Goal: Task Accomplishment & Management: Manage account settings

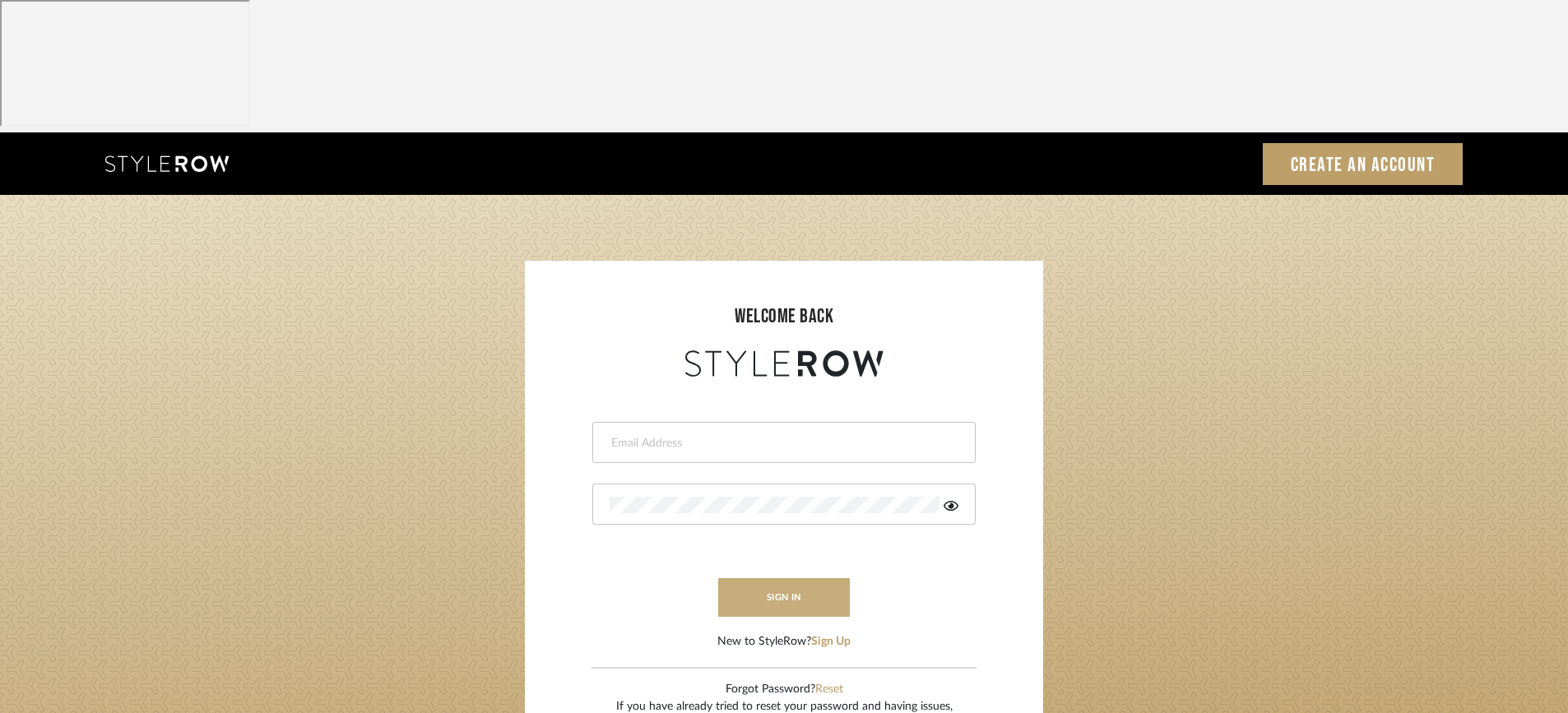
type input "afarewell@aurorafarewell.com"
click at [807, 579] on button "sign in" at bounding box center [784, 598] width 131 height 39
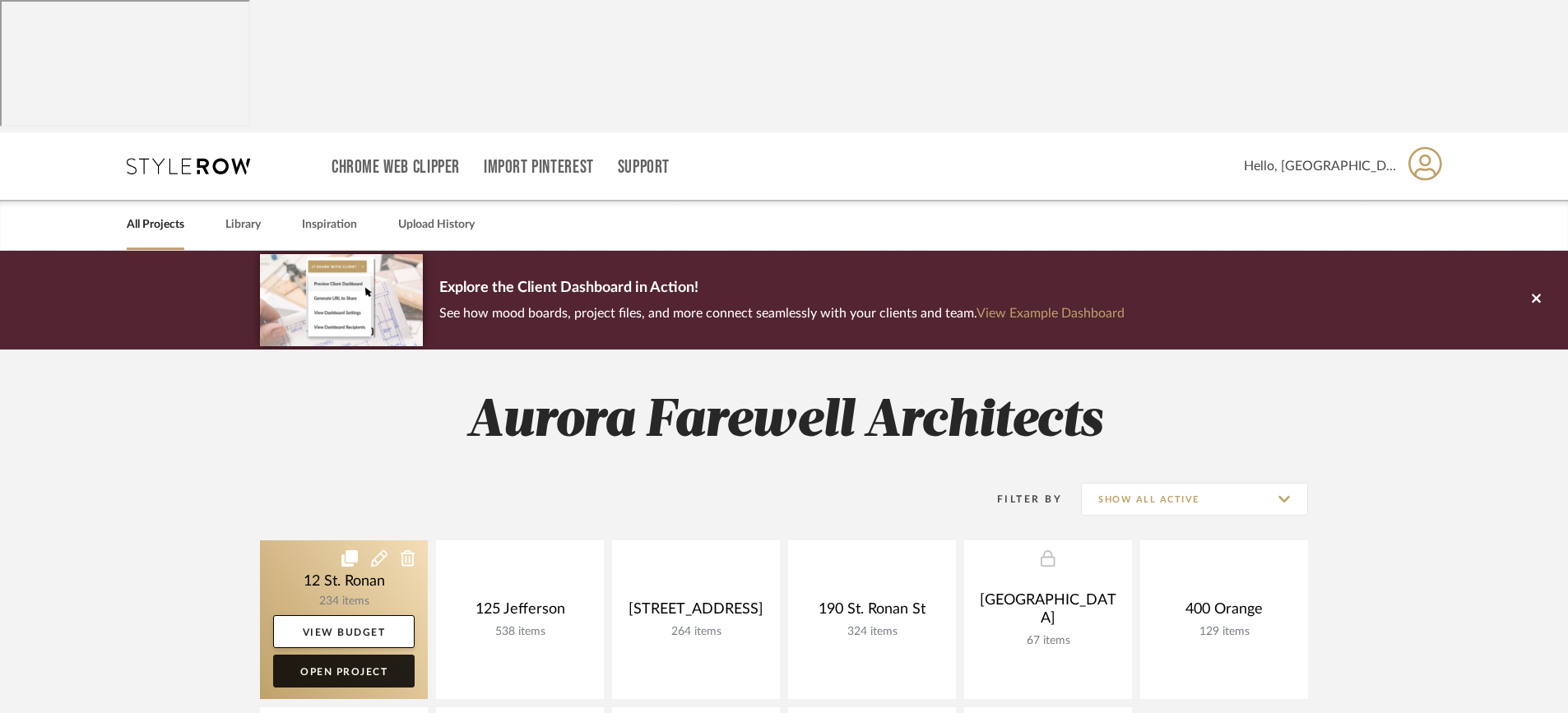
click at [320, 655] on link "Open Project" at bounding box center [344, 671] width 142 height 33
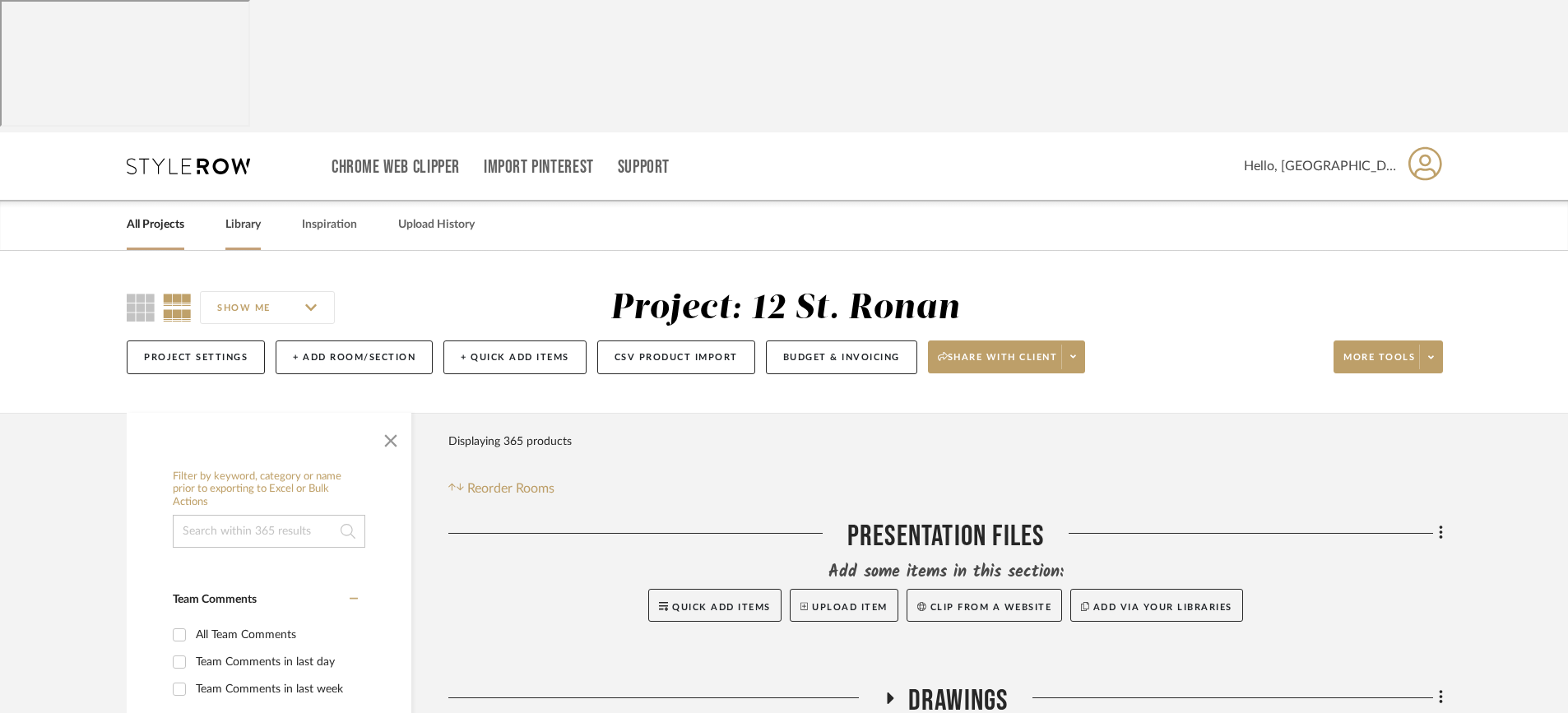
click at [247, 214] on link "Library" at bounding box center [243, 225] width 35 height 22
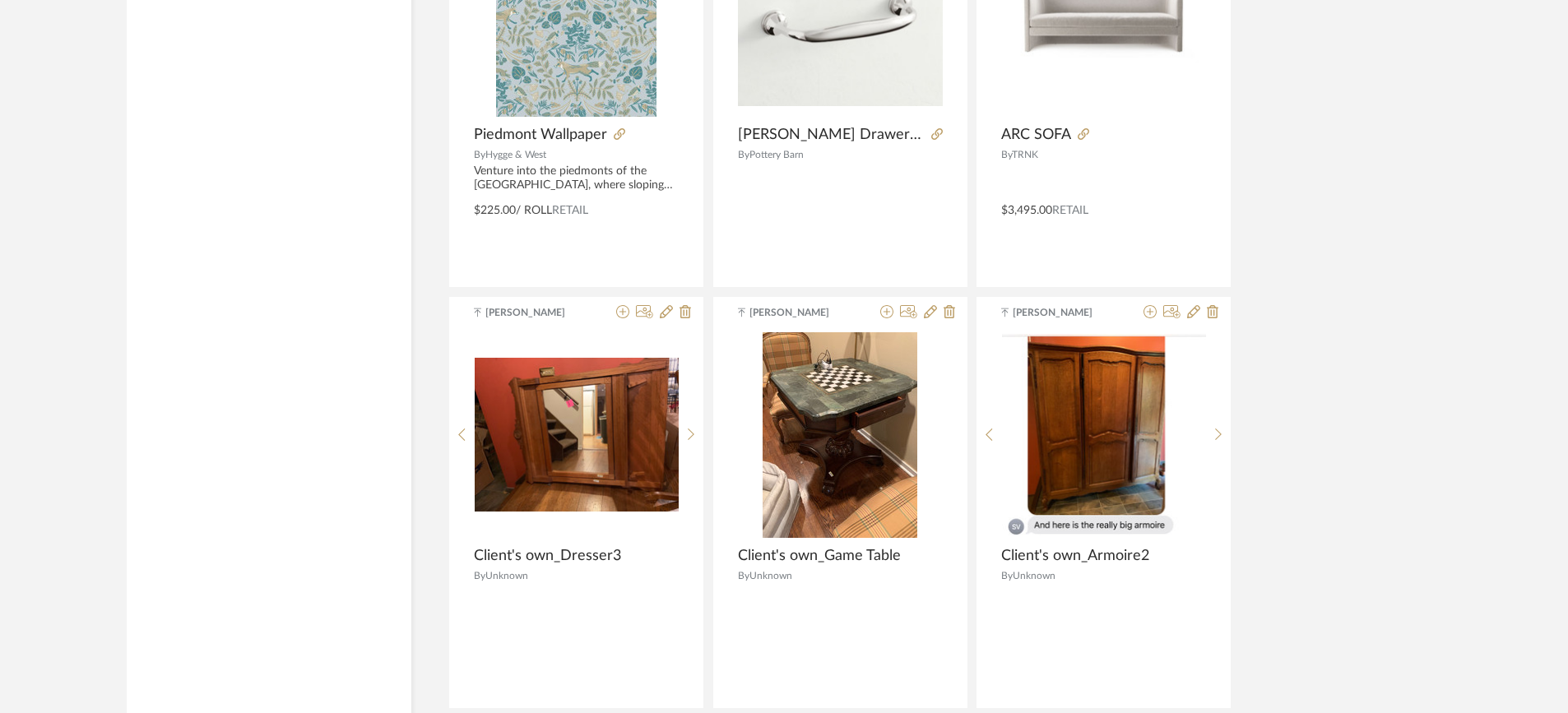
scroll to position [3975, 0]
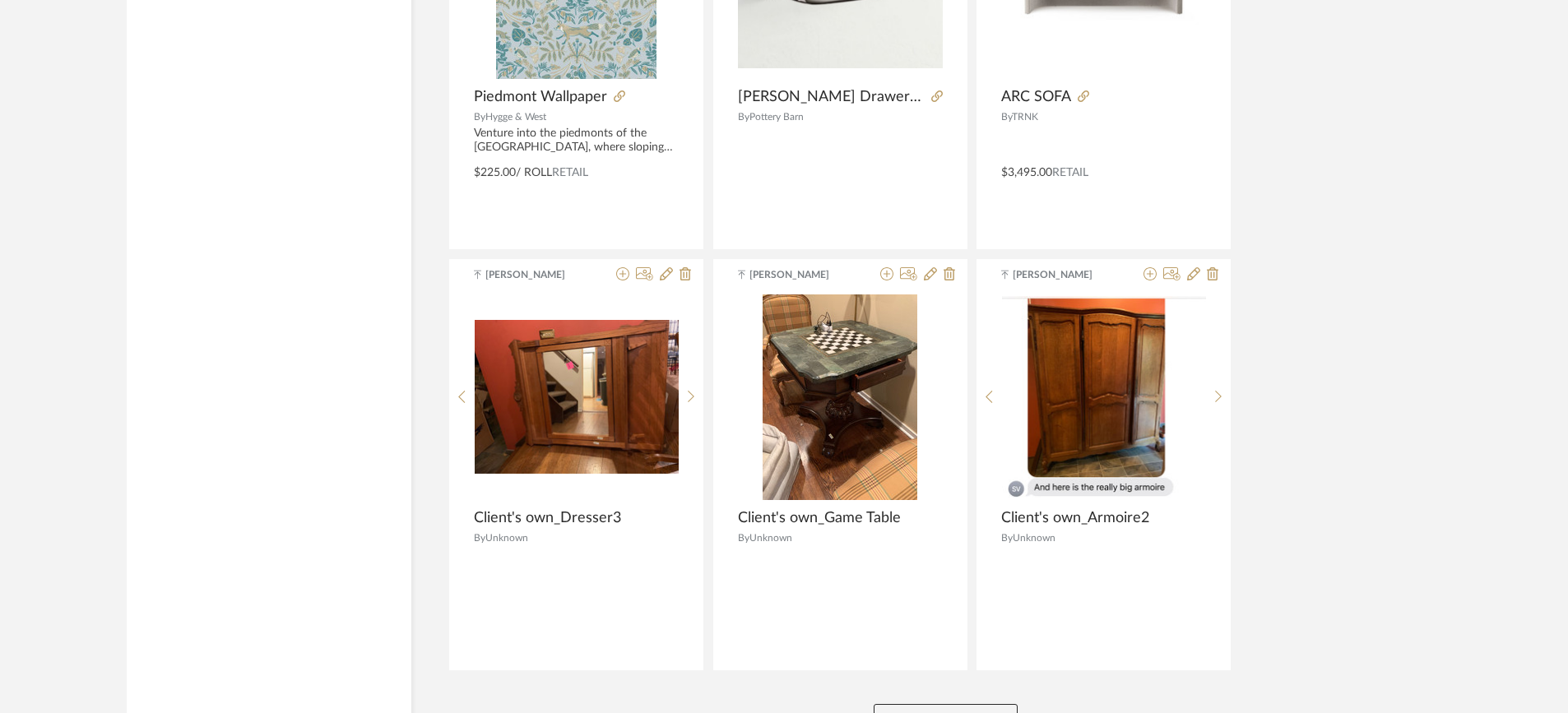
click at [979, 704] on button "View More" at bounding box center [945, 721] width 144 height 33
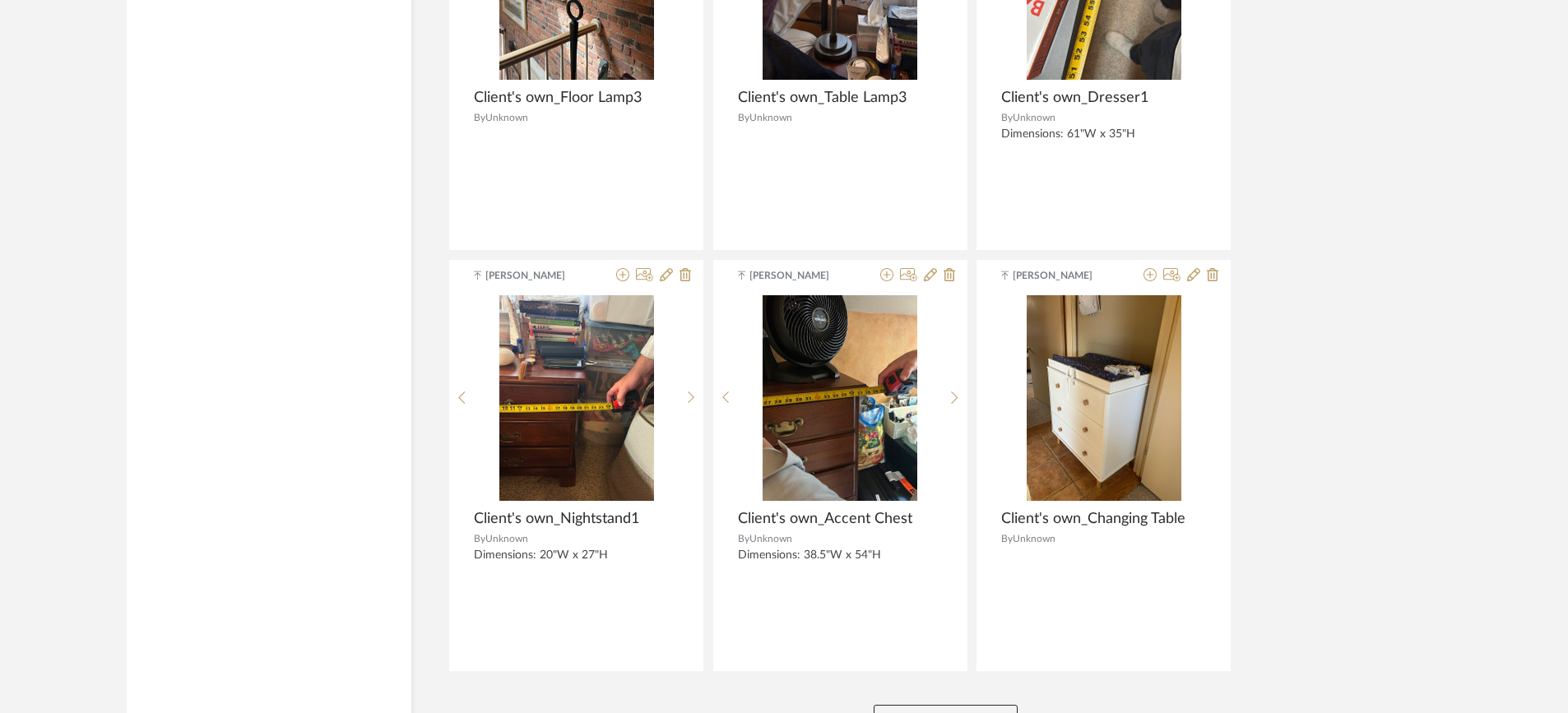
scroll to position [8184, 0]
click at [976, 704] on button "View More" at bounding box center [945, 721] width 144 height 33
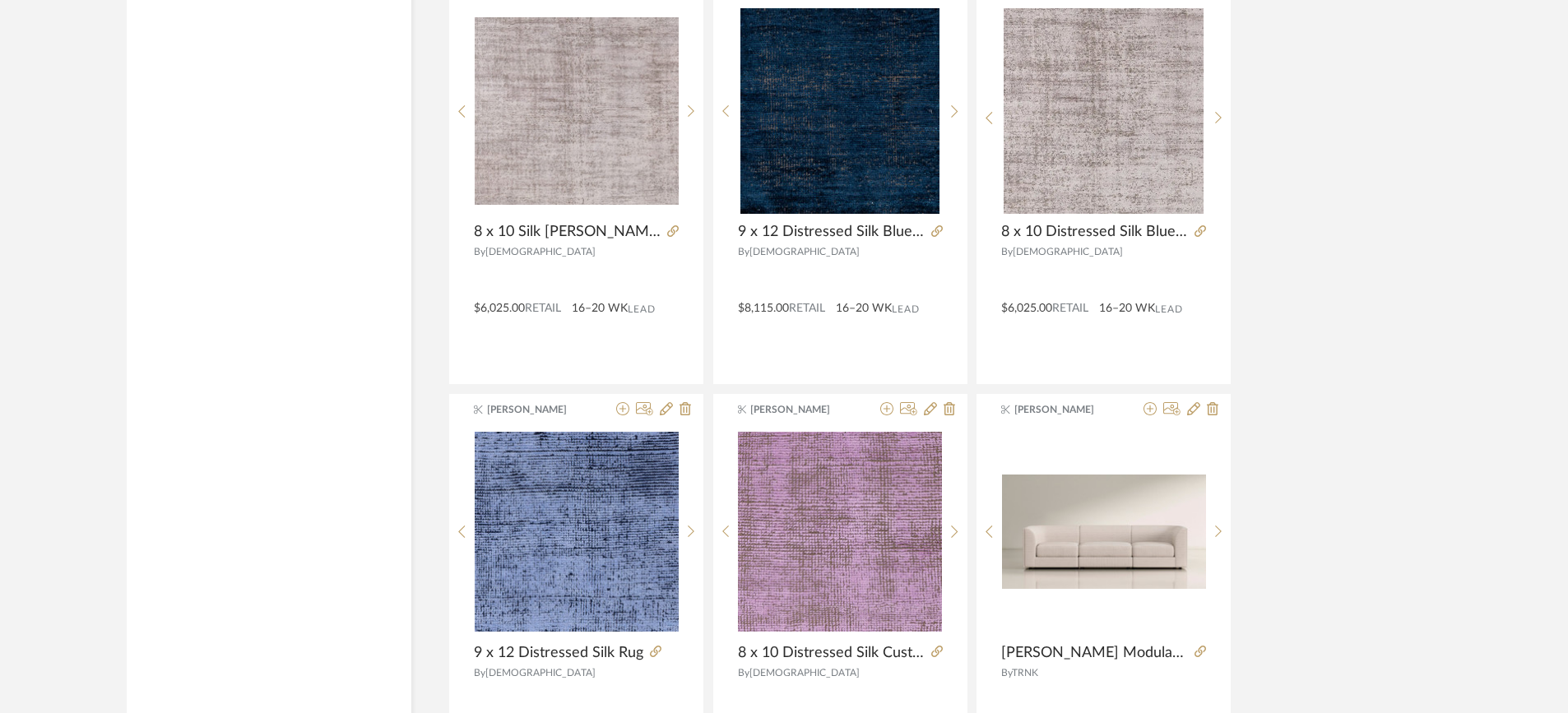
scroll to position [12300, 0]
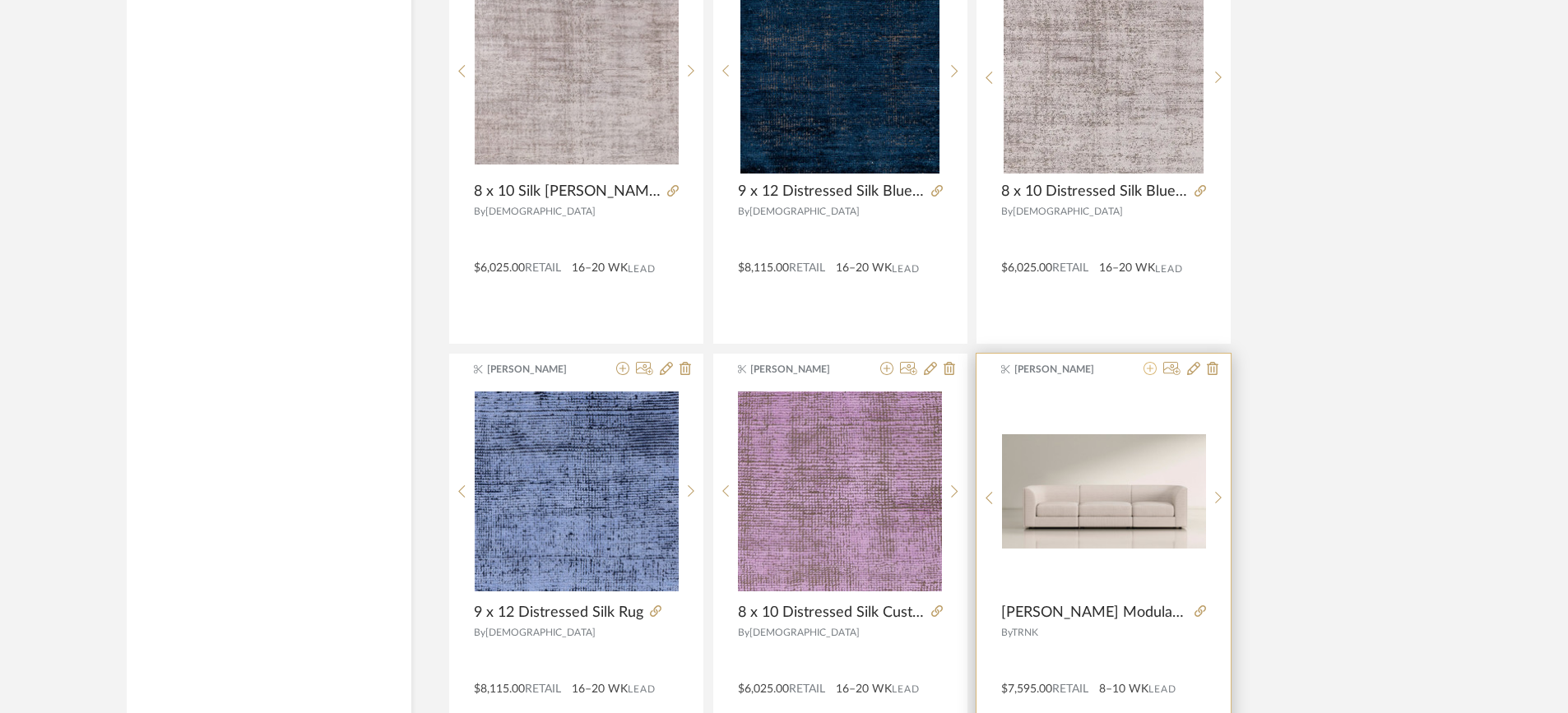
click at [1146, 362] on icon at bounding box center [1150, 369] width 14 height 14
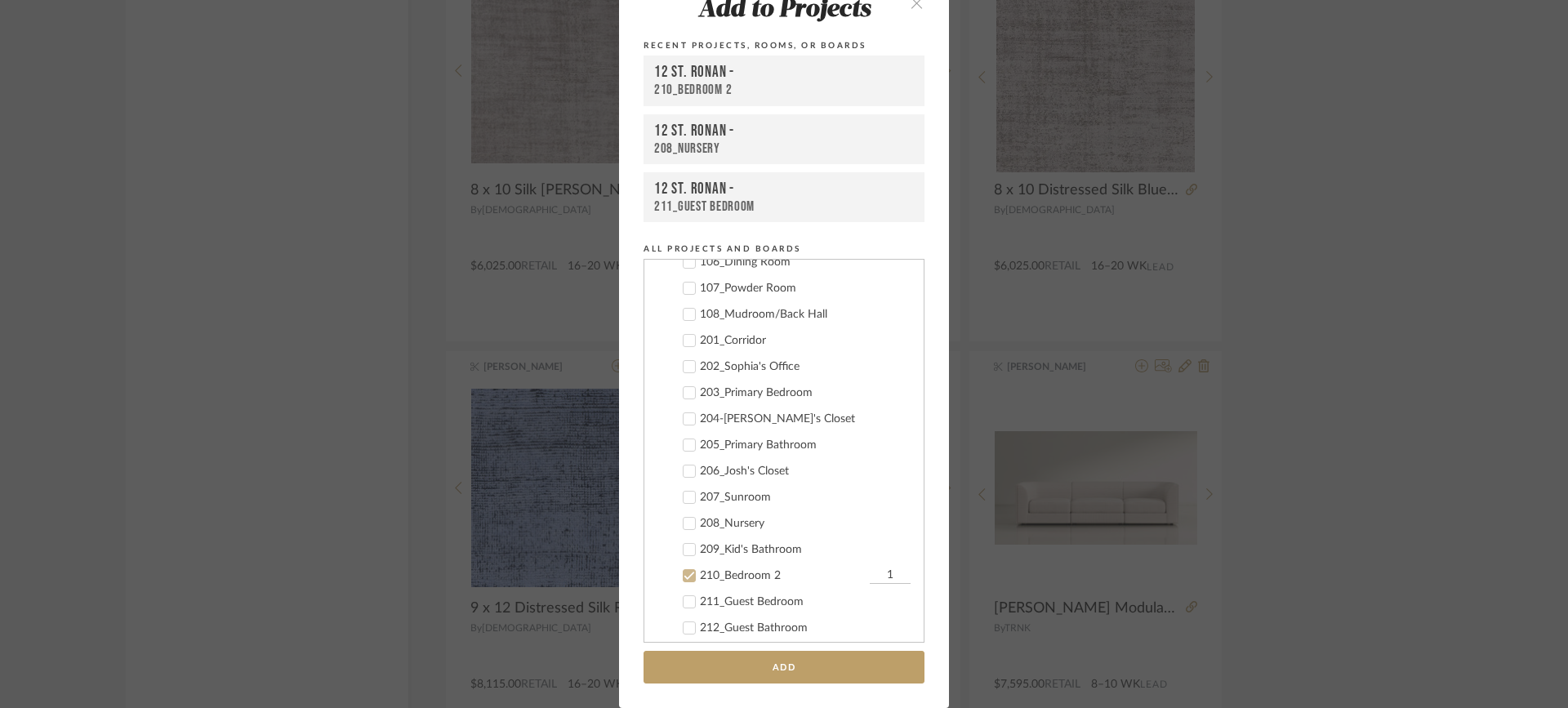
scroll to position [504, 0]
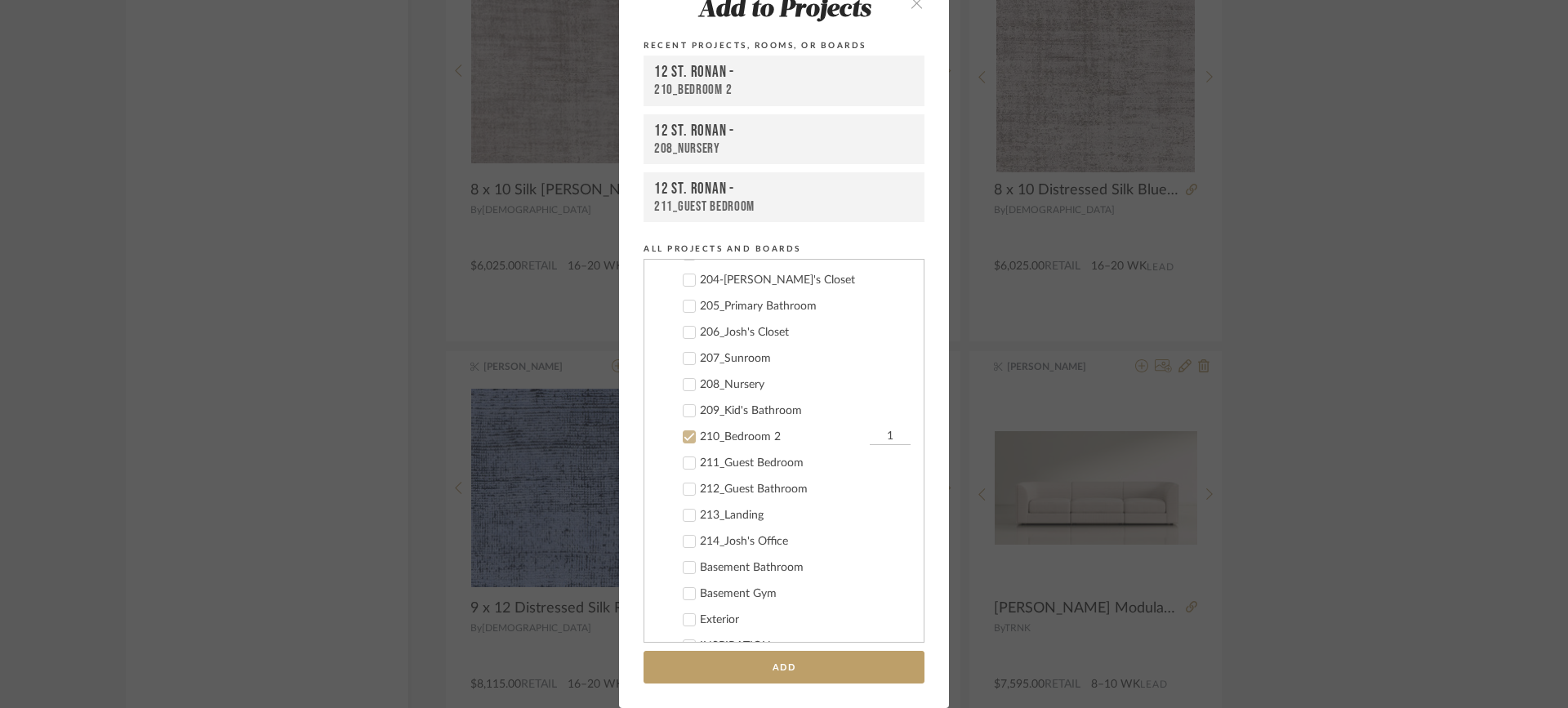
click at [690, 431] on label "210_Bedroom 2 1" at bounding box center [790, 437] width 241 height 16
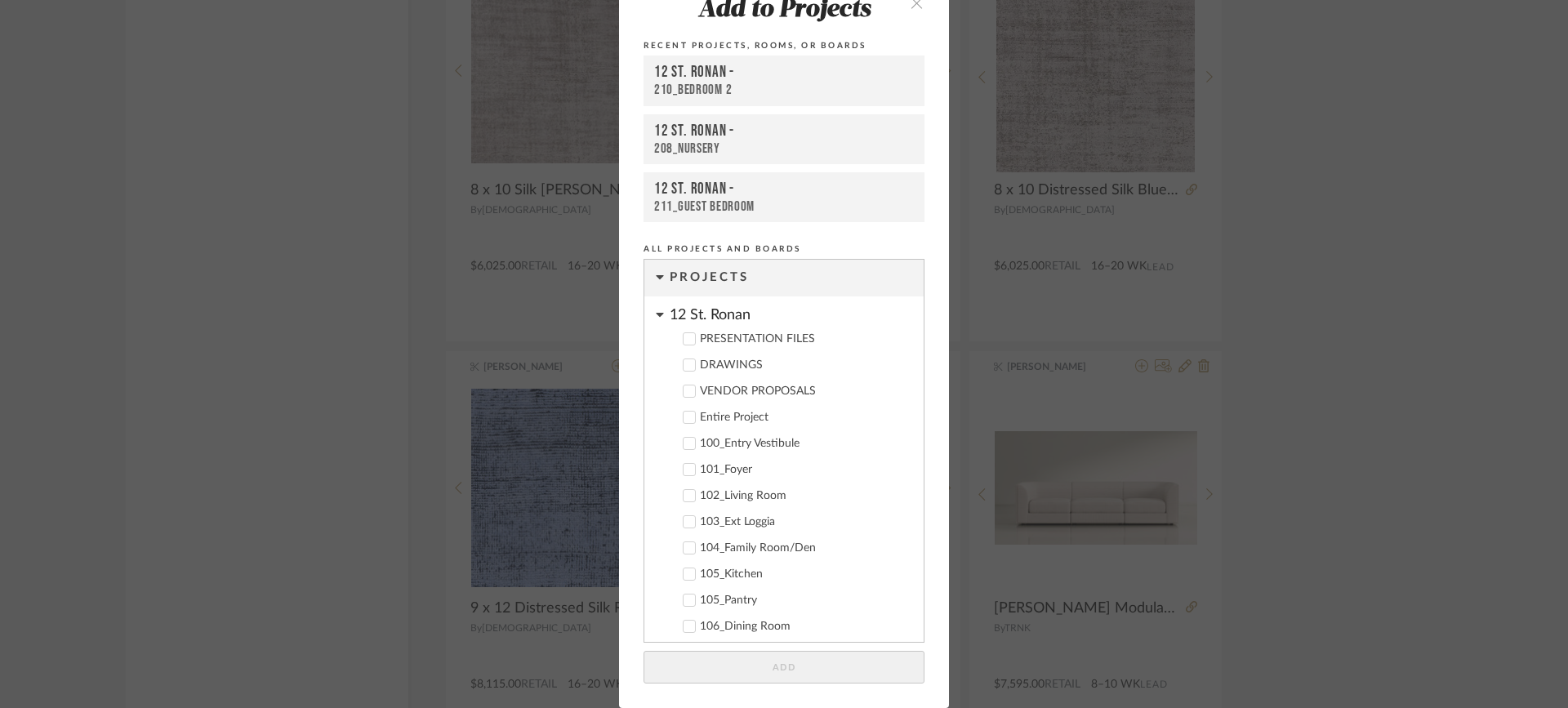
scroll to position [0, 0]
click at [656, 315] on icon at bounding box center [659, 316] width 8 height 4
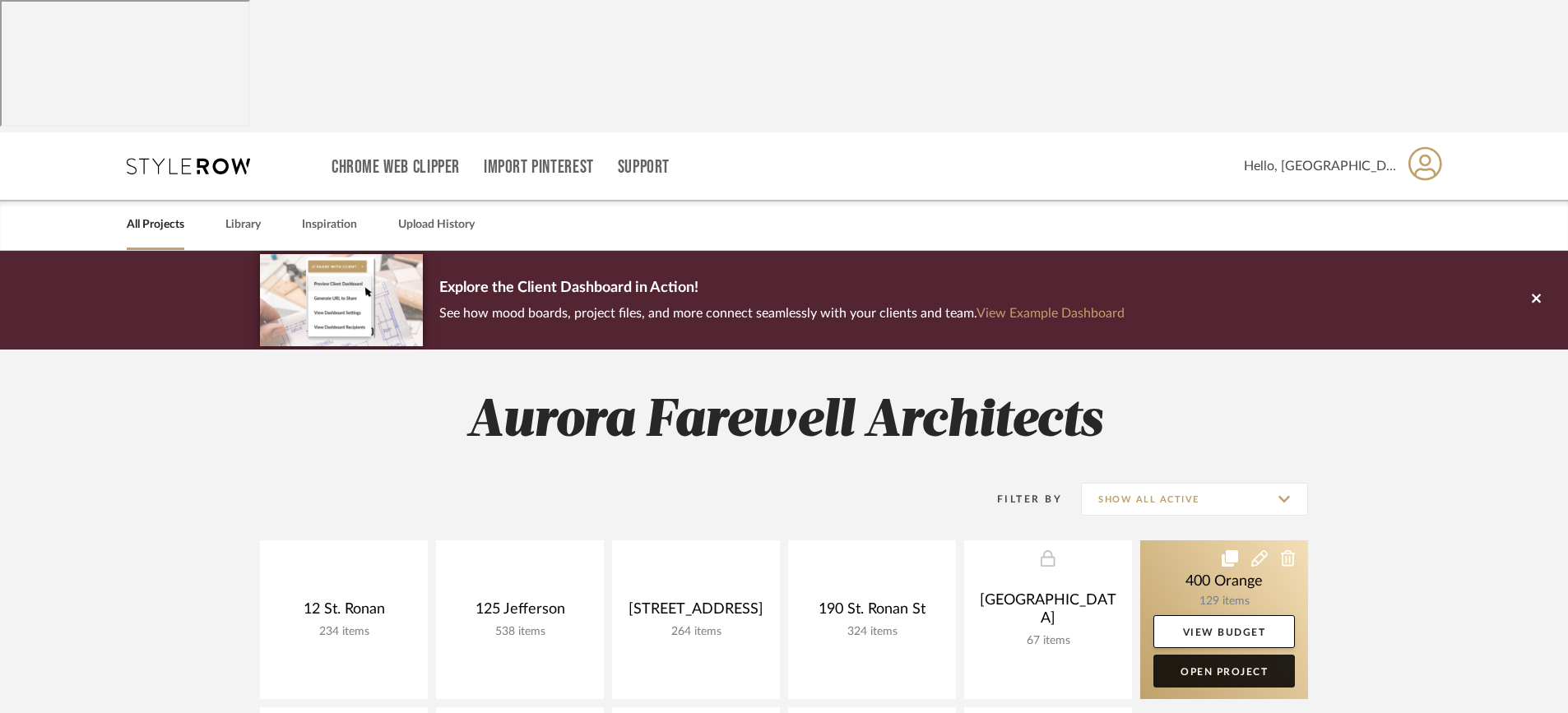
click at [1187, 655] on link "Open Project" at bounding box center [1224, 671] width 142 height 33
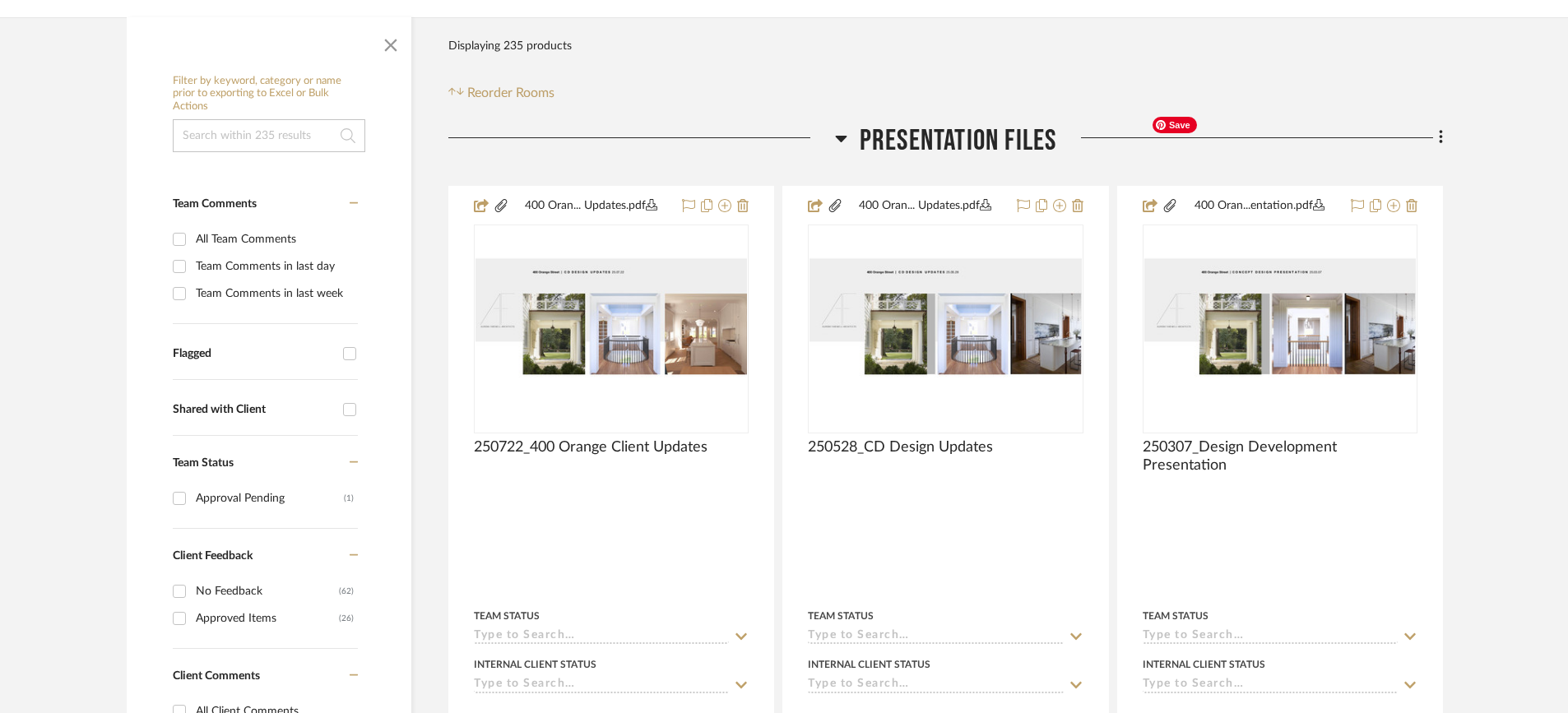
scroll to position [411, 0]
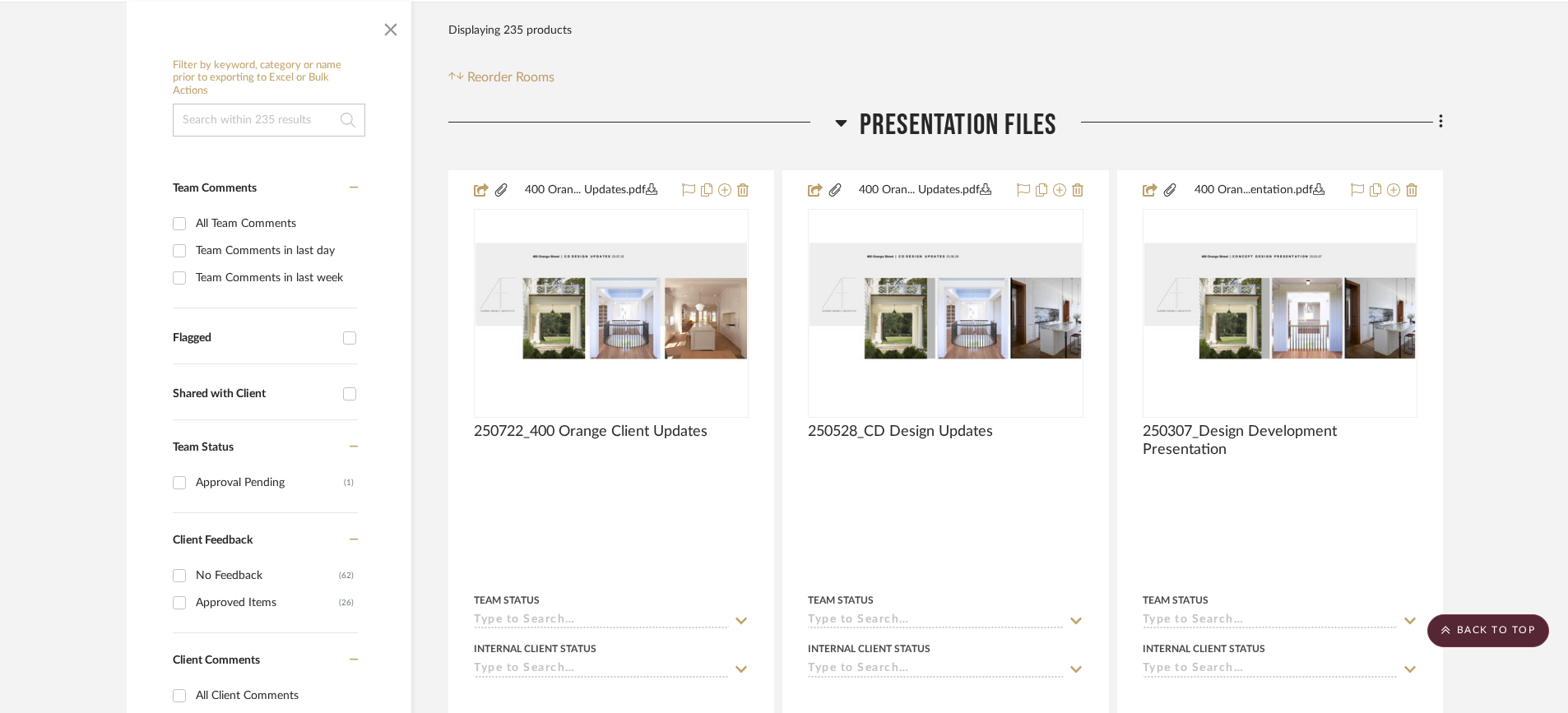
click at [836, 113] on icon at bounding box center [841, 123] width 13 height 19
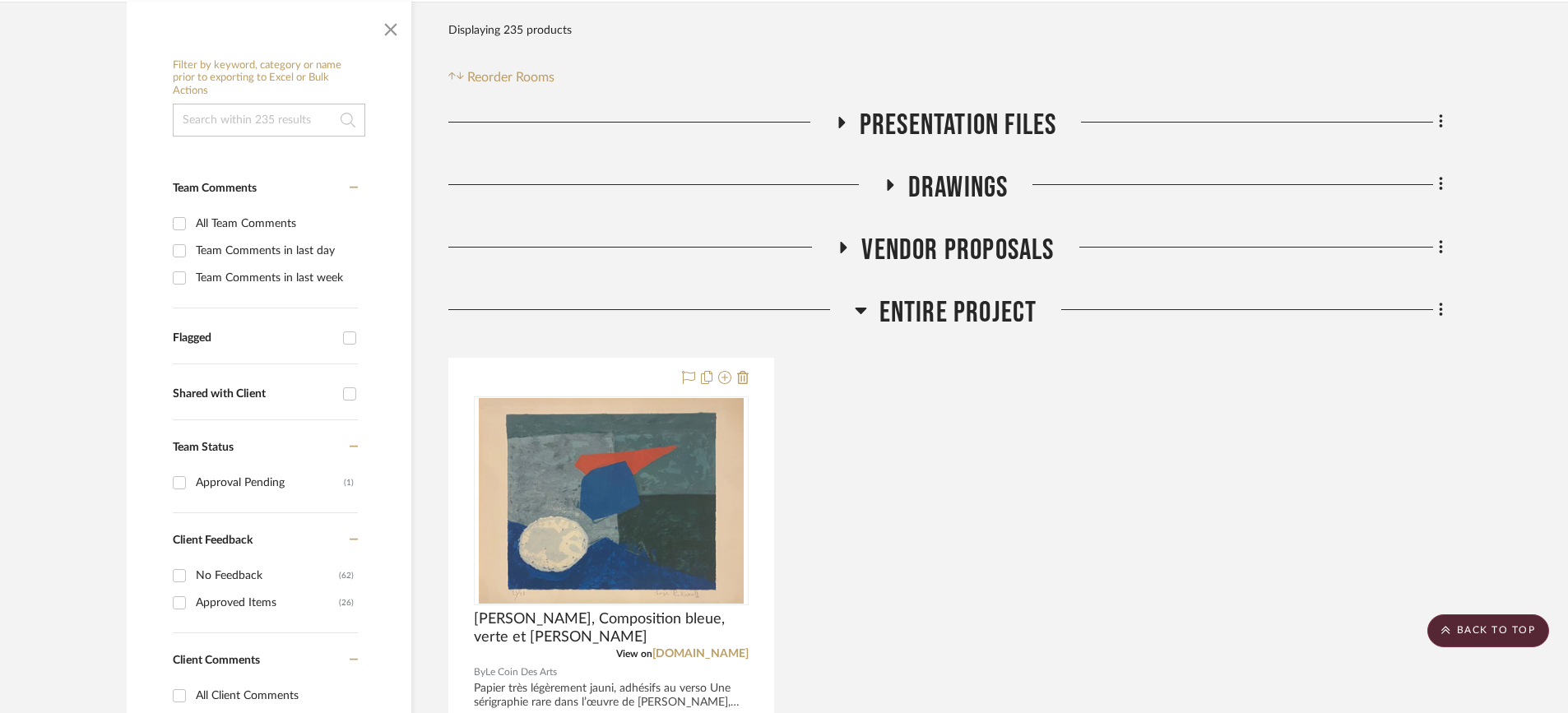
click at [861, 301] on icon at bounding box center [860, 310] width 13 height 19
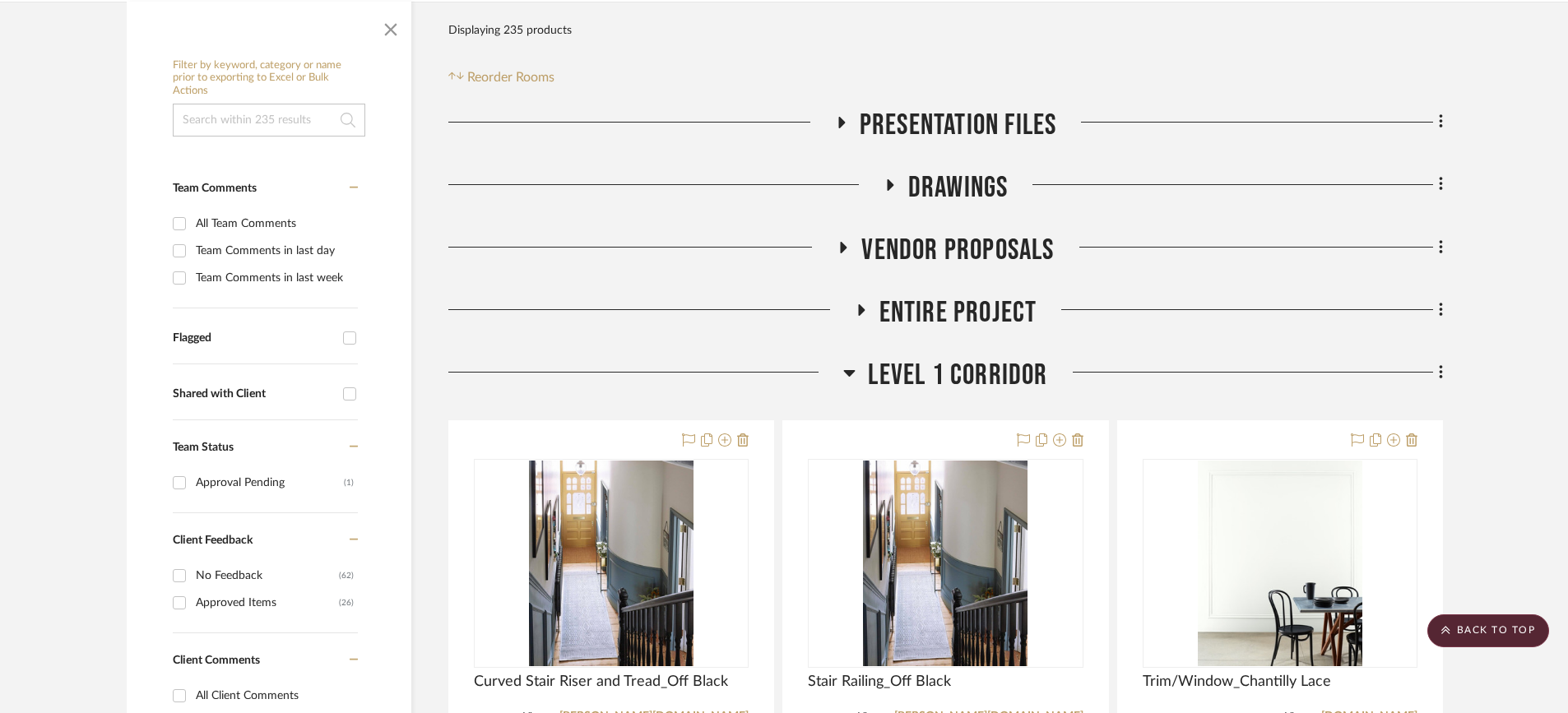
click at [854, 371] on icon at bounding box center [850, 374] width 12 height 7
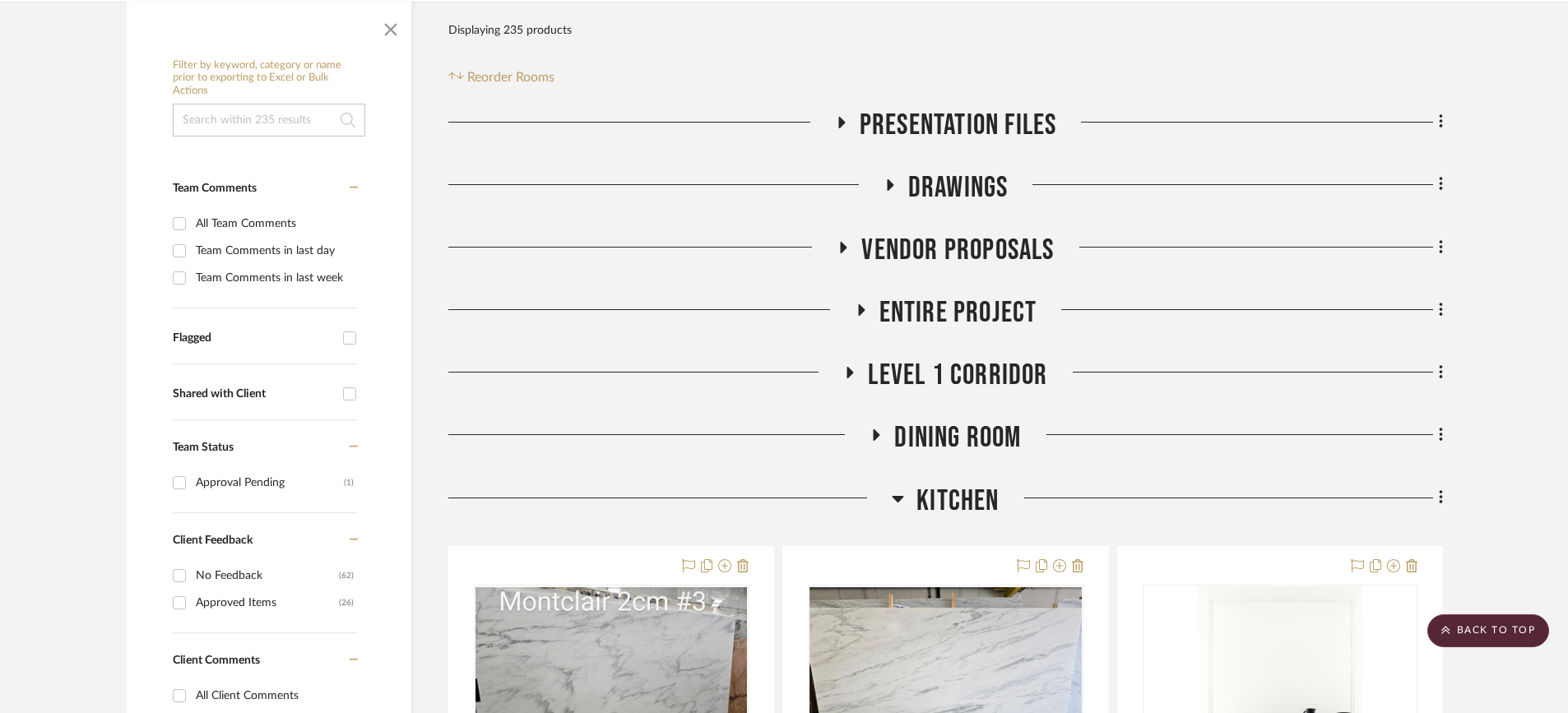
click at [875, 430] on icon at bounding box center [876, 436] width 7 height 12
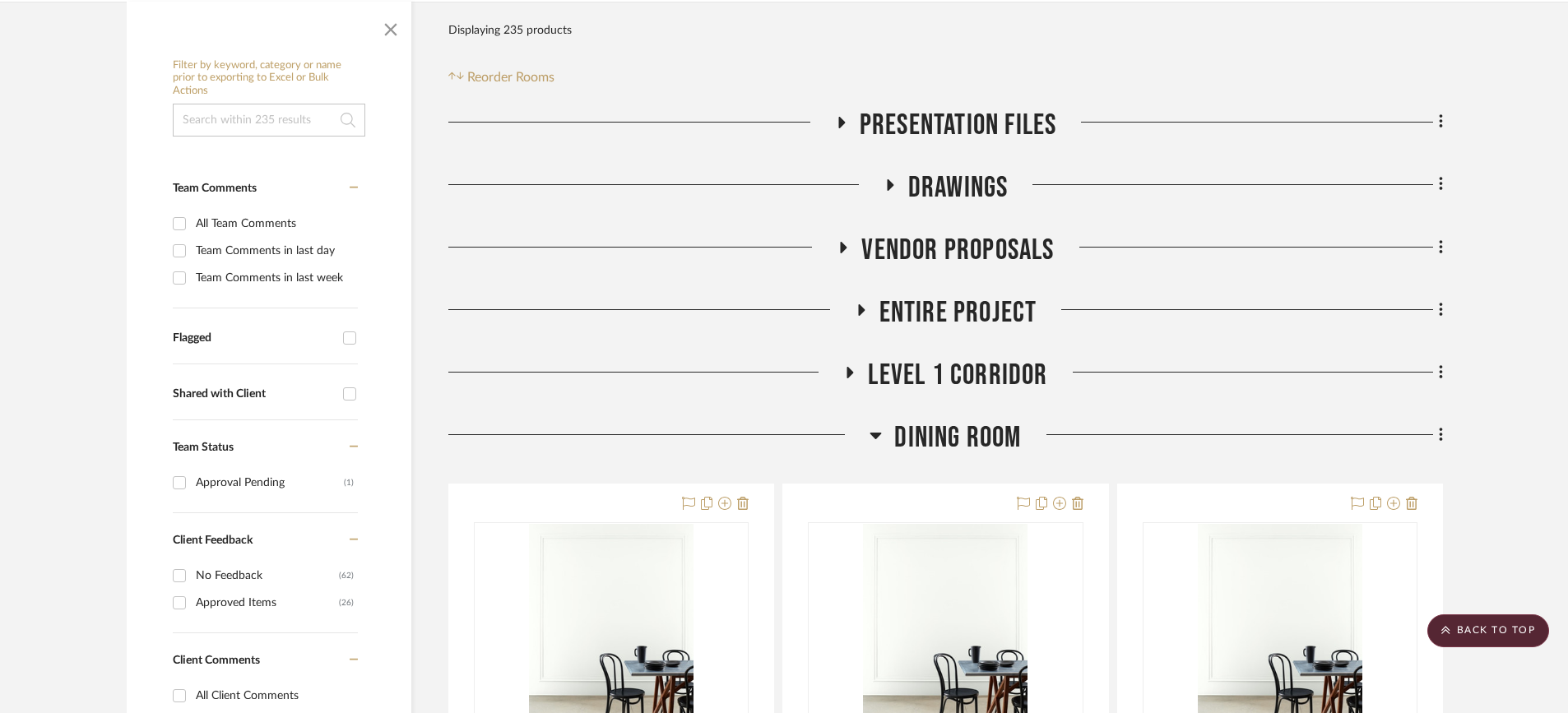
click at [875, 433] on icon at bounding box center [876, 436] width 12 height 7
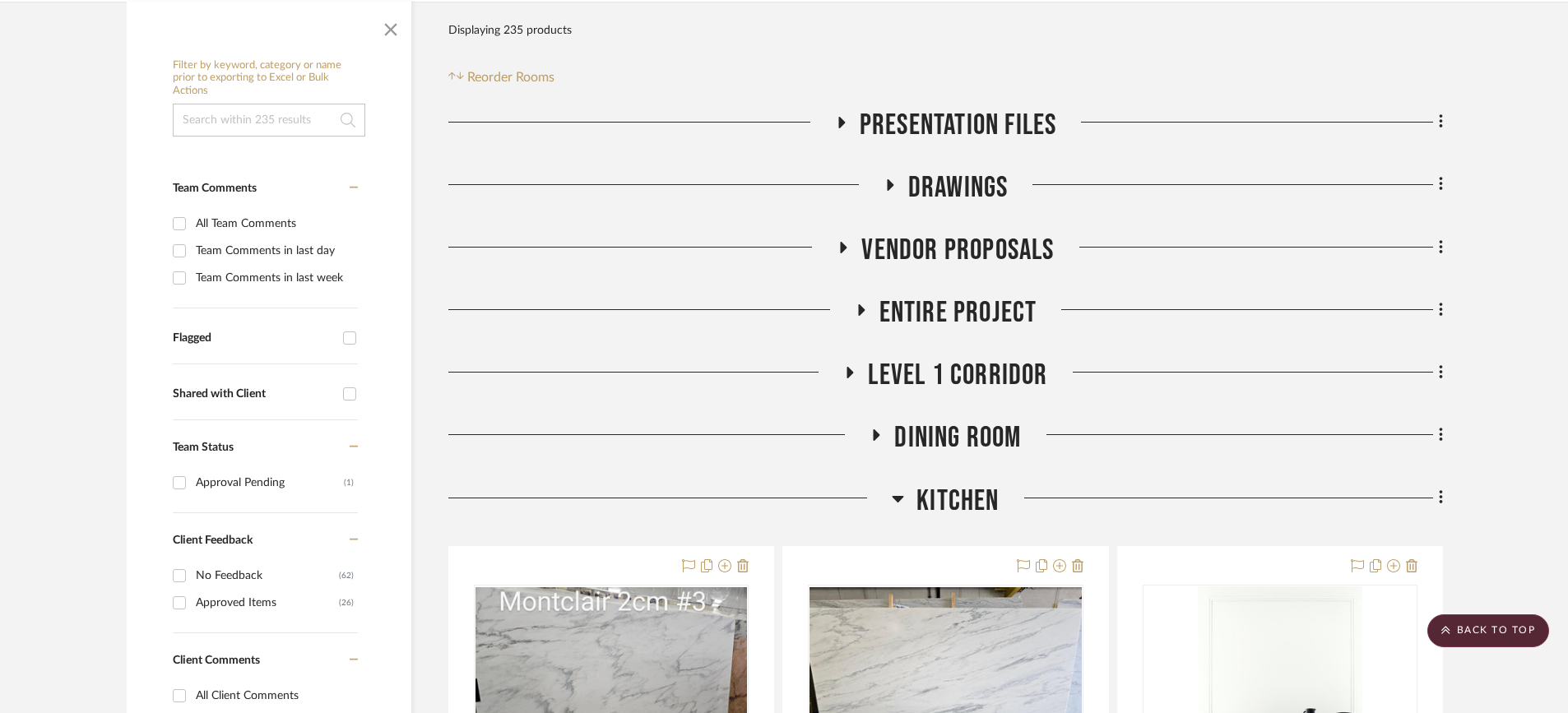
click at [894, 489] on icon at bounding box center [897, 499] width 13 height 19
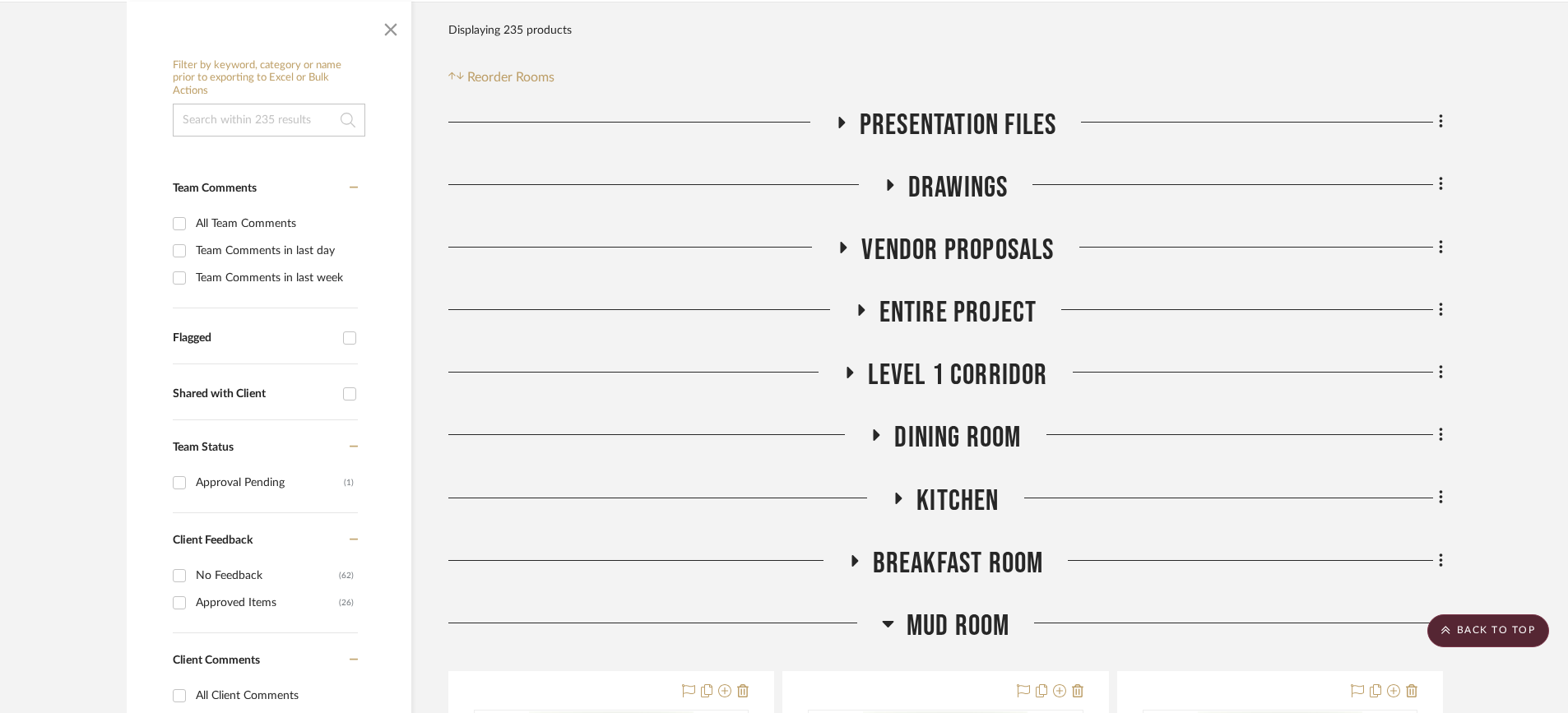
scroll to position [659, 0]
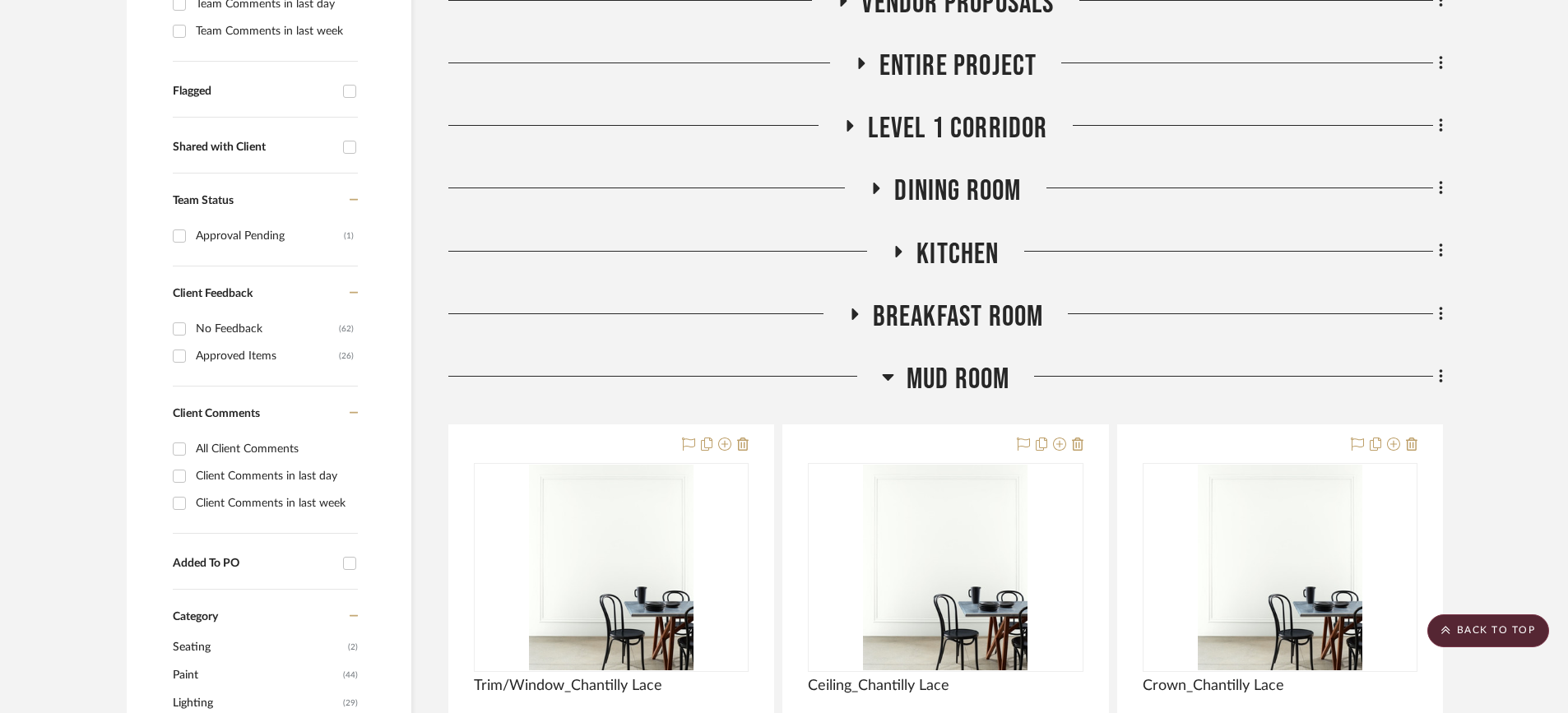
click at [856, 307] on icon at bounding box center [854, 313] width 19 height 13
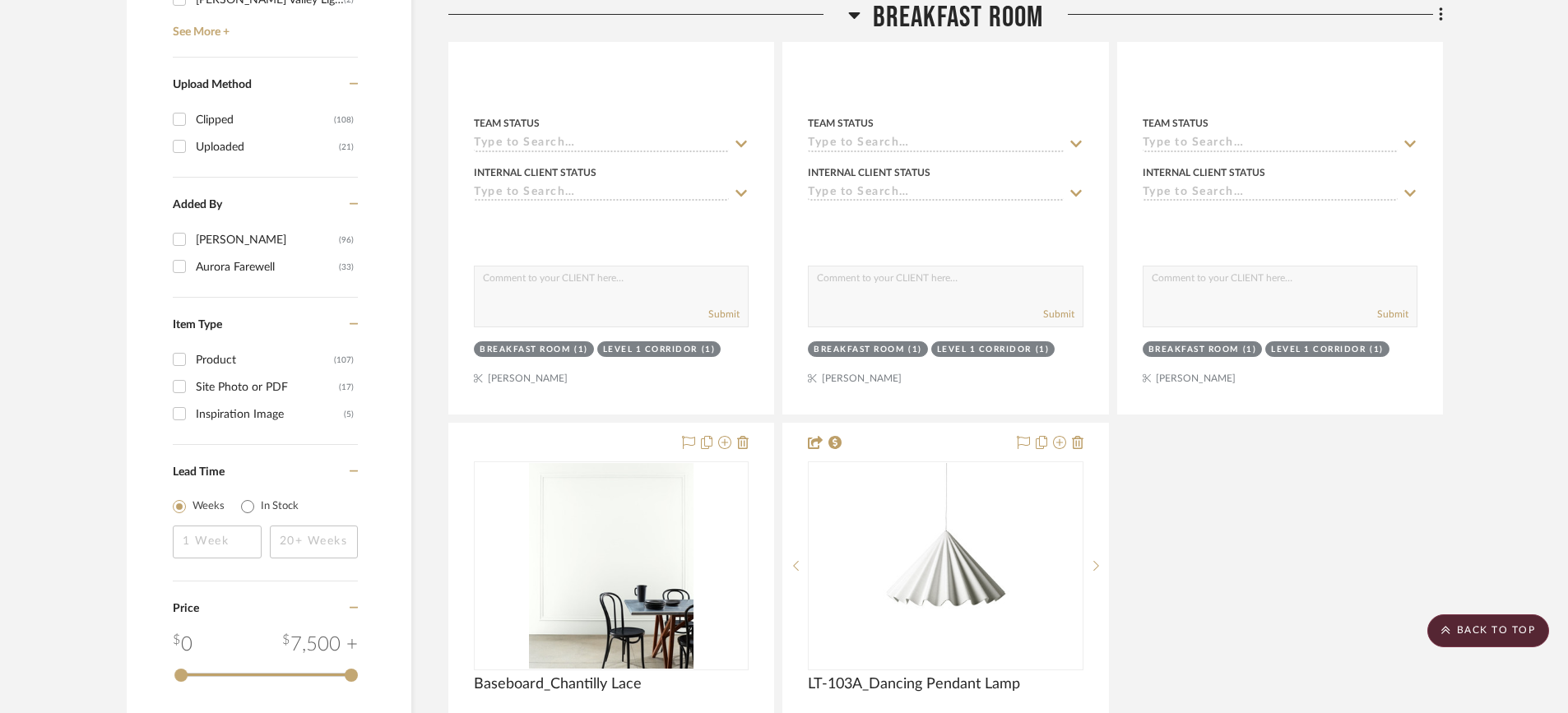
scroll to position [2469, 0]
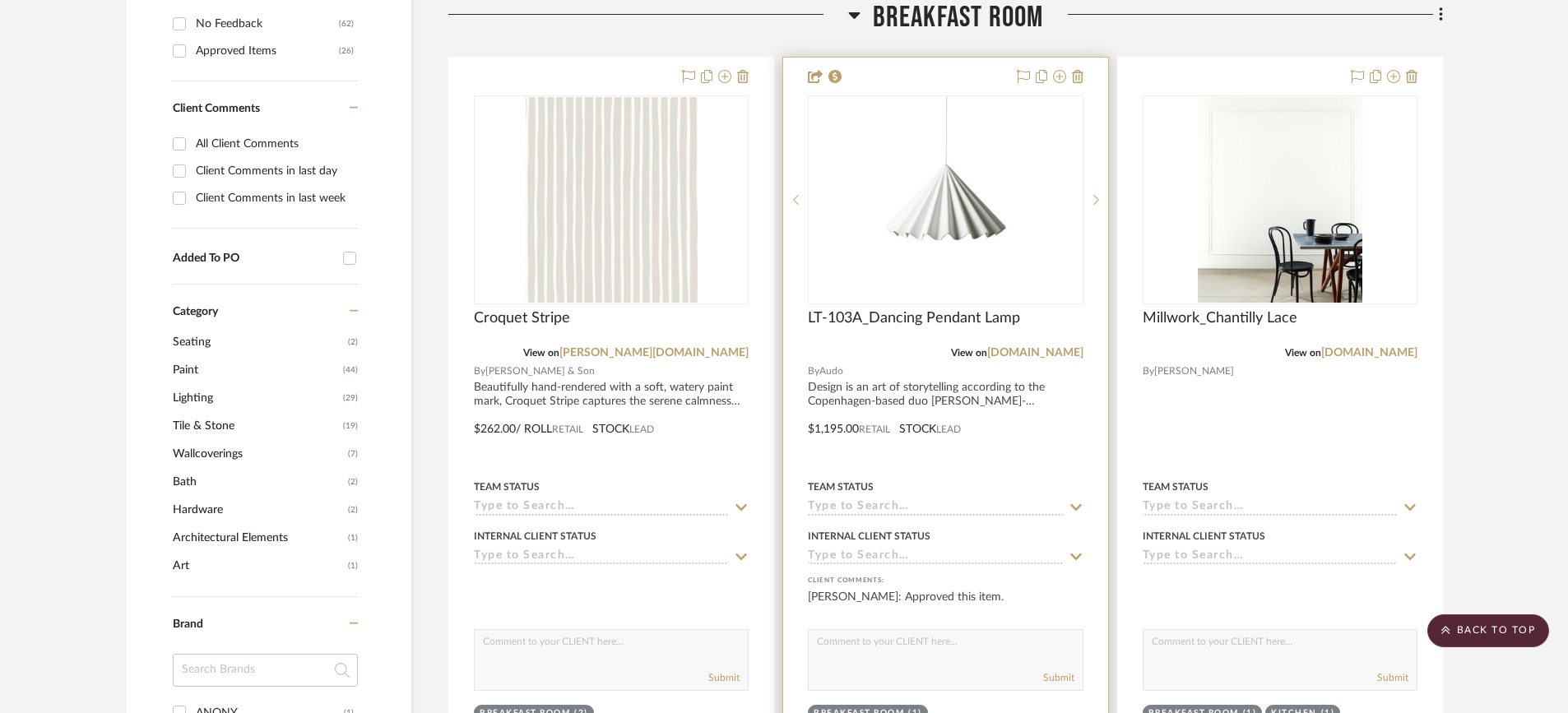
scroll to position [823, 0]
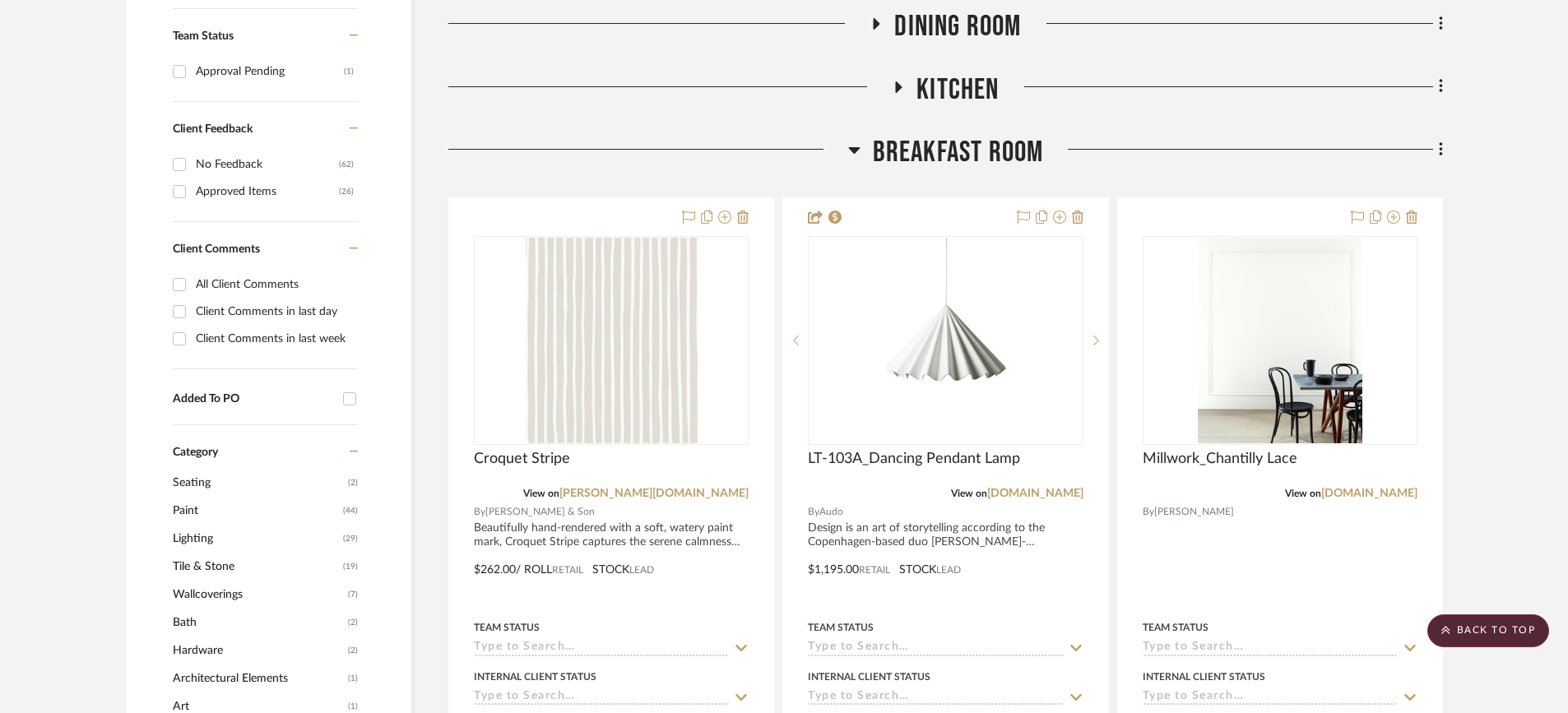
click at [851, 140] on icon at bounding box center [854, 150] width 13 height 19
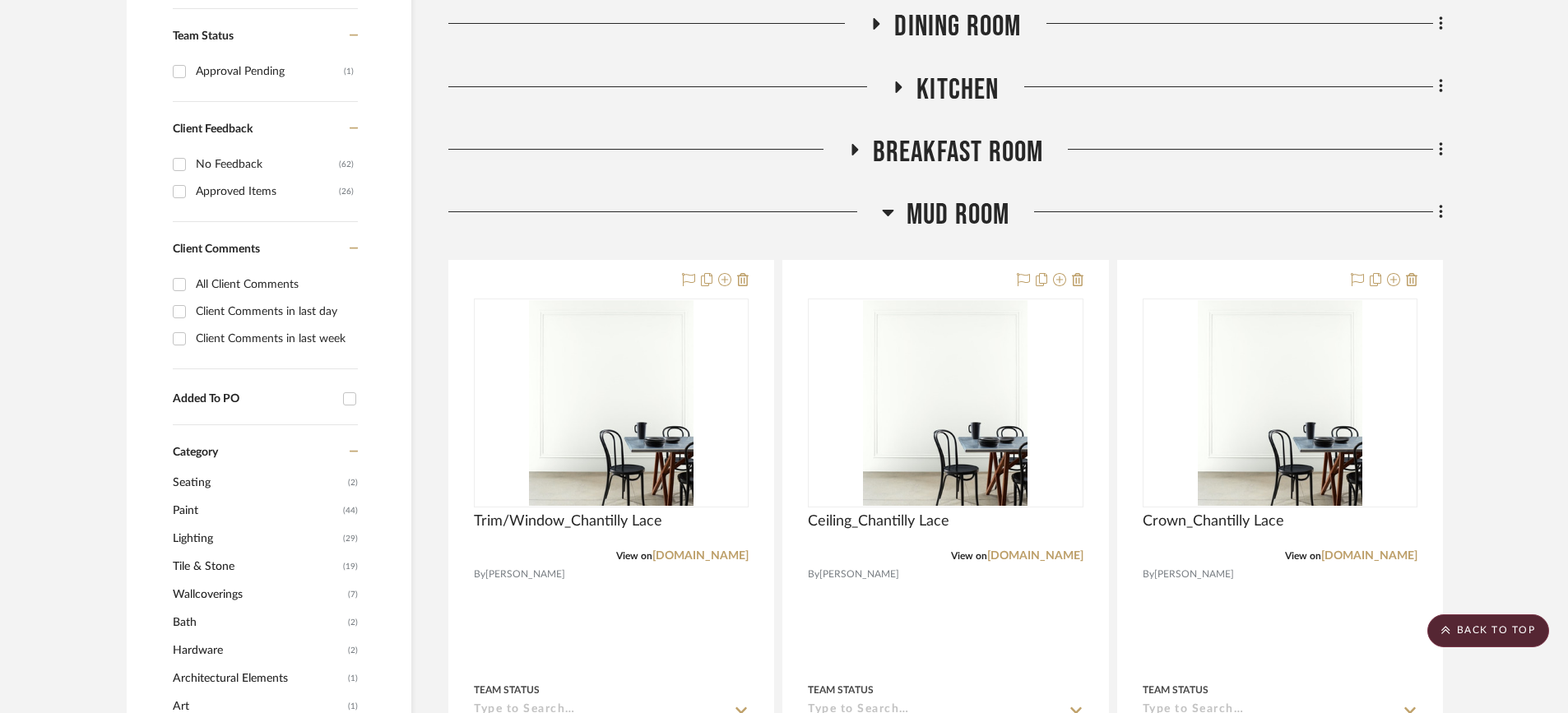
scroll to position [0, 0]
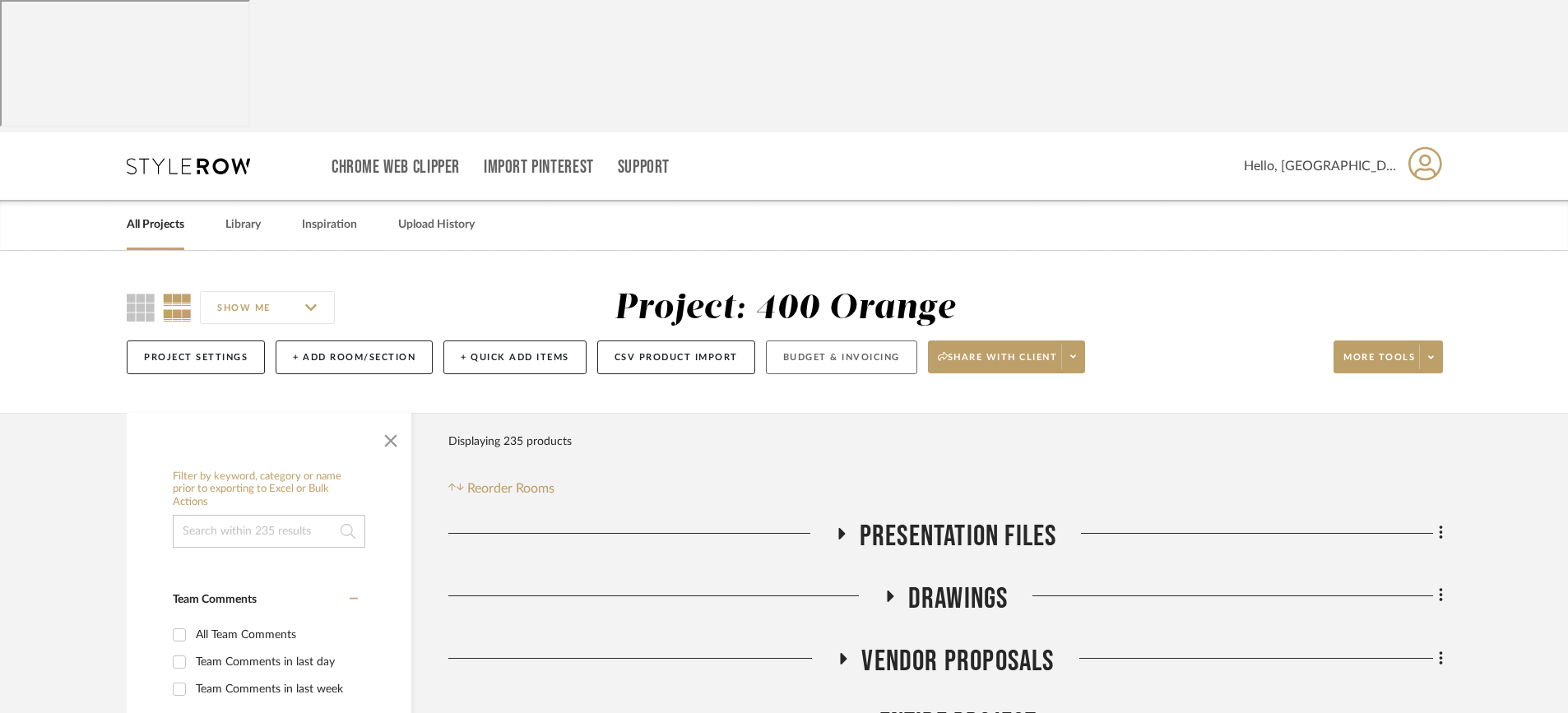
click at [817, 340] on button "Budget & Invoicing" at bounding box center [842, 357] width 152 height 34
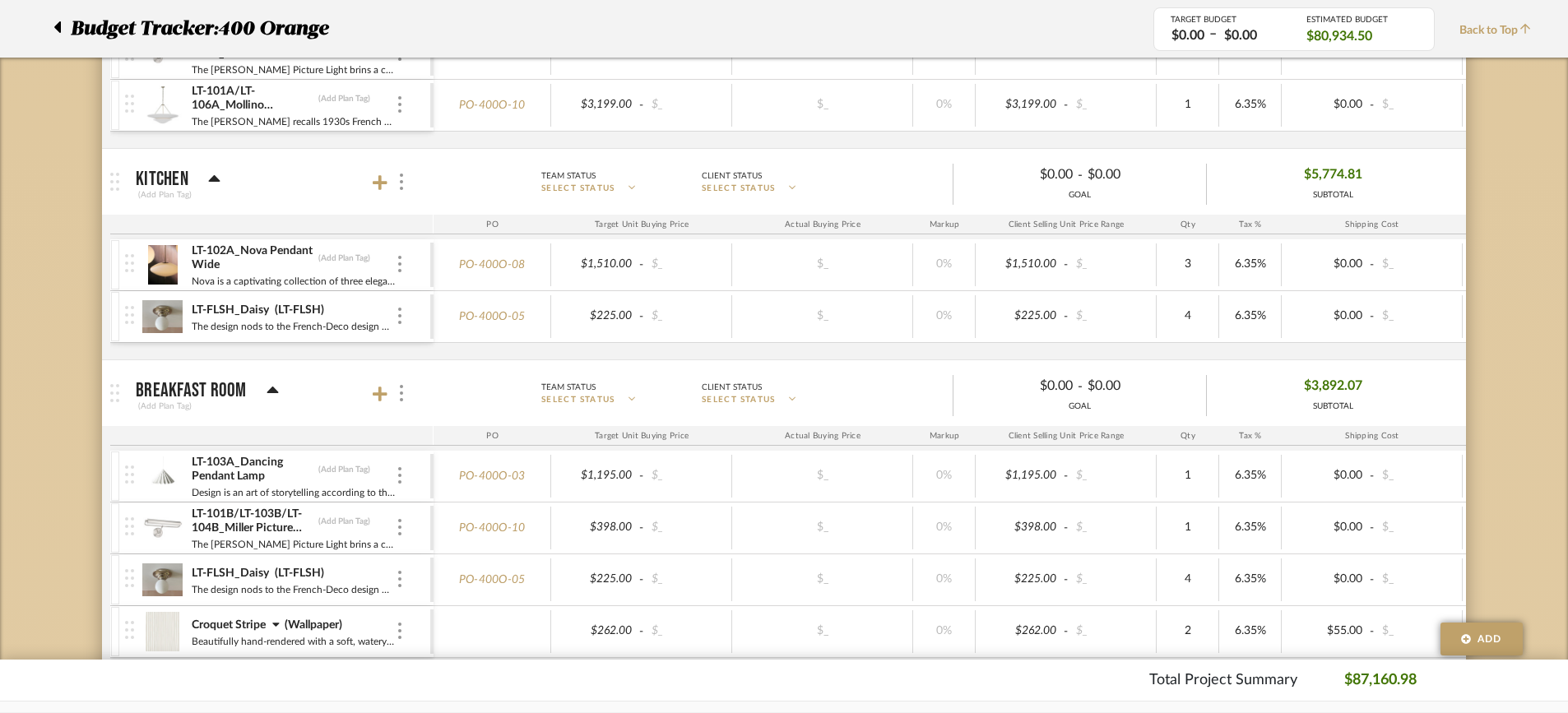
scroll to position [1317, 0]
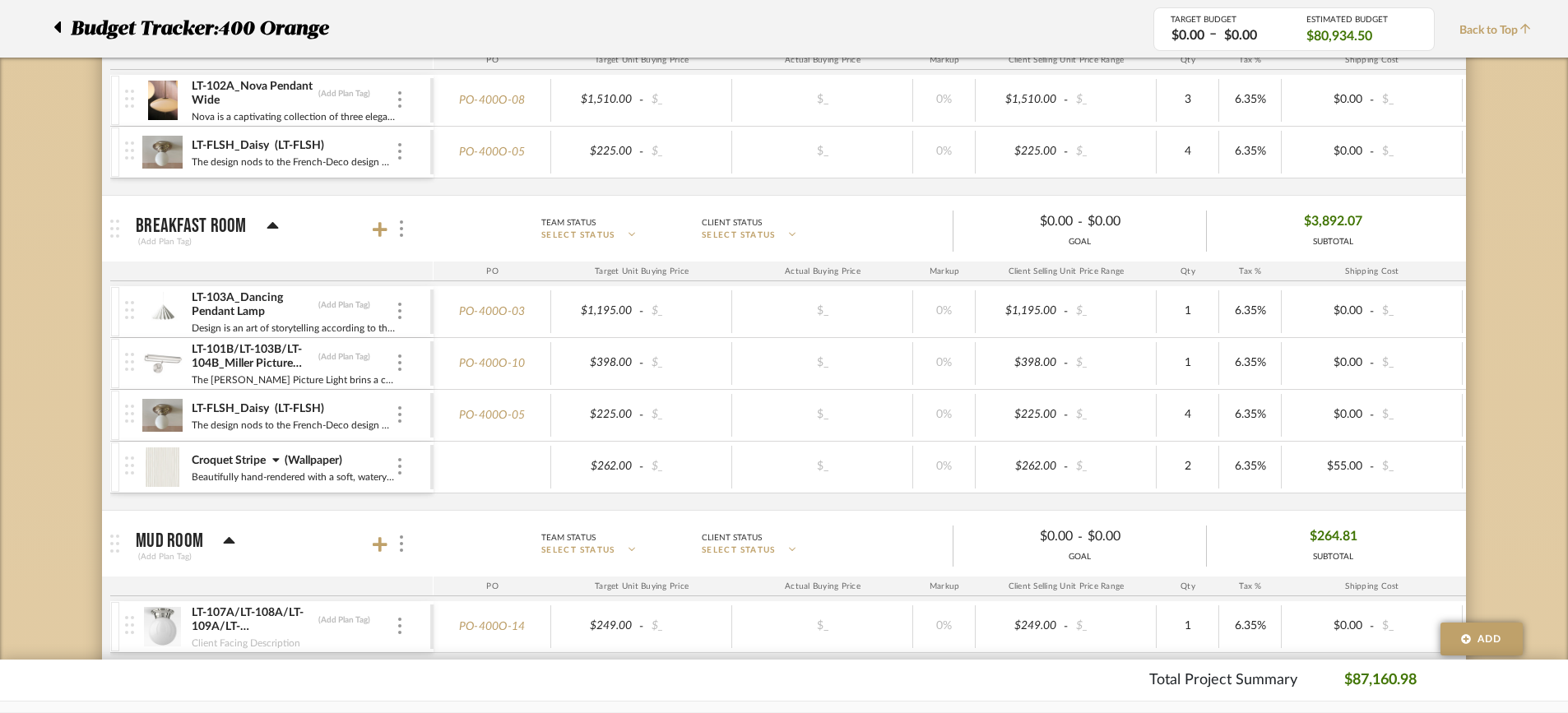
click at [59, 30] on icon at bounding box center [57, 27] width 7 height 12
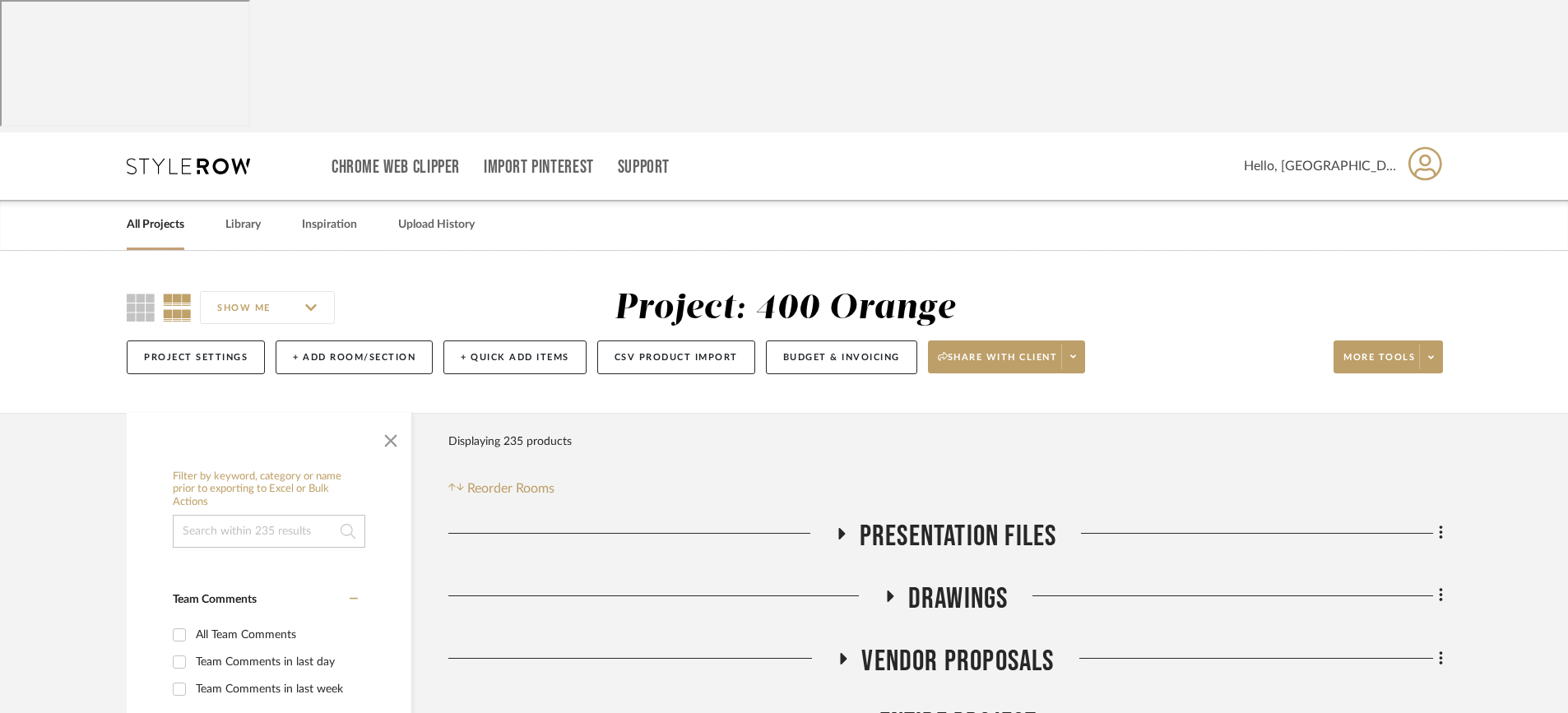
scroll to position [329, 0]
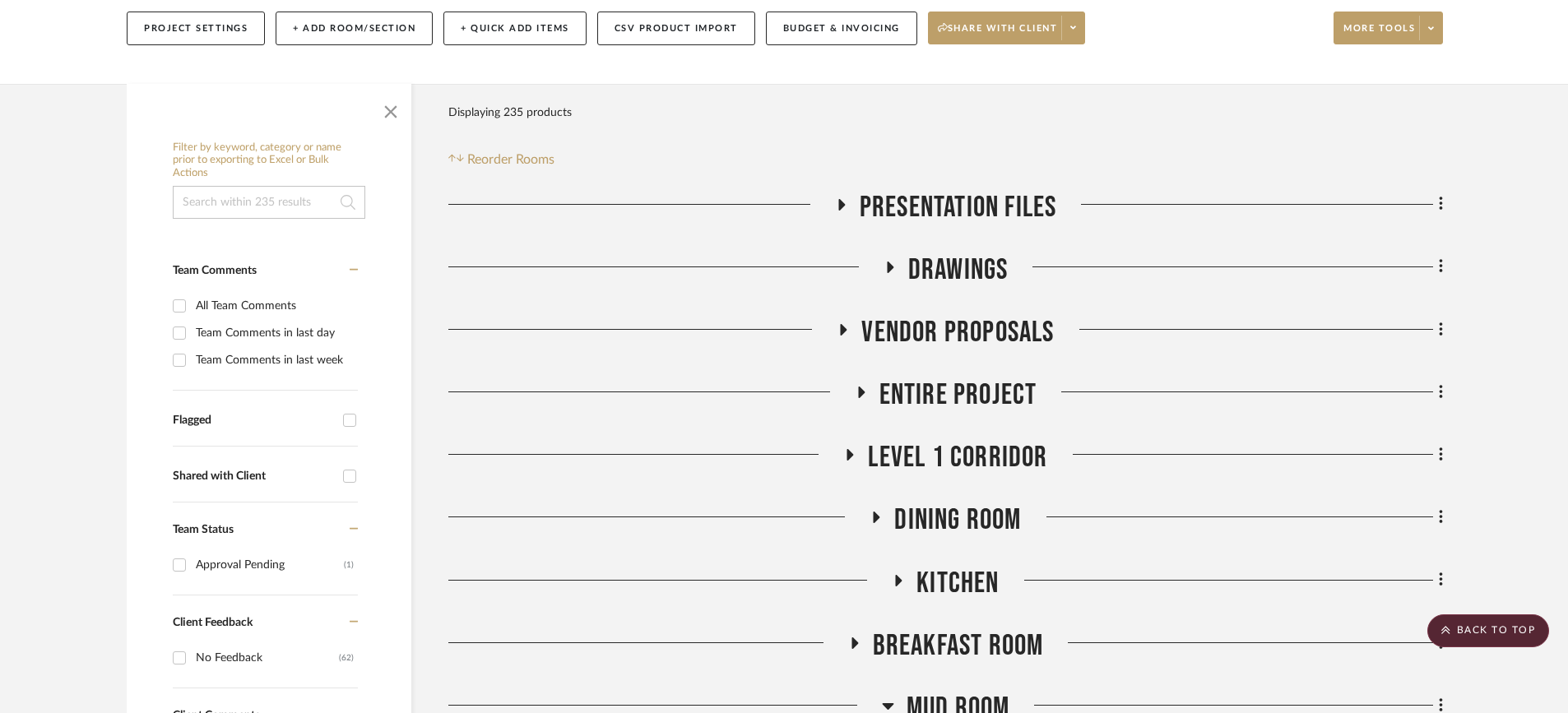
click at [879, 512] on icon at bounding box center [876, 517] width 19 height 13
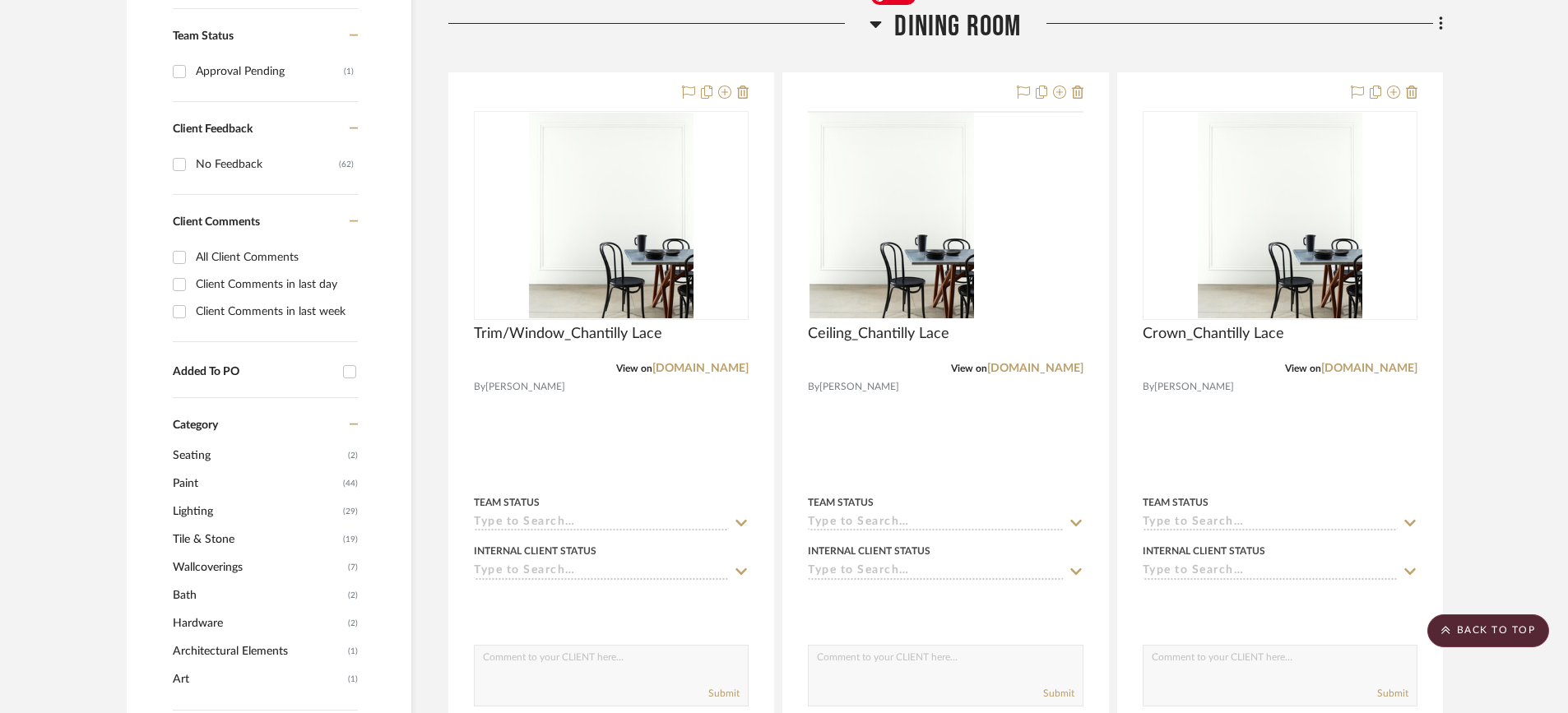
scroll to position [576, 0]
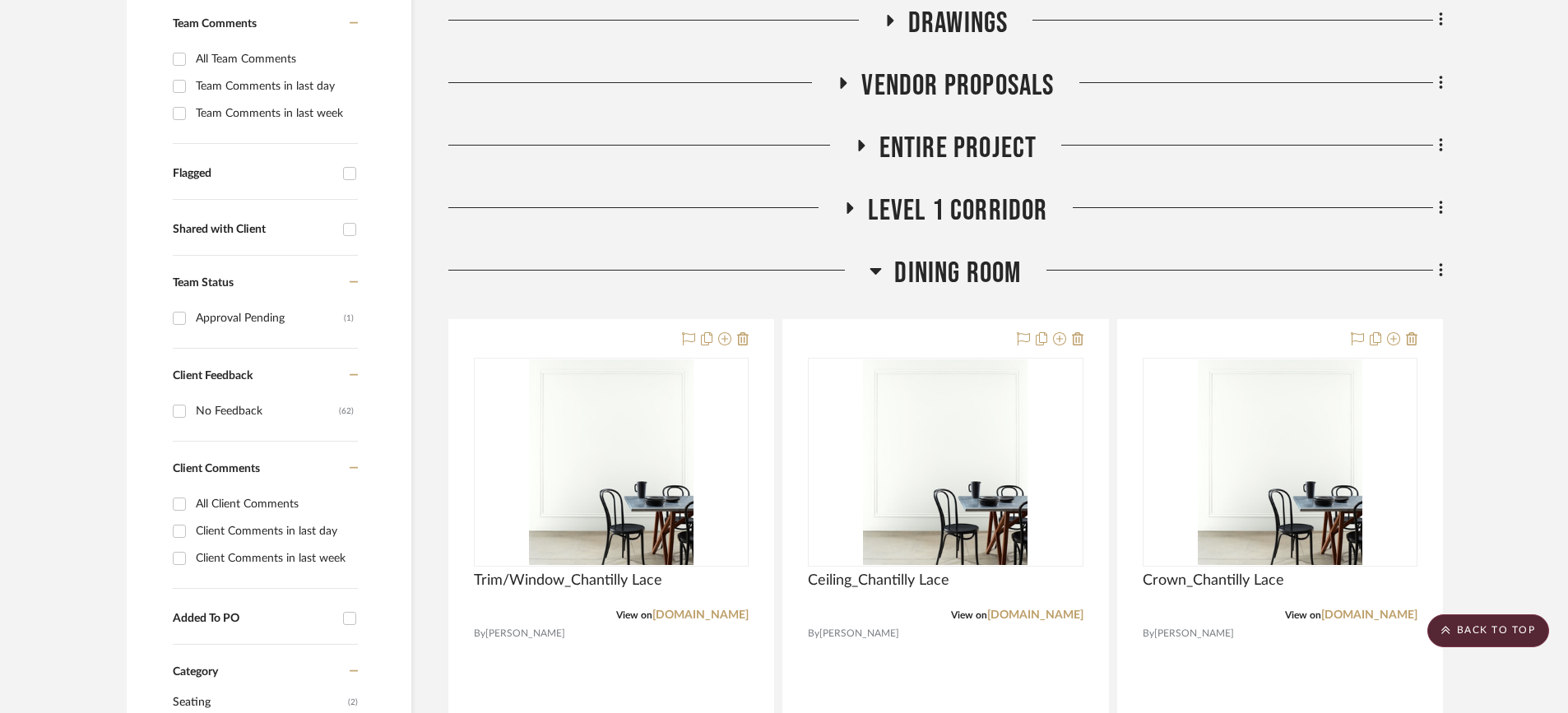
click at [880, 261] on icon at bounding box center [875, 270] width 13 height 19
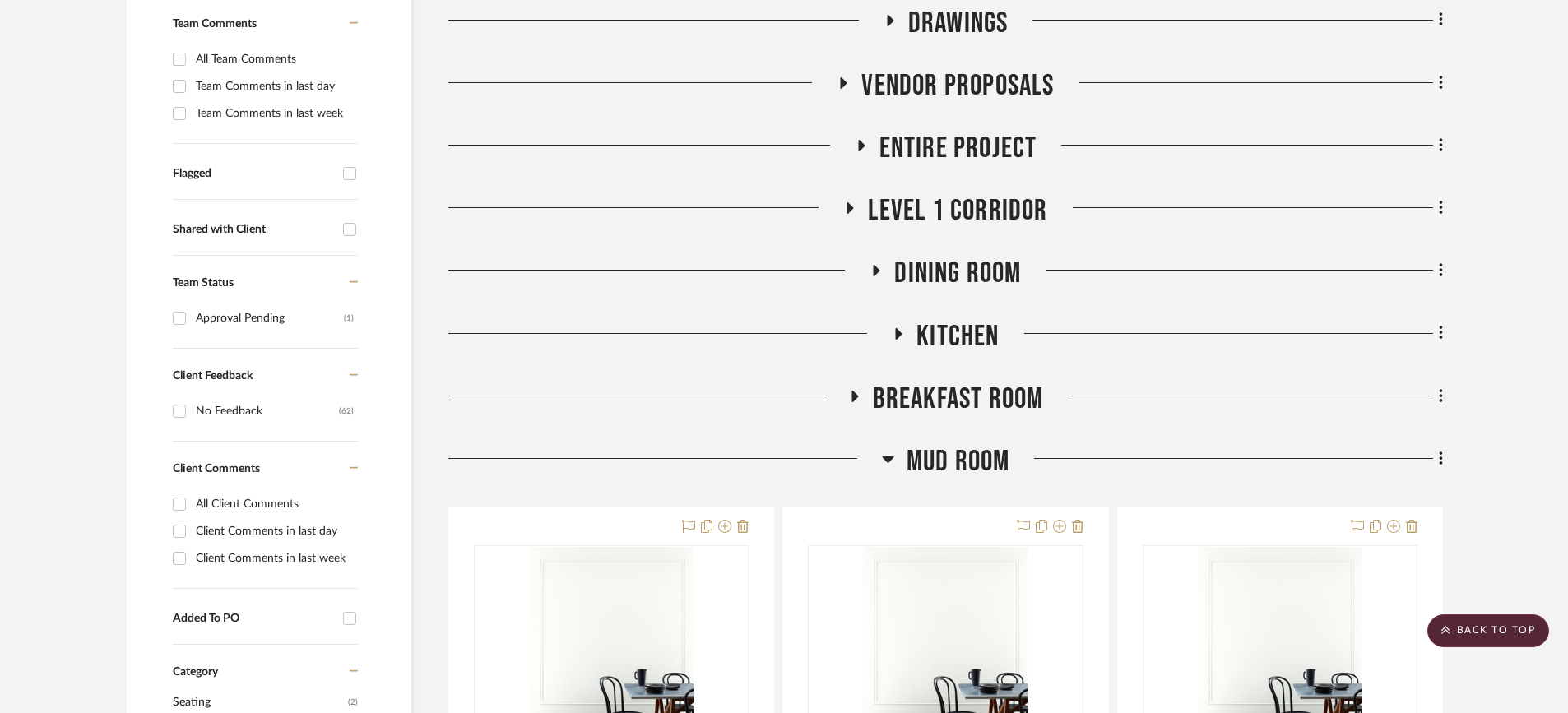
click at [885, 457] on icon at bounding box center [888, 460] width 12 height 7
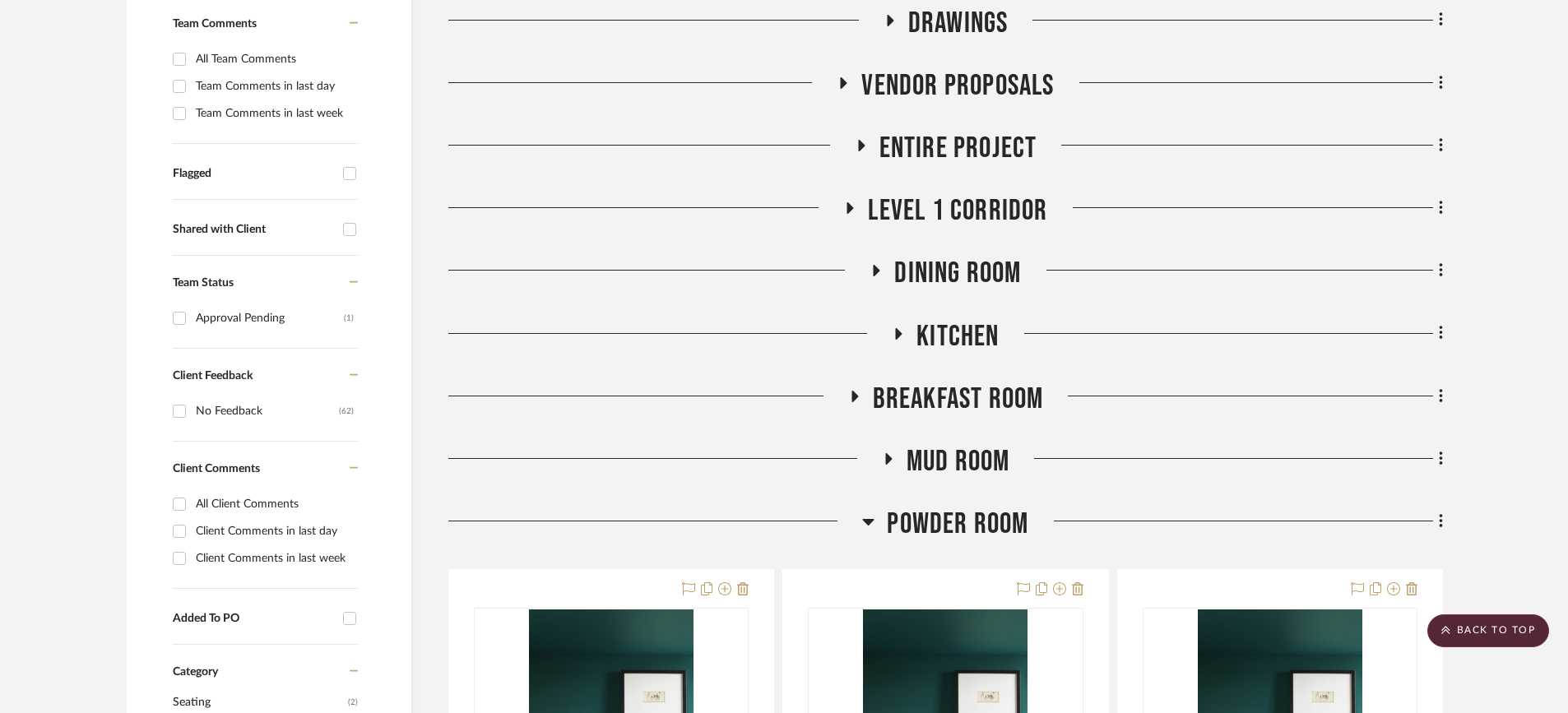
click at [868, 512] on icon at bounding box center [868, 521] width 13 height 19
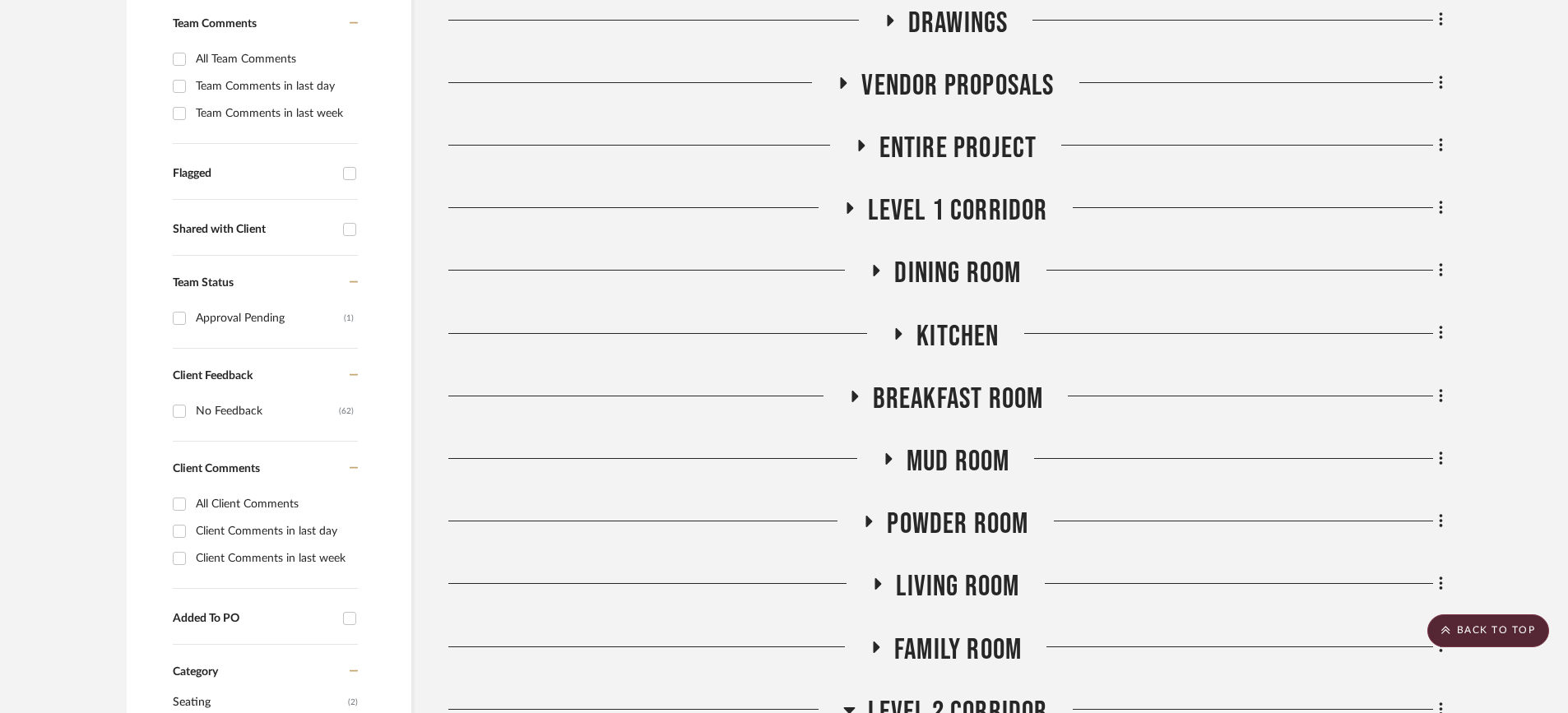
scroll to position [906, 0]
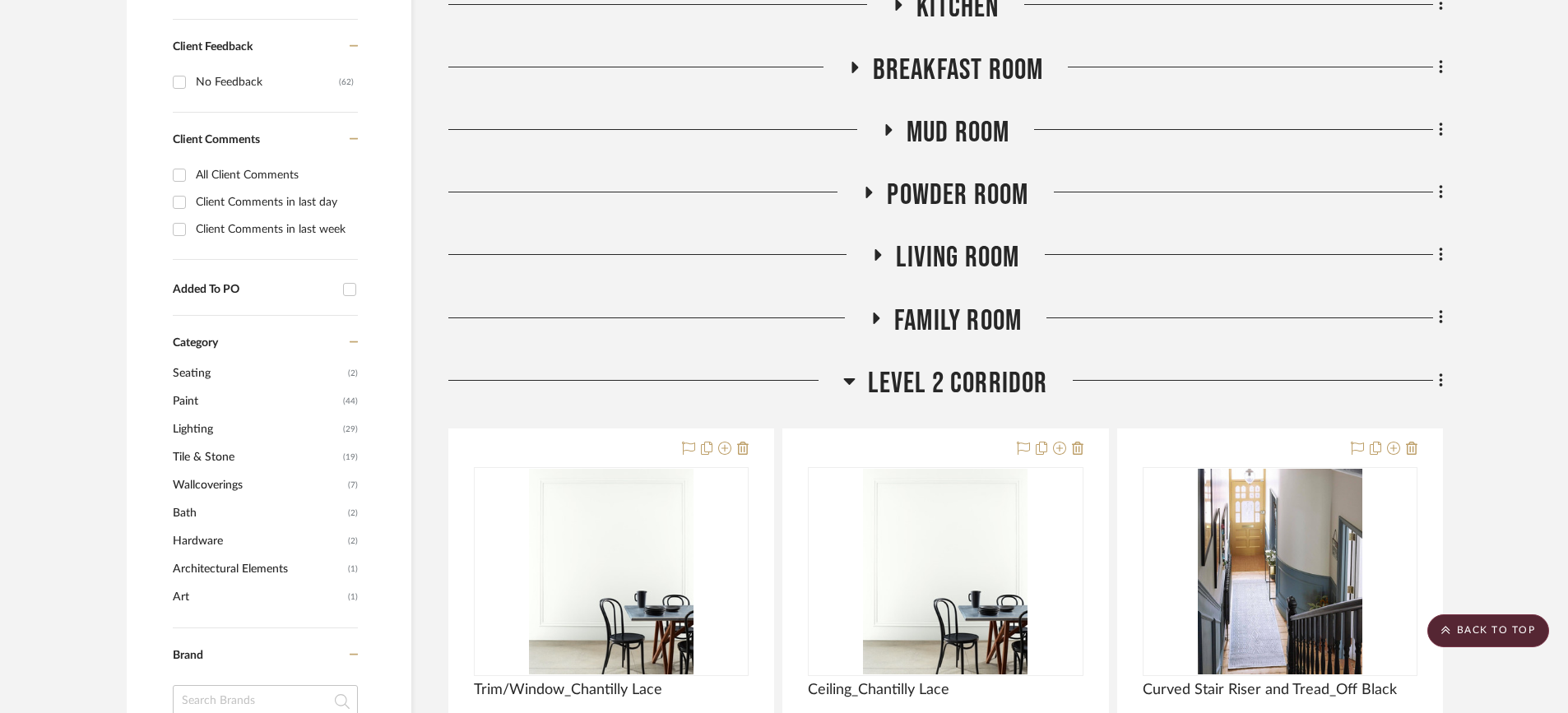
click at [852, 372] on icon at bounding box center [849, 381] width 13 height 19
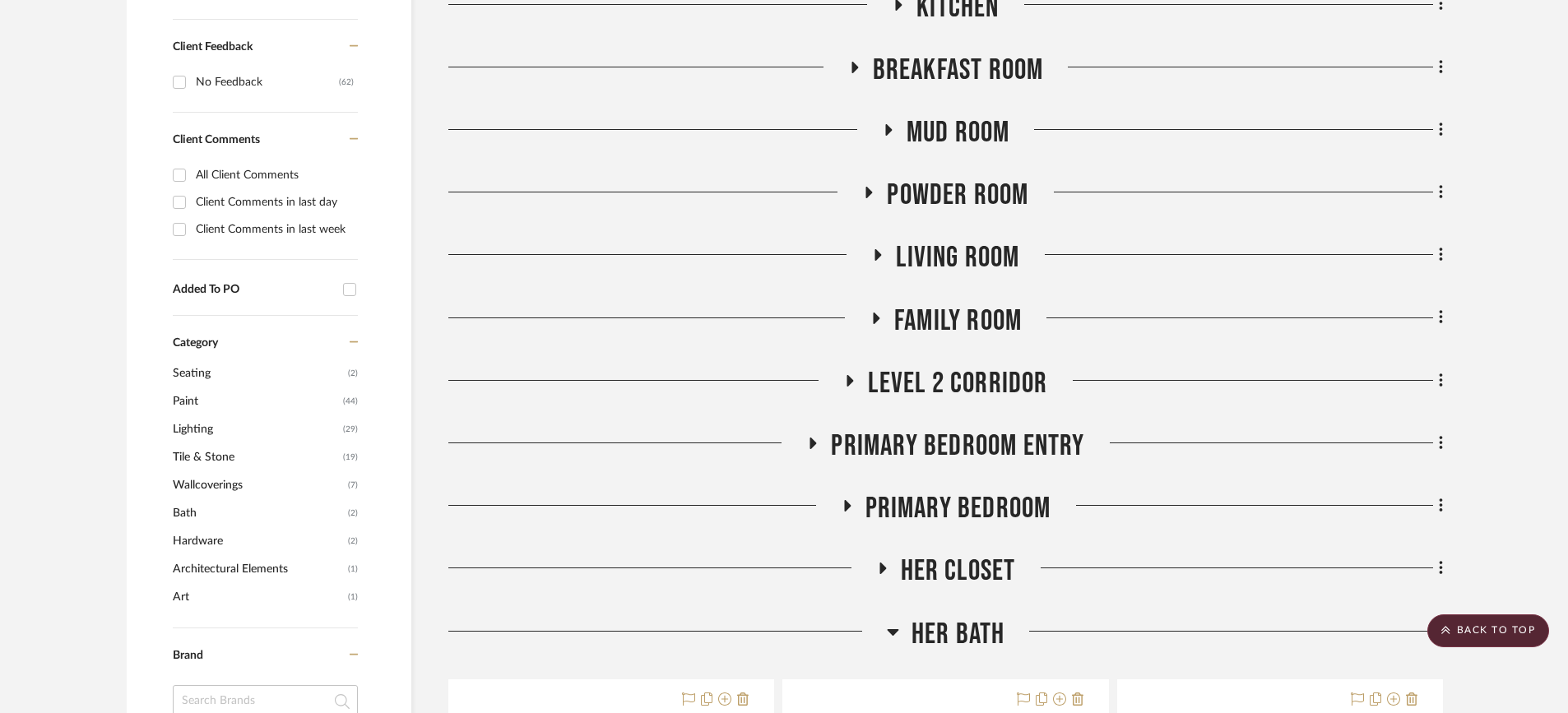
click at [845, 500] on icon at bounding box center [847, 506] width 7 height 12
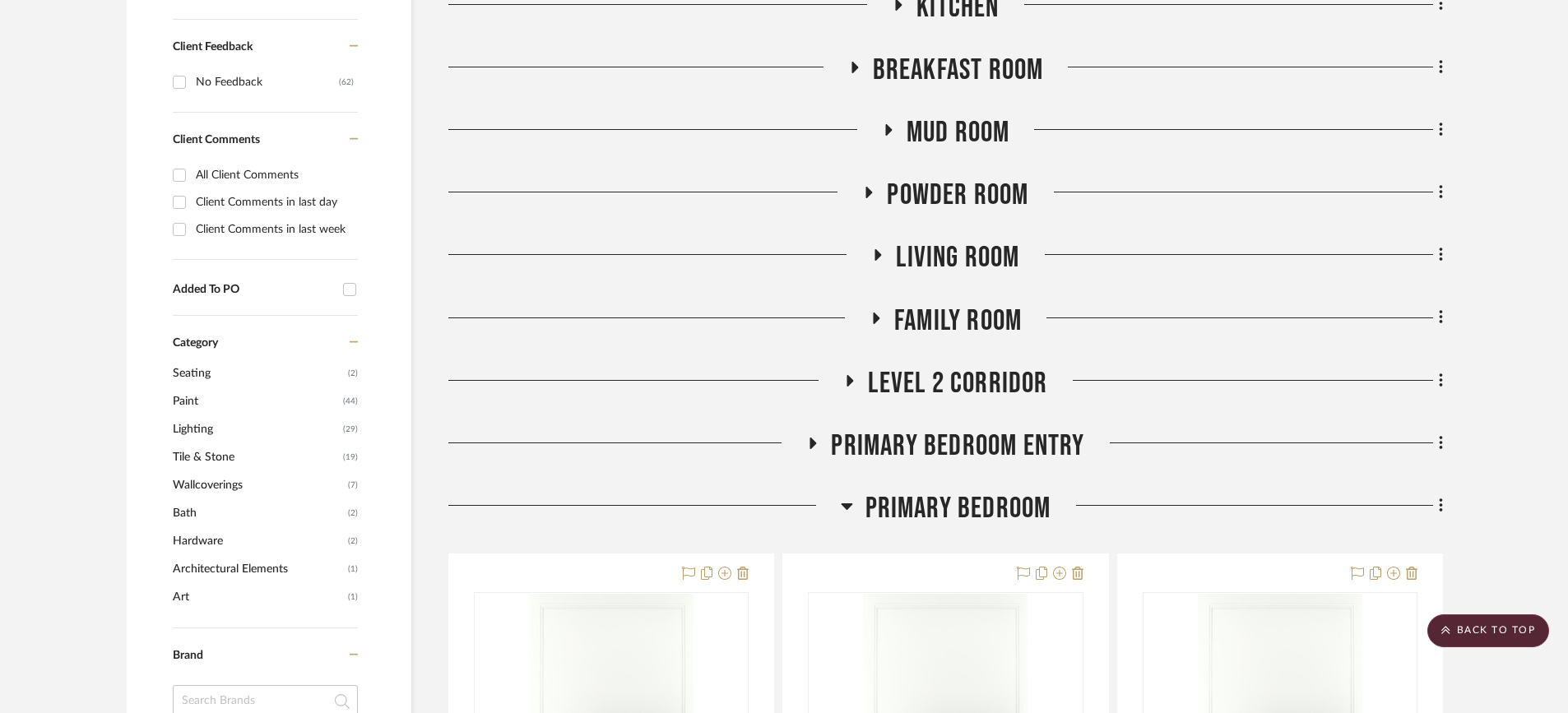
click at [845, 496] on icon at bounding box center [847, 506] width 13 height 19
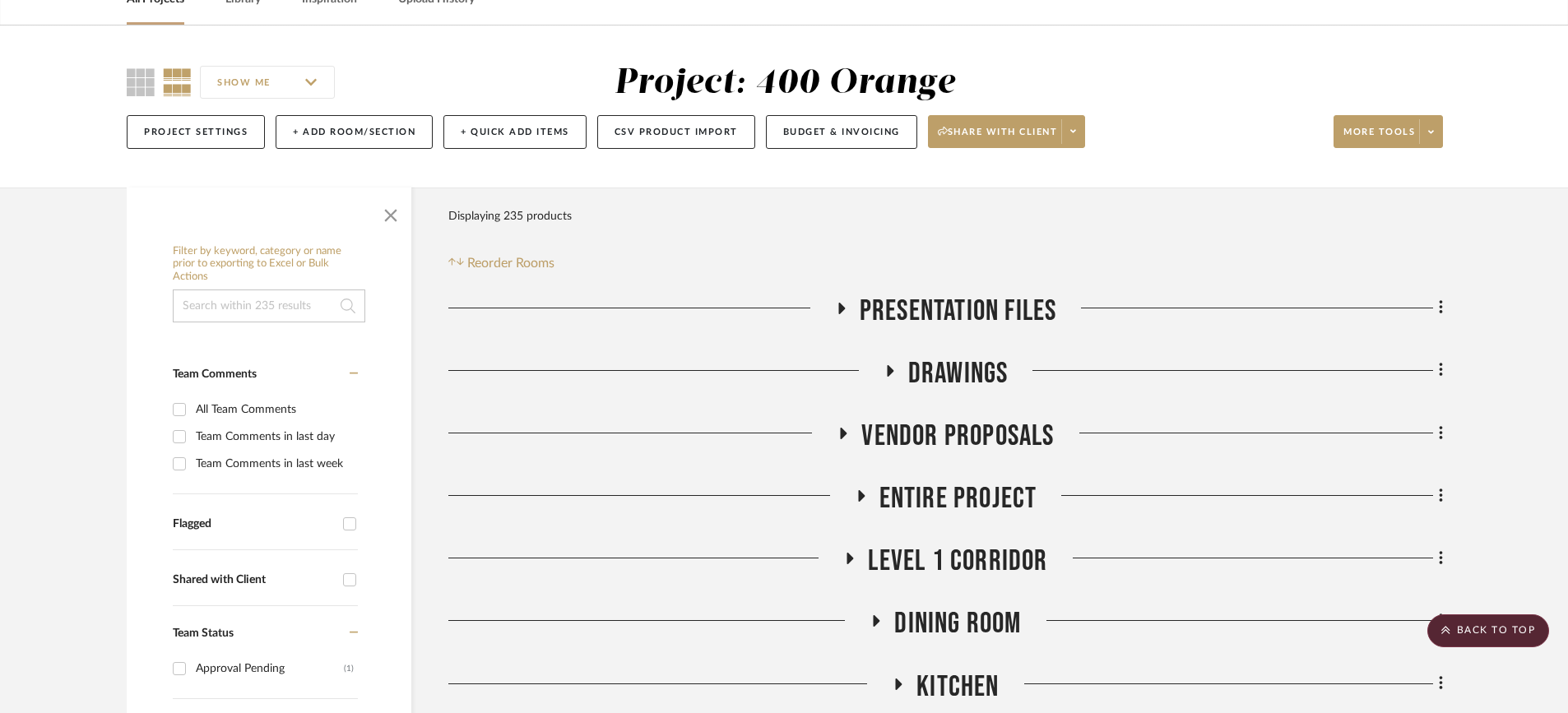
scroll to position [0, 0]
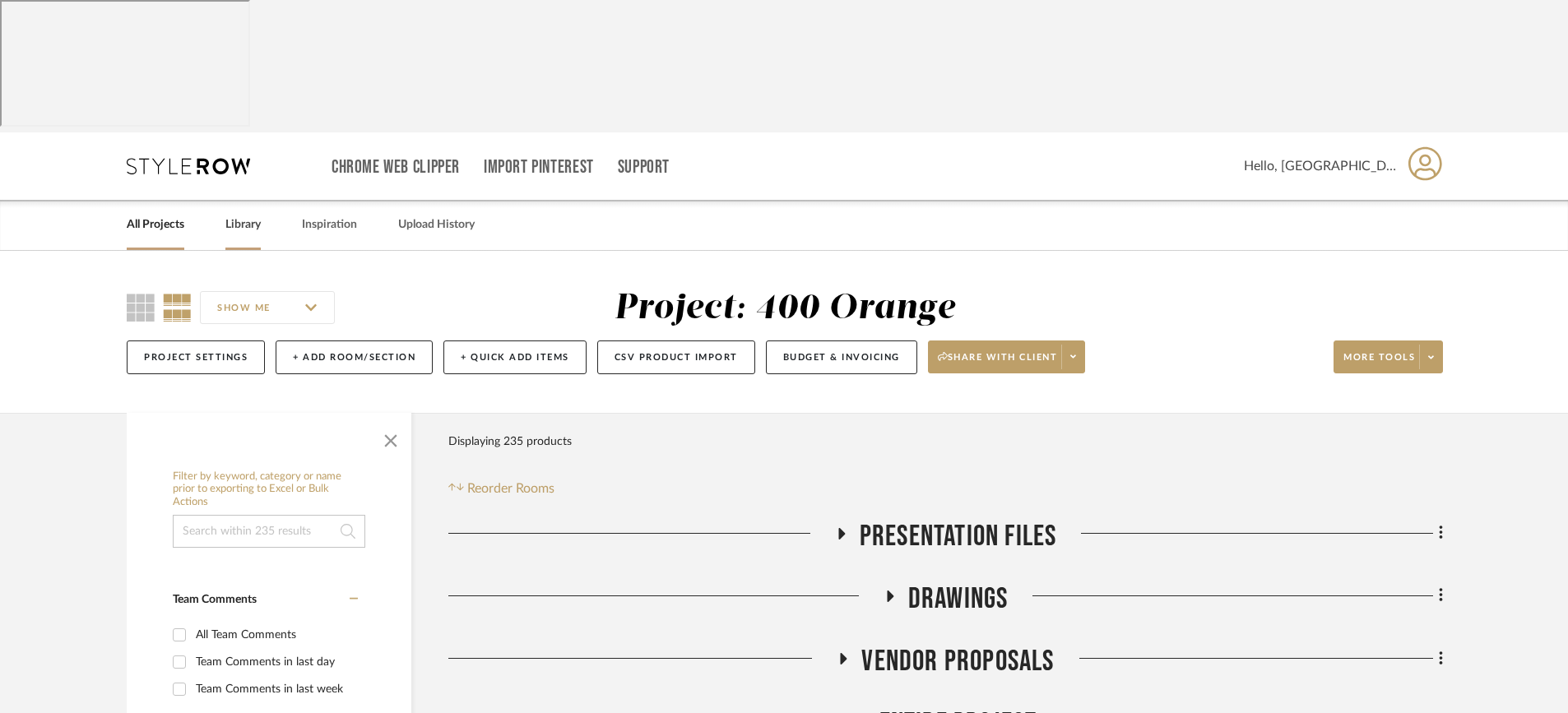
click at [252, 214] on link "Library" at bounding box center [243, 225] width 35 height 22
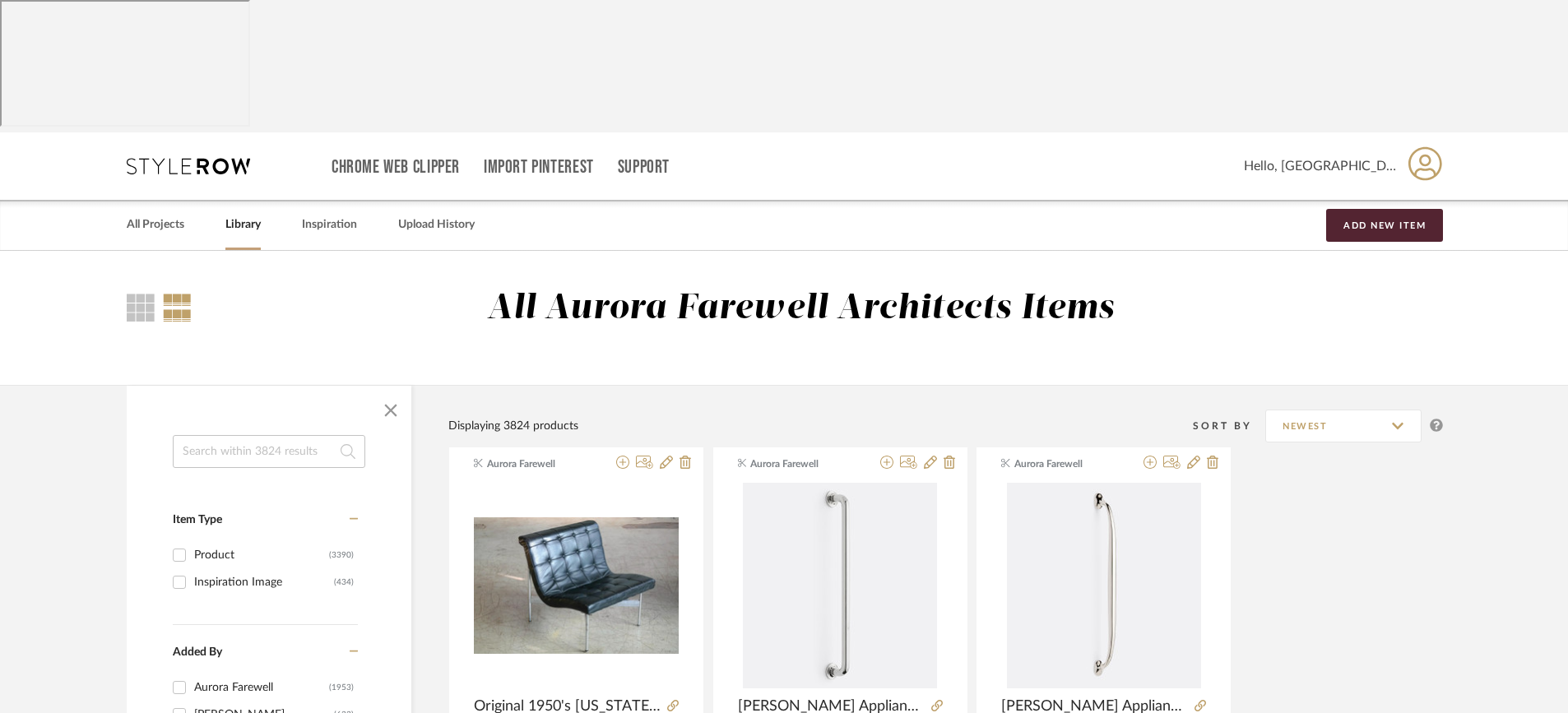
scroll to position [164, 0]
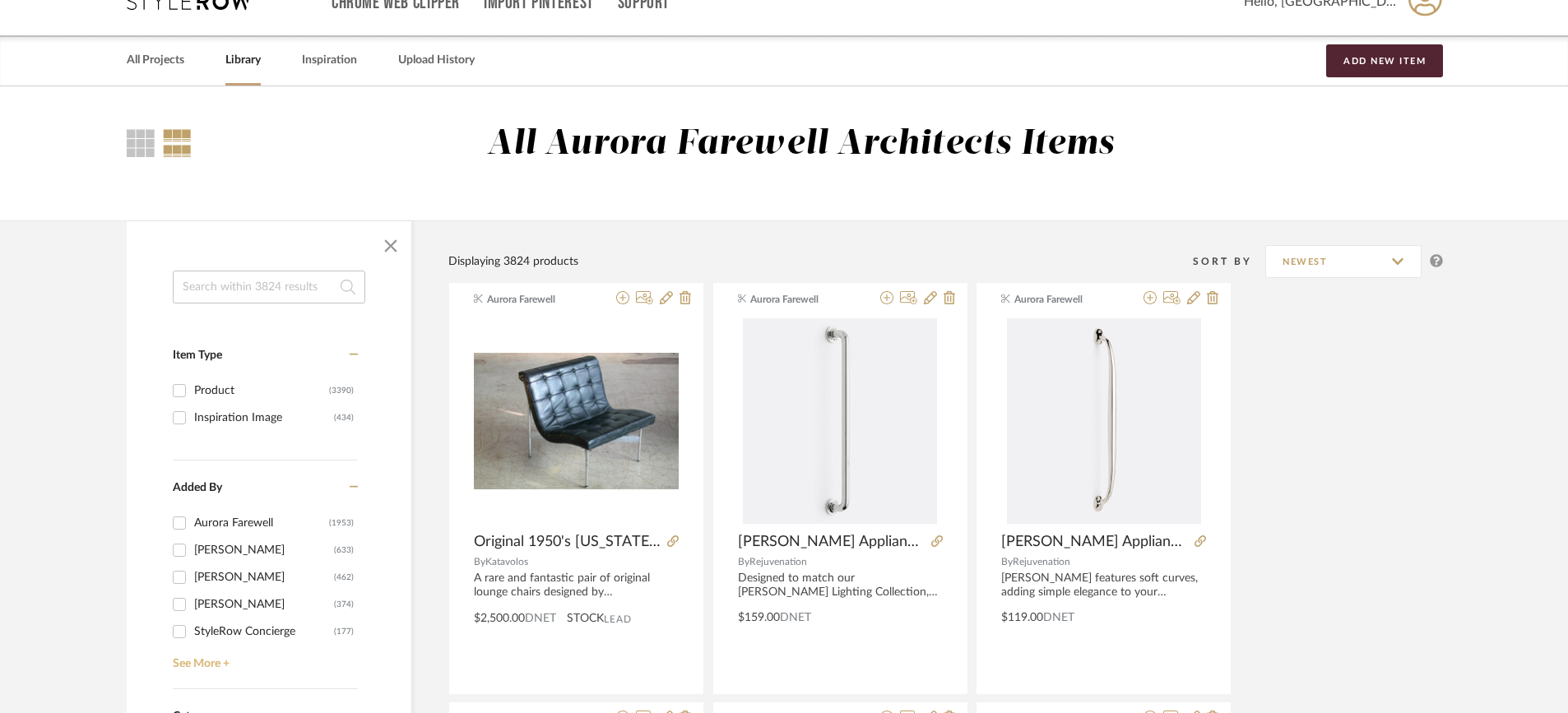
click at [191, 645] on link "See More +" at bounding box center [262, 658] width 190 height 26
click at [175, 646] on input "Brianna Buford (118)" at bounding box center [179, 659] width 26 height 26
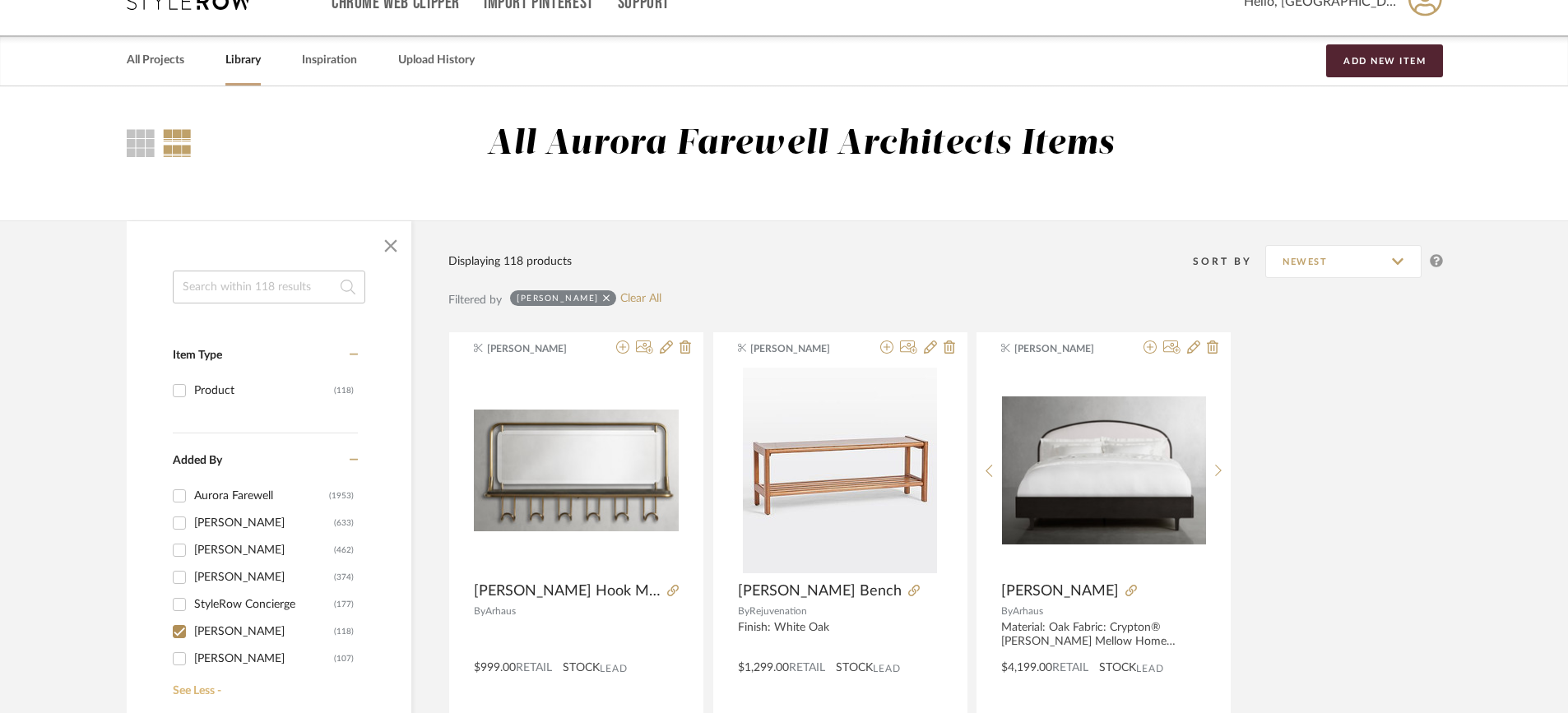
scroll to position [411, 0]
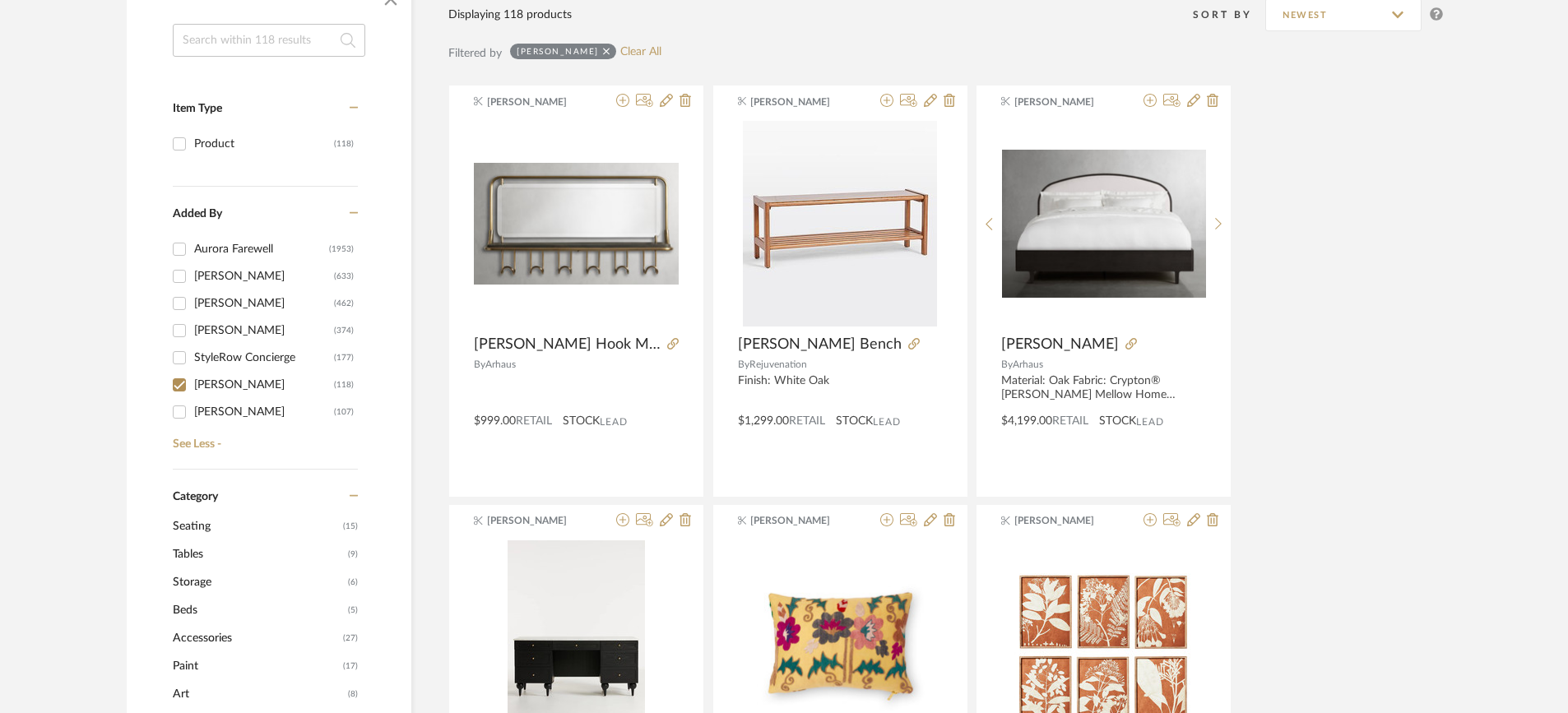
click at [182, 372] on input "Brianna Buford (118)" at bounding box center [179, 384] width 26 height 26
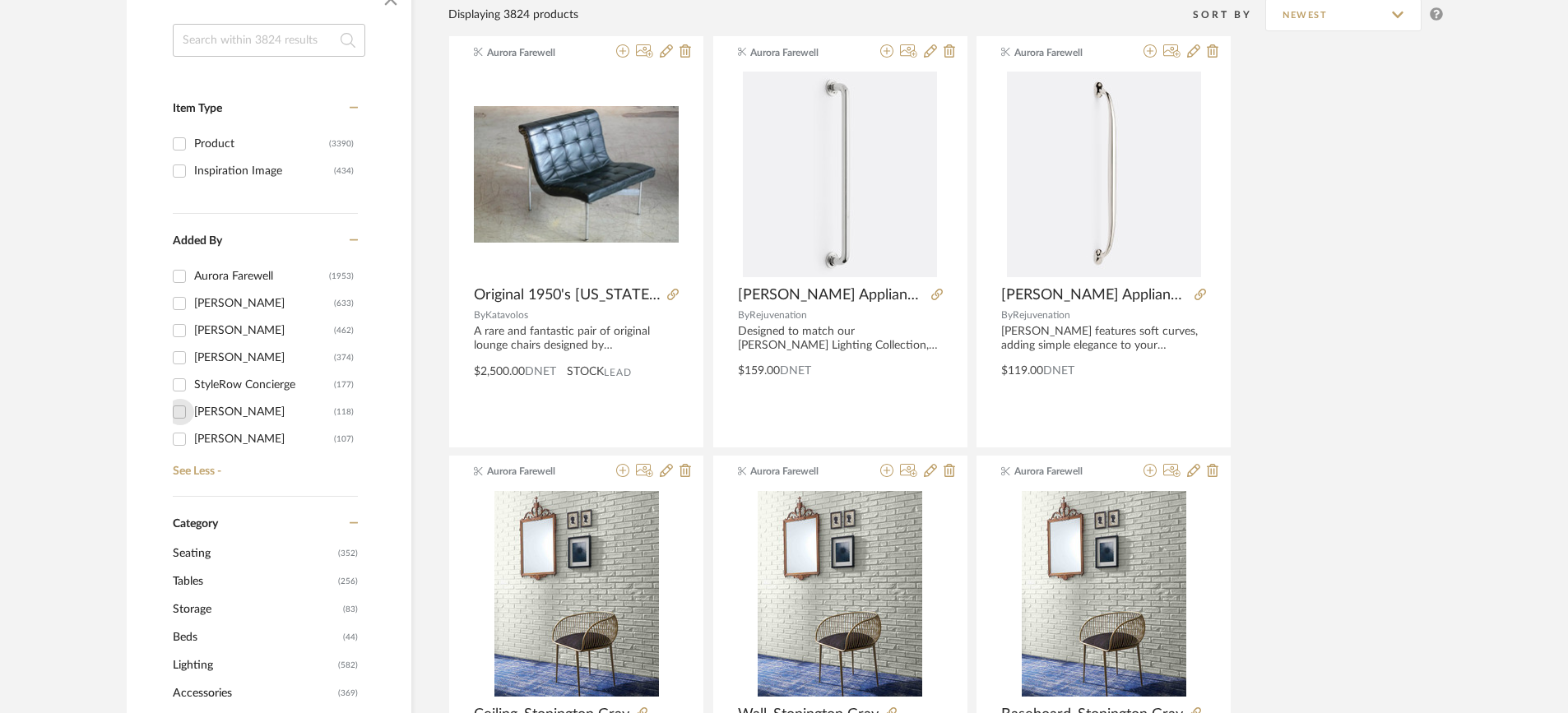
click at [182, 399] on input "Brianna Buford (118)" at bounding box center [179, 411] width 26 height 26
checkbox input "true"
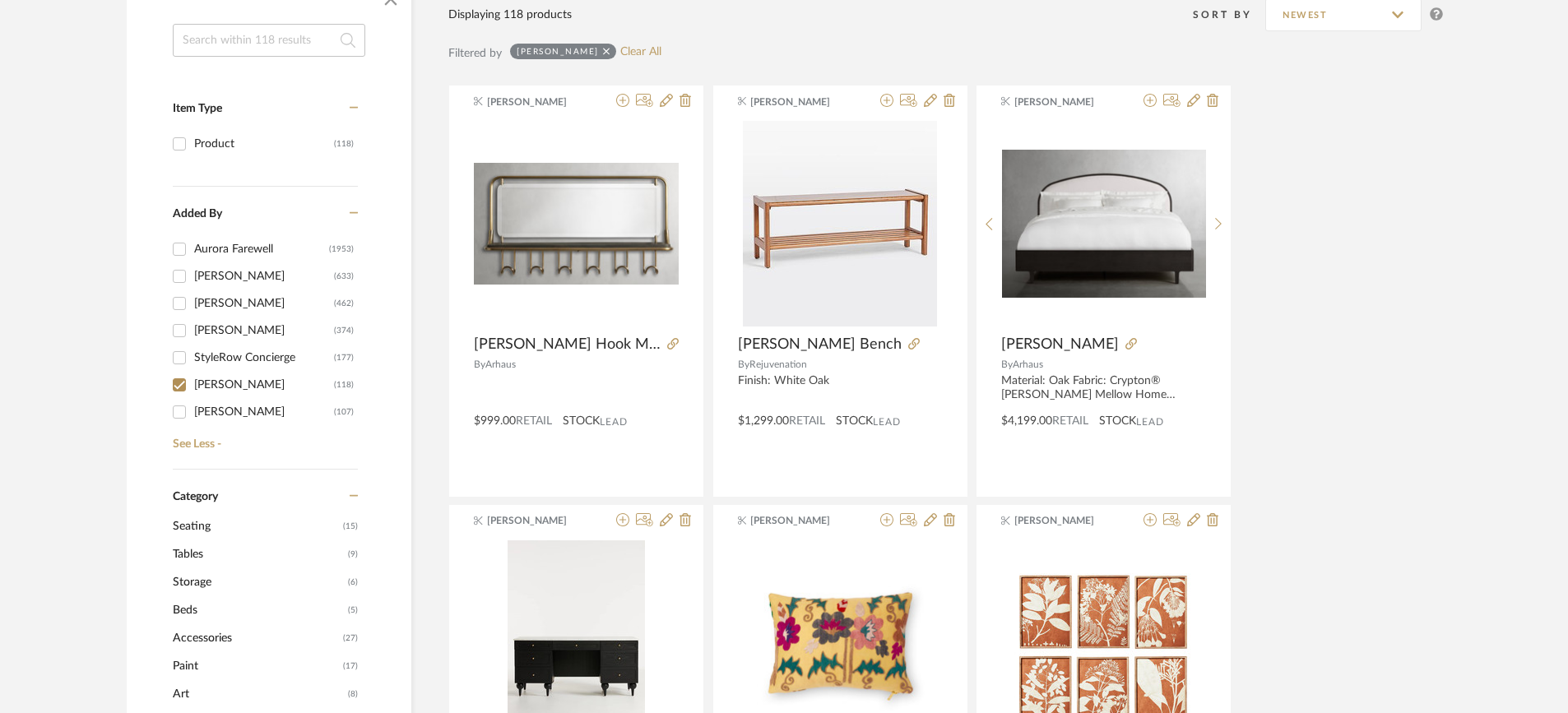
click at [181, 399] on input "[PERSON_NAME] (107)" at bounding box center [179, 411] width 26 height 26
checkbox input "true"
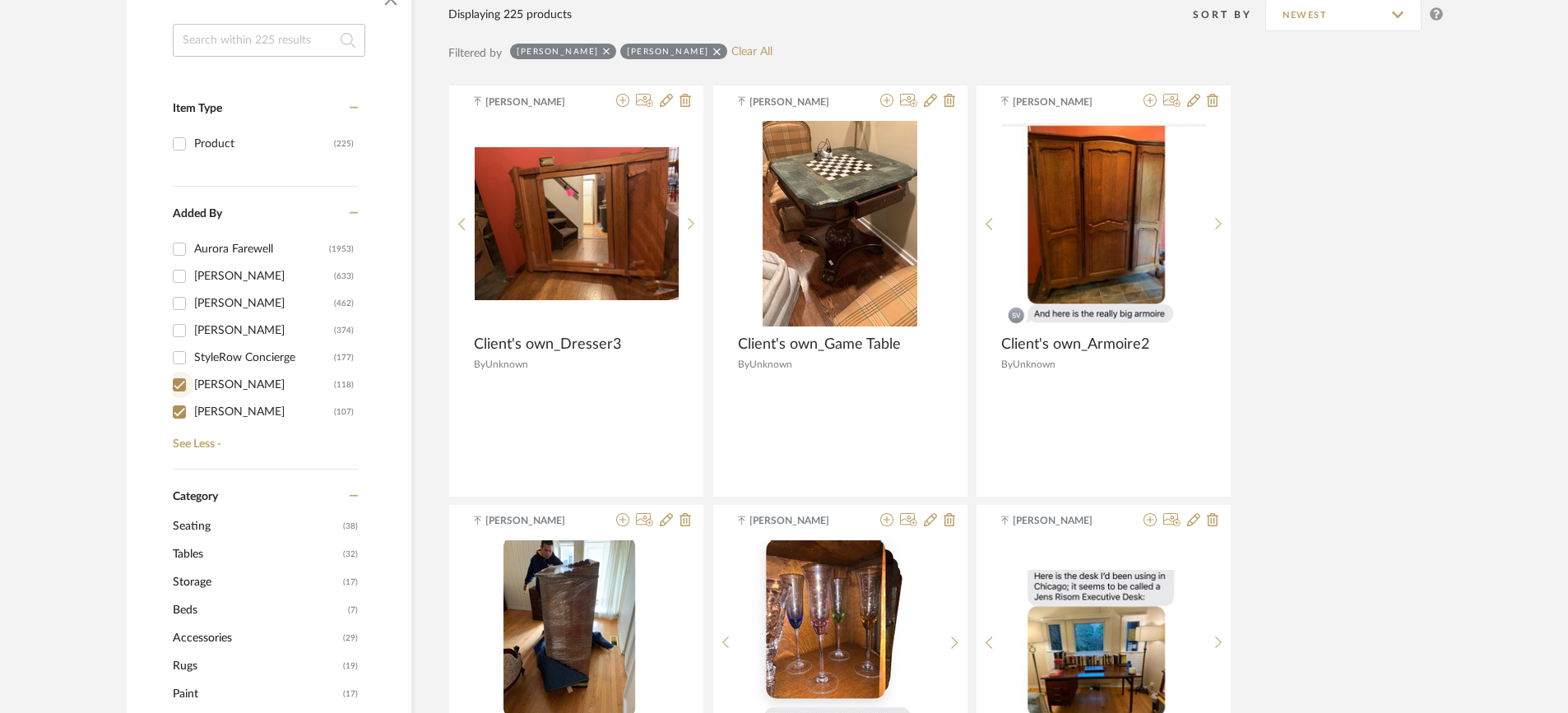
click at [175, 372] on input "Brianna Buford (118)" at bounding box center [179, 384] width 26 height 26
checkbox input "false"
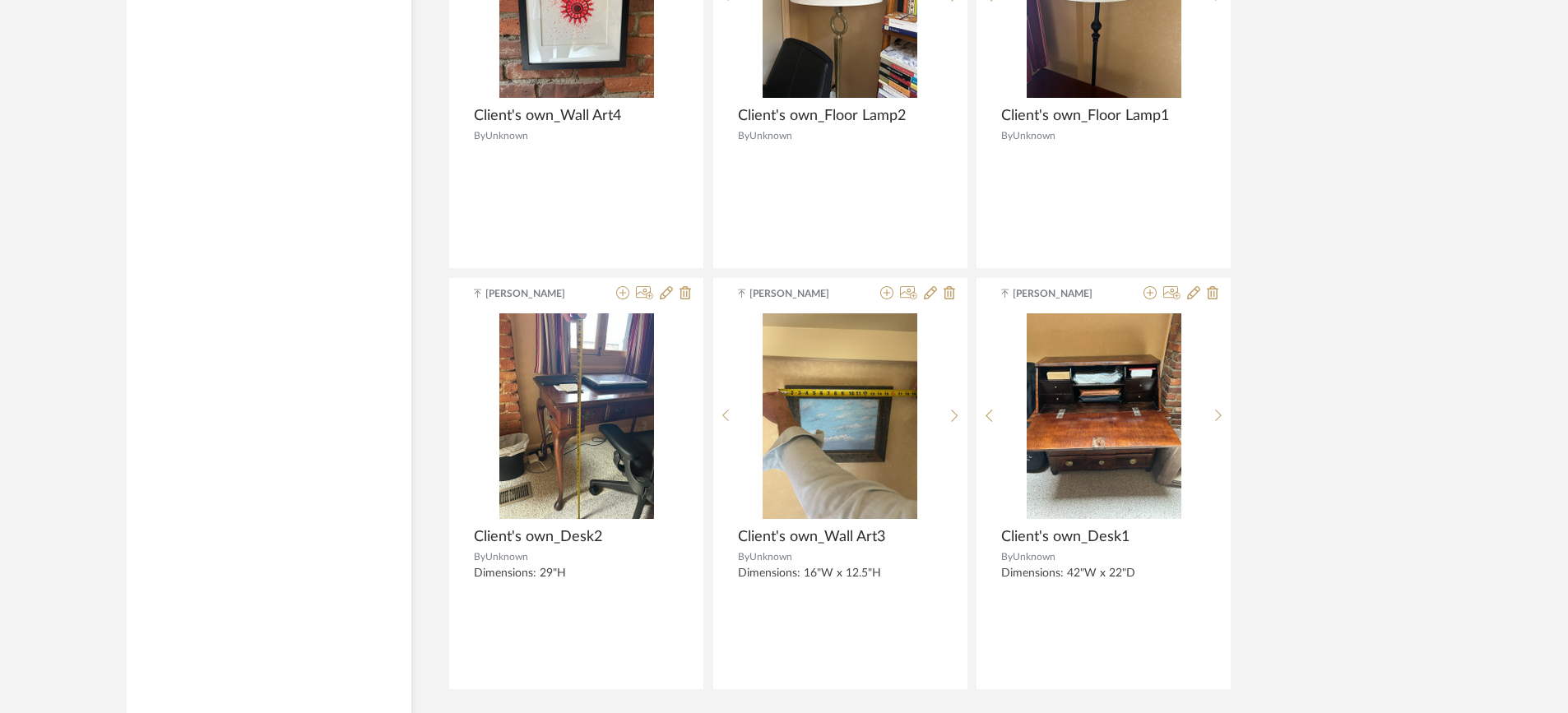
scroll to position [4866, 0]
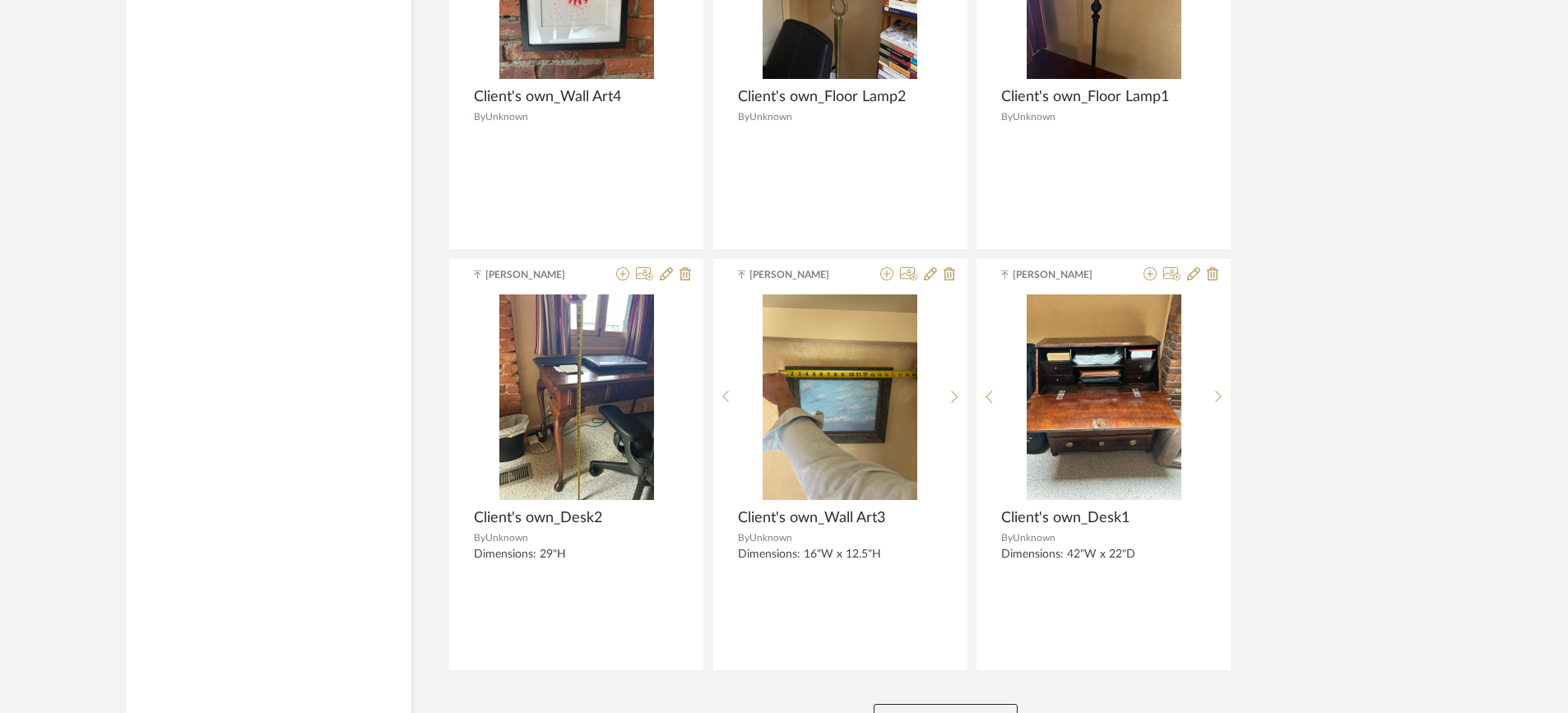
click at [938, 704] on button "View More" at bounding box center [945, 721] width 144 height 33
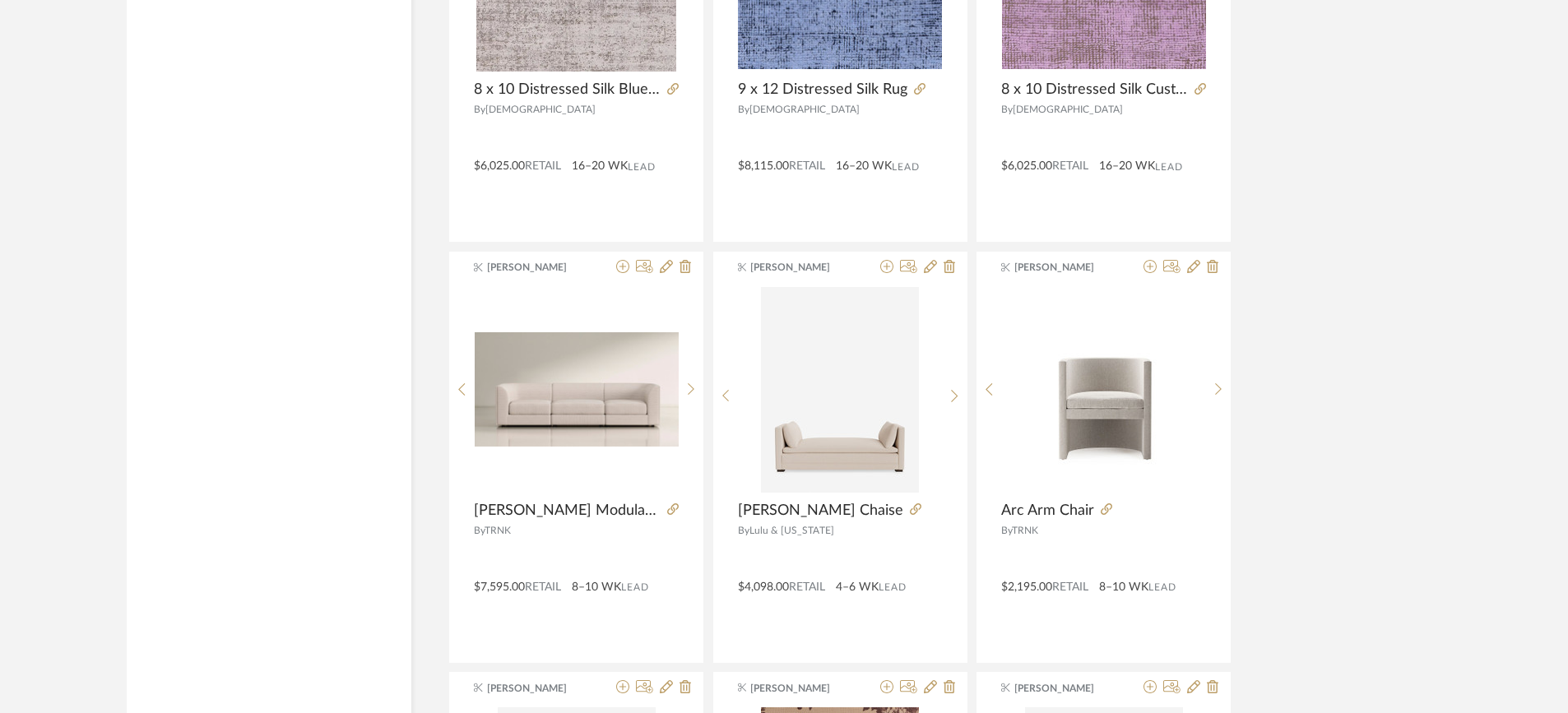
scroll to position [8241, 0]
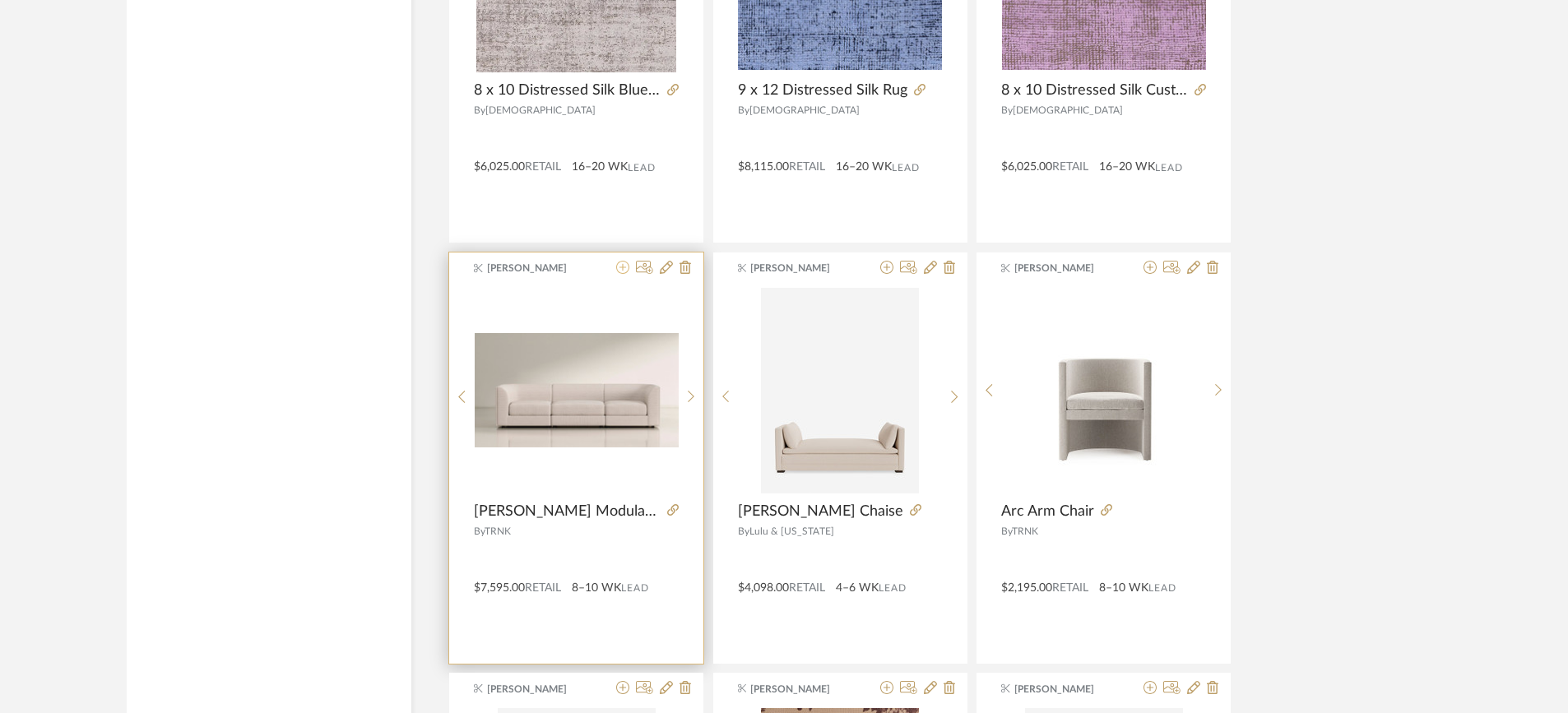
click at [626, 261] on icon at bounding box center [623, 267] width 14 height 14
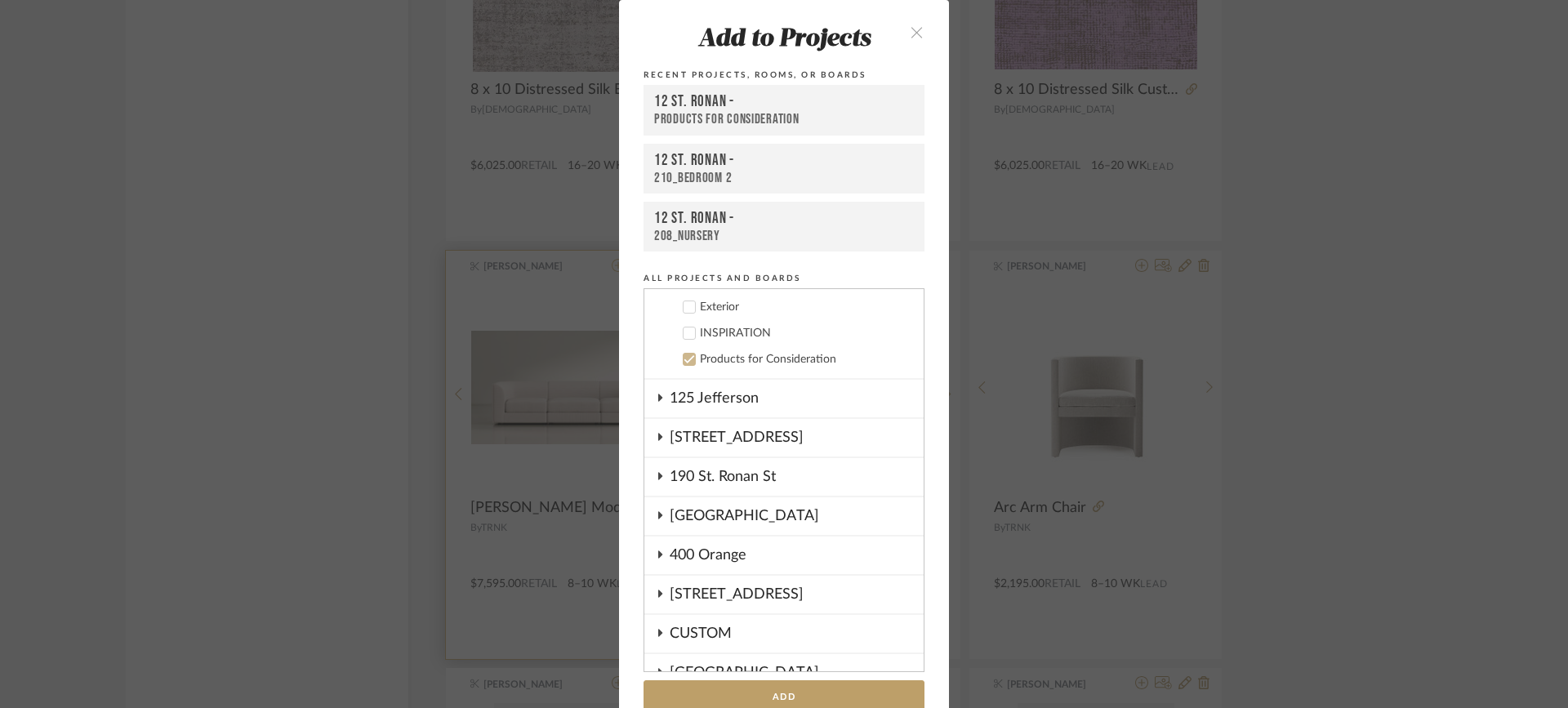
scroll to position [903, 0]
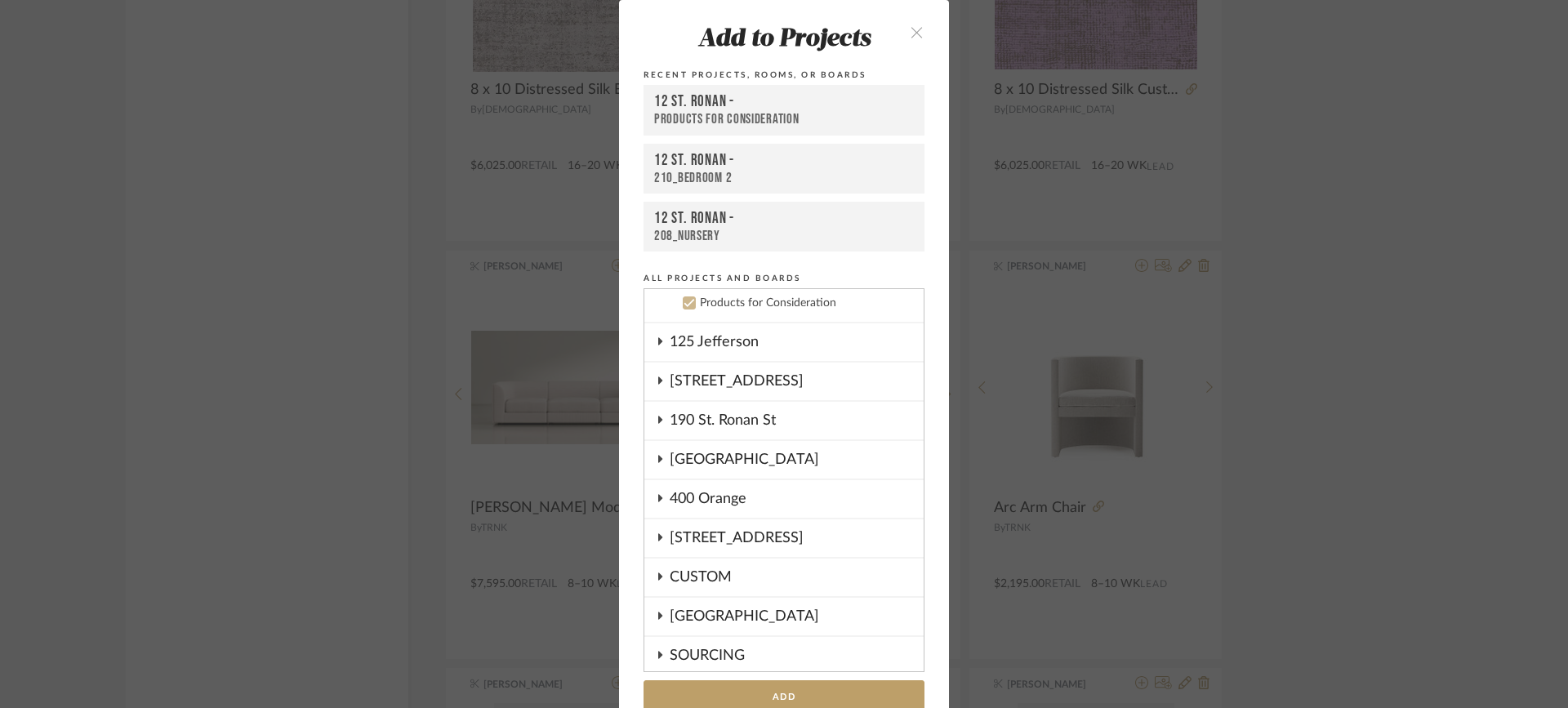
click at [686, 300] on icon at bounding box center [689, 303] width 12 height 12
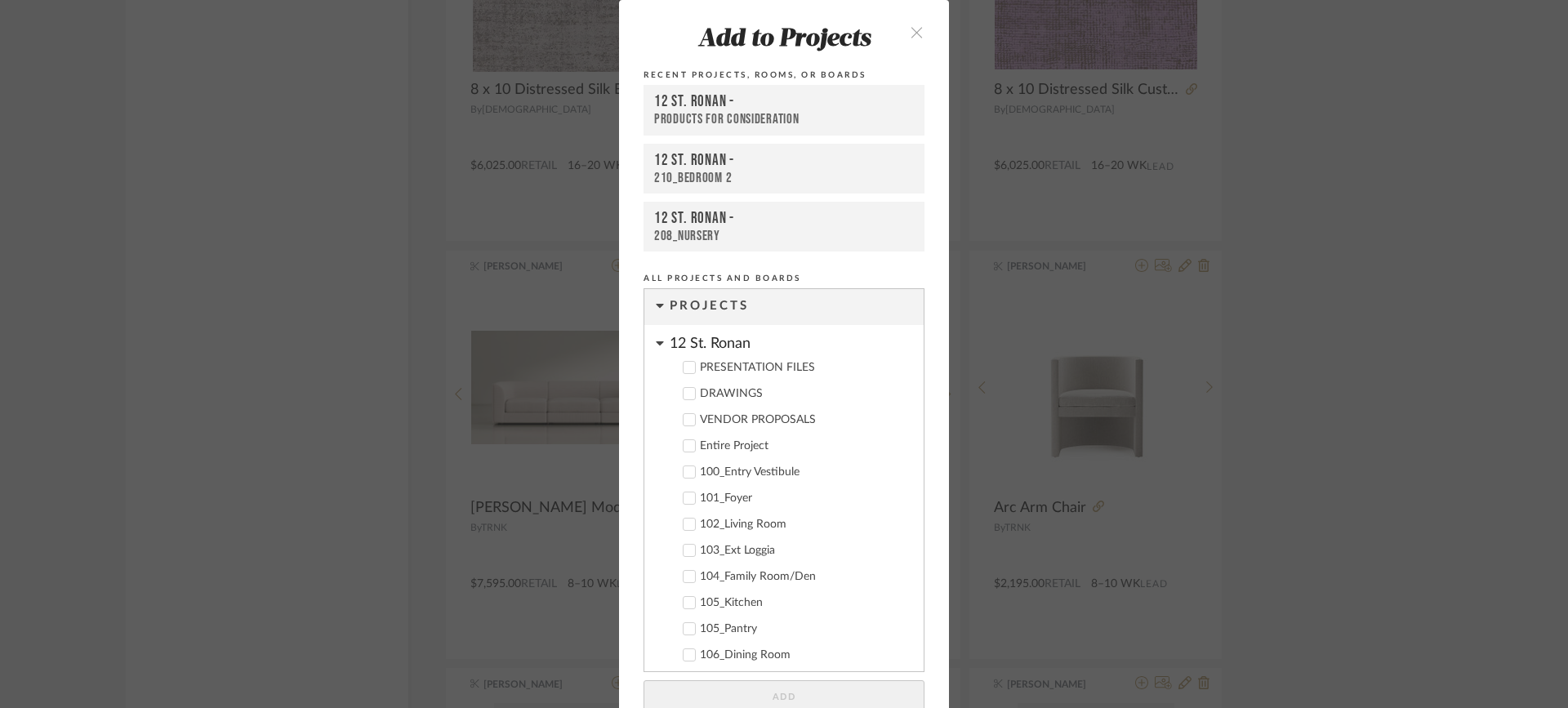
scroll to position [0, 0]
click at [656, 340] on icon at bounding box center [659, 345] width 8 height 14
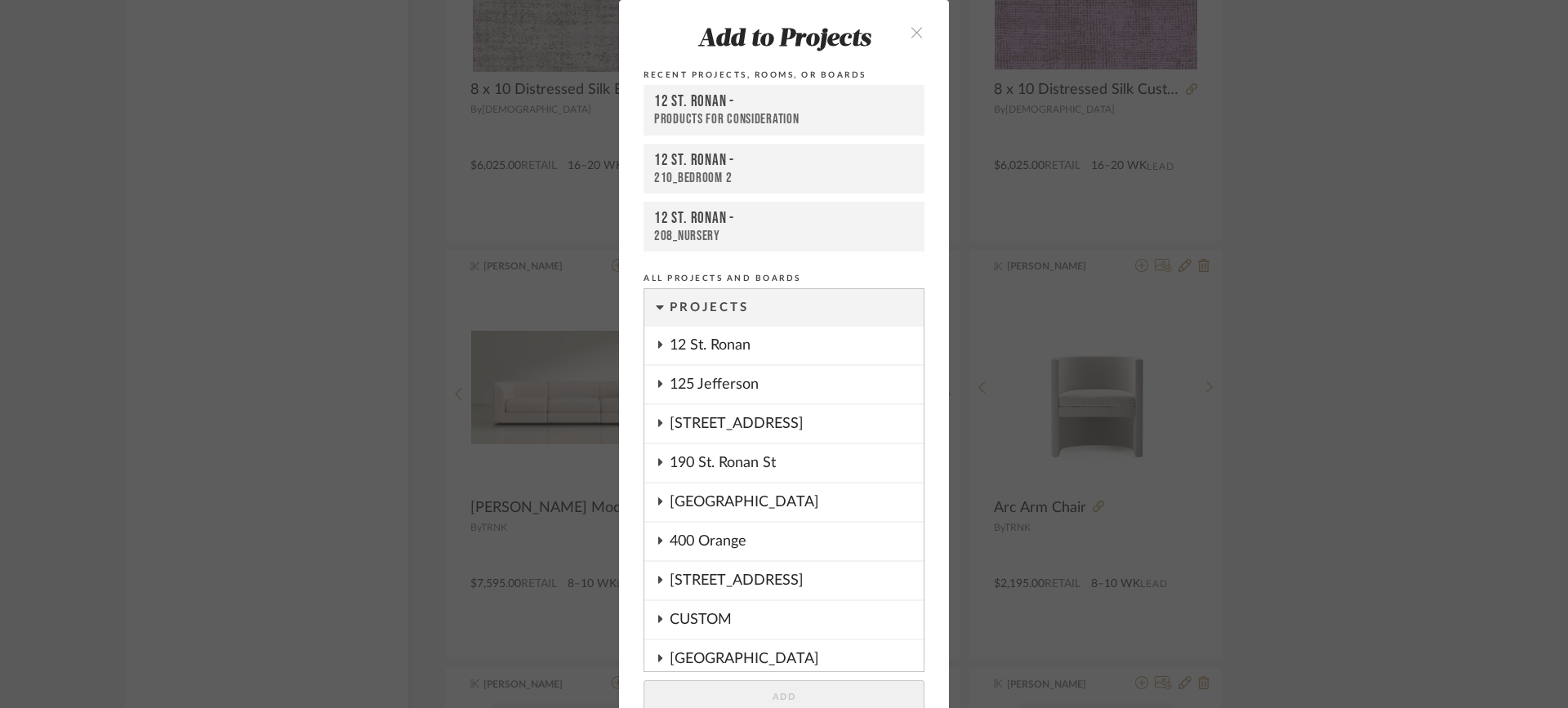
click at [658, 543] on icon at bounding box center [660, 541] width 4 height 8
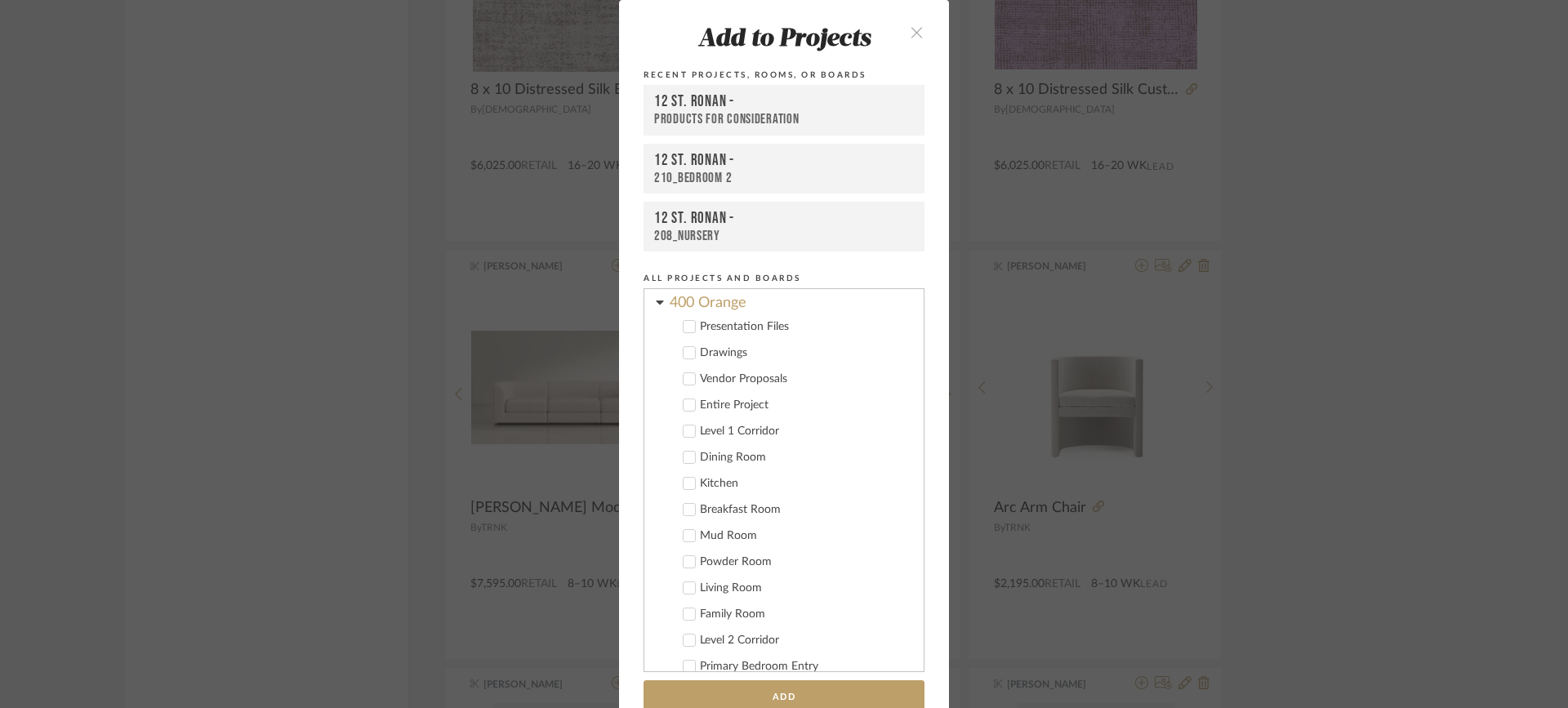
scroll to position [245, 0]
click at [684, 608] on icon at bounding box center [689, 609] width 12 height 12
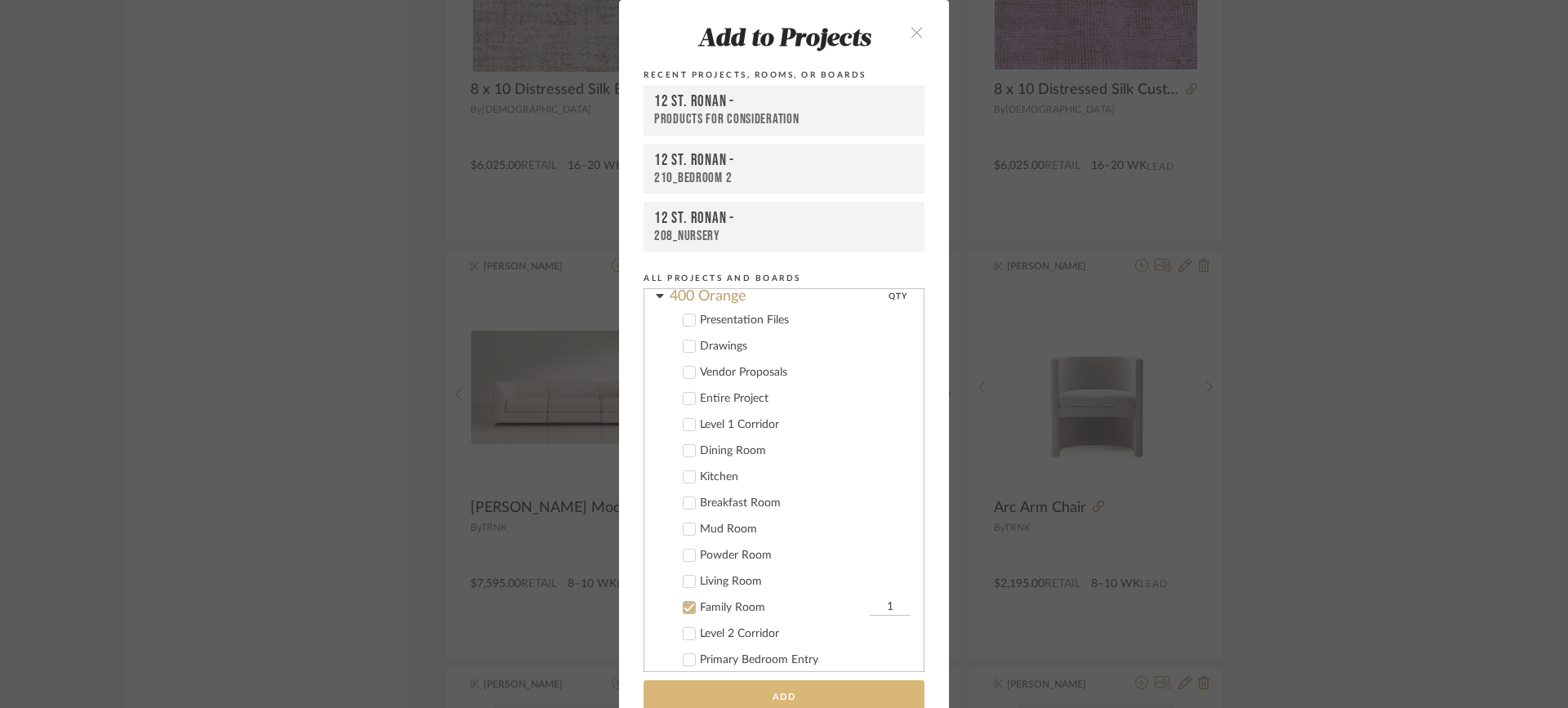
click at [807, 693] on button "Add" at bounding box center [784, 697] width 281 height 34
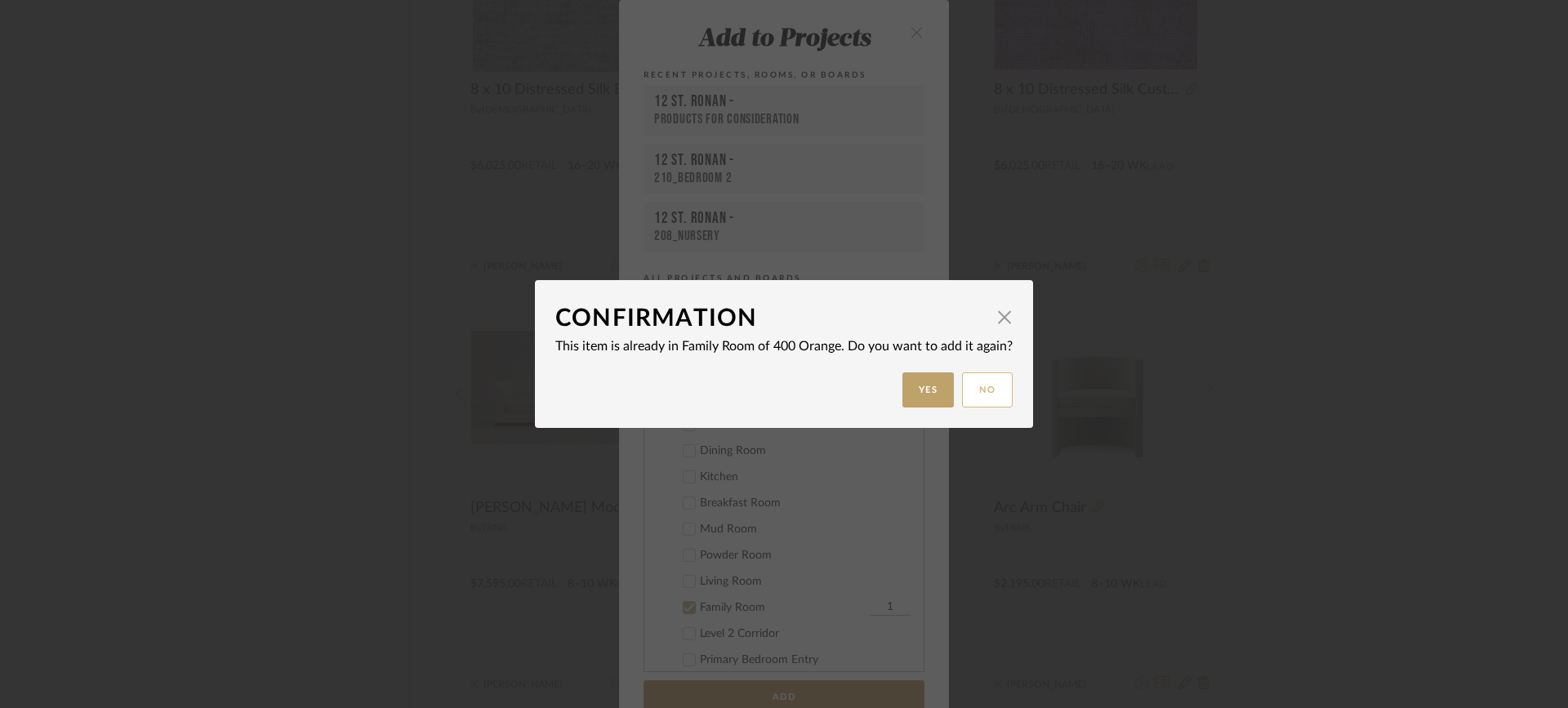
click at [978, 385] on button "No" at bounding box center [988, 390] width 50 height 35
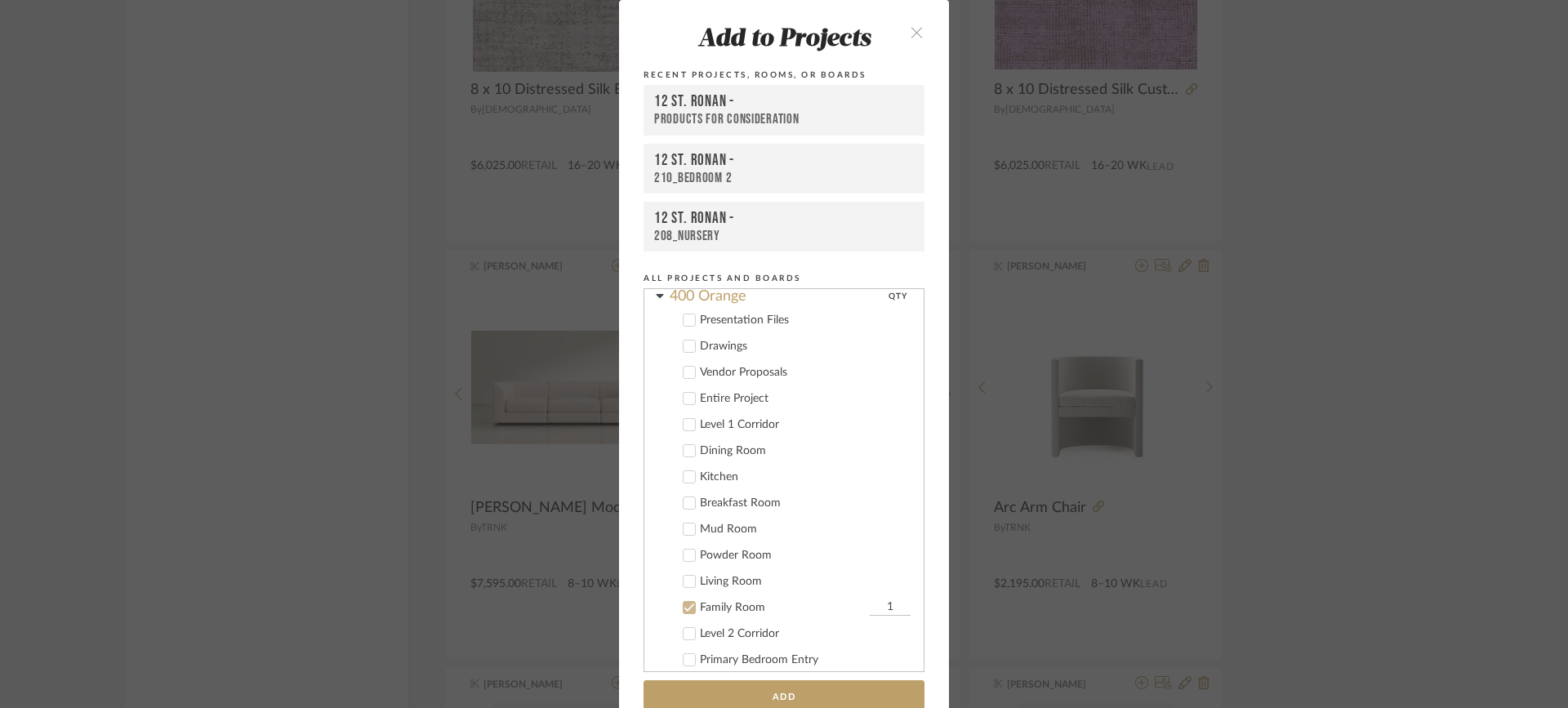
scroll to position [5, 0]
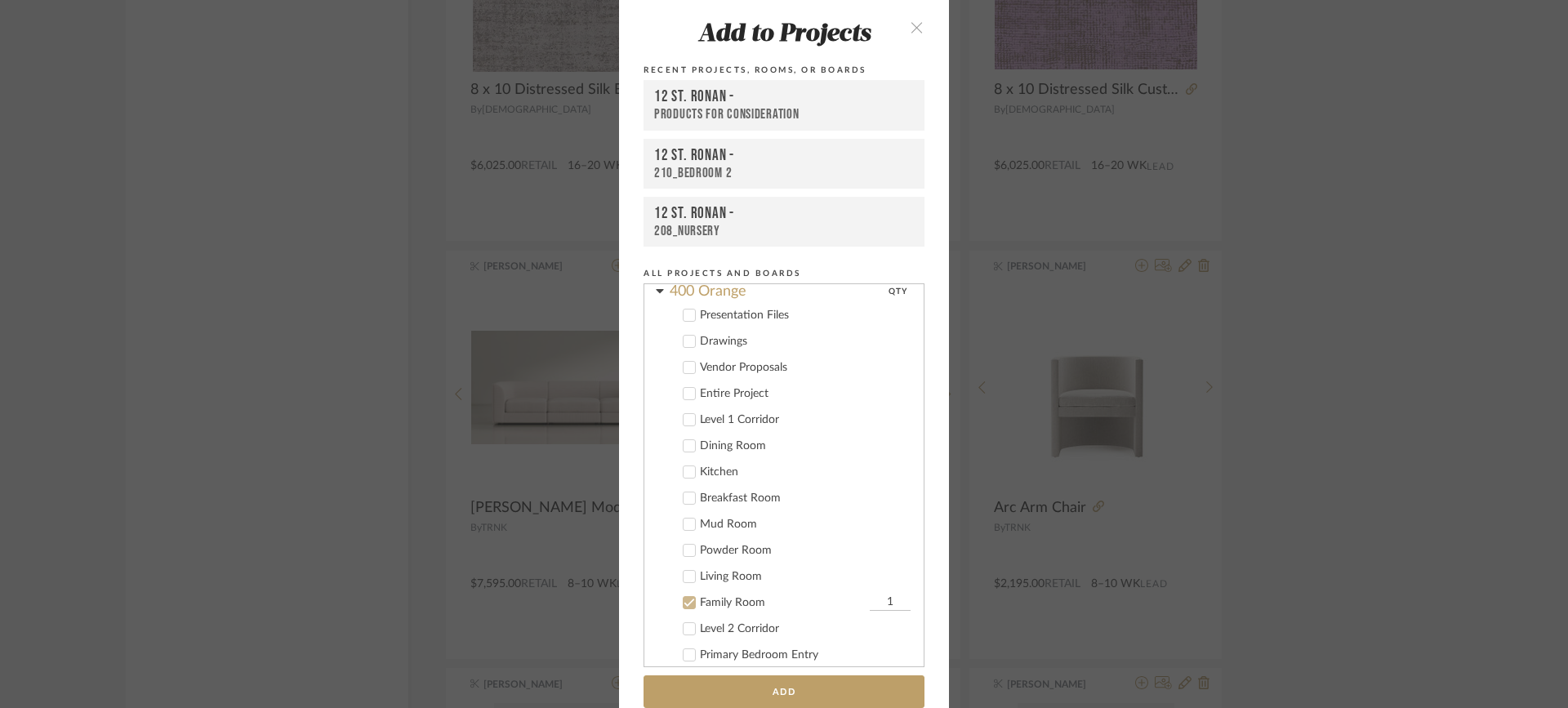
click at [912, 29] on icon "close" at bounding box center [916, 27] width 14 height 14
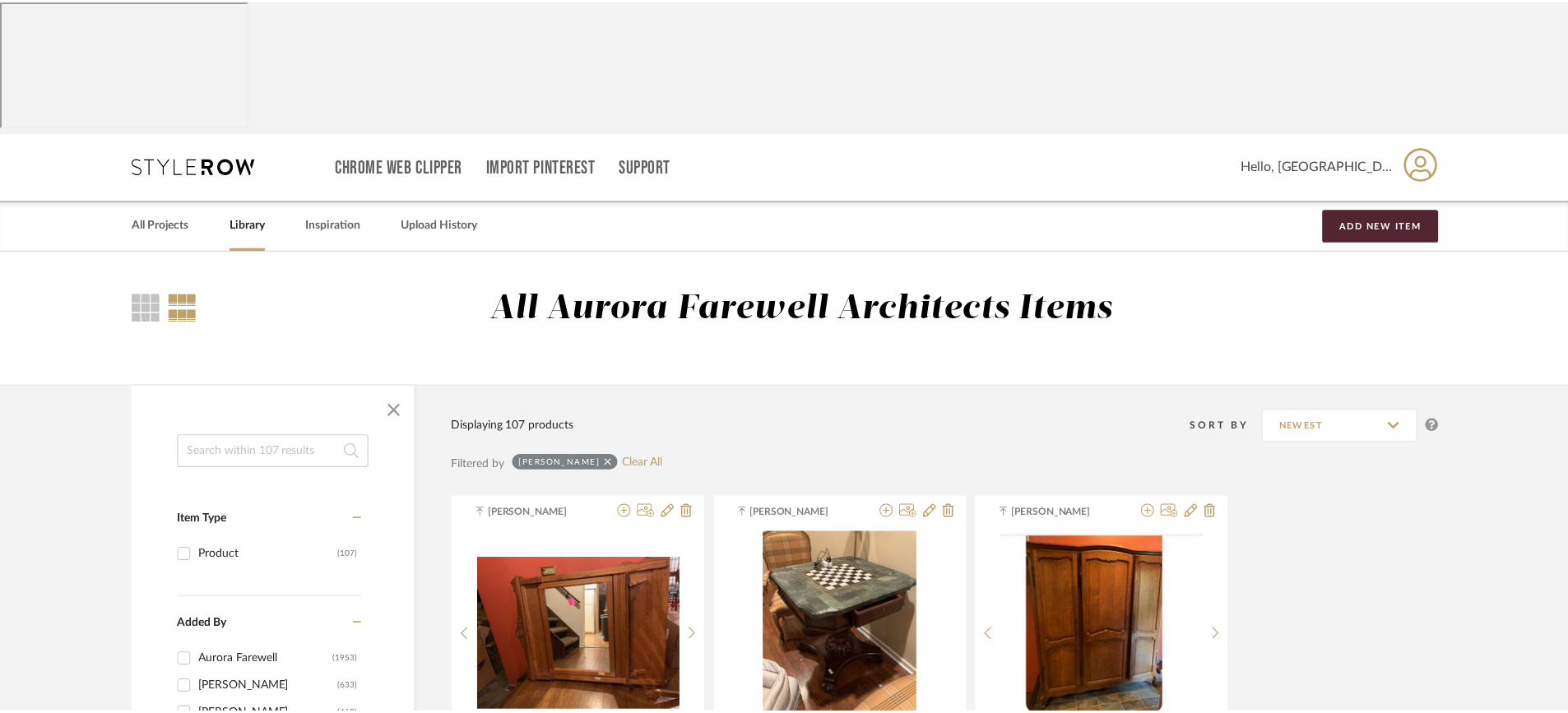
scroll to position [8241, 0]
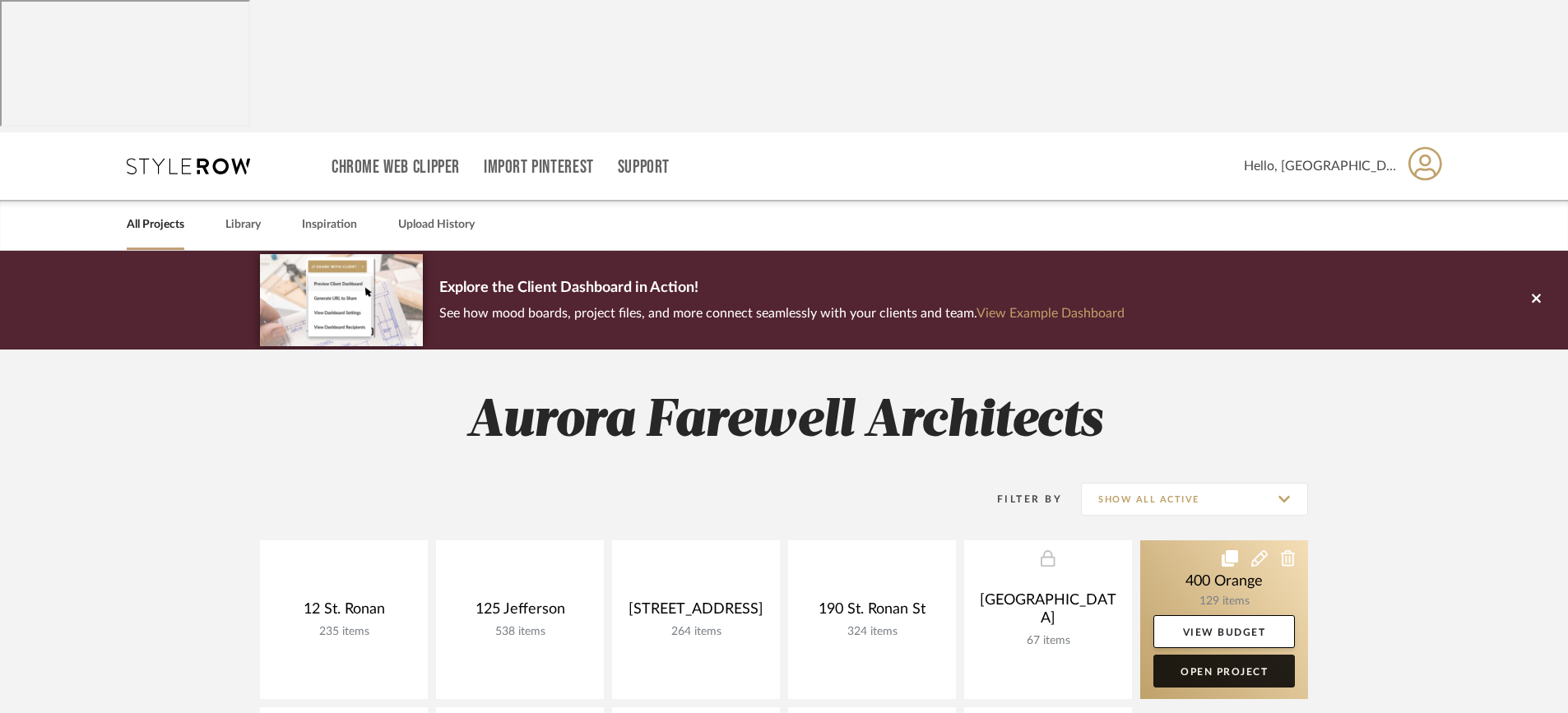
click at [1197, 655] on link "Open Project" at bounding box center [1224, 671] width 142 height 33
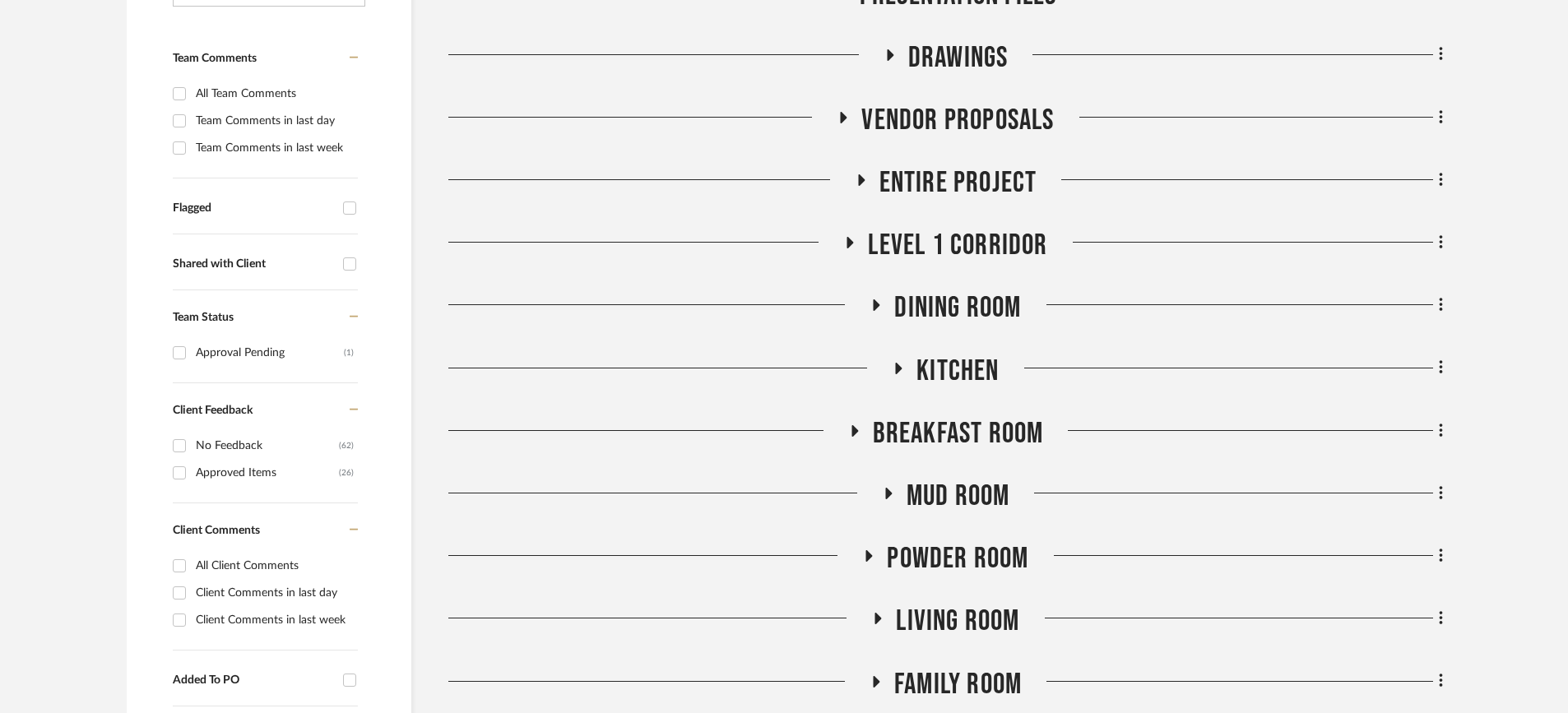
scroll to position [576, 0]
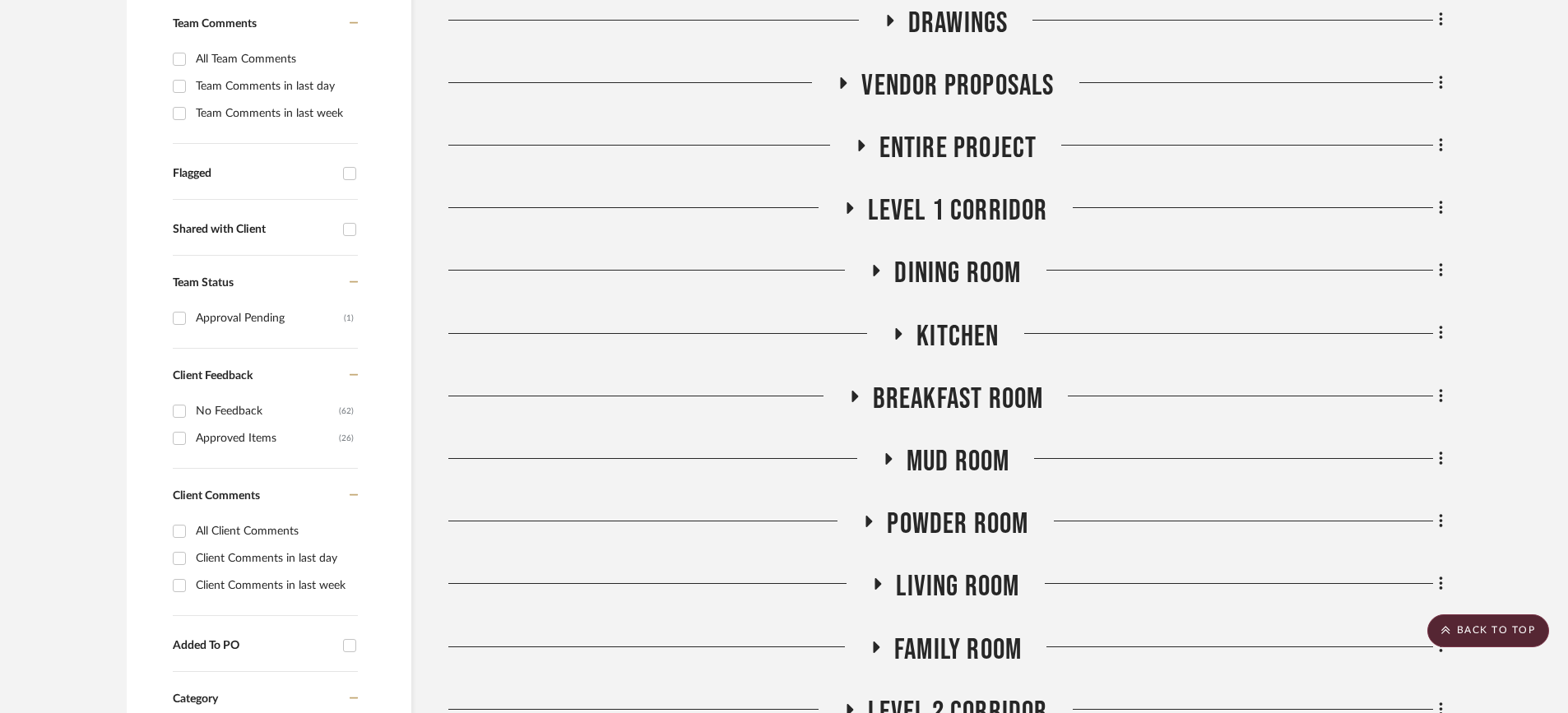
click at [873, 642] on icon at bounding box center [876, 648] width 7 height 12
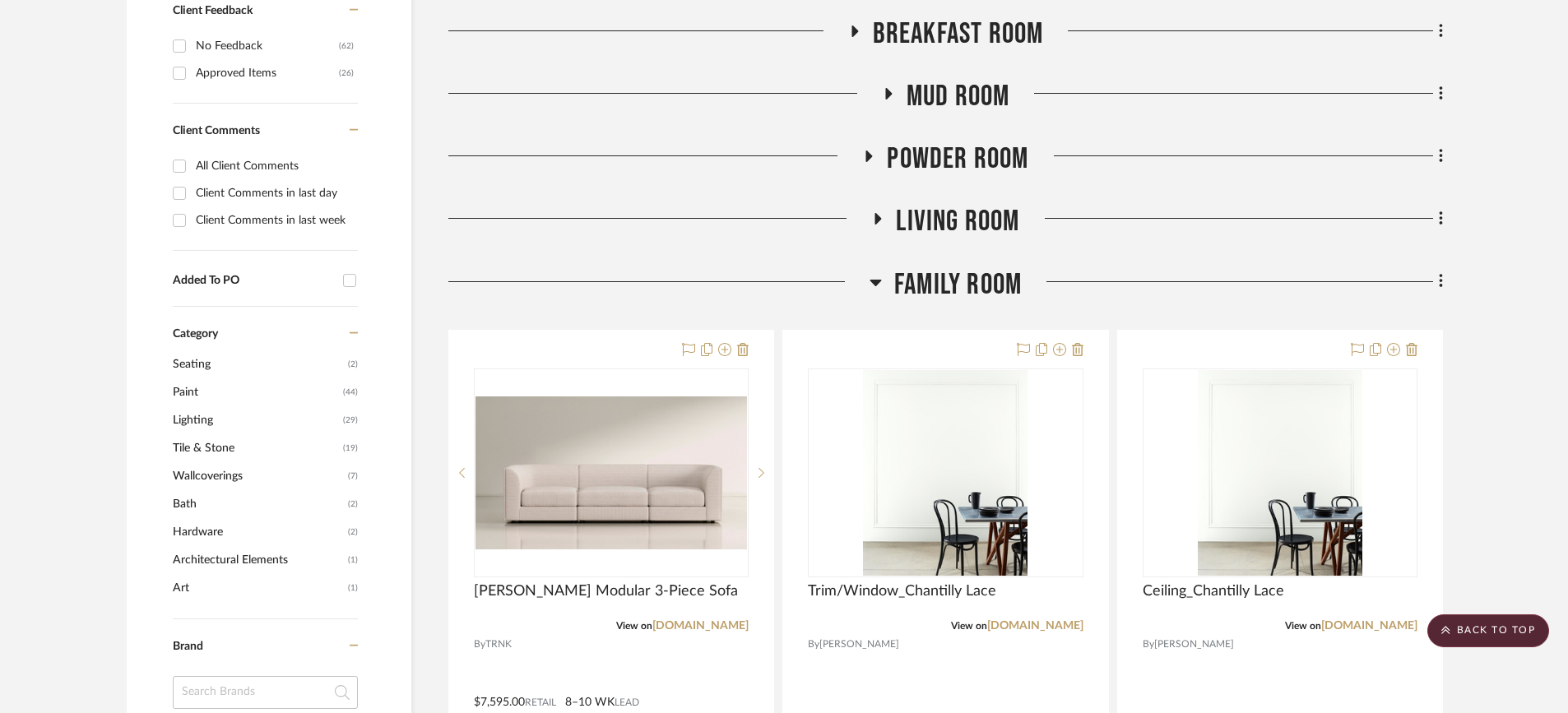
scroll to position [987, 0]
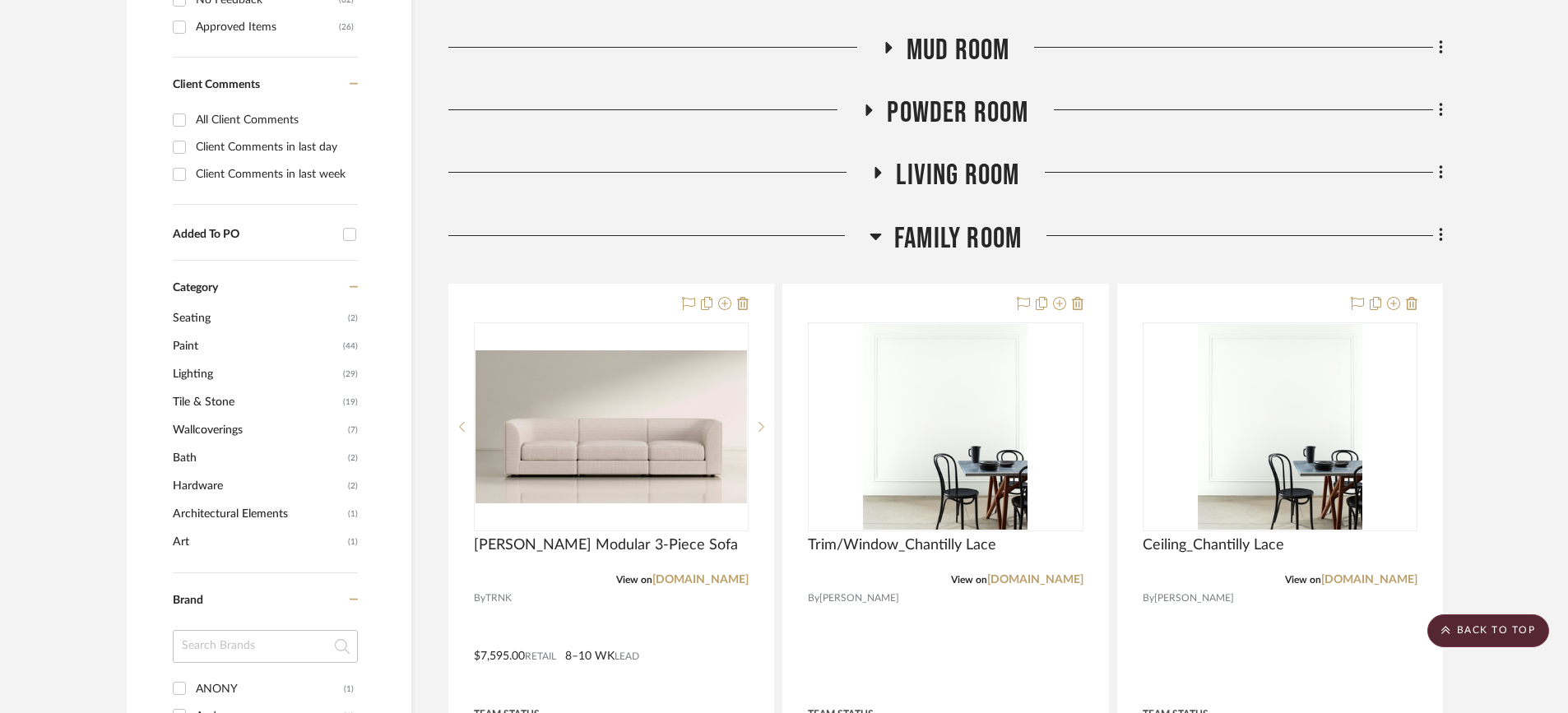
click at [879, 167] on icon at bounding box center [878, 173] width 19 height 13
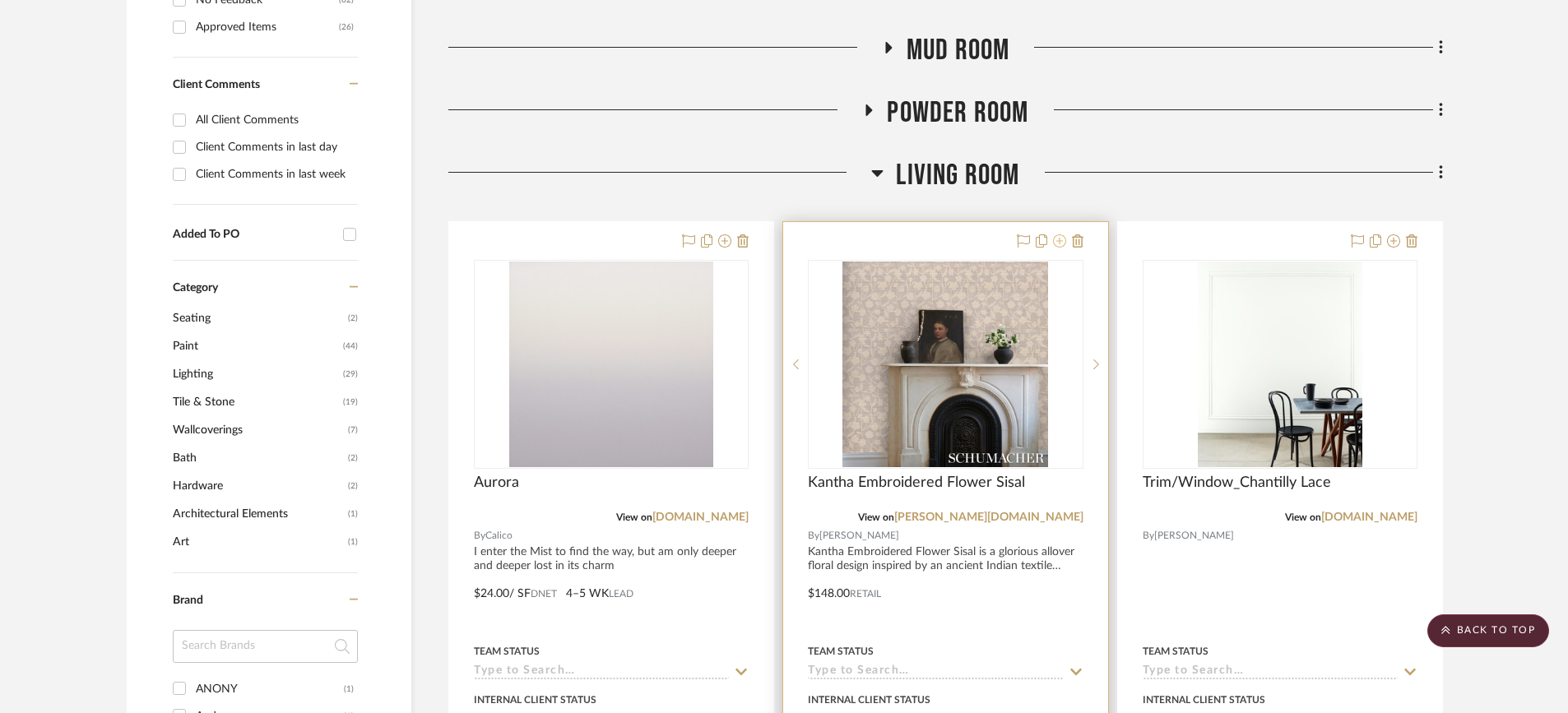
click at [1061, 234] on icon at bounding box center [1060, 241] width 14 height 14
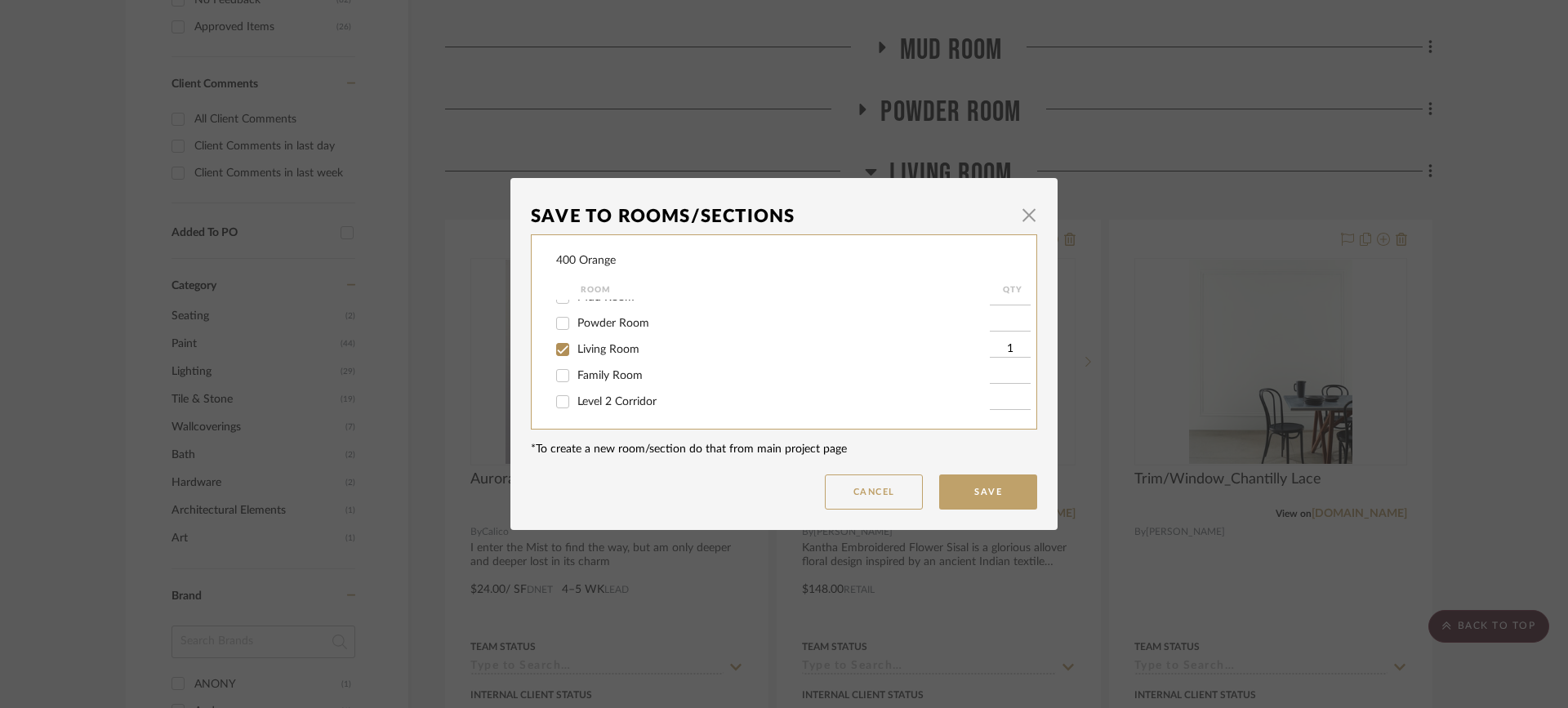
scroll to position [245, 0]
click at [559, 329] on input "Living Room" at bounding box center [562, 328] width 26 height 26
checkbox input "false"
click at [966, 487] on button "Save" at bounding box center [989, 493] width 98 height 35
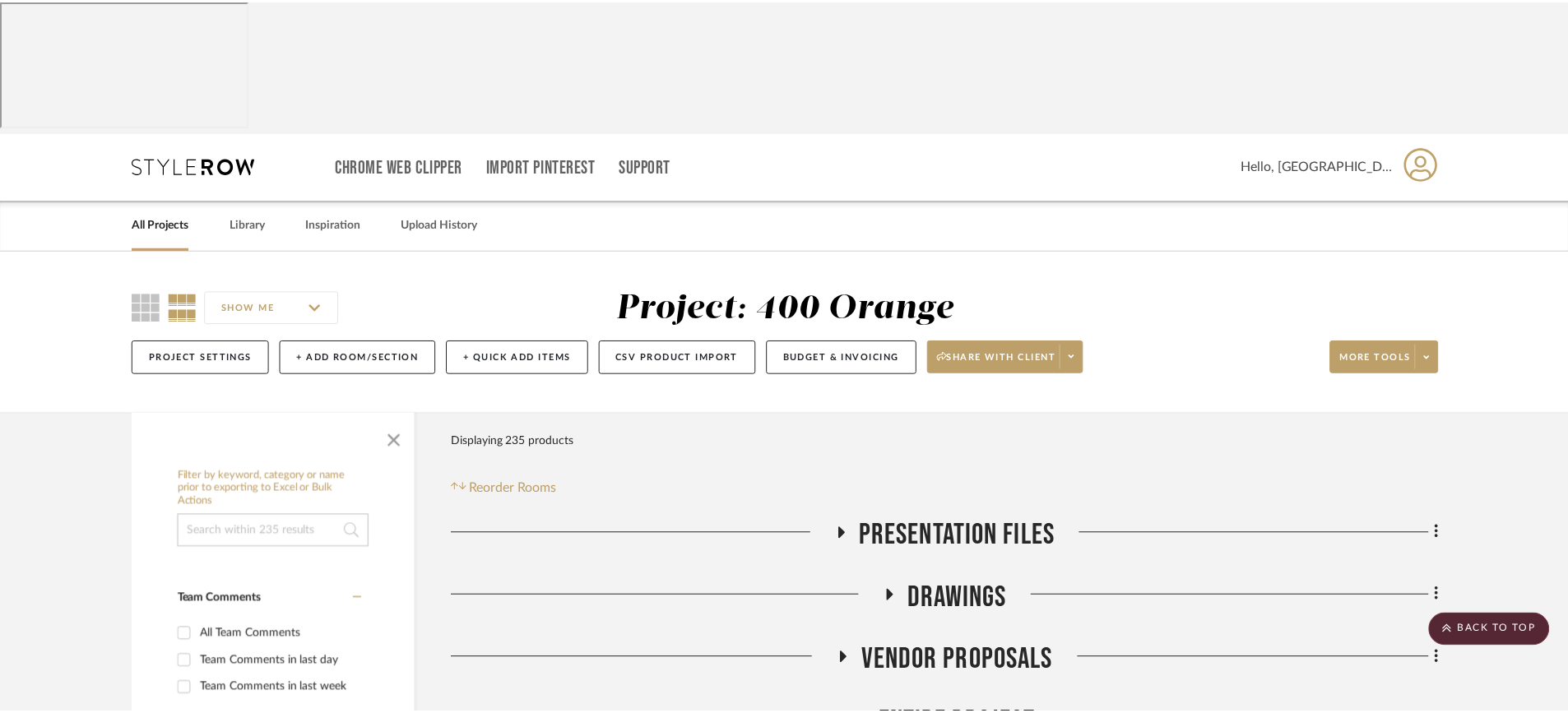
scroll to position [987, 0]
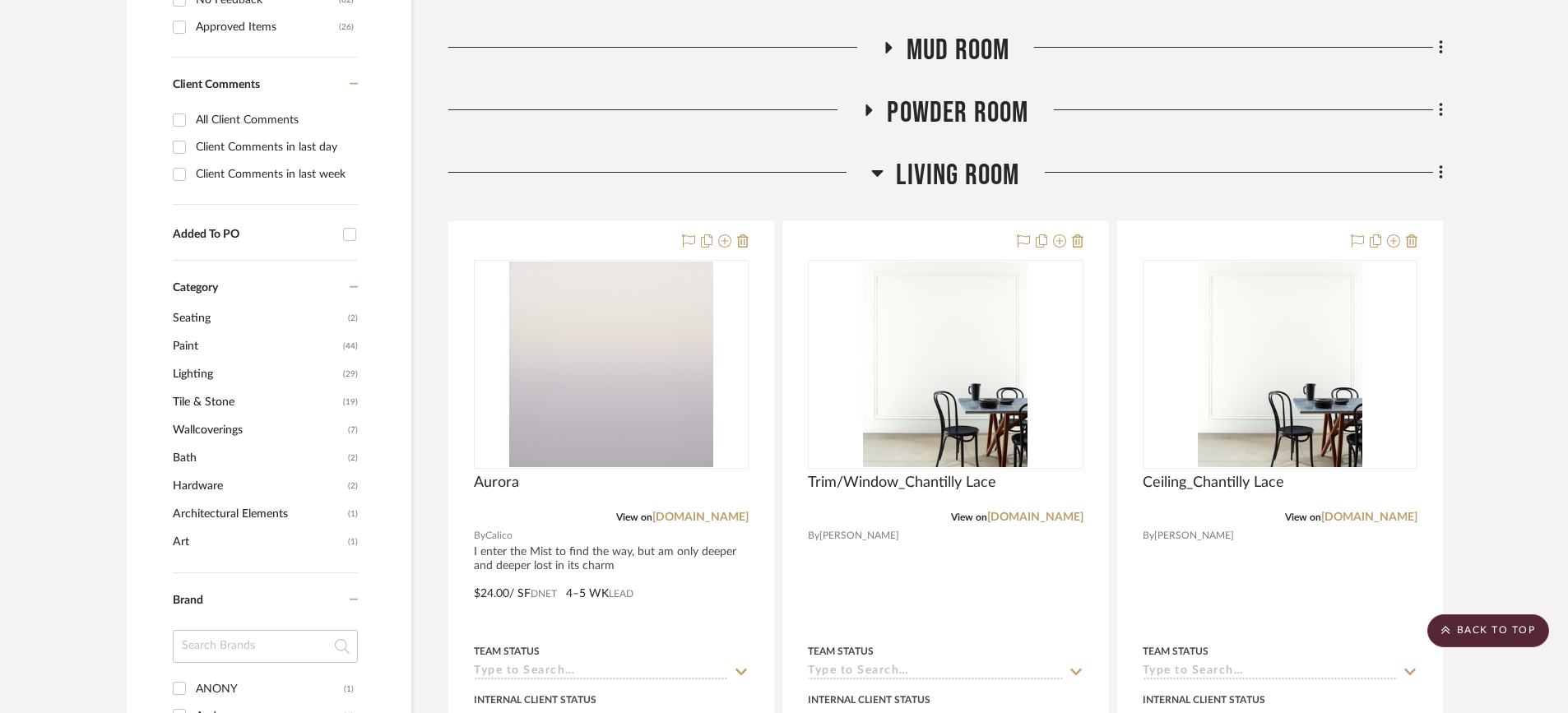
click at [875, 163] on icon at bounding box center [877, 173] width 13 height 19
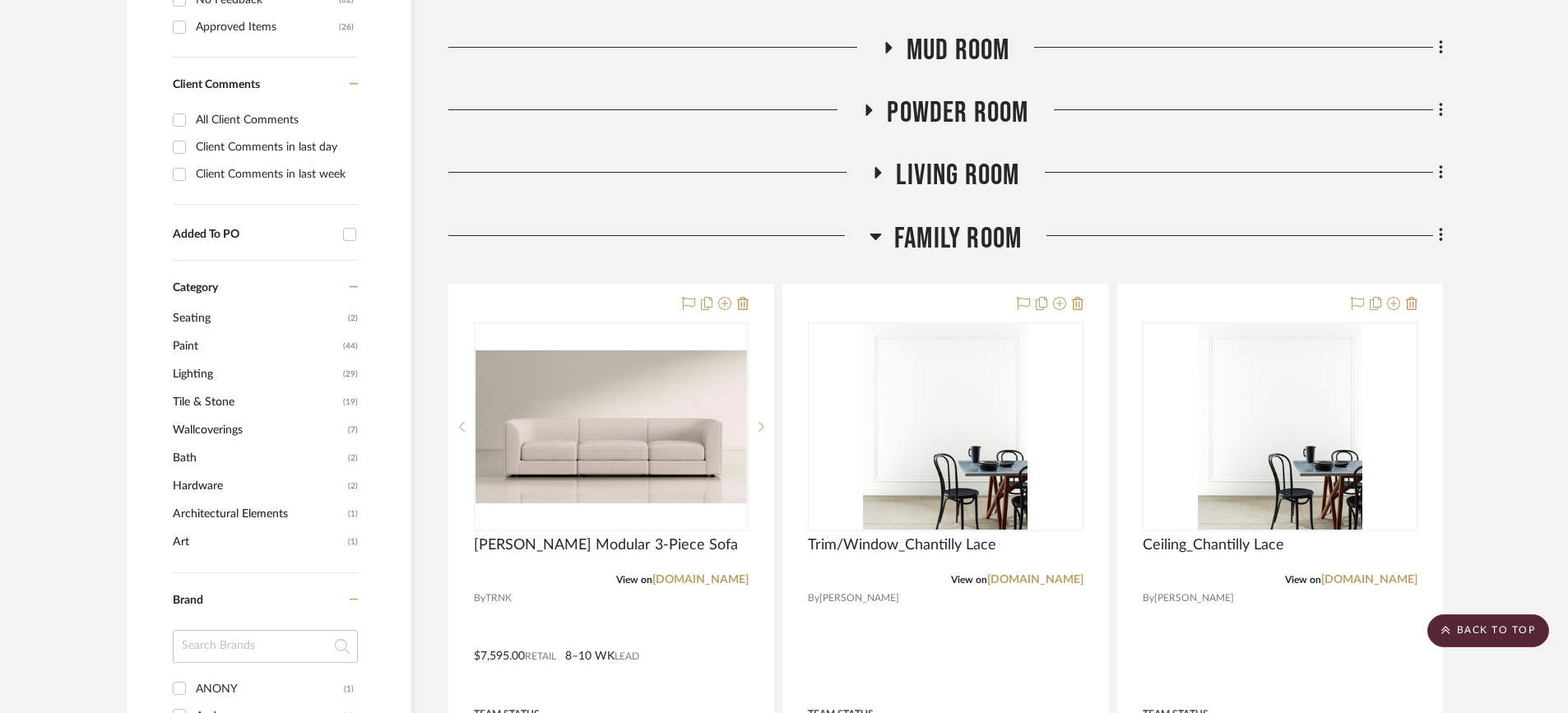
click at [878, 233] on icon at bounding box center [875, 236] width 12 height 7
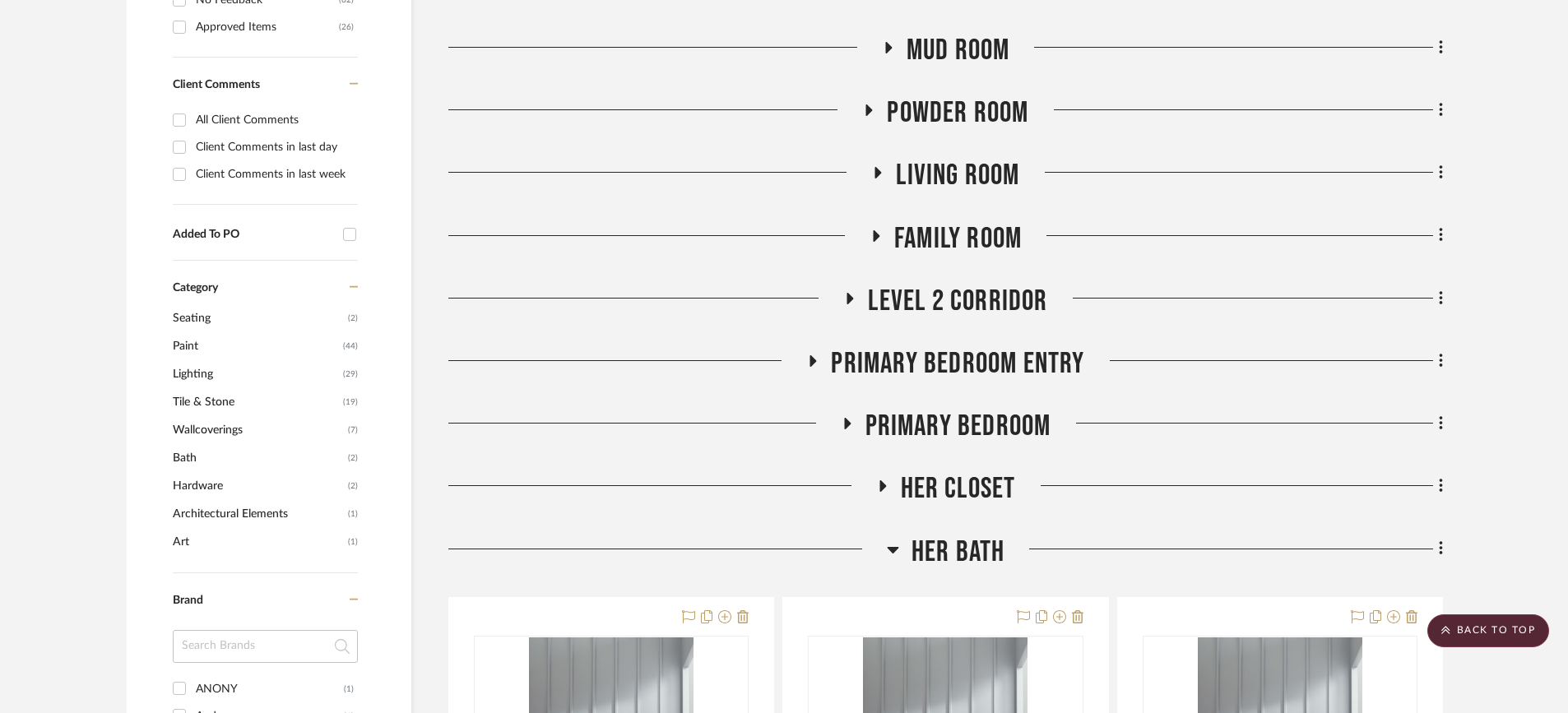
click at [810, 355] on icon at bounding box center [813, 361] width 7 height 12
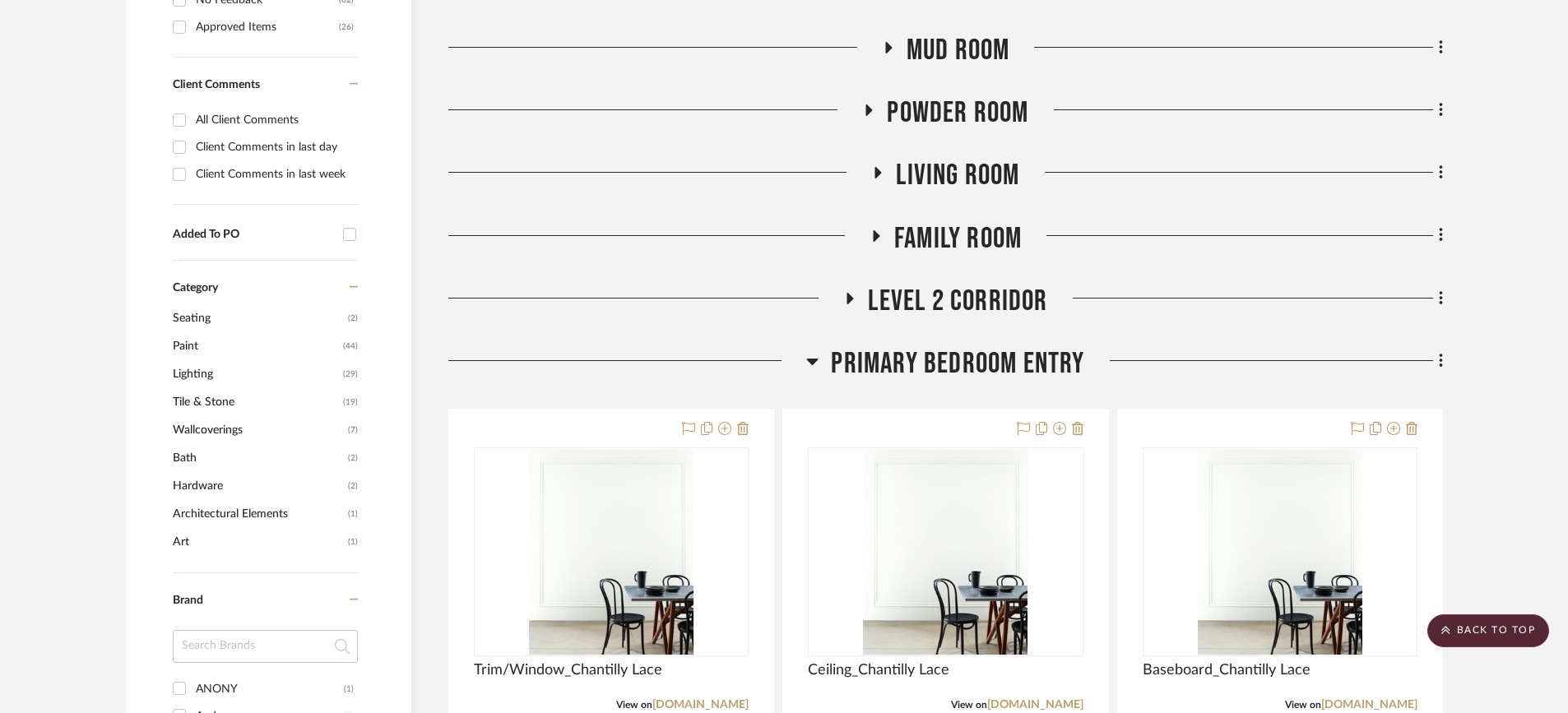
click at [810, 359] on icon at bounding box center [813, 362] width 12 height 7
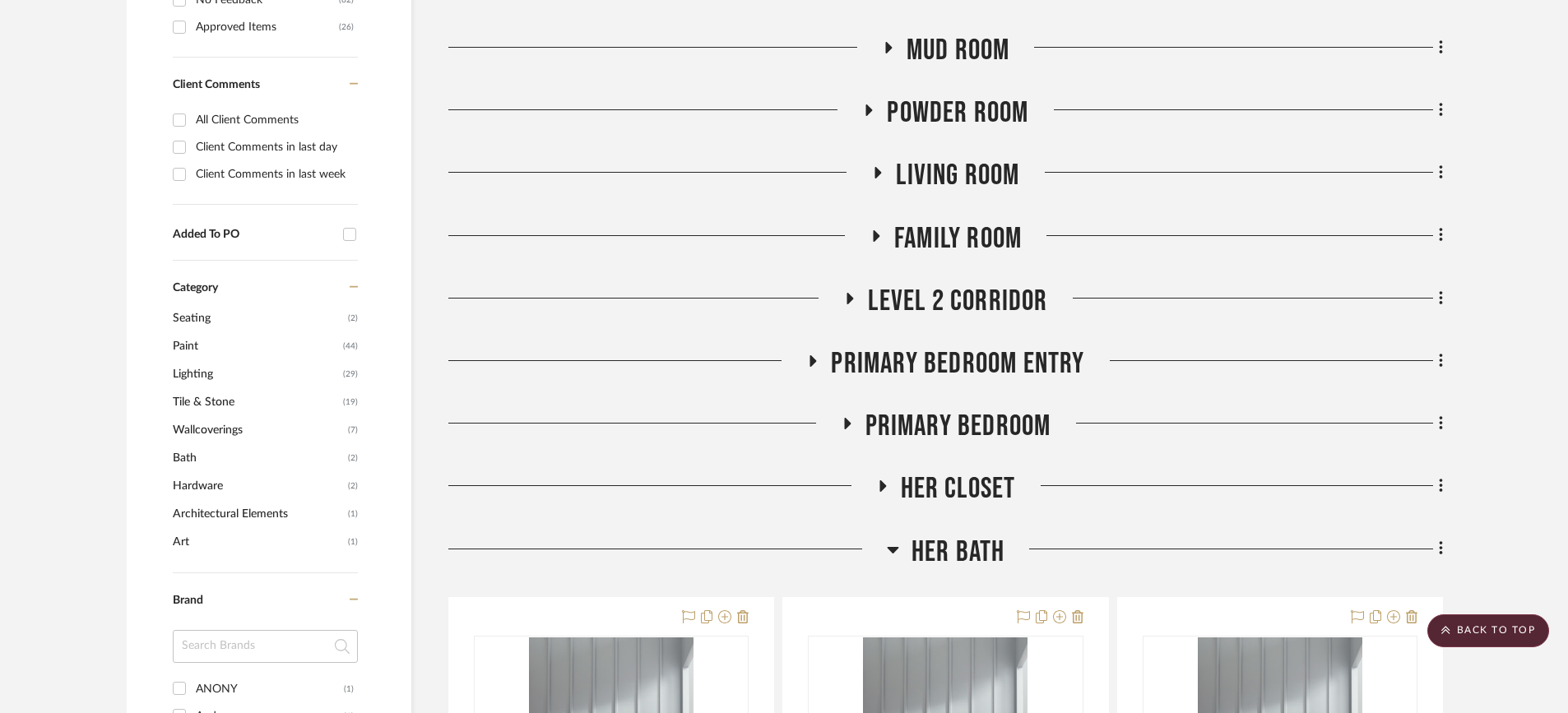
click at [844, 418] on icon at bounding box center [846, 424] width 19 height 13
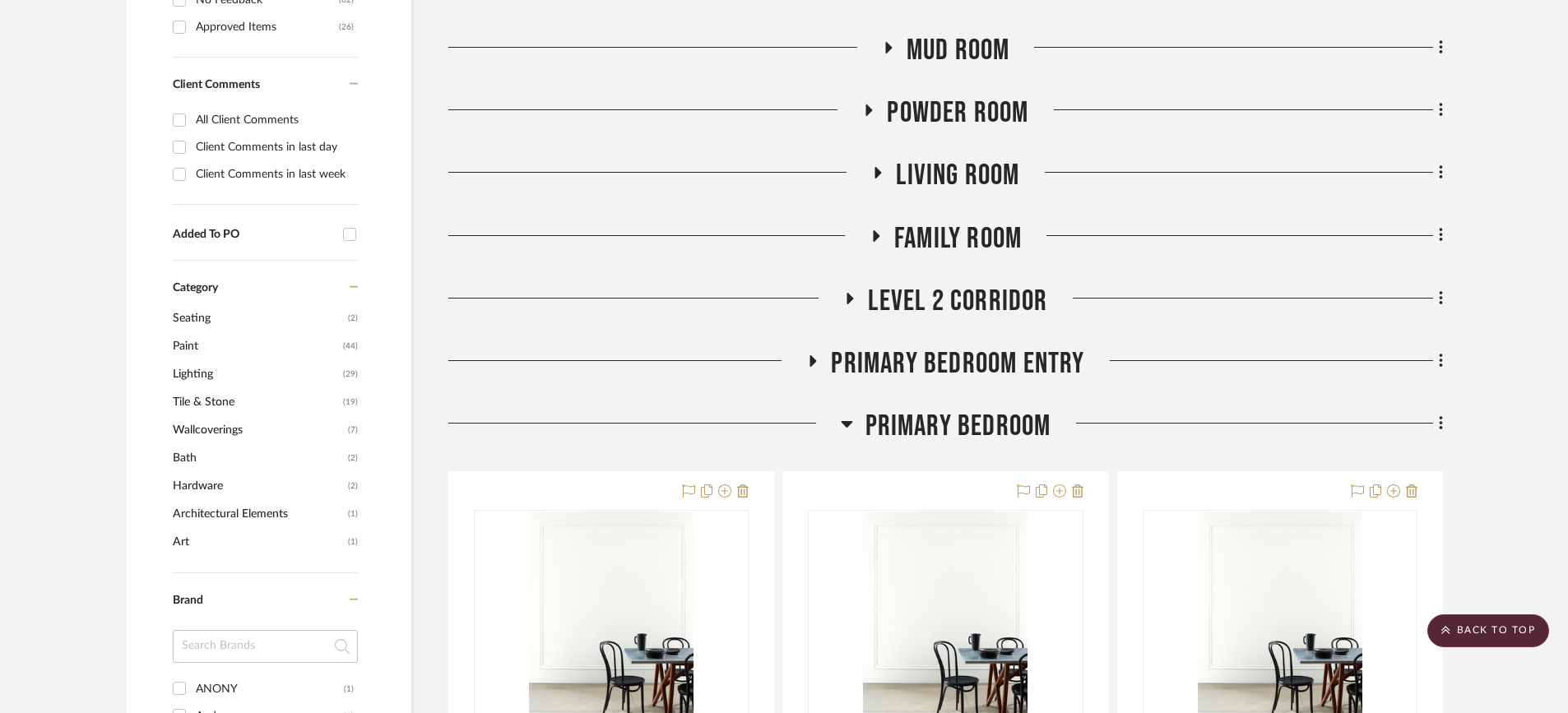
click at [844, 414] on icon at bounding box center [847, 424] width 13 height 19
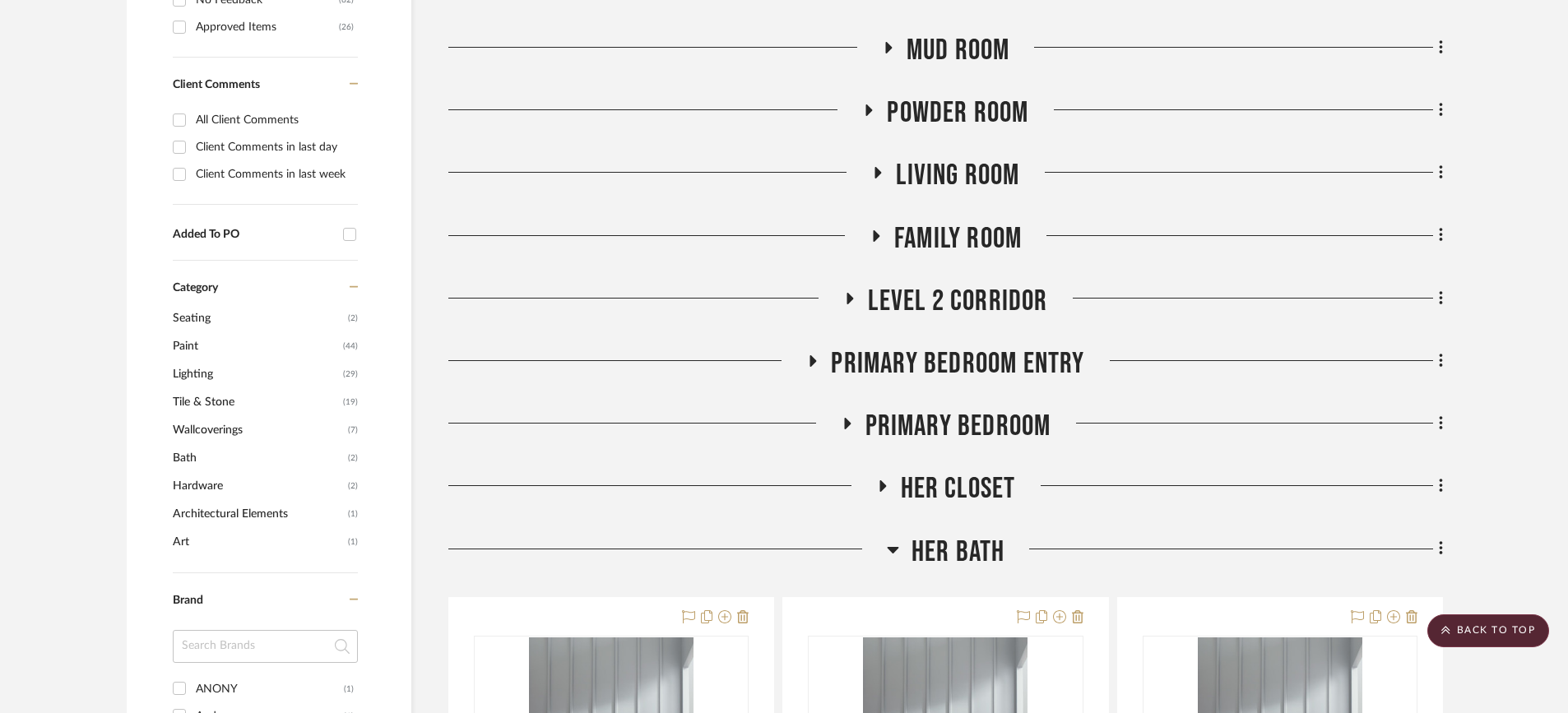
click at [885, 481] on icon at bounding box center [882, 486] width 19 height 13
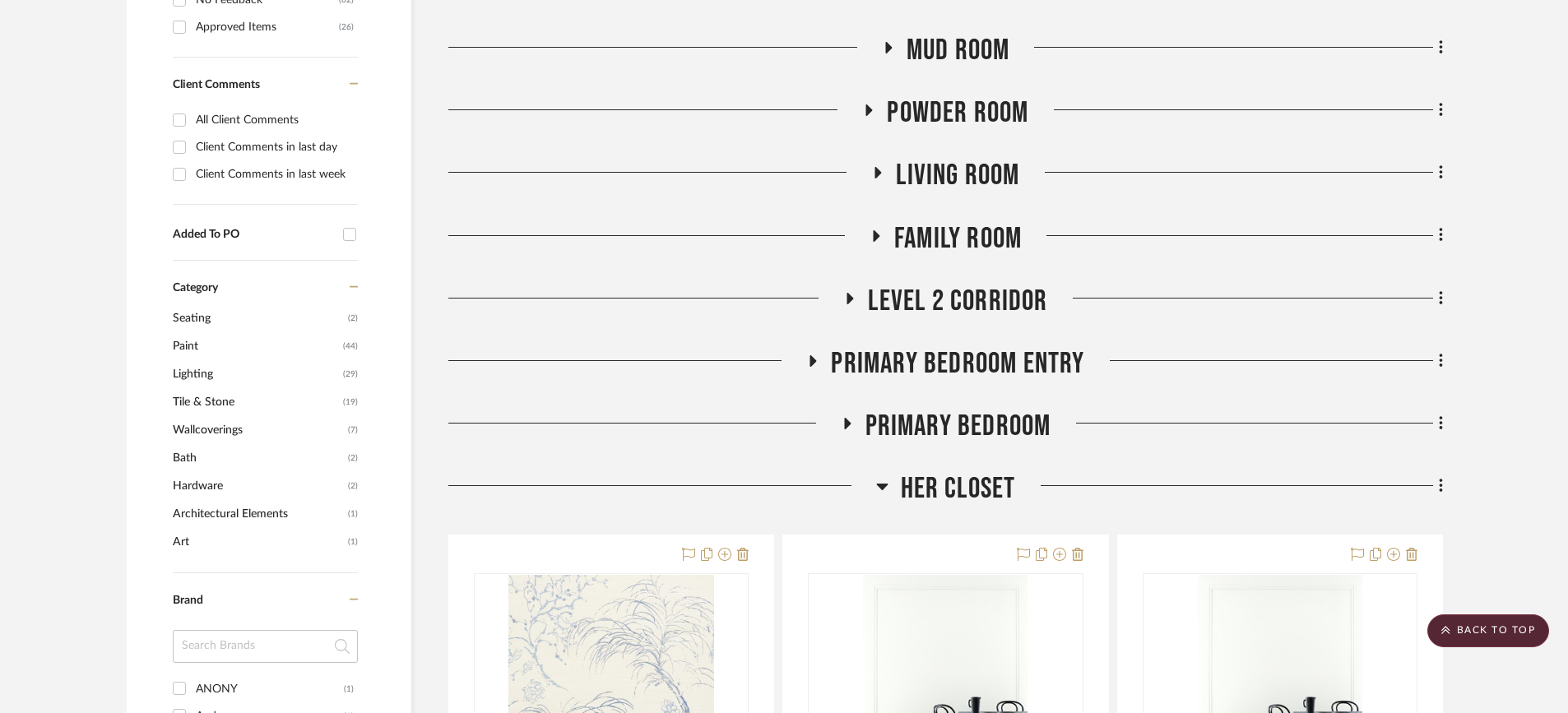
click at [885, 483] on icon at bounding box center [882, 486] width 12 height 7
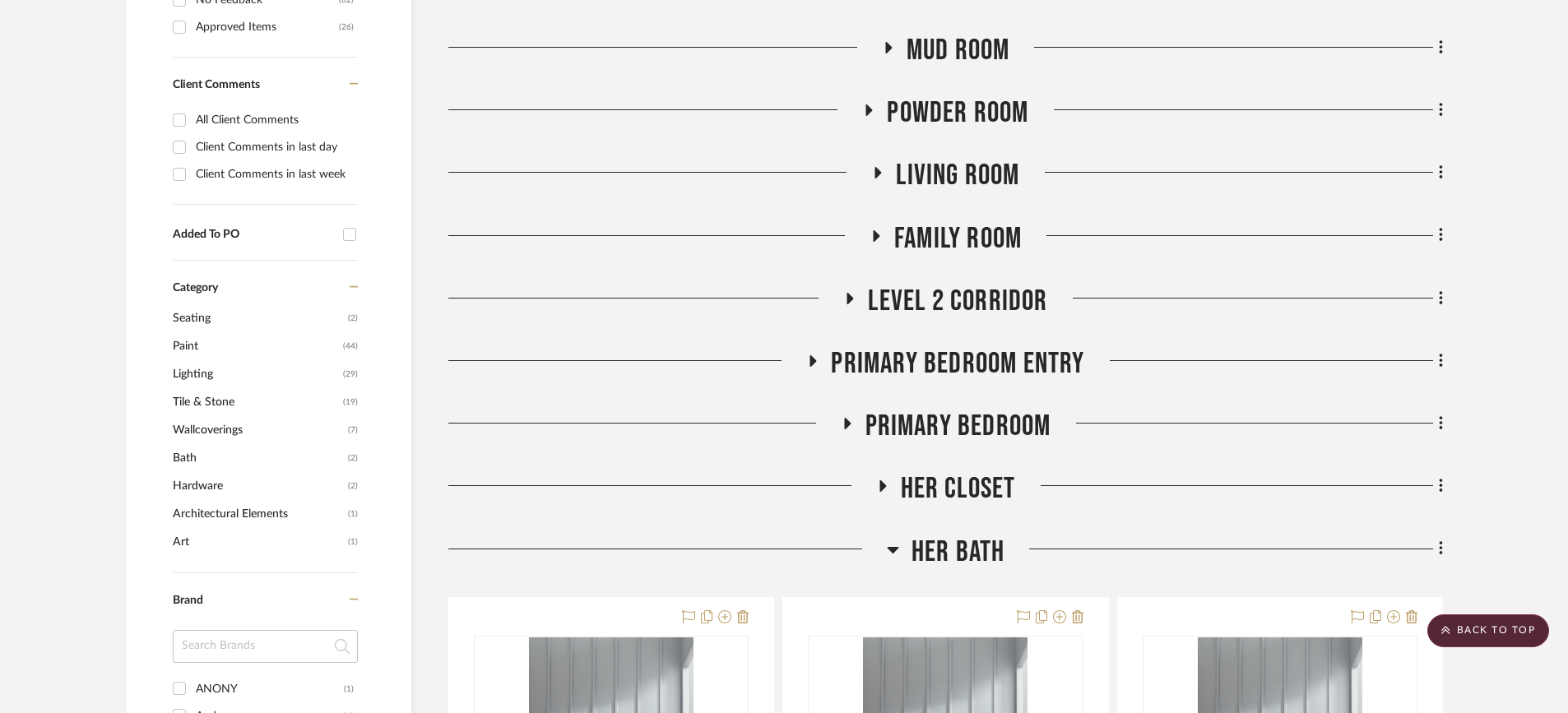
click at [893, 548] on icon at bounding box center [892, 551] width 12 height 7
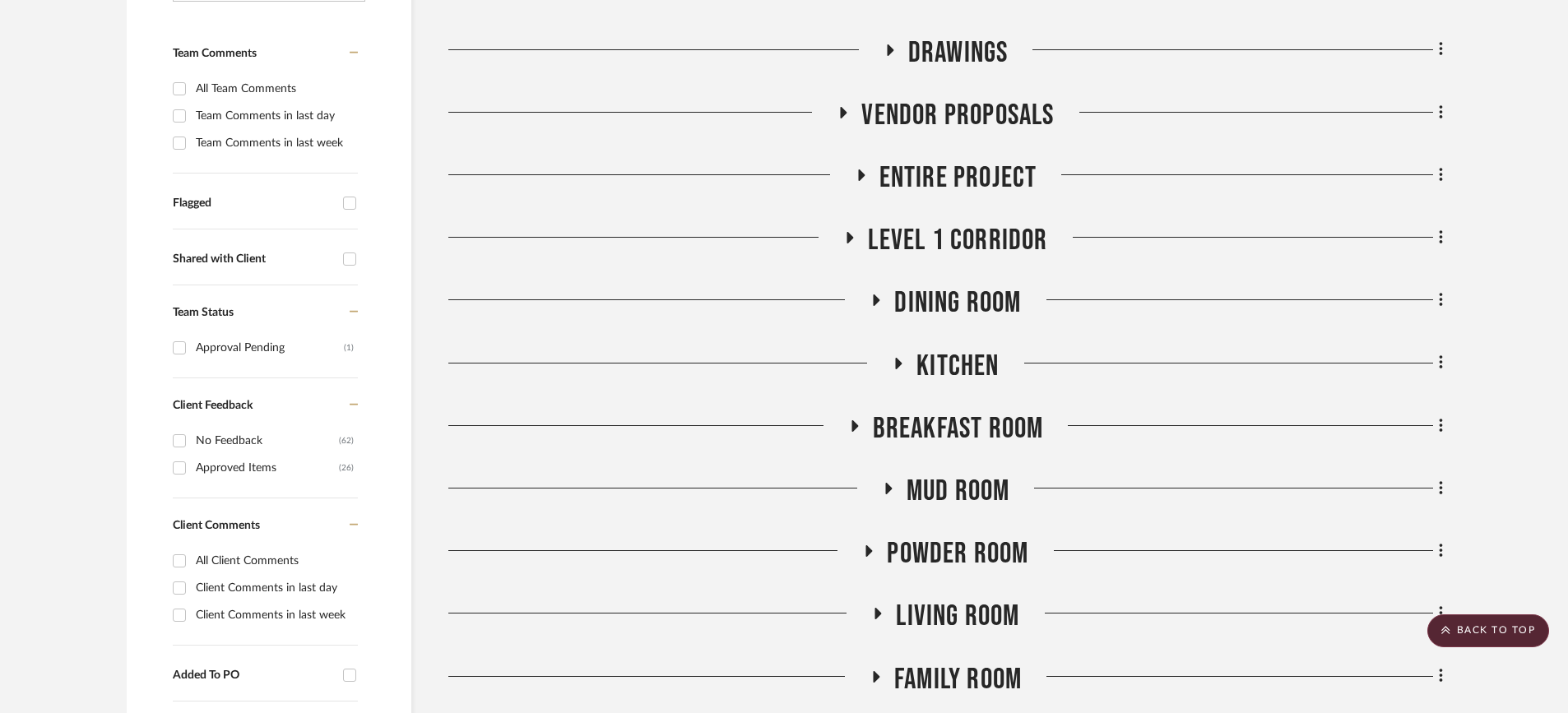
scroll to position [0, 0]
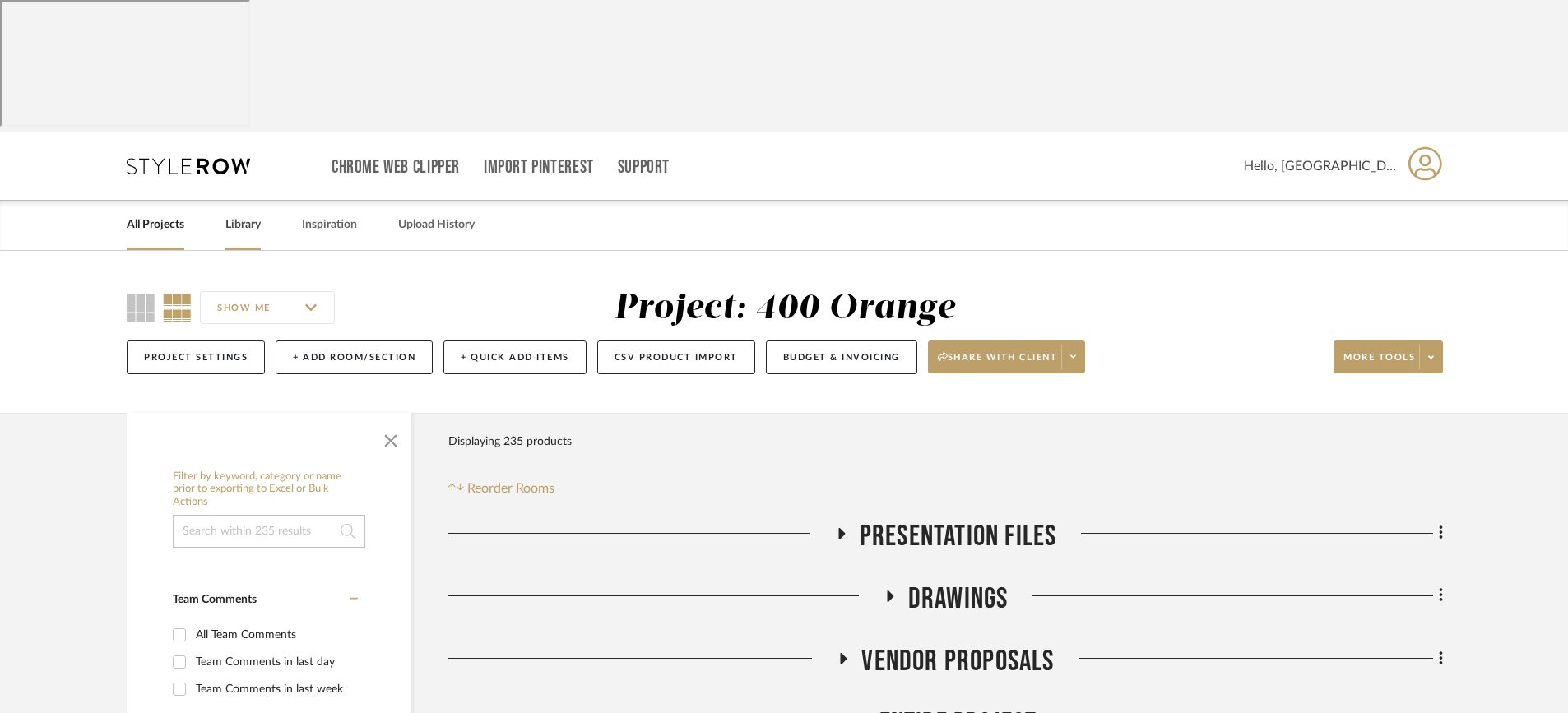
click at [250, 214] on link "Library" at bounding box center [243, 225] width 35 height 22
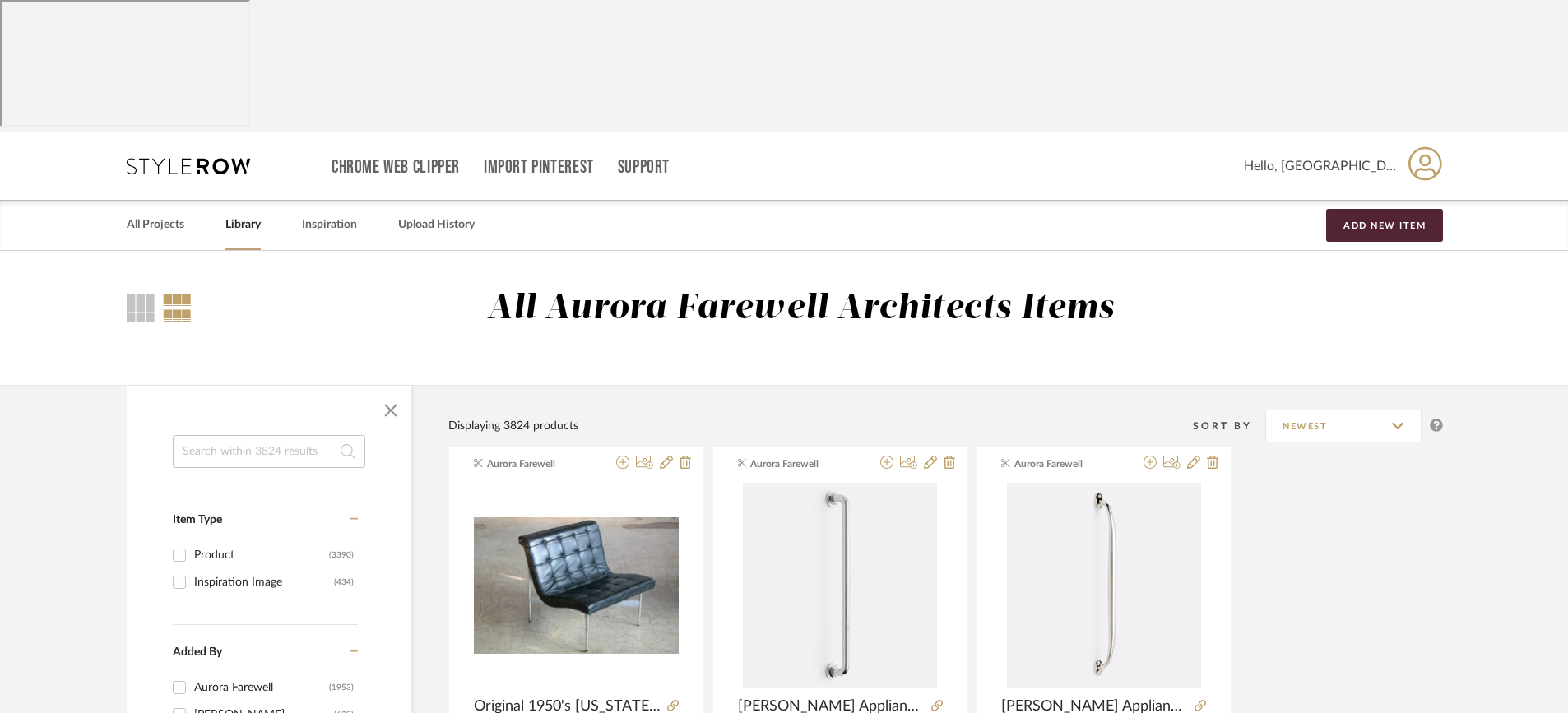
scroll to position [83, 0]
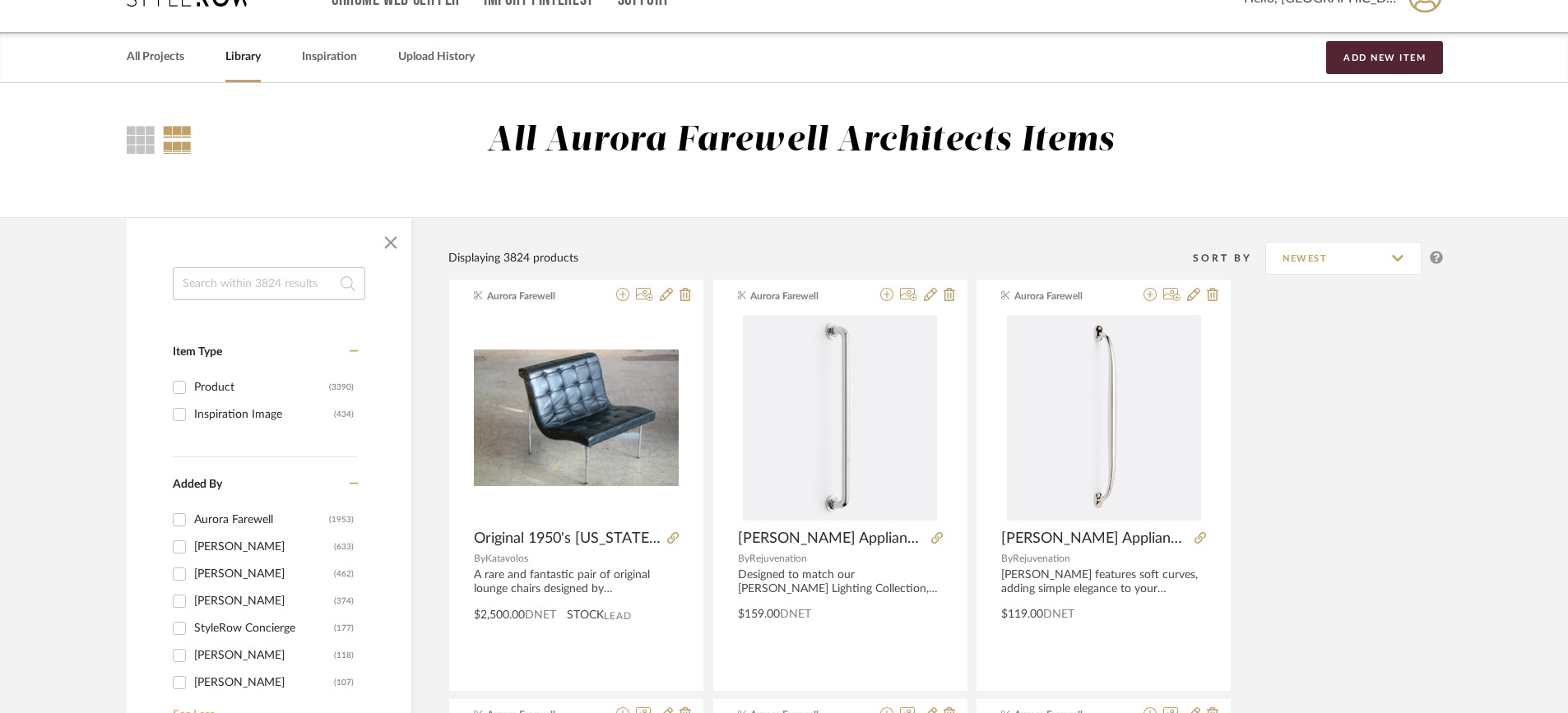
scroll to position [247, 0]
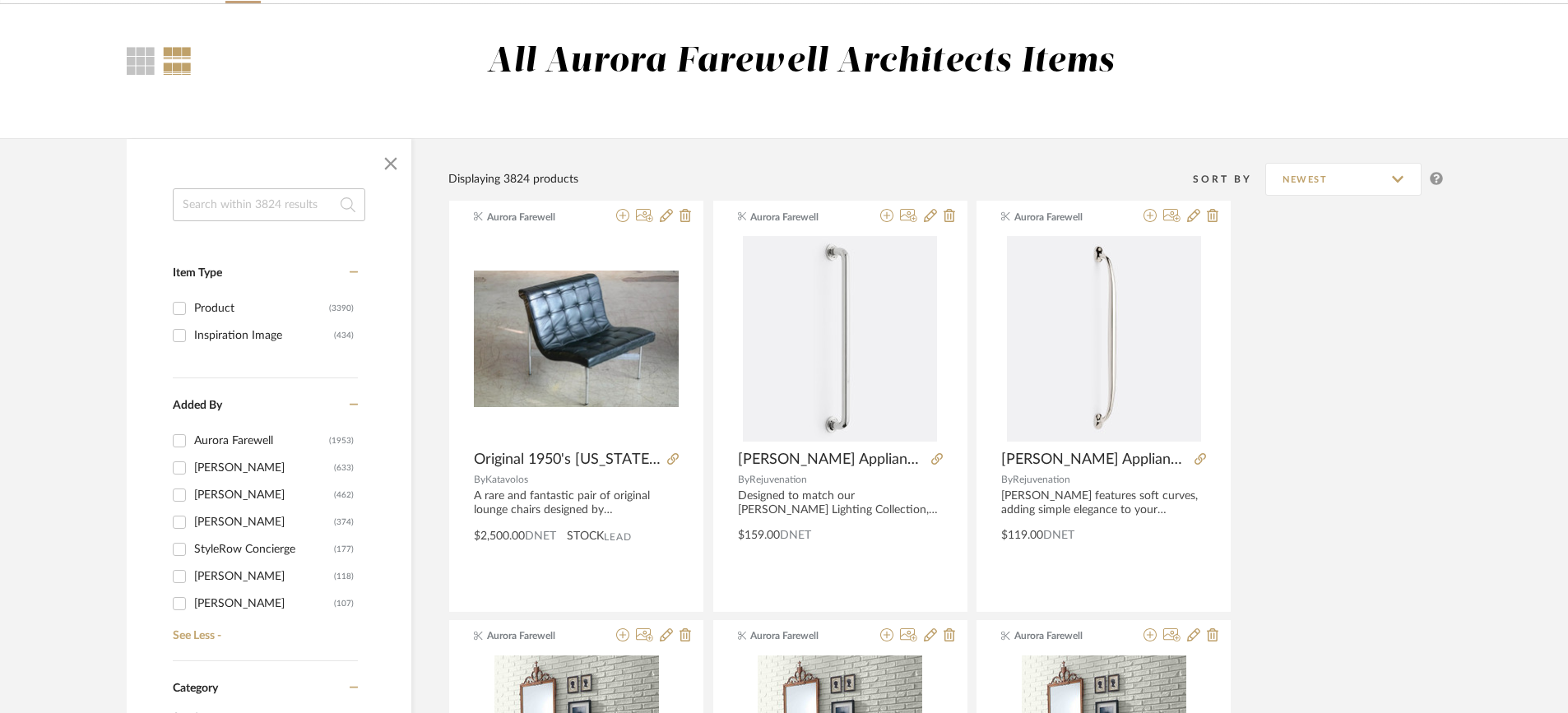
click at [175, 590] on input "[PERSON_NAME] (107)" at bounding box center [179, 603] width 26 height 26
checkbox input "true"
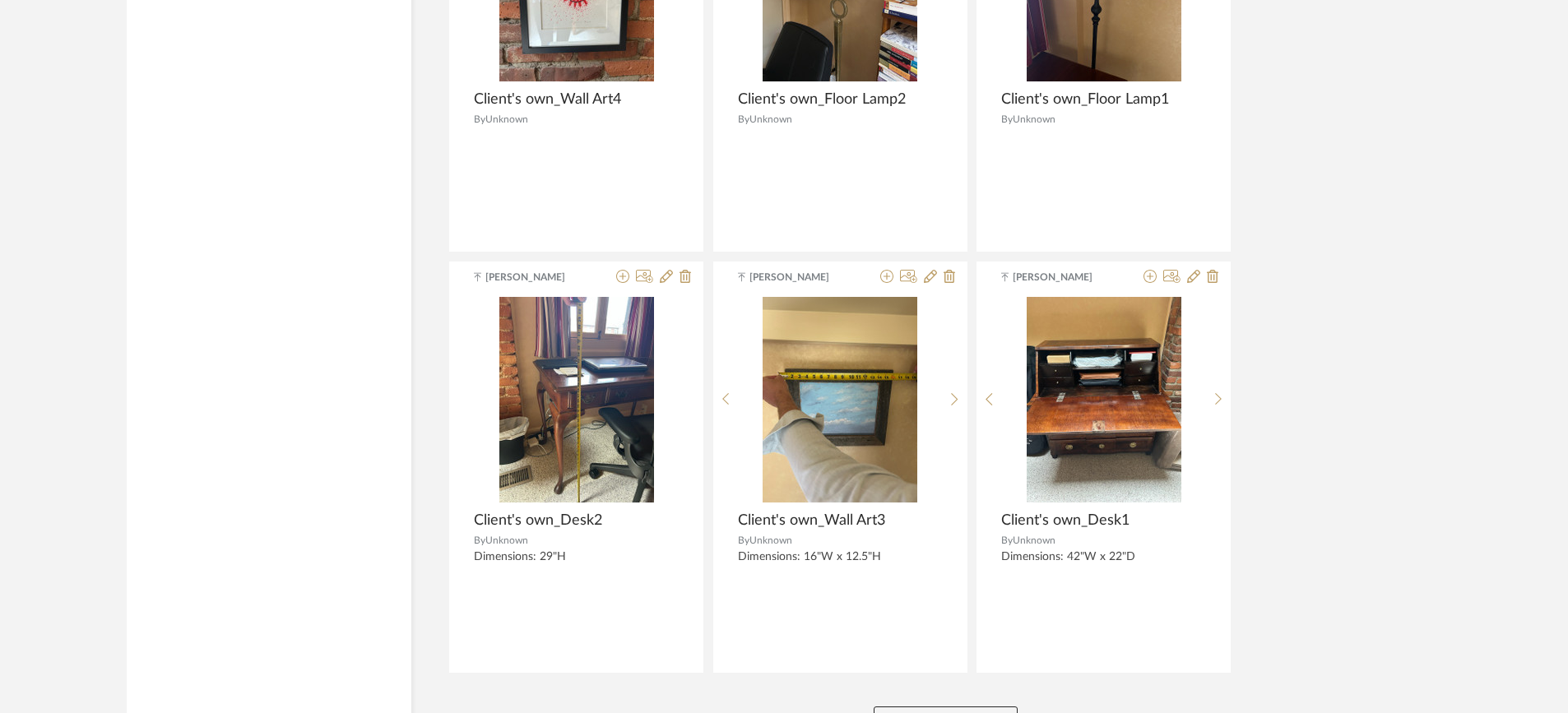
scroll to position [4866, 0]
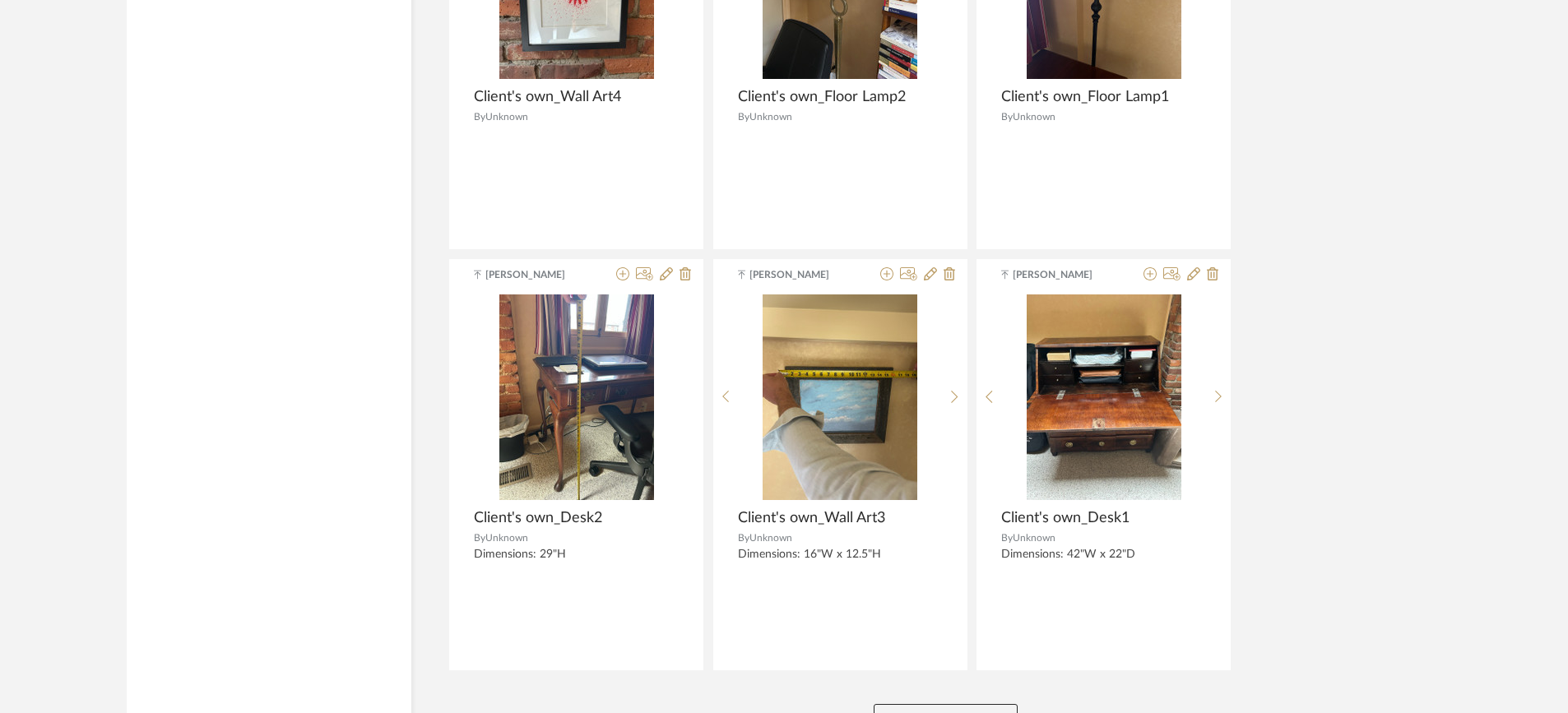
click at [923, 704] on button "View More" at bounding box center [945, 721] width 144 height 33
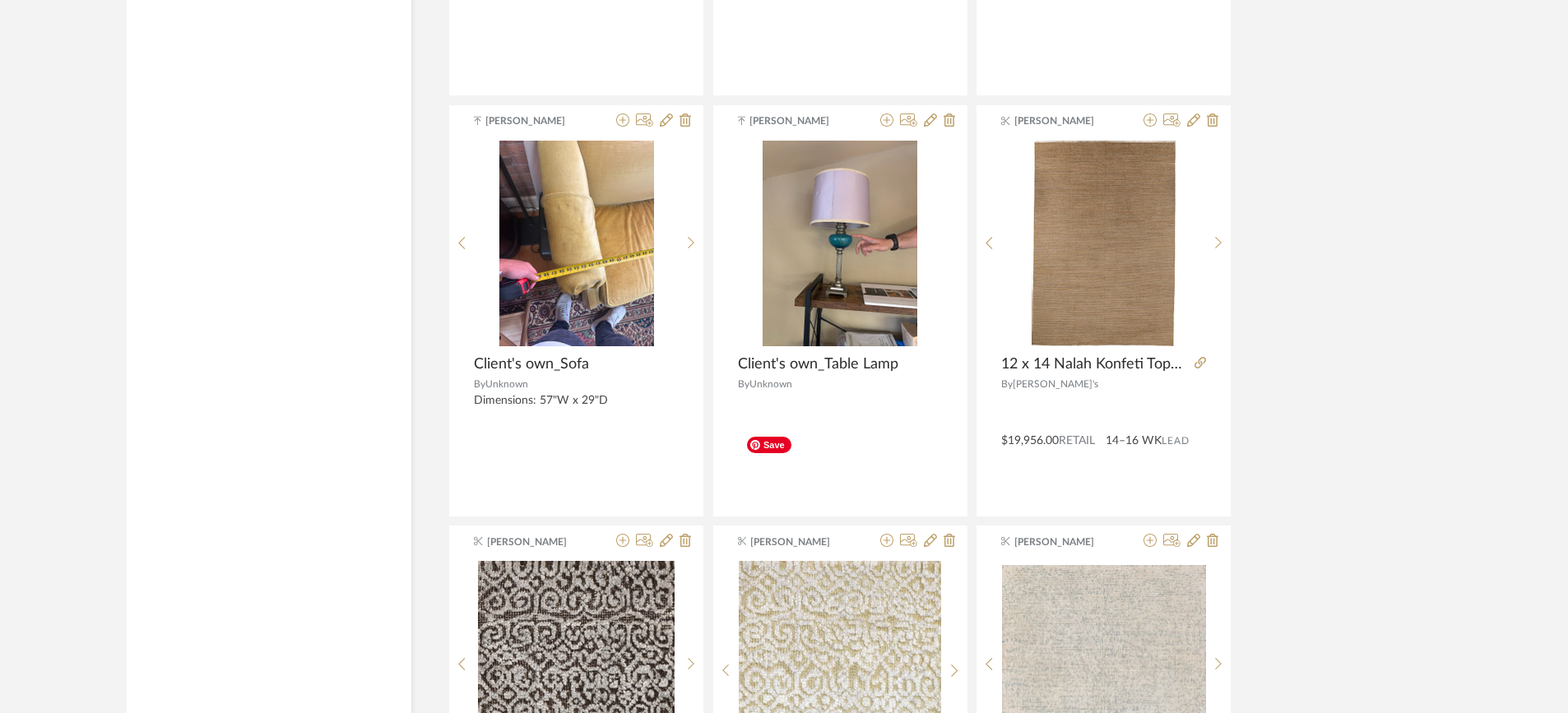
scroll to position [6759, 0]
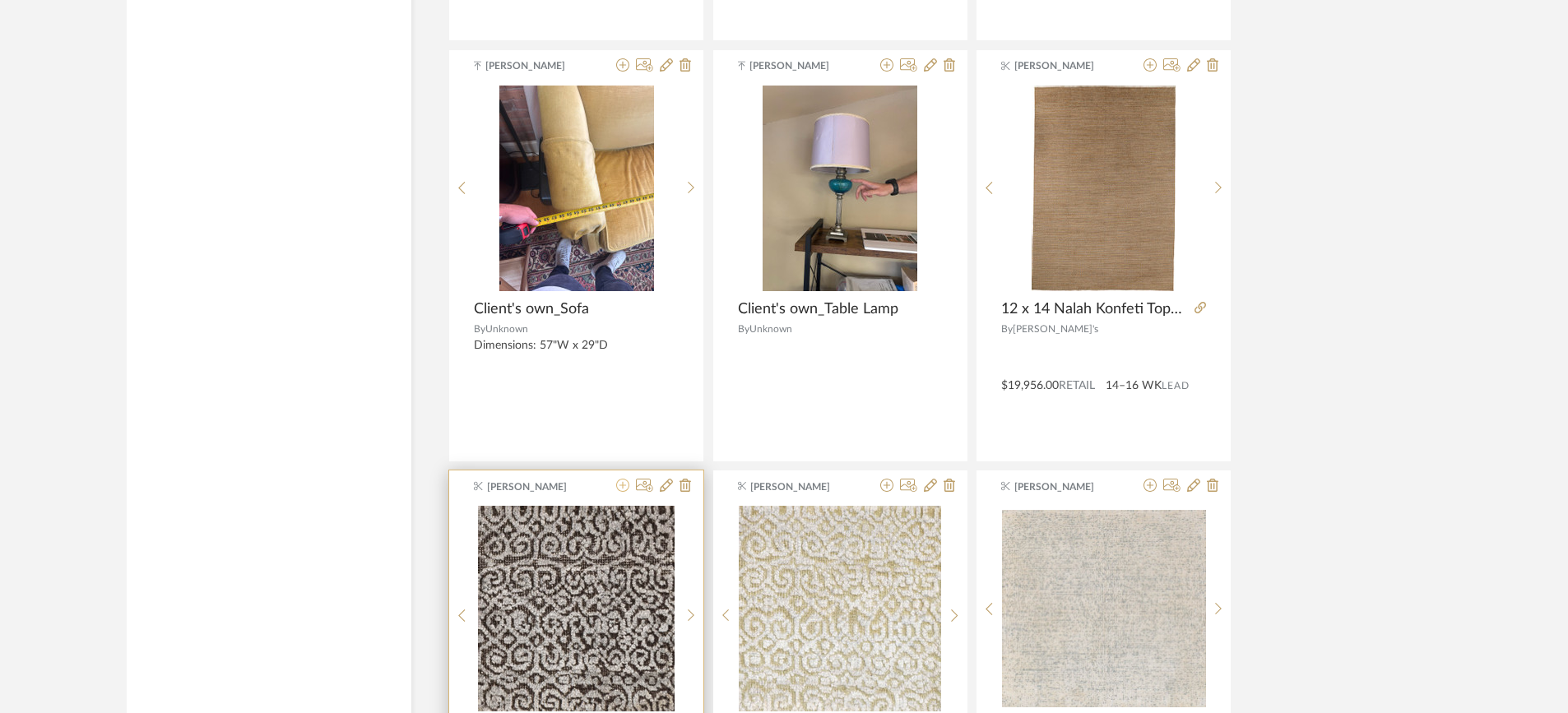
click at [623, 479] on icon at bounding box center [623, 485] width 14 height 14
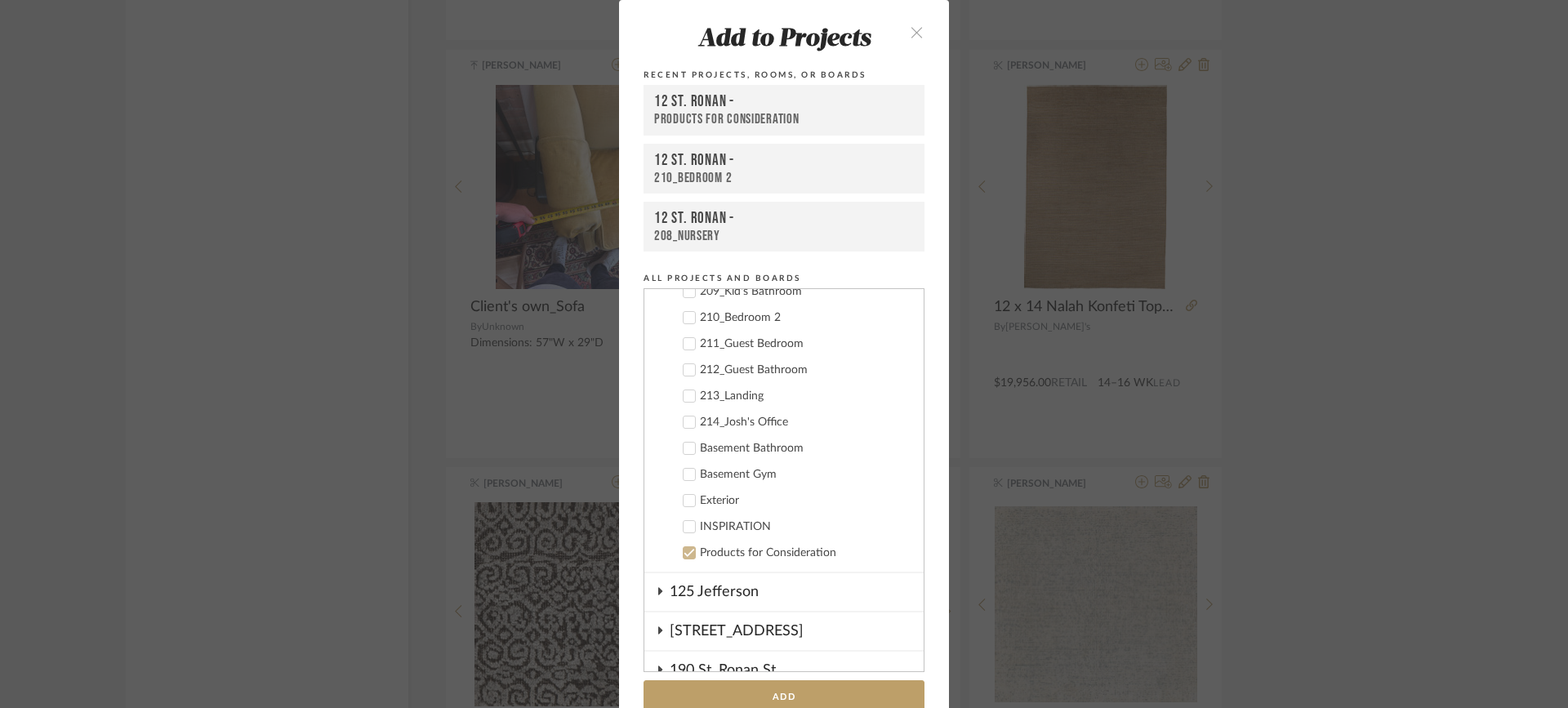
scroll to position [654, 0]
click at [685, 551] on icon at bounding box center [689, 552] width 12 height 12
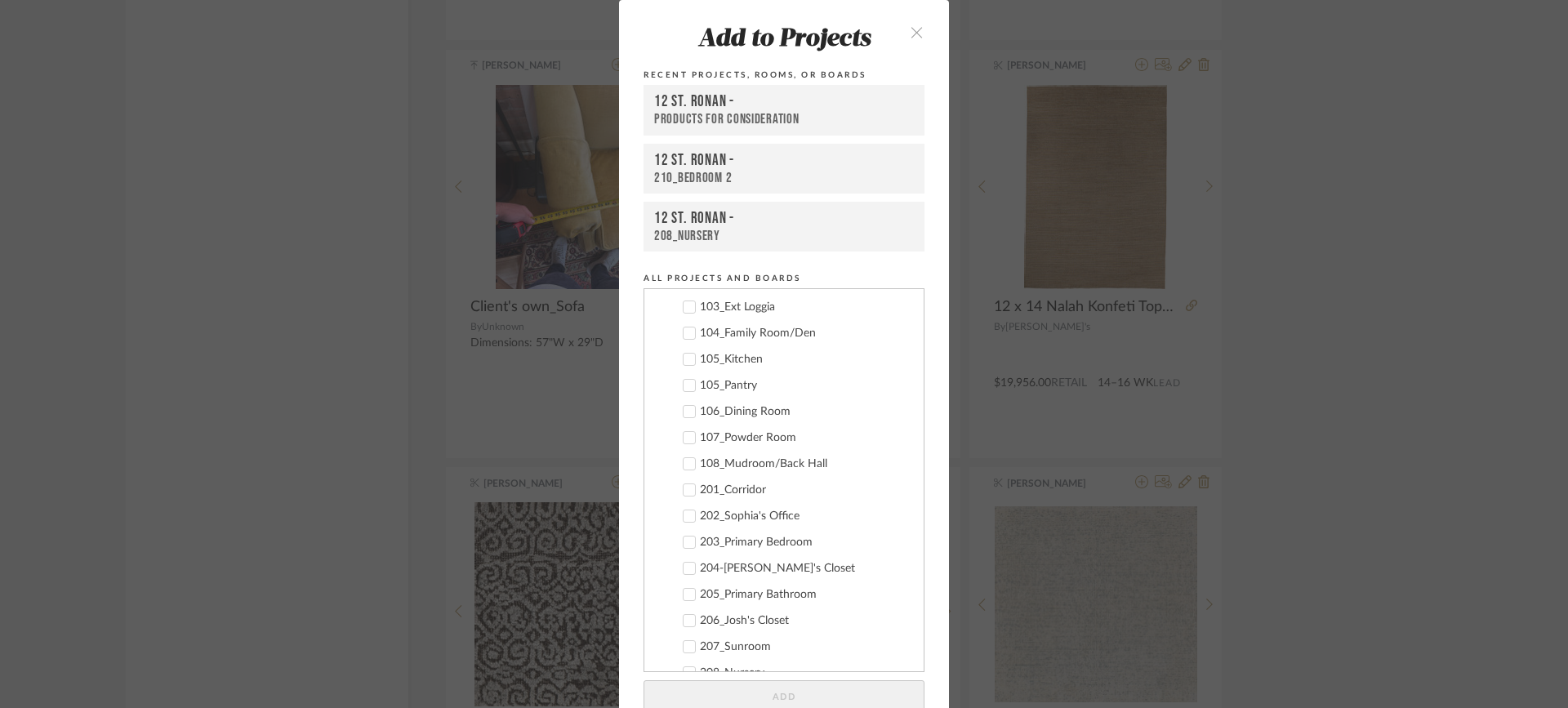
scroll to position [0, 0]
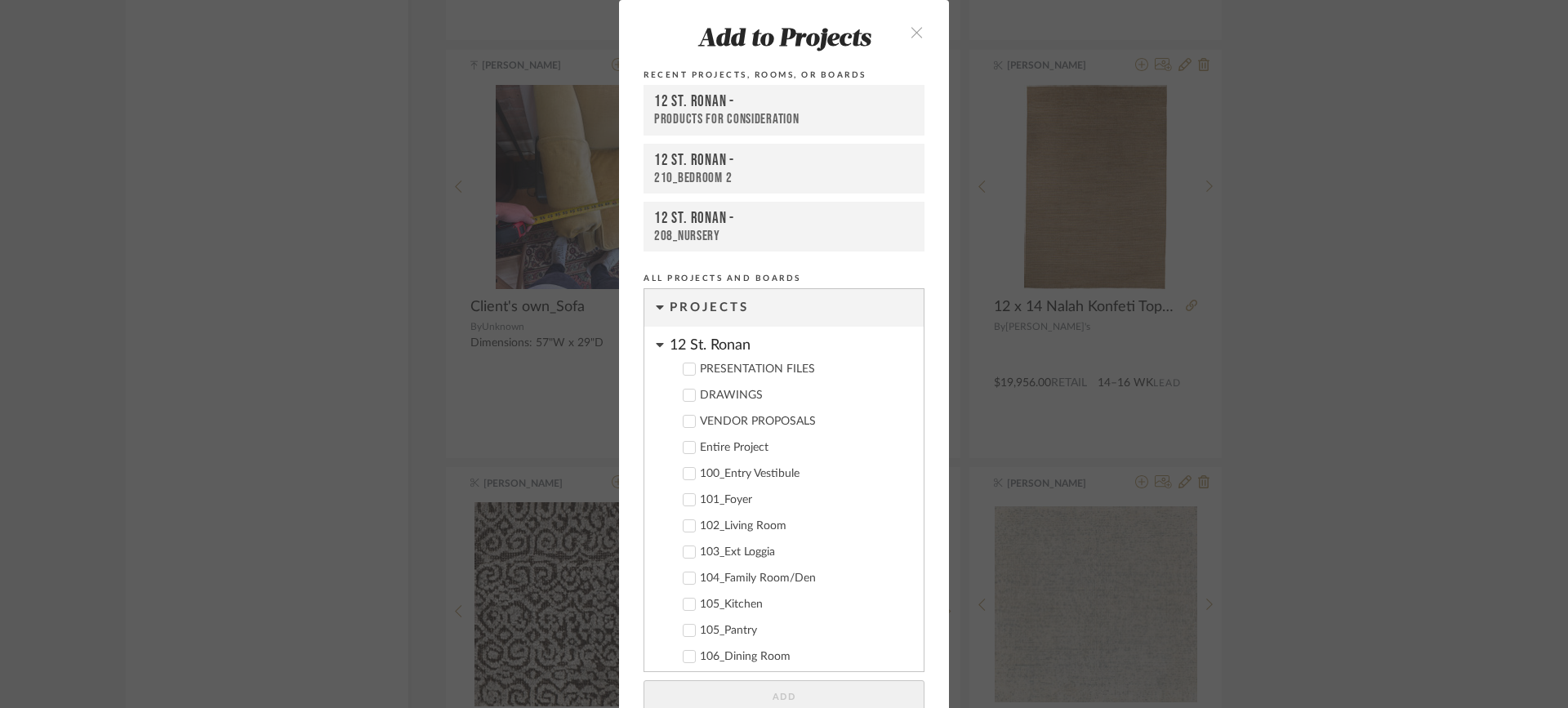
click at [656, 348] on icon at bounding box center [659, 345] width 8 height 14
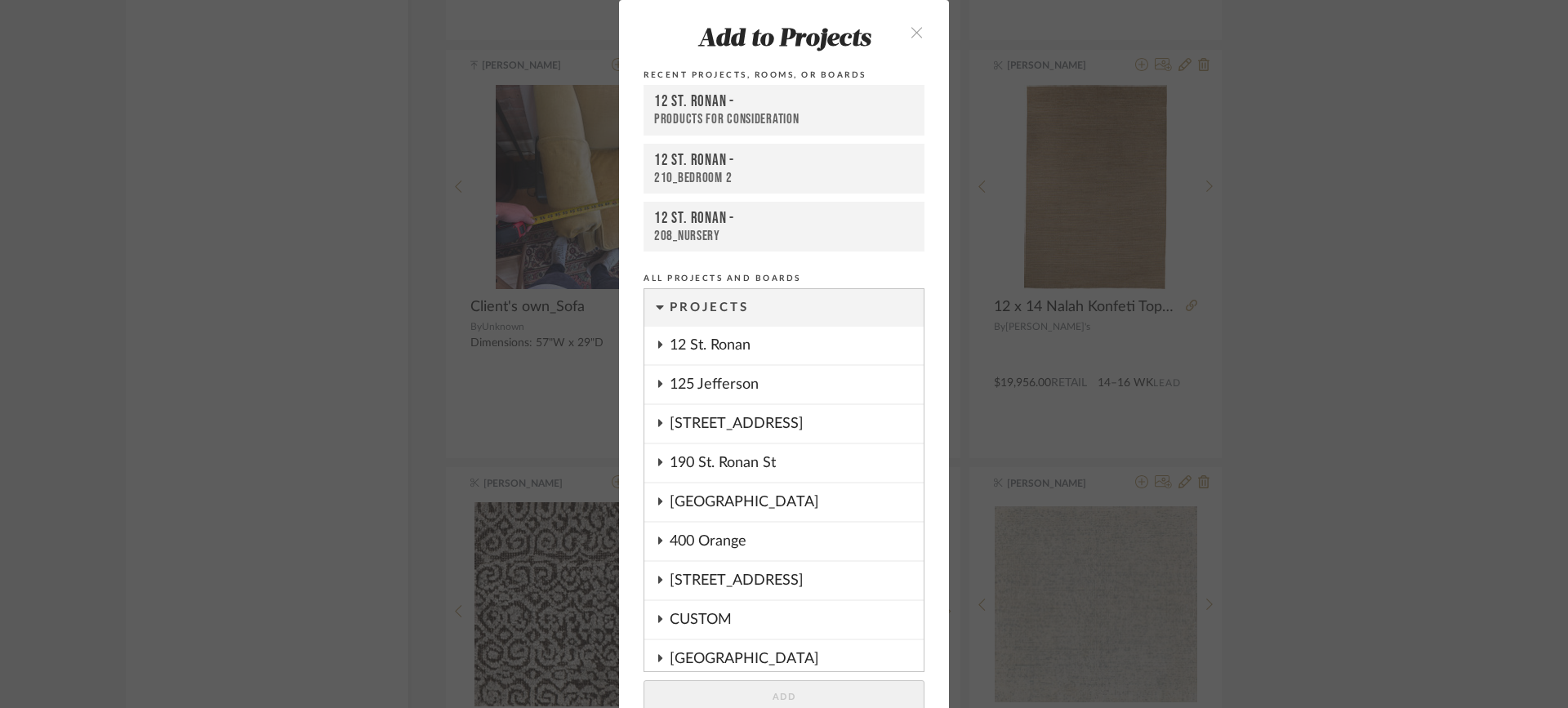
click at [654, 543] on icon at bounding box center [660, 541] width 14 height 8
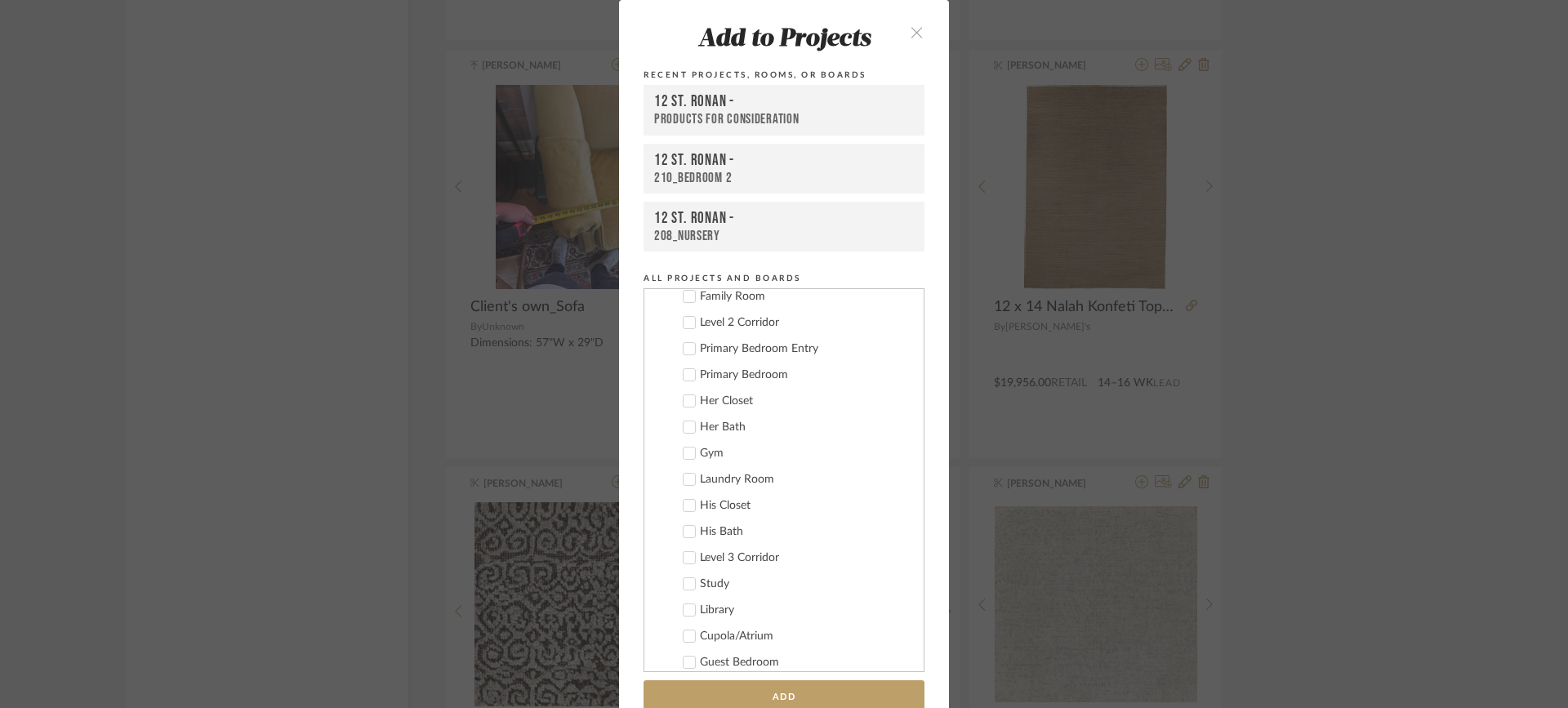
scroll to position [654, 0]
click at [686, 512] on icon at bounding box center [689, 513] width 12 height 12
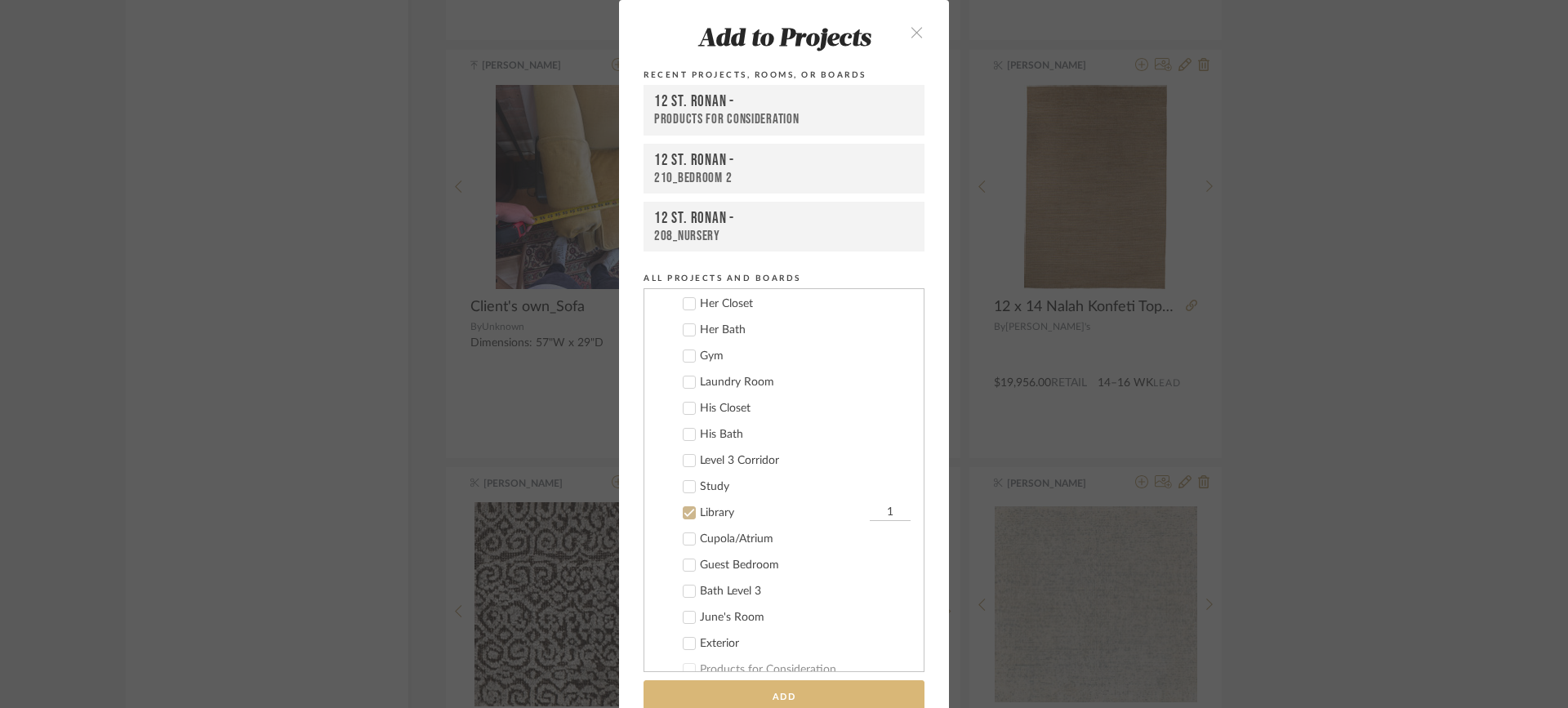
click at [797, 687] on button "Add" at bounding box center [784, 697] width 281 height 34
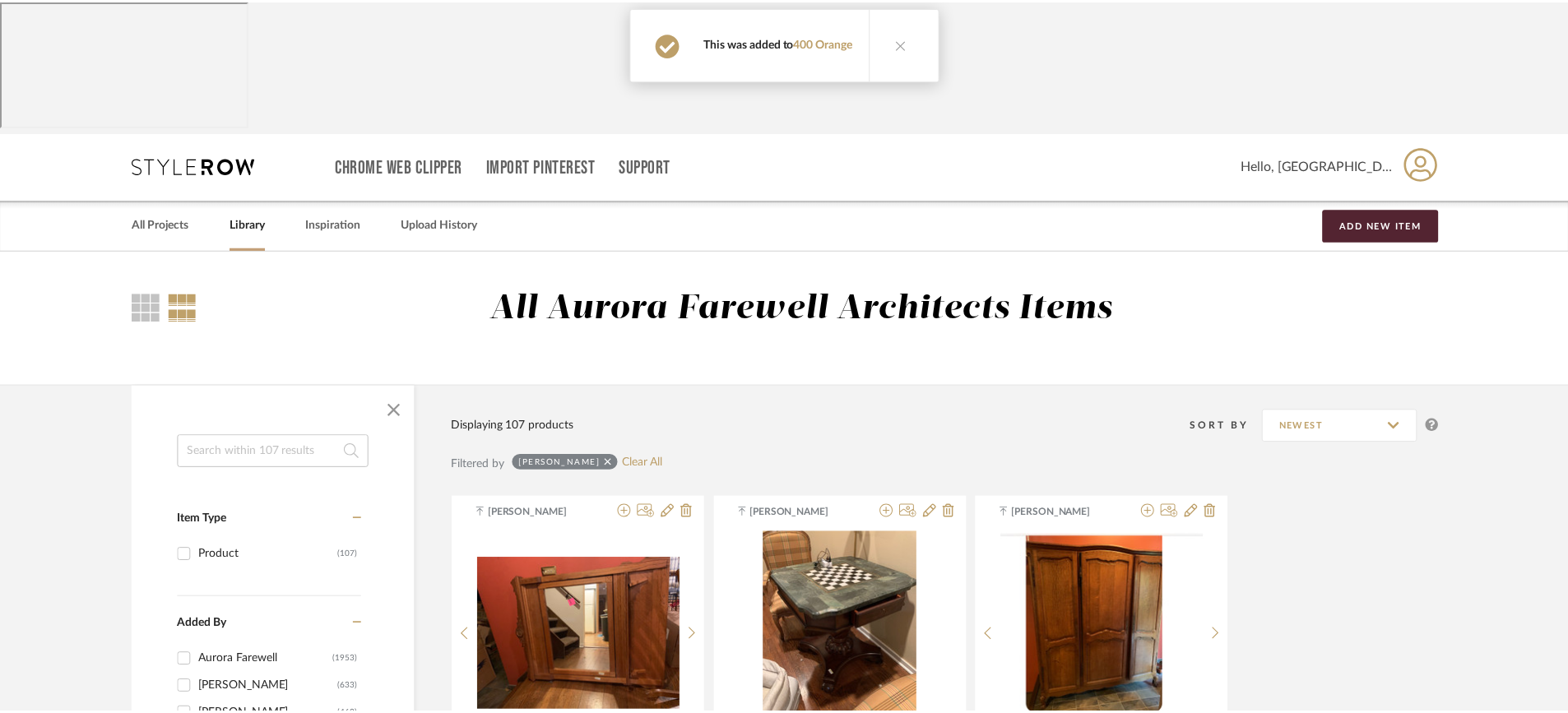
scroll to position [6759, 0]
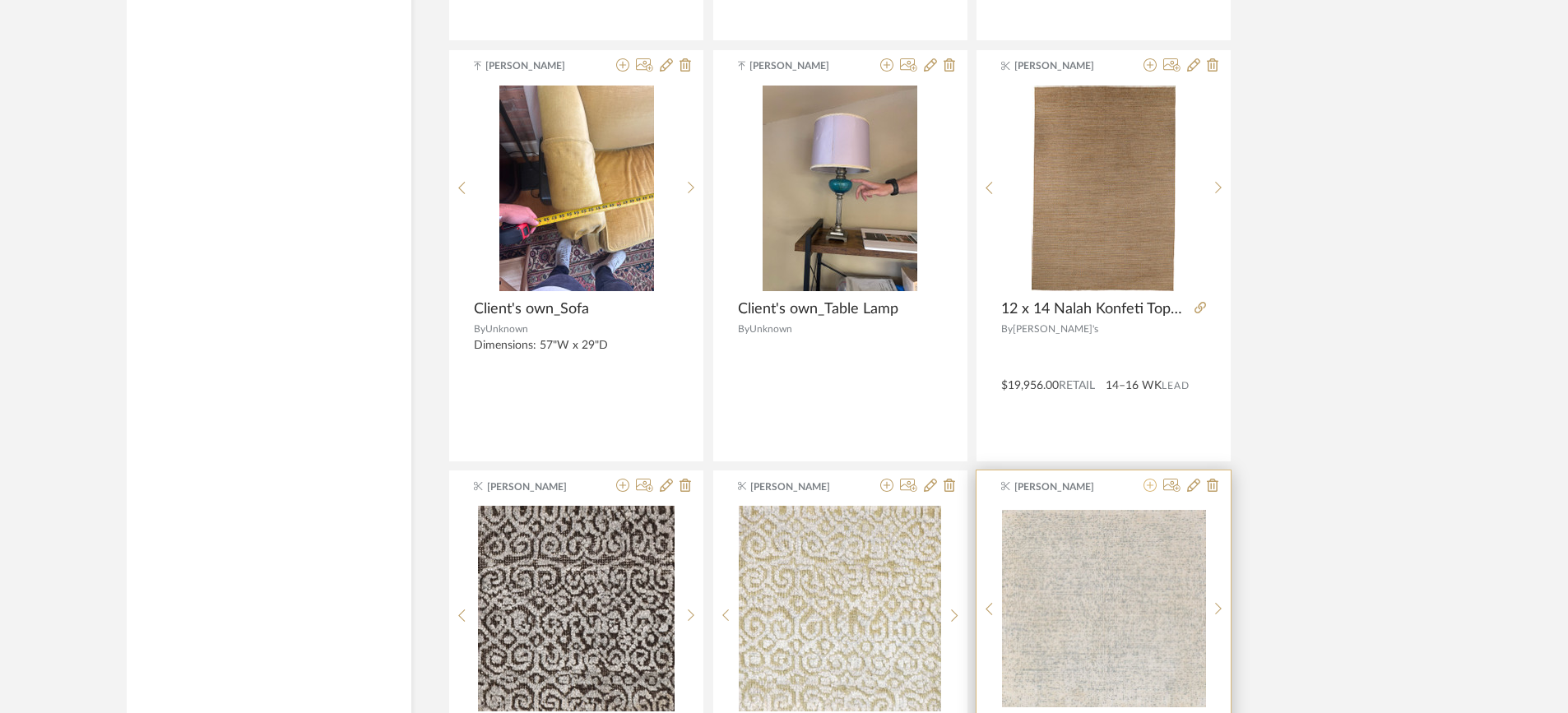
click at [1149, 479] on icon at bounding box center [1150, 485] width 14 height 14
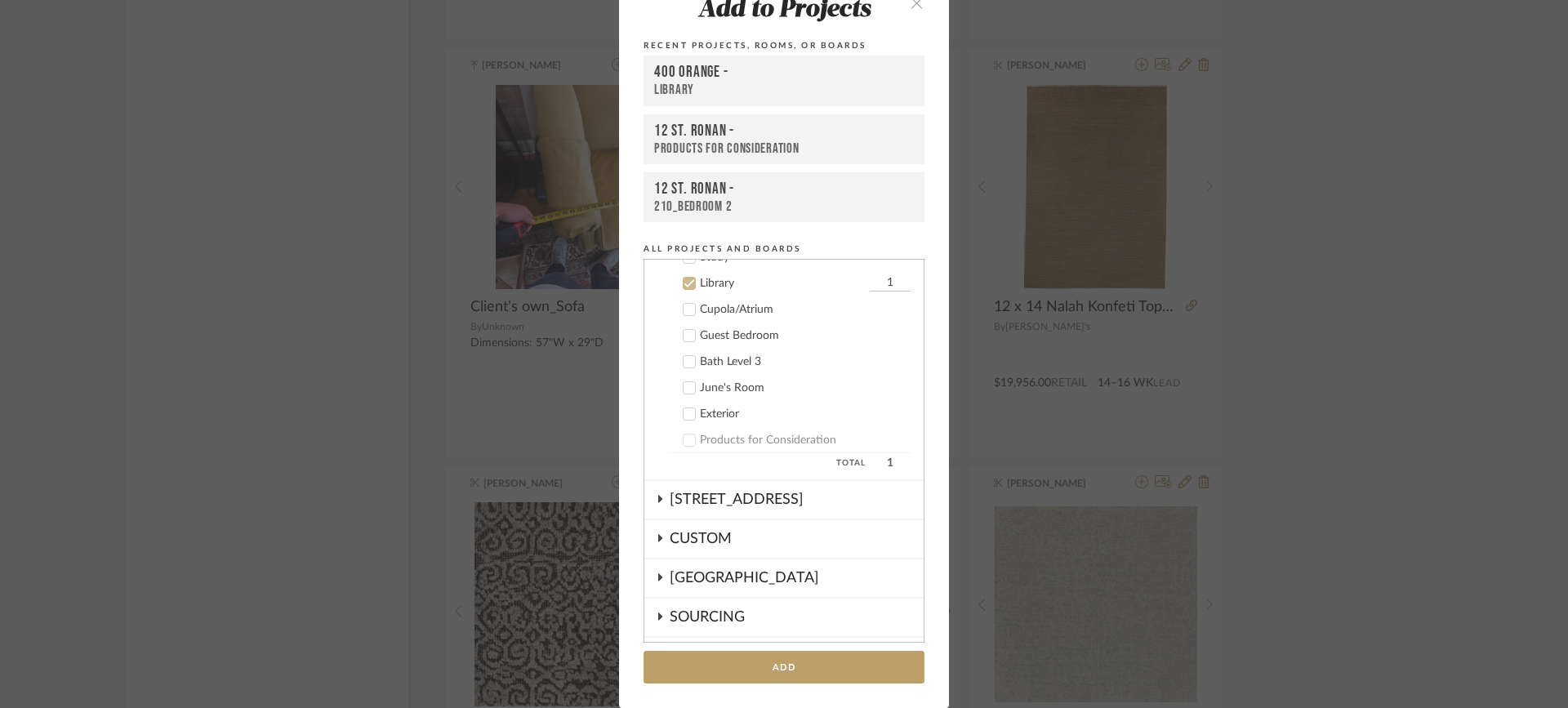
scroll to position [864, 0]
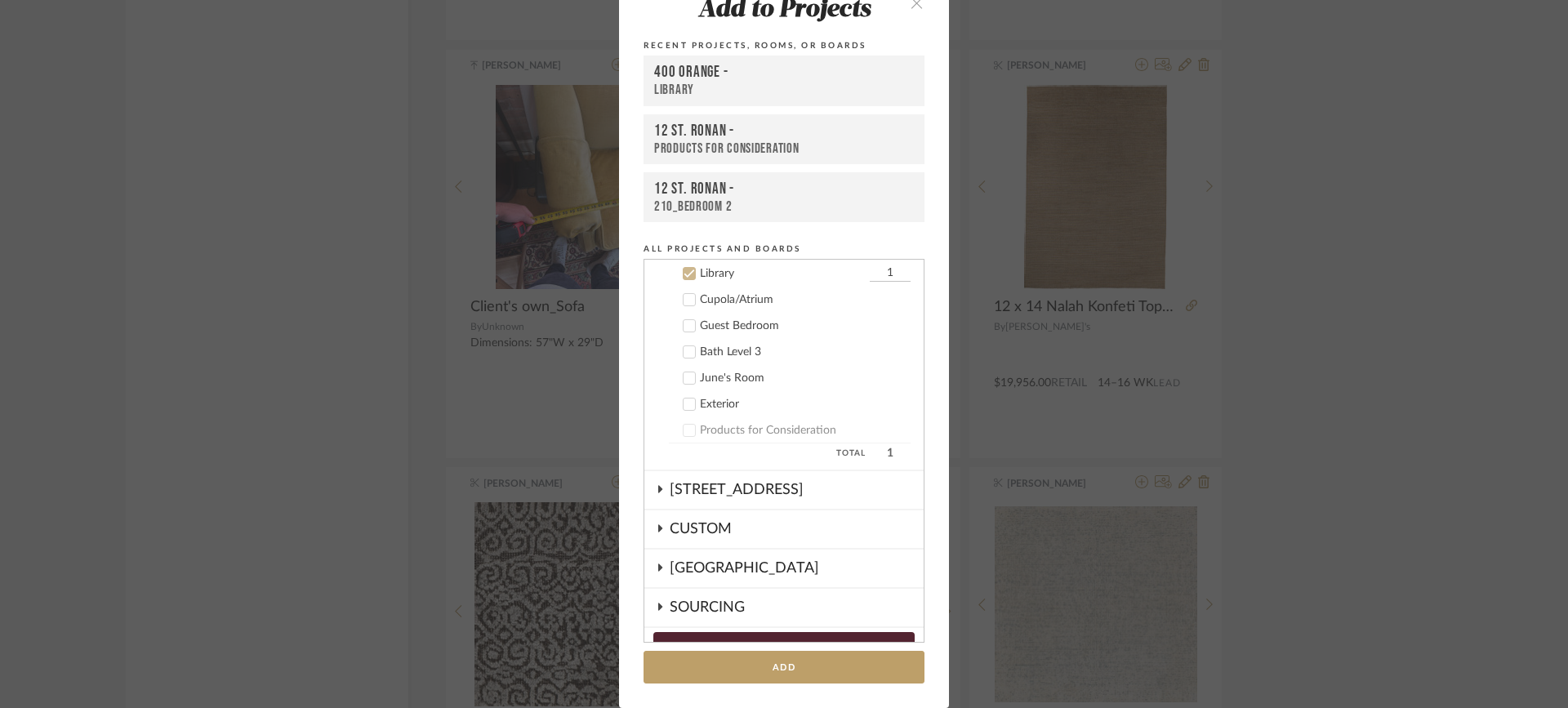
click at [684, 269] on icon at bounding box center [689, 273] width 12 height 12
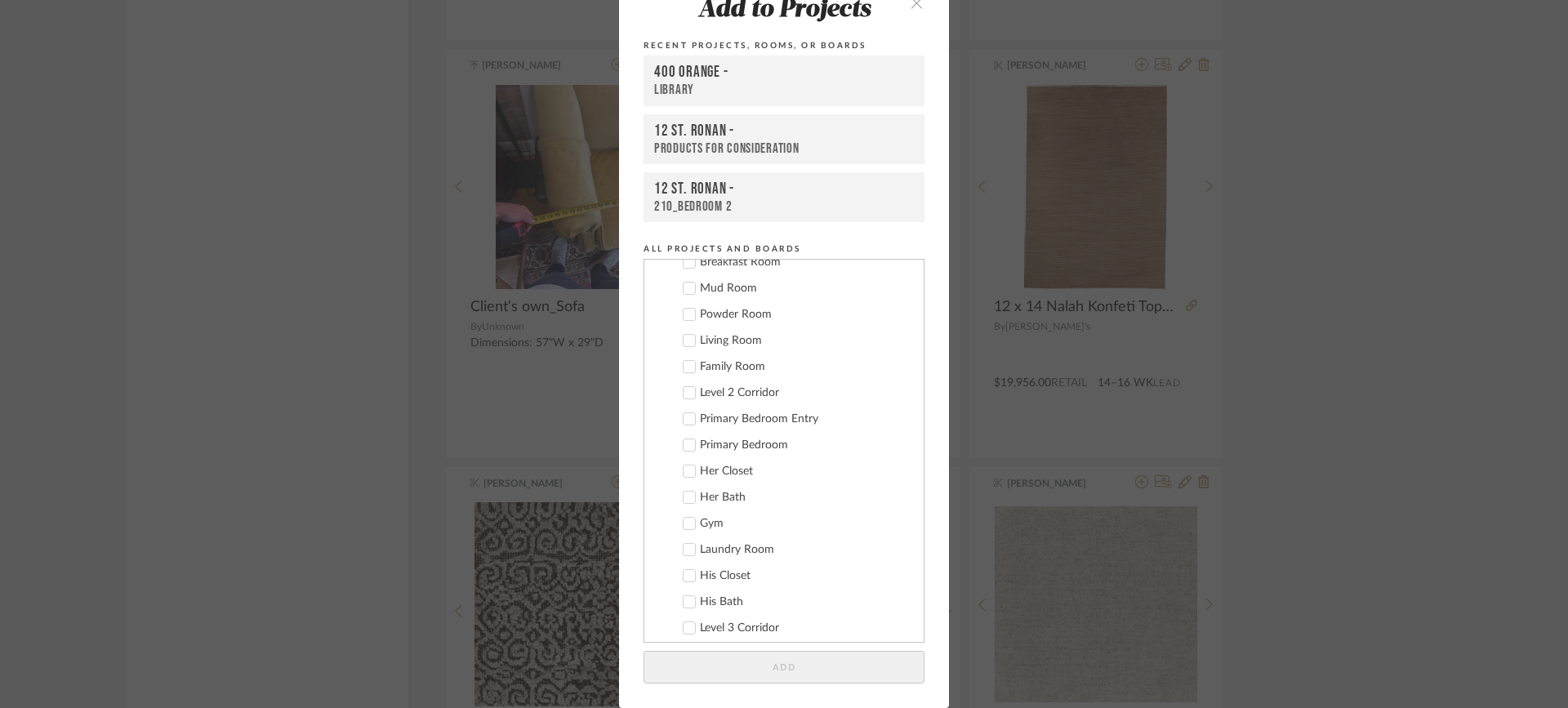
scroll to position [455, 0]
click at [686, 367] on icon at bounding box center [689, 369] width 11 height 8
click at [685, 341] on icon at bounding box center [689, 343] width 12 height 12
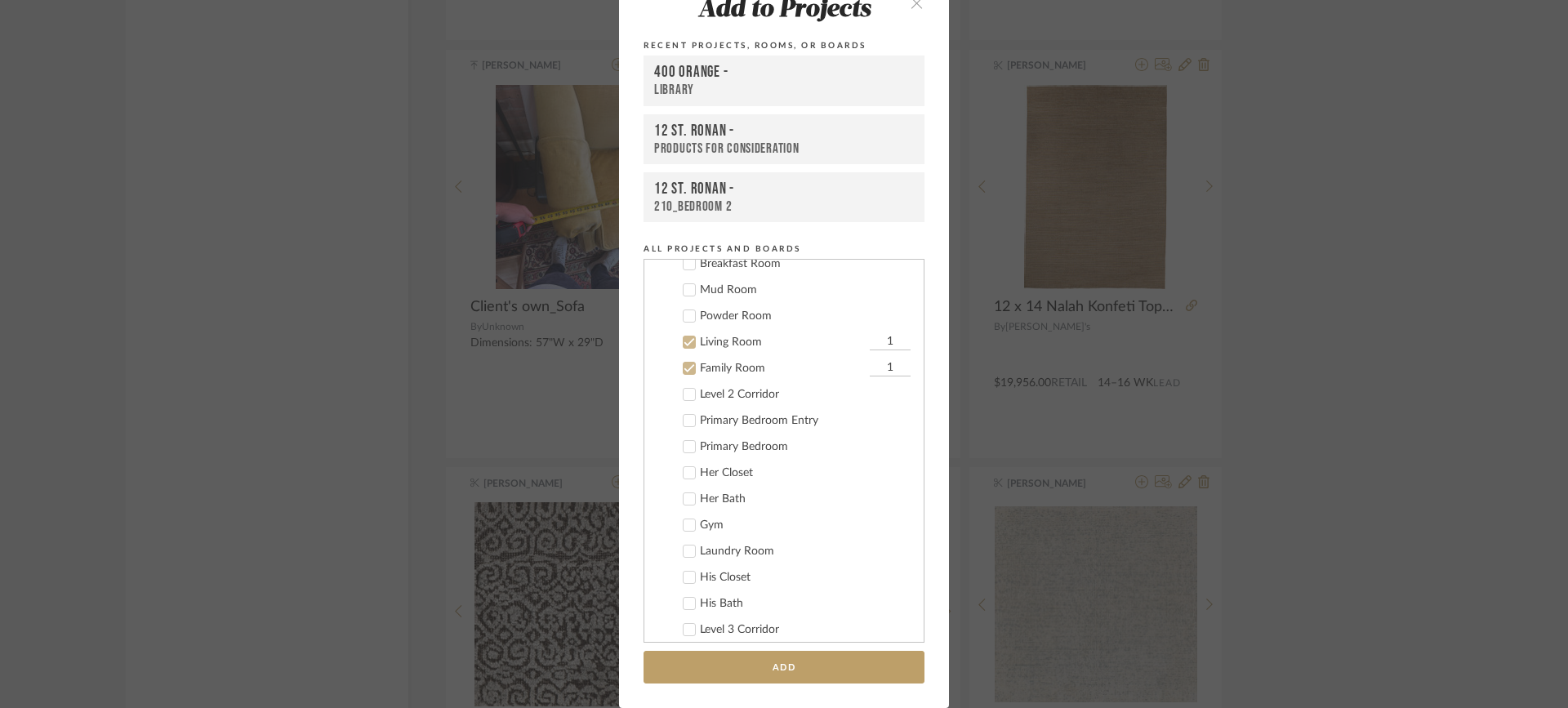
click at [687, 375] on div at bounding box center [689, 369] width 14 height 14
click at [788, 666] on button "Add" at bounding box center [784, 667] width 281 height 34
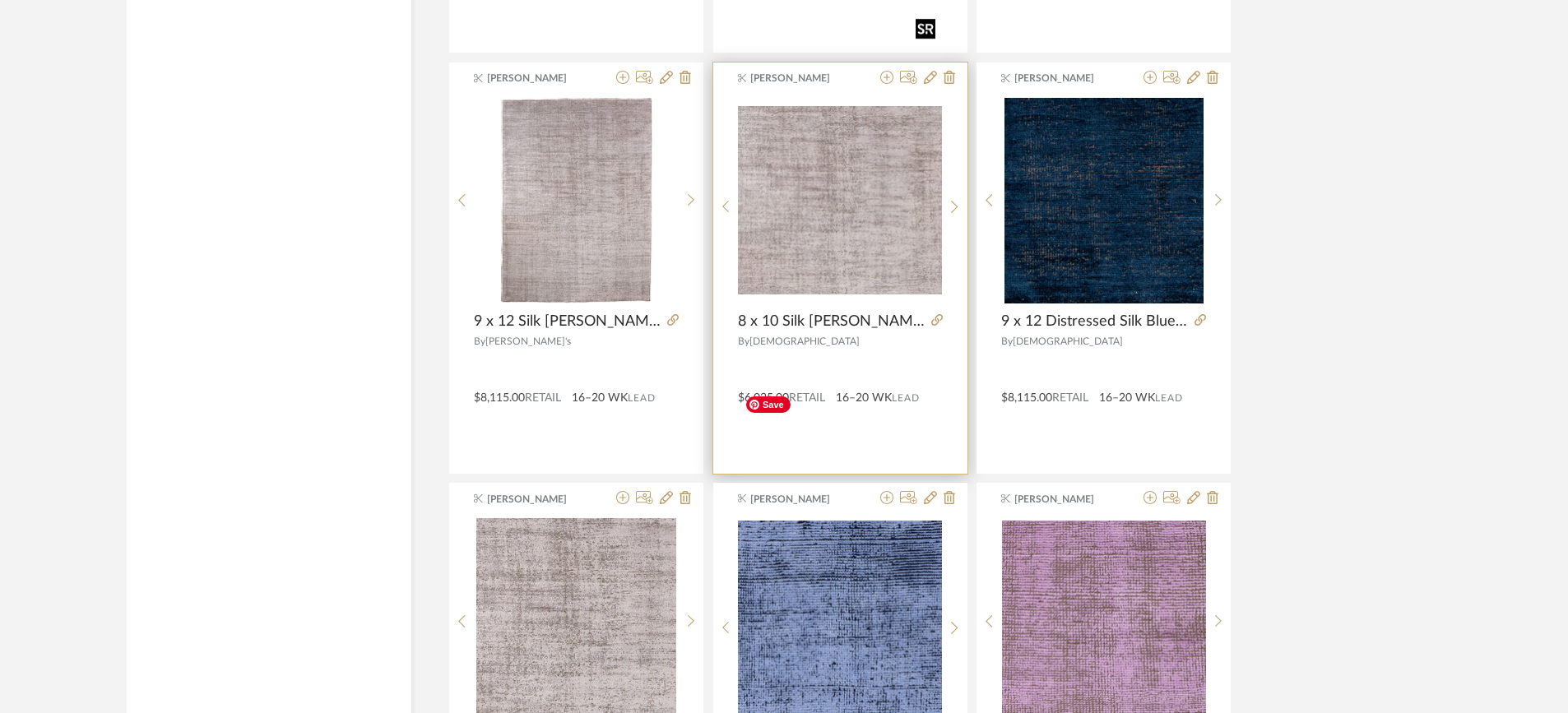
scroll to position [7665, 0]
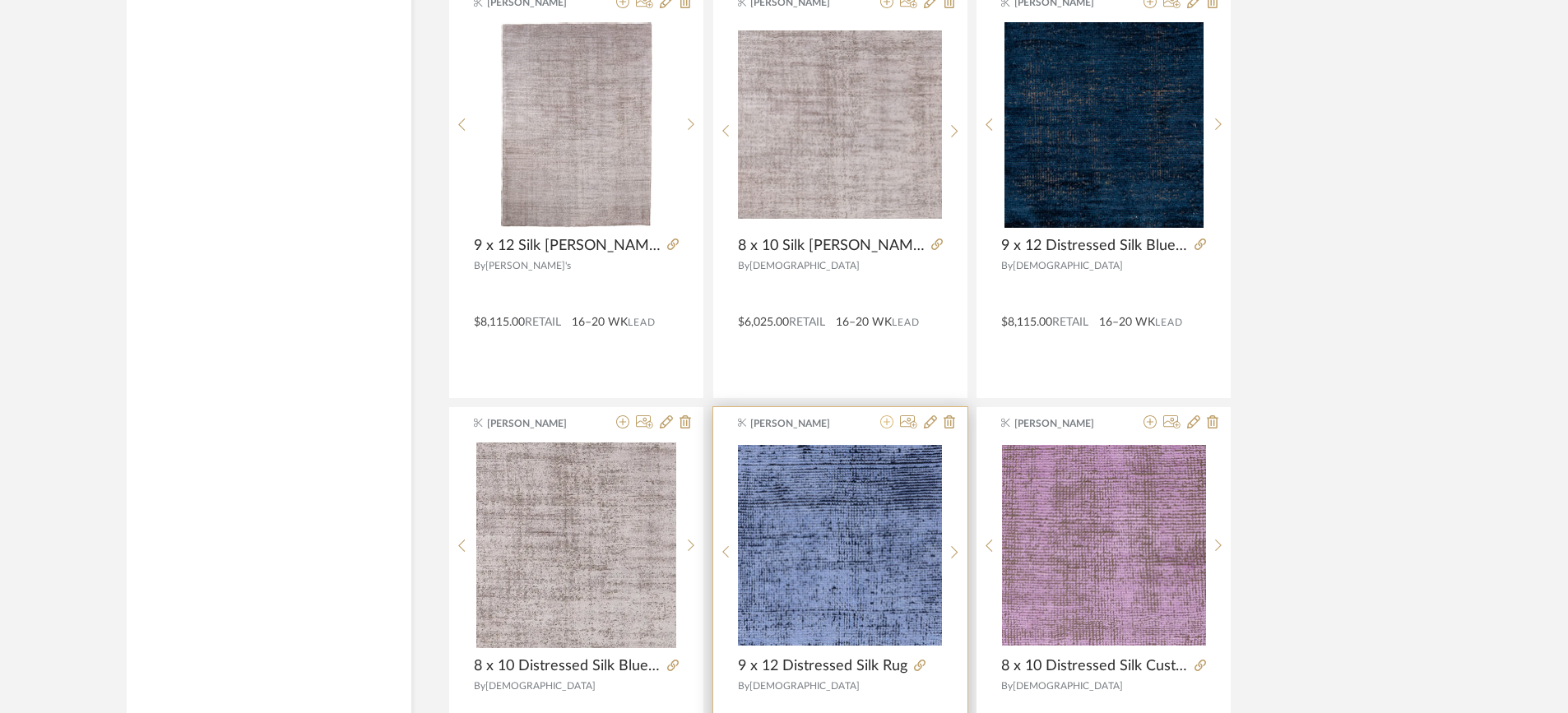
click at [889, 415] on icon at bounding box center [887, 422] width 14 height 14
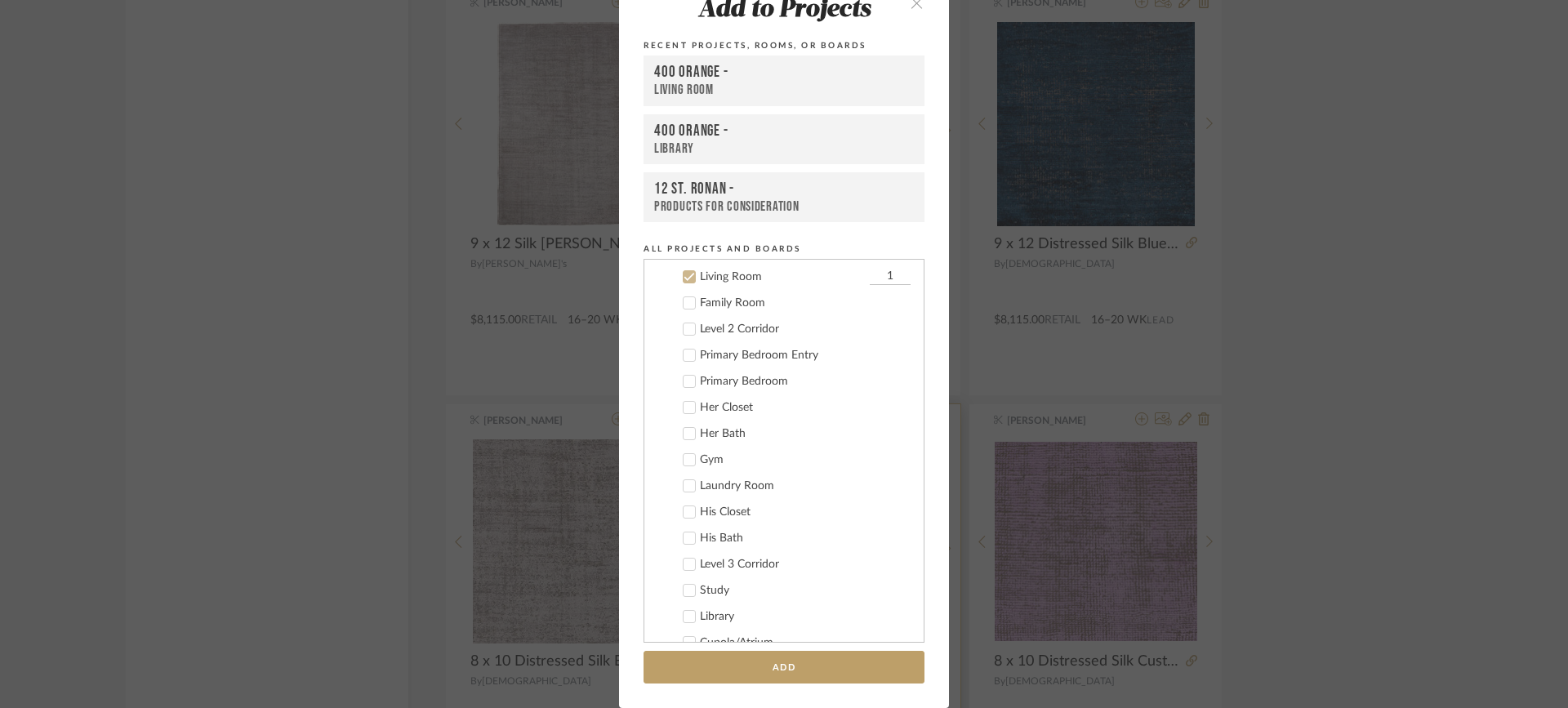
scroll to position [524, 0]
click at [685, 276] on icon at bounding box center [689, 274] width 11 height 8
click at [684, 378] on icon at bounding box center [689, 379] width 12 height 12
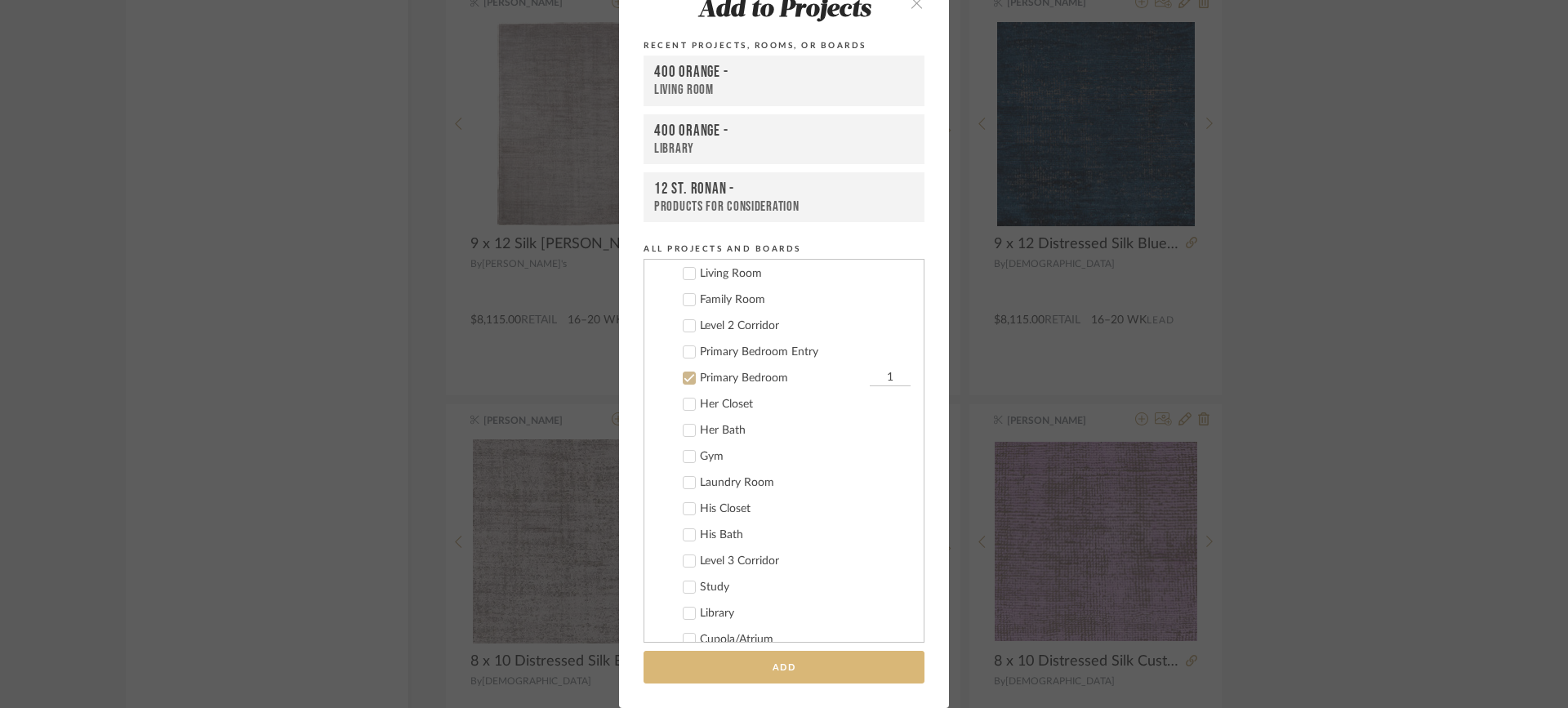
click at [786, 662] on button "Add" at bounding box center [784, 667] width 281 height 34
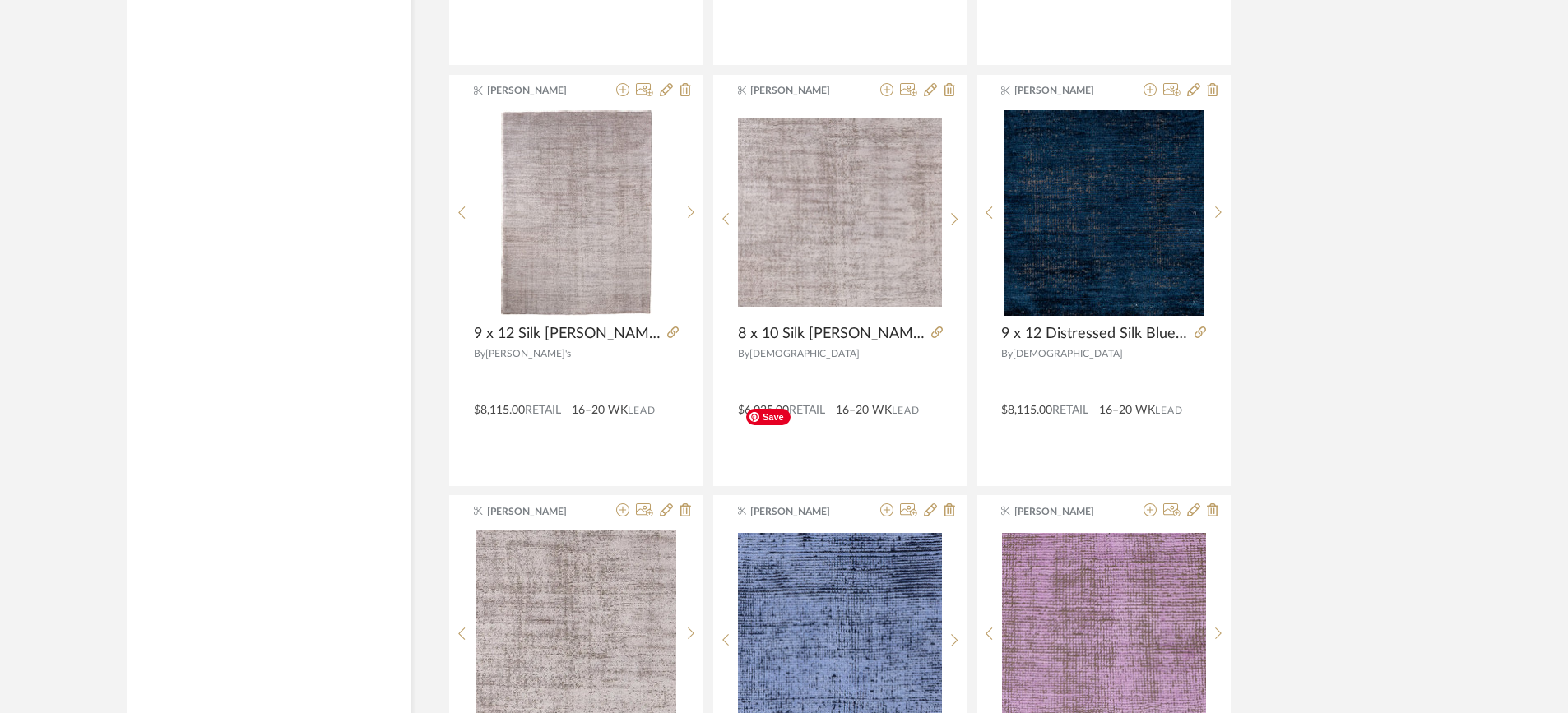
scroll to position [7582, 0]
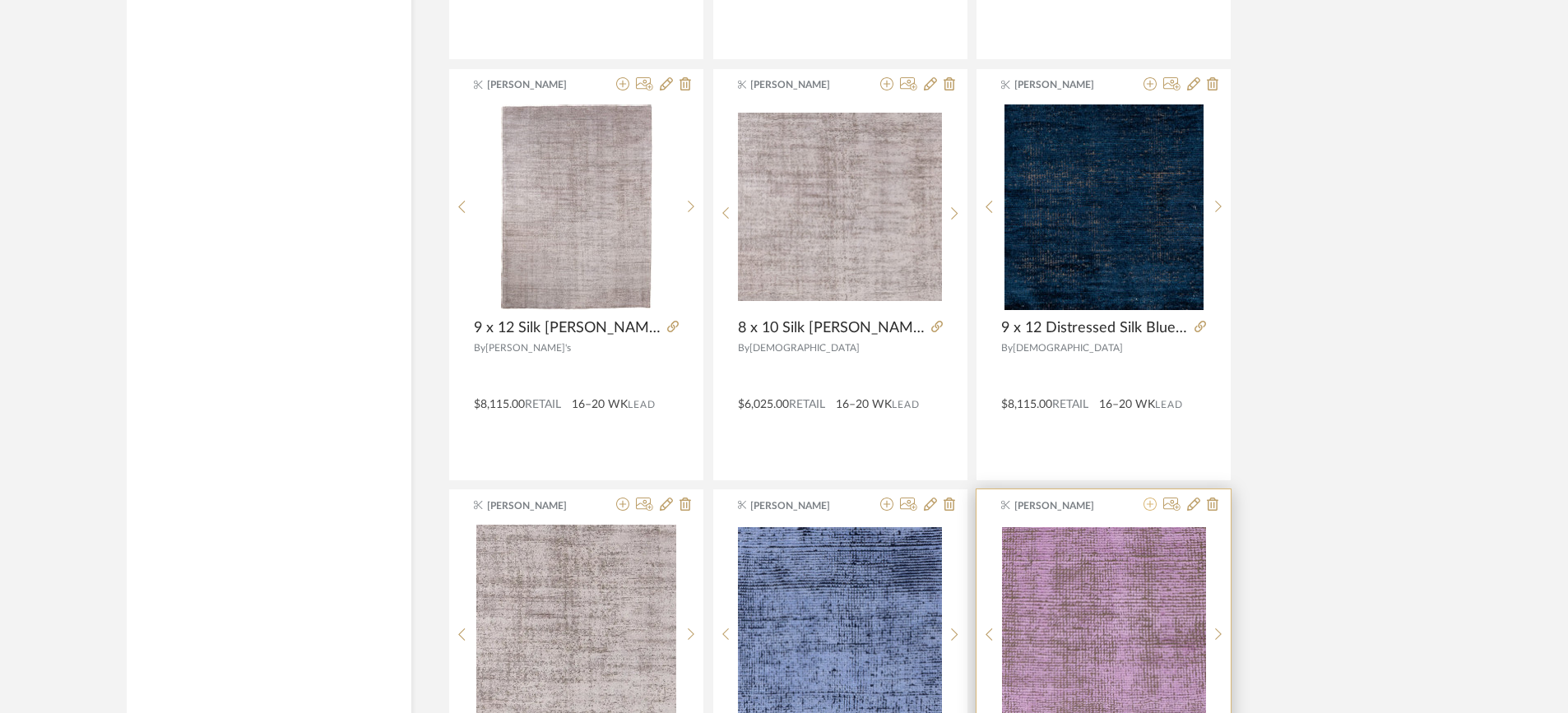
click at [1152, 498] on icon at bounding box center [1150, 505] width 14 height 14
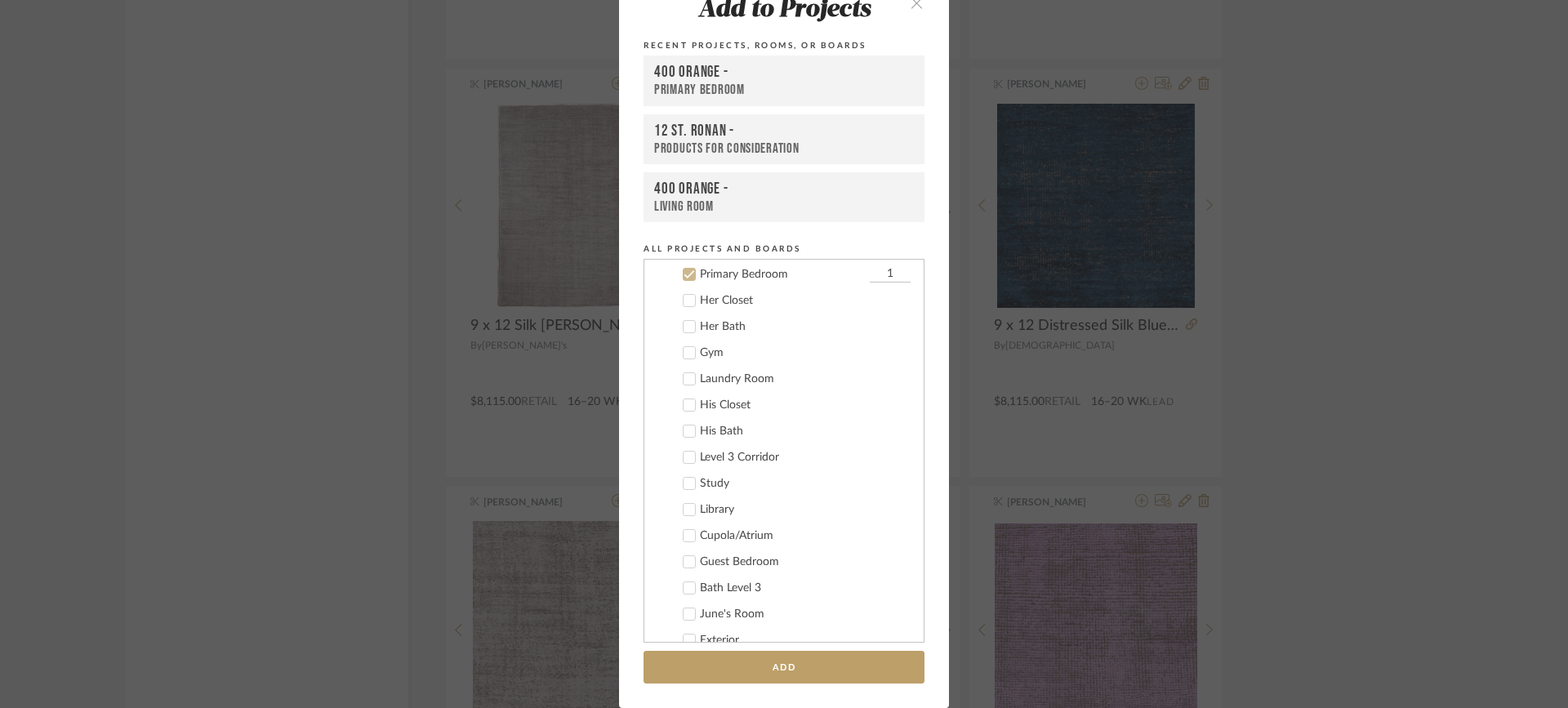
scroll to position [629, 0]
click at [688, 273] on icon at bounding box center [689, 273] width 12 height 12
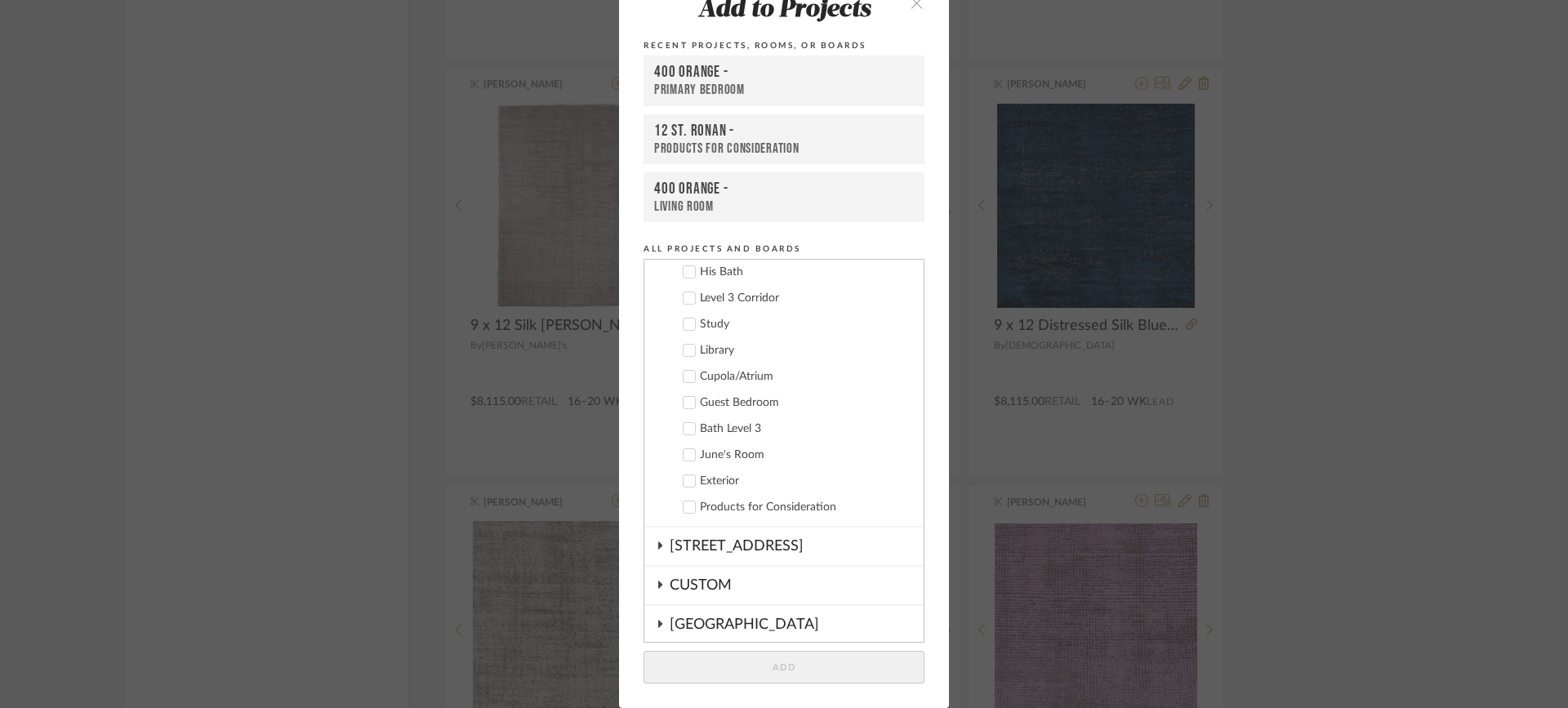
scroll to position [792, 0]
click at [684, 449] on icon at bounding box center [689, 450] width 12 height 12
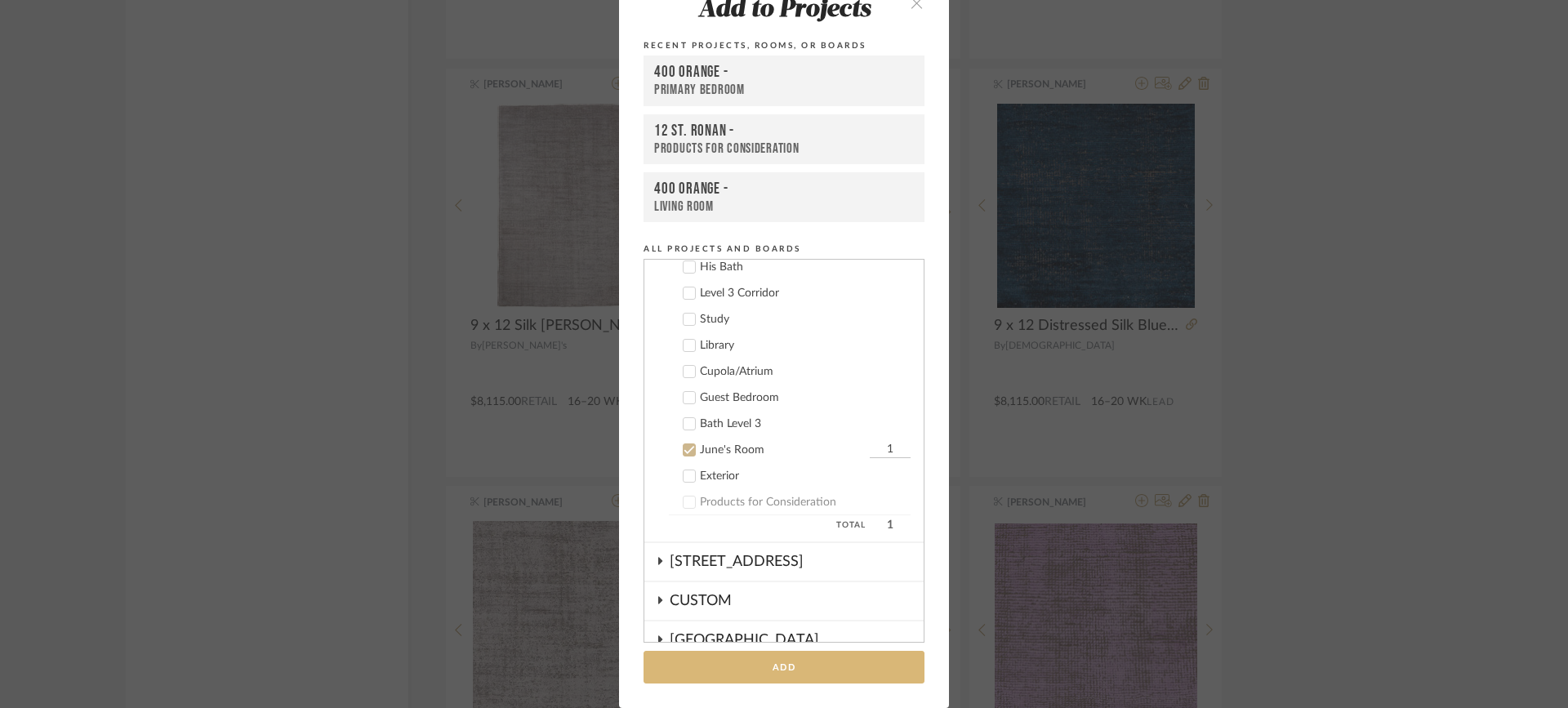
click at [797, 662] on button "Add" at bounding box center [784, 667] width 281 height 34
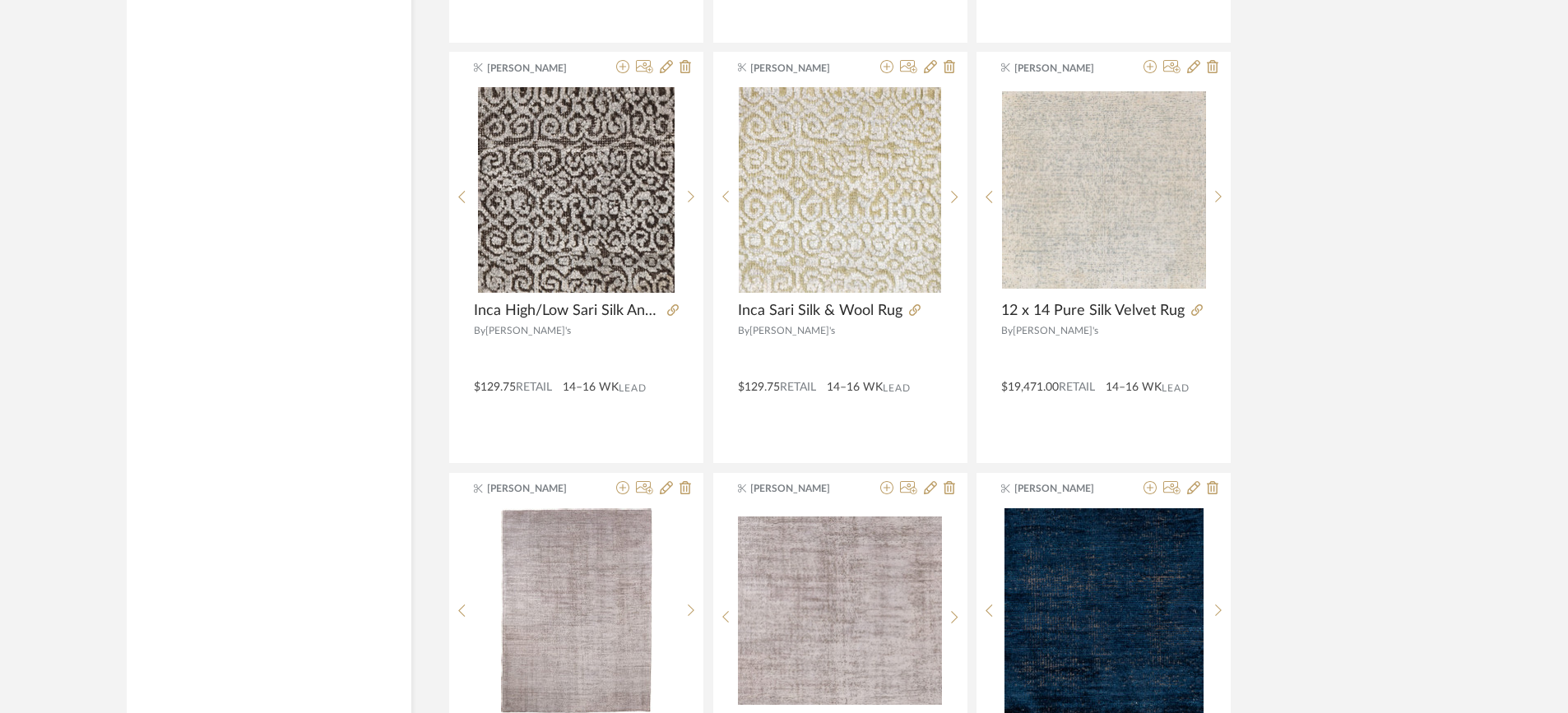
scroll to position [7335, 0]
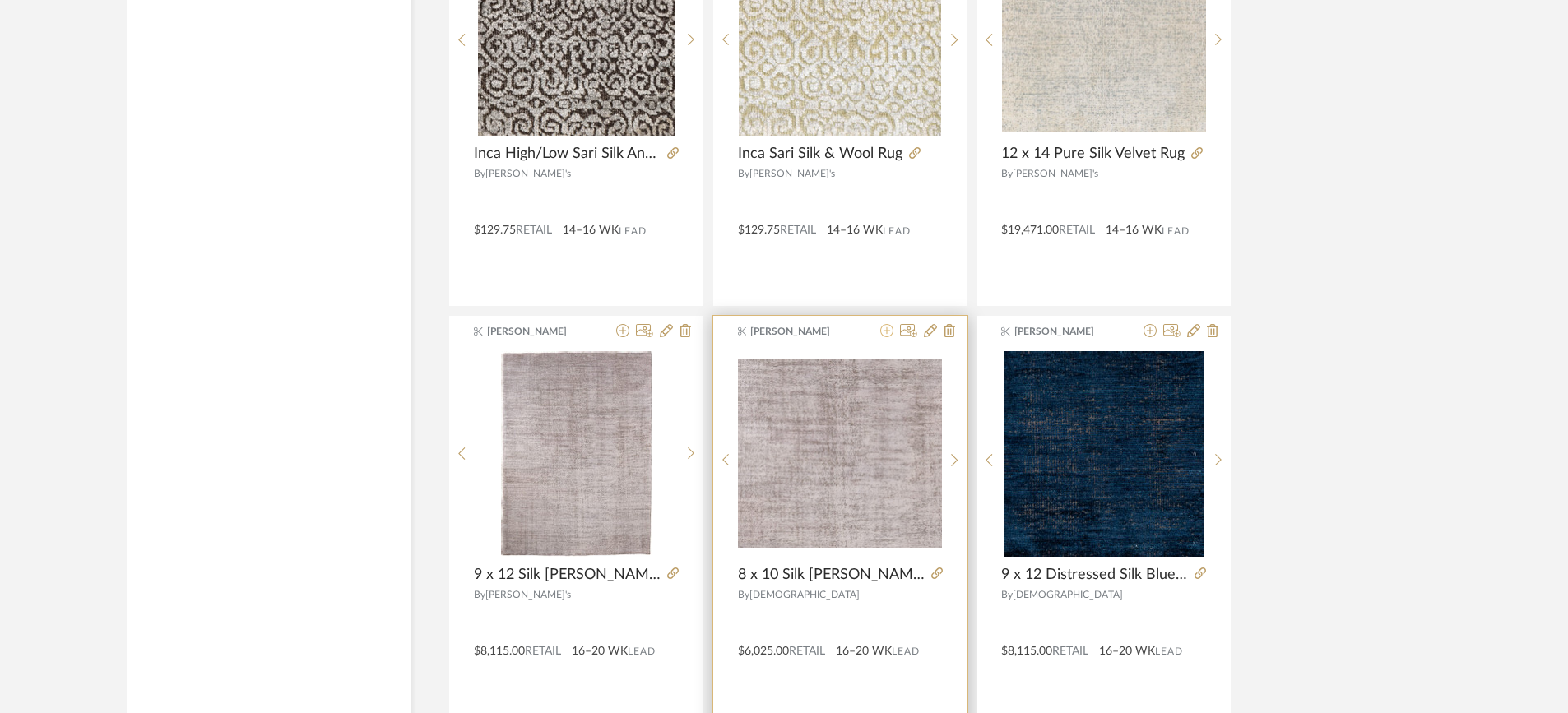
click at [888, 324] on icon at bounding box center [887, 331] width 14 height 14
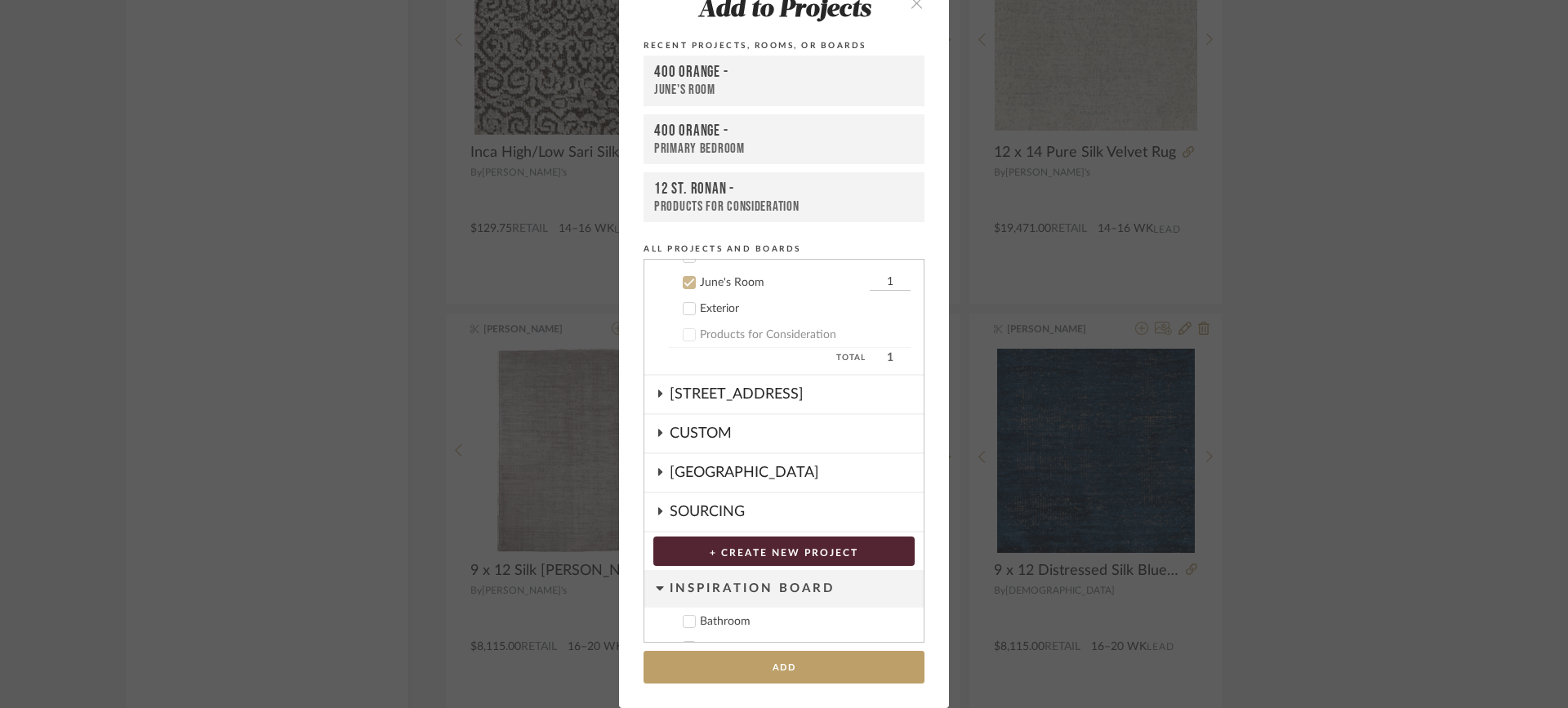
scroll to position [969, 0]
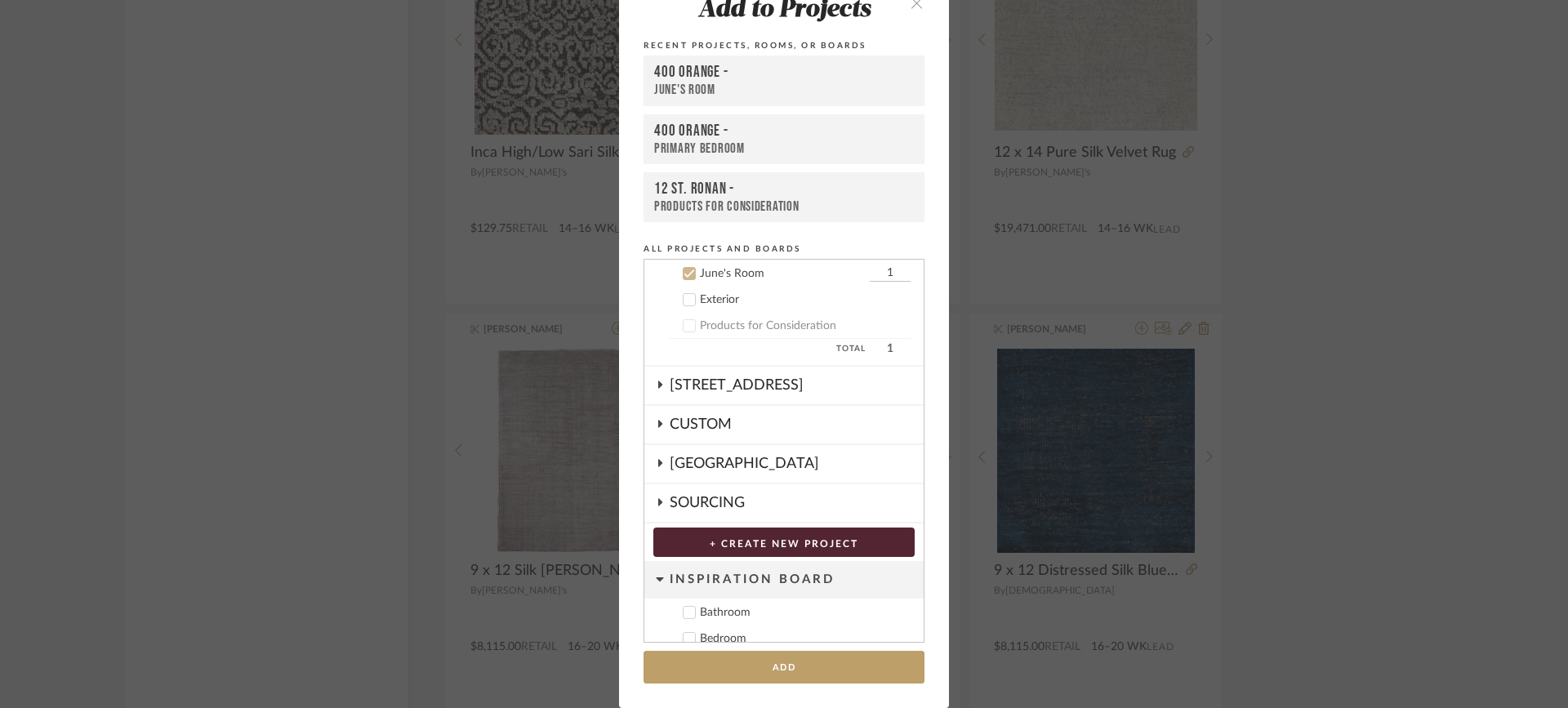
click at [684, 273] on icon at bounding box center [689, 273] width 12 height 12
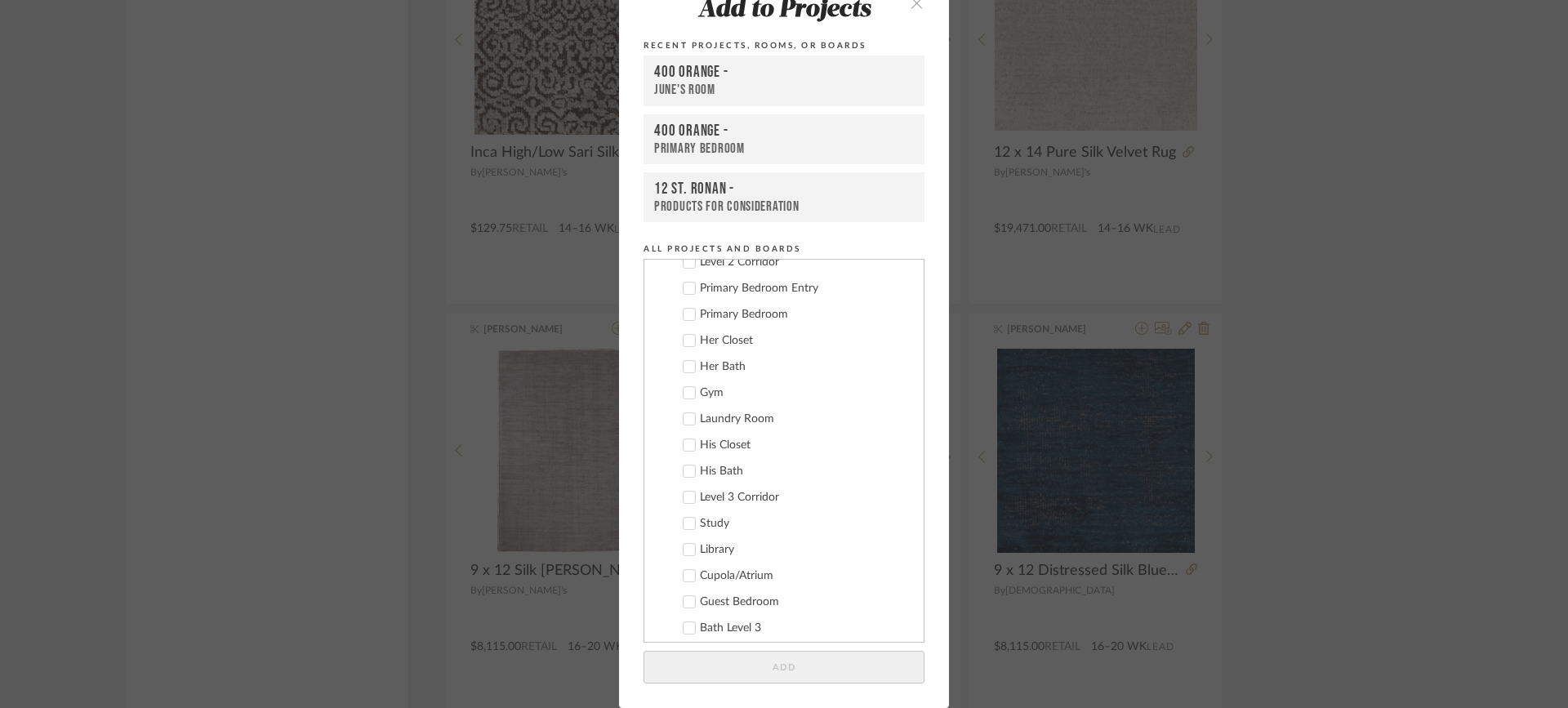
scroll to position [560, 0]
click at [686, 321] on icon at bounding box center [689, 316] width 12 height 12
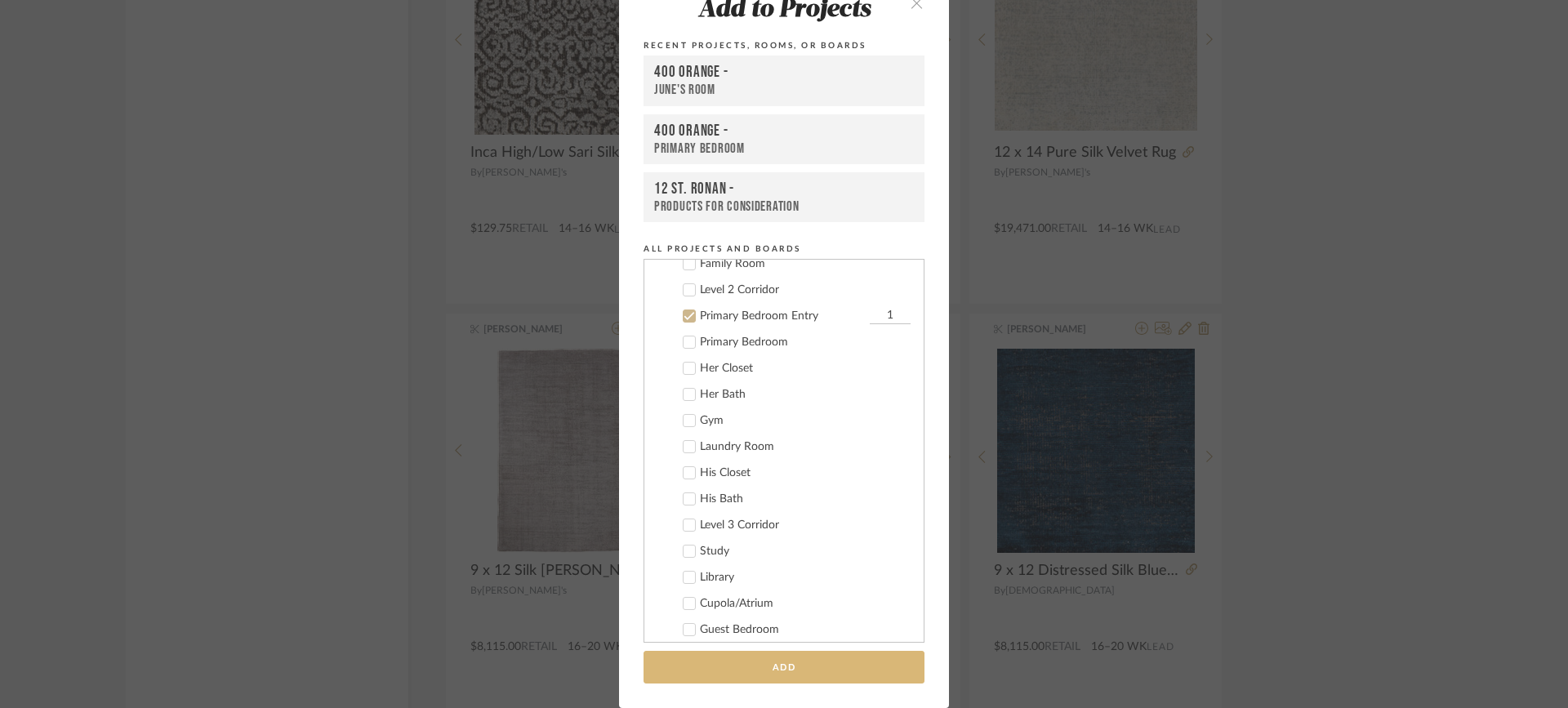
click at [794, 666] on button "Add" at bounding box center [784, 667] width 281 height 34
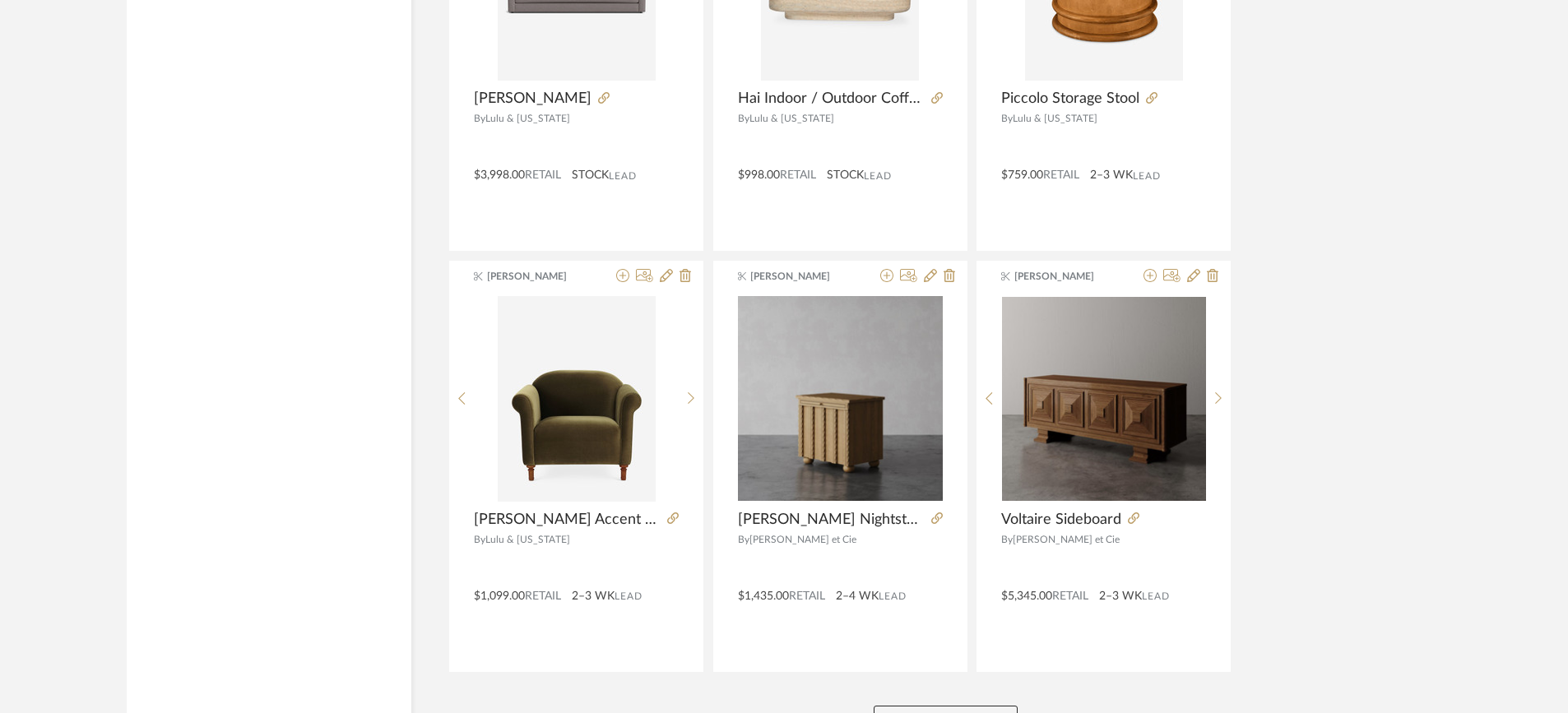
scroll to position [9918, 0]
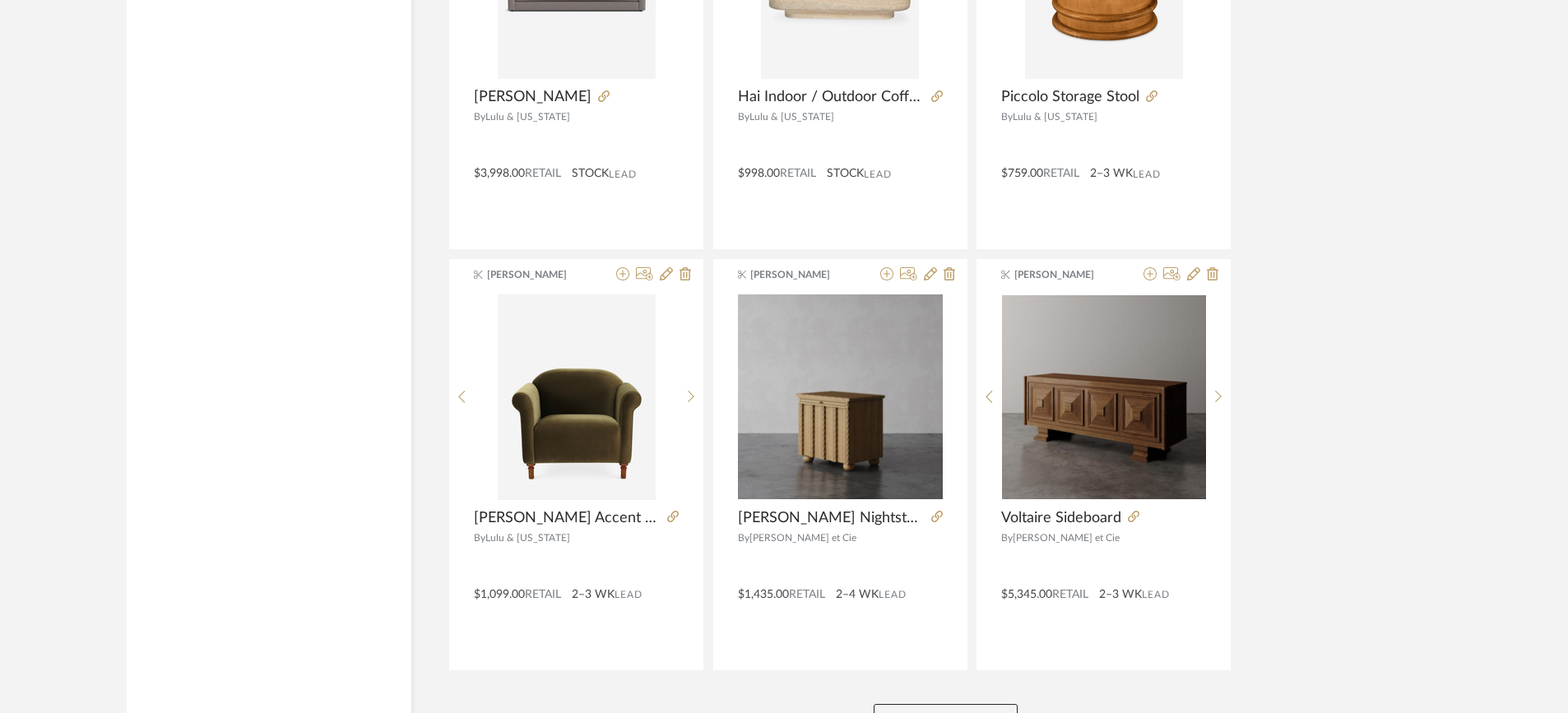
click at [963, 704] on button "View More" at bounding box center [945, 721] width 144 height 33
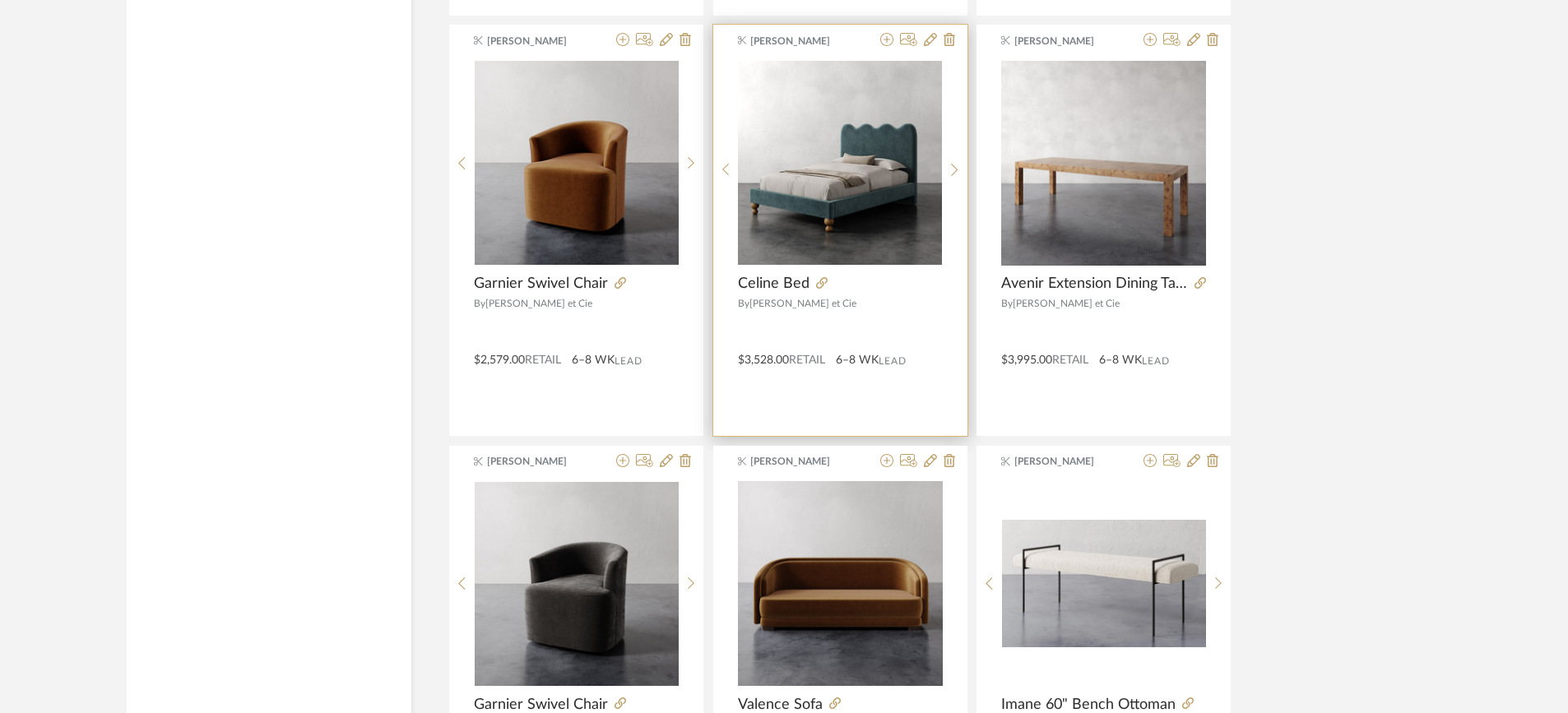
scroll to position [10576, 0]
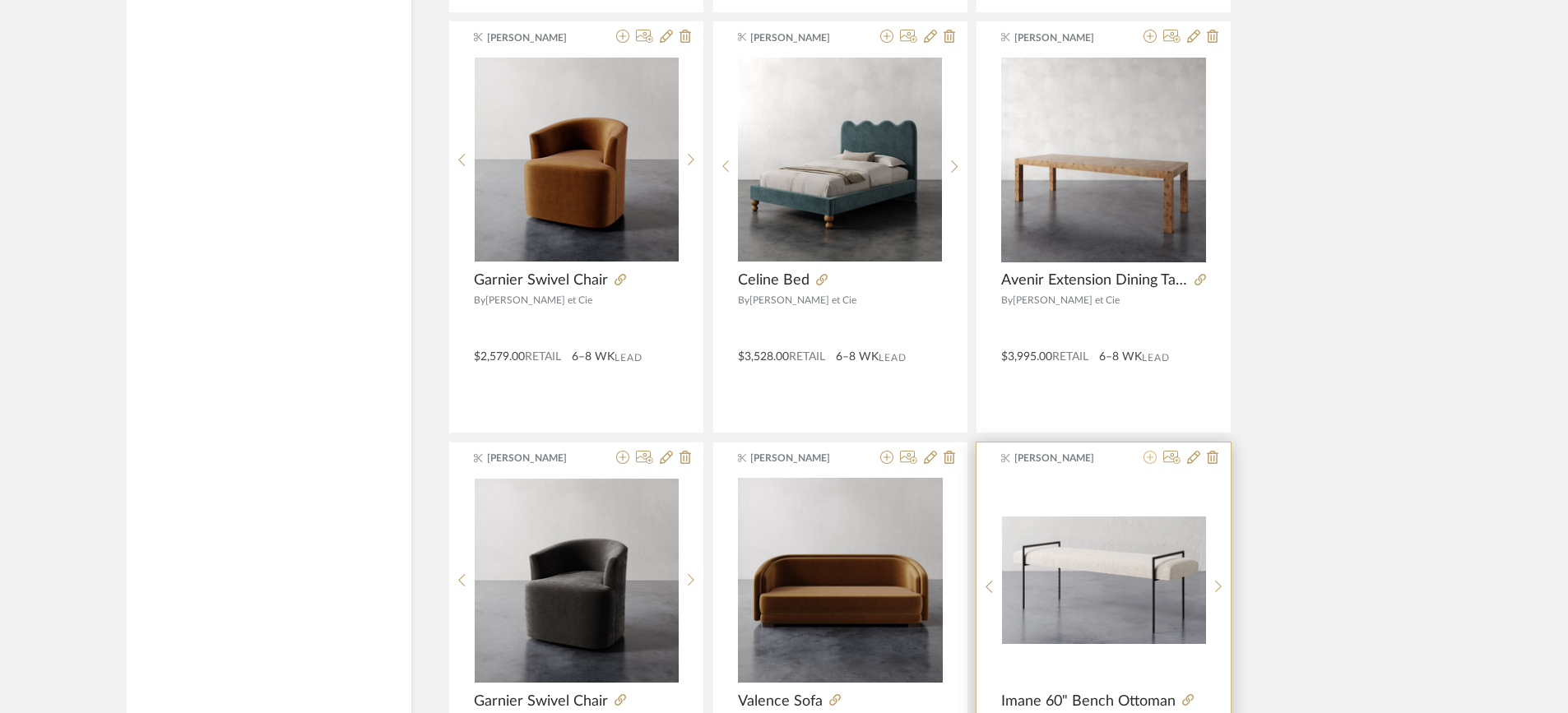
click at [1151, 451] on icon at bounding box center [1150, 458] width 14 height 14
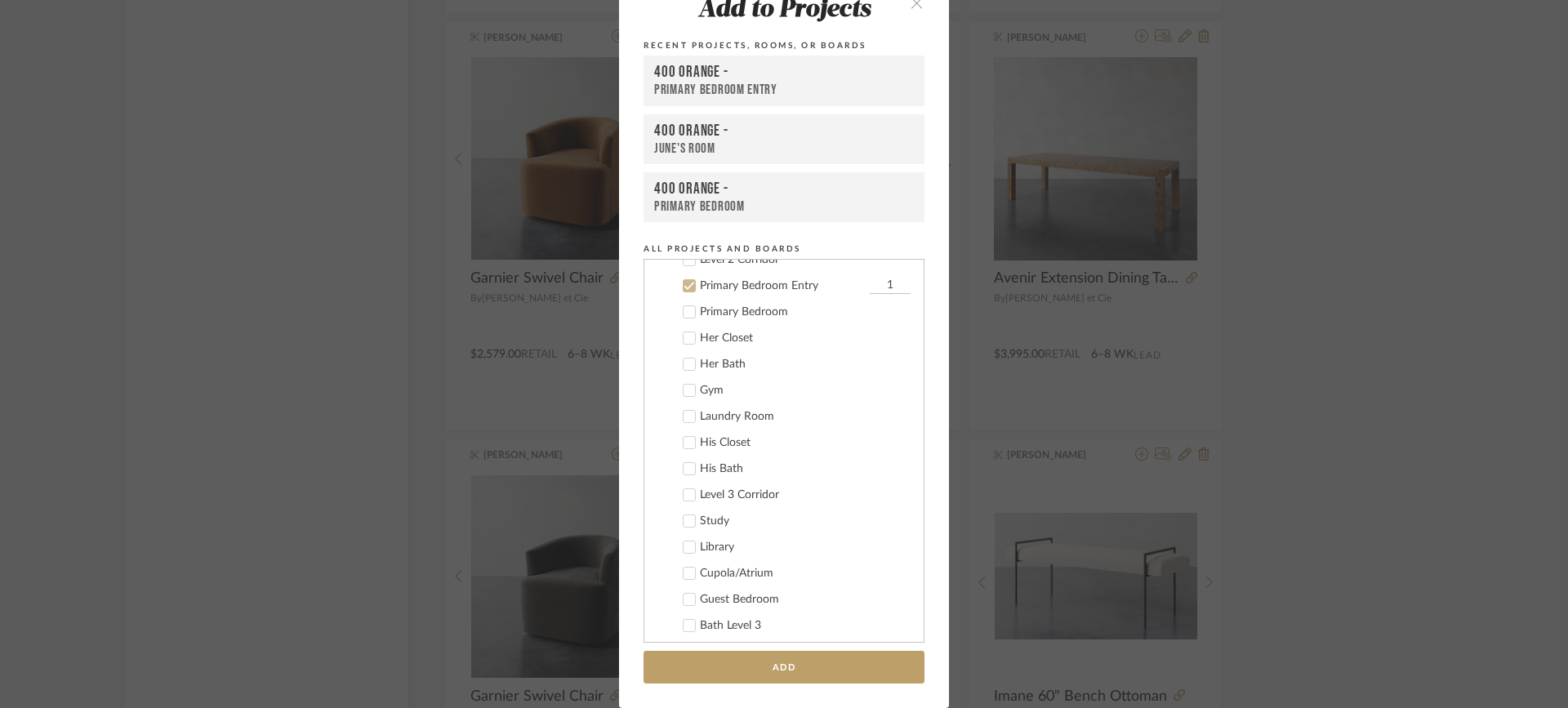
scroll to position [603, 0]
click at [687, 273] on icon at bounding box center [689, 273] width 12 height 12
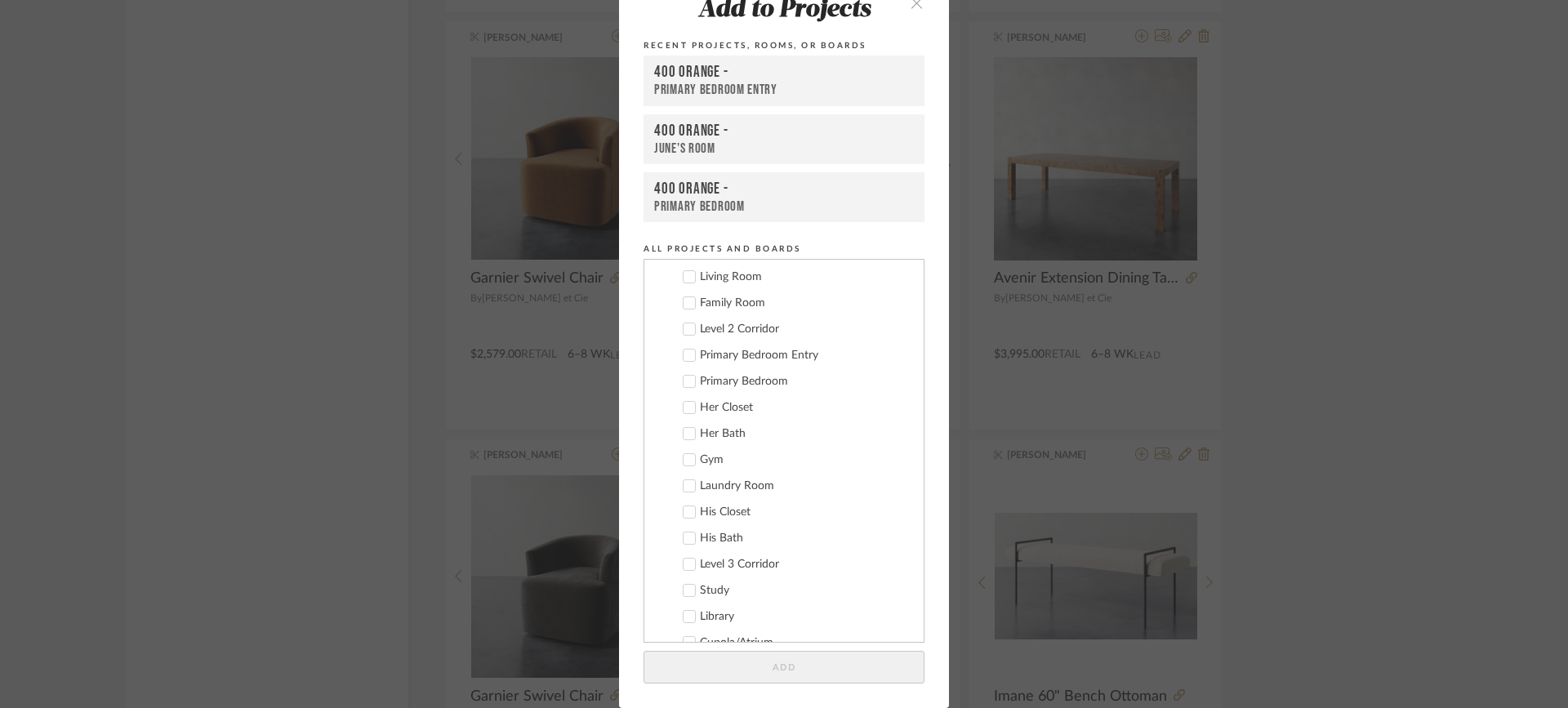
scroll to position [439, 0]
click at [685, 302] on icon at bounding box center [689, 306] width 12 height 12
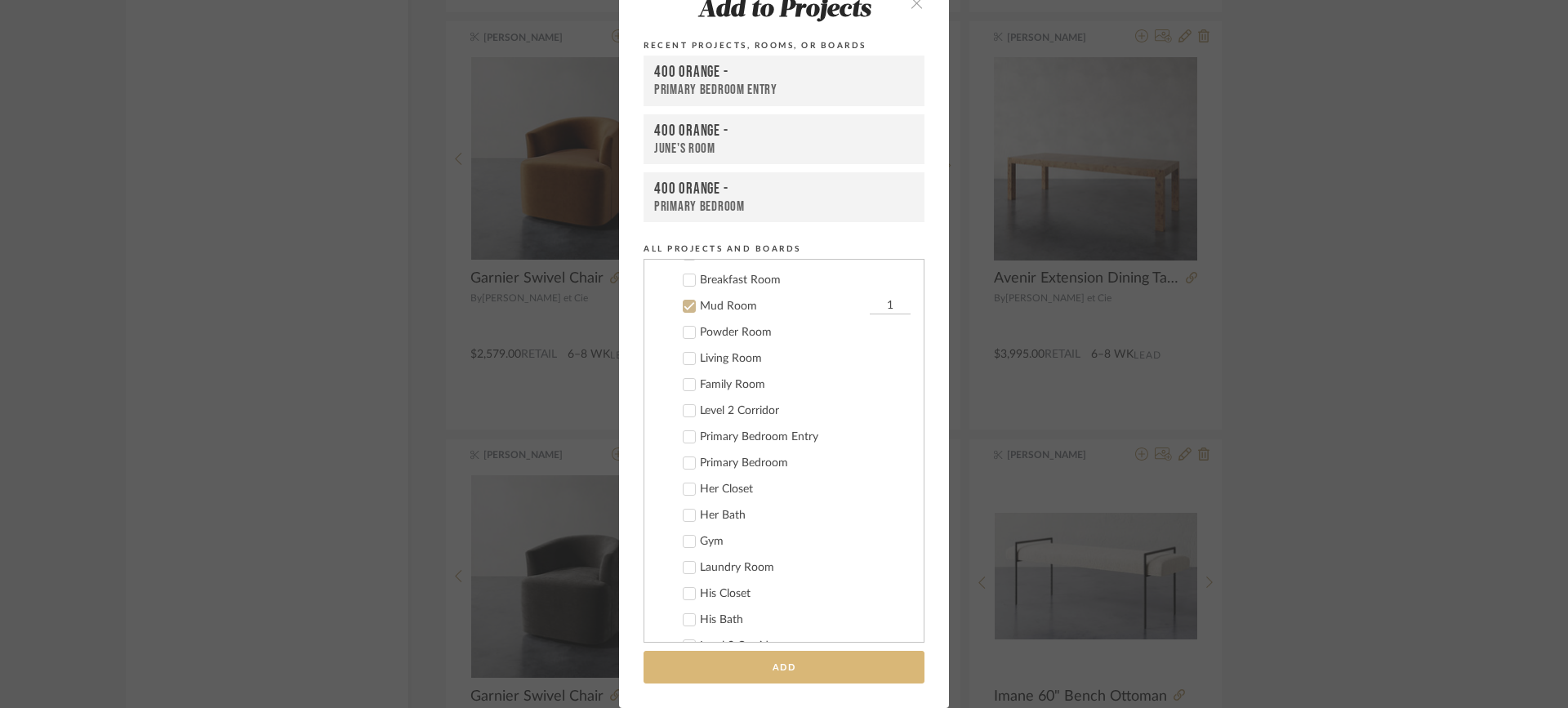
click at [792, 666] on button "Add" at bounding box center [784, 667] width 281 height 34
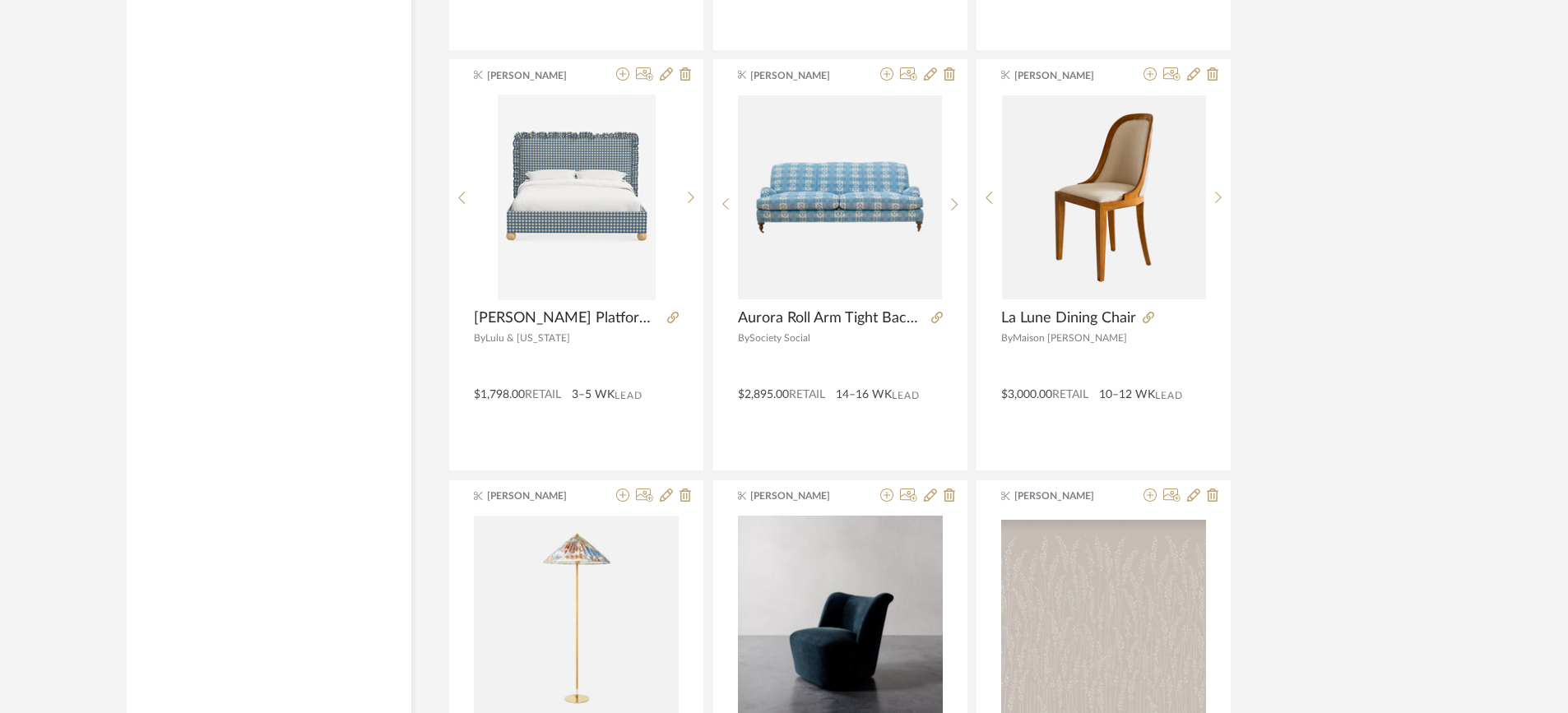
scroll to position [12305, 0]
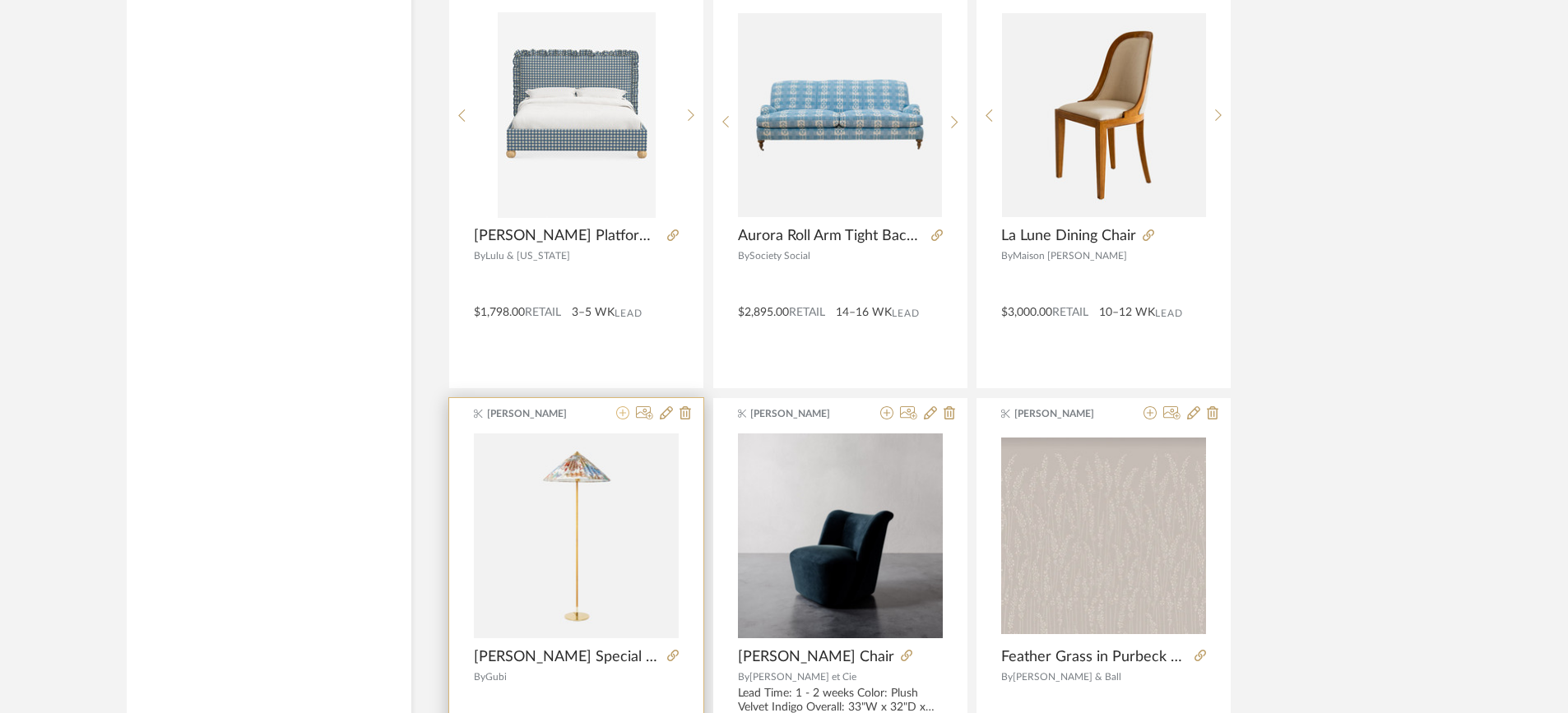
click at [623, 407] on icon at bounding box center [623, 413] width 14 height 14
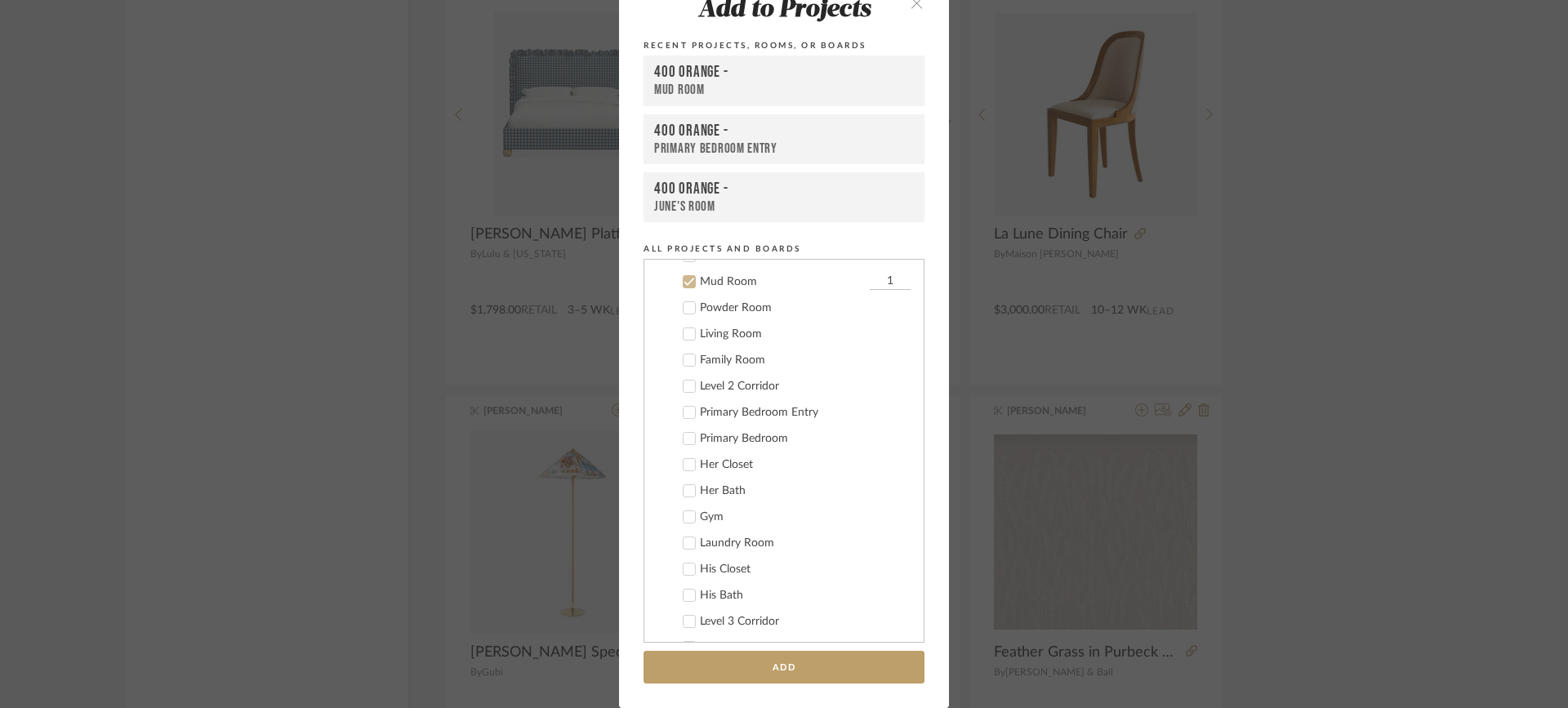
scroll to position [471, 0]
click at [685, 279] on icon at bounding box center [689, 273] width 12 height 12
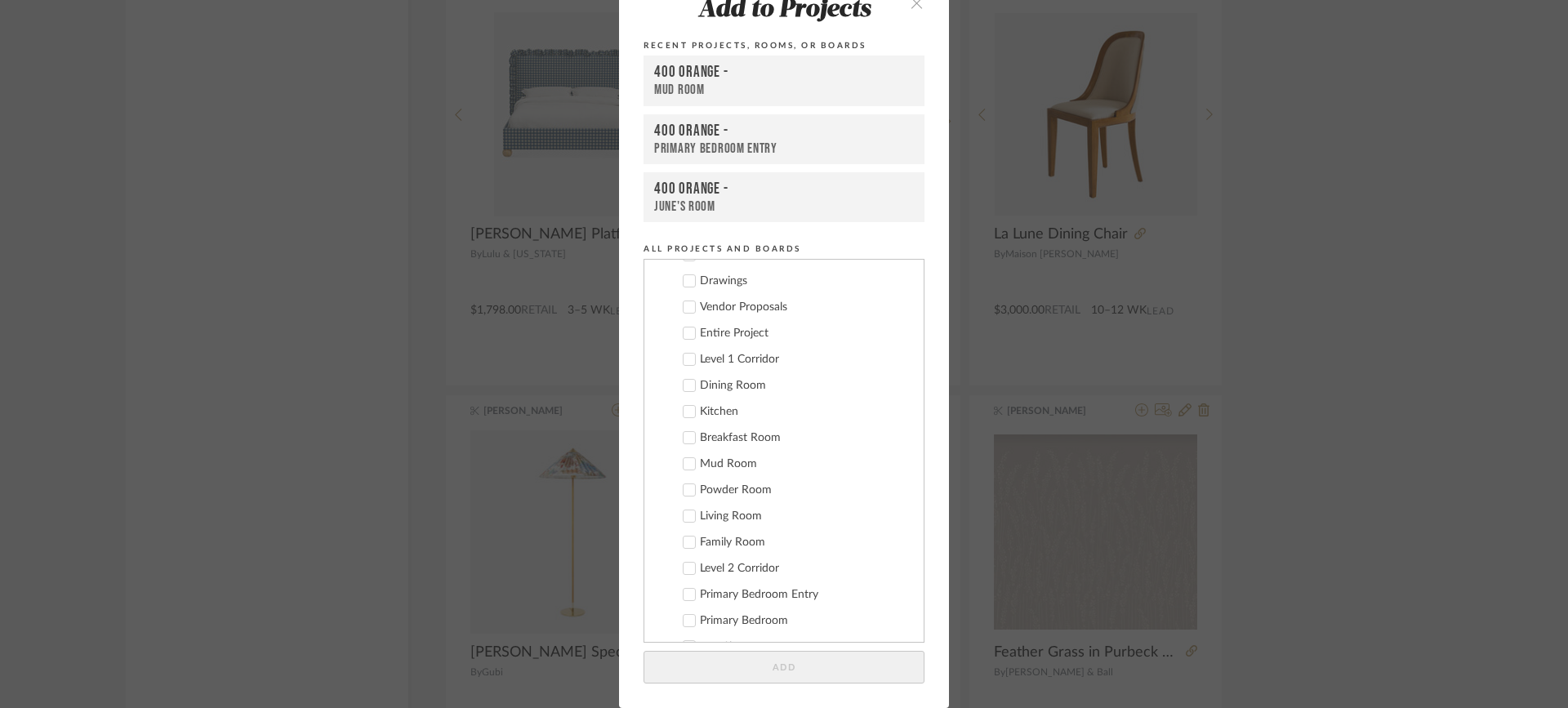
scroll to position [308, 0]
click at [686, 589] on icon at bounding box center [689, 594] width 12 height 12
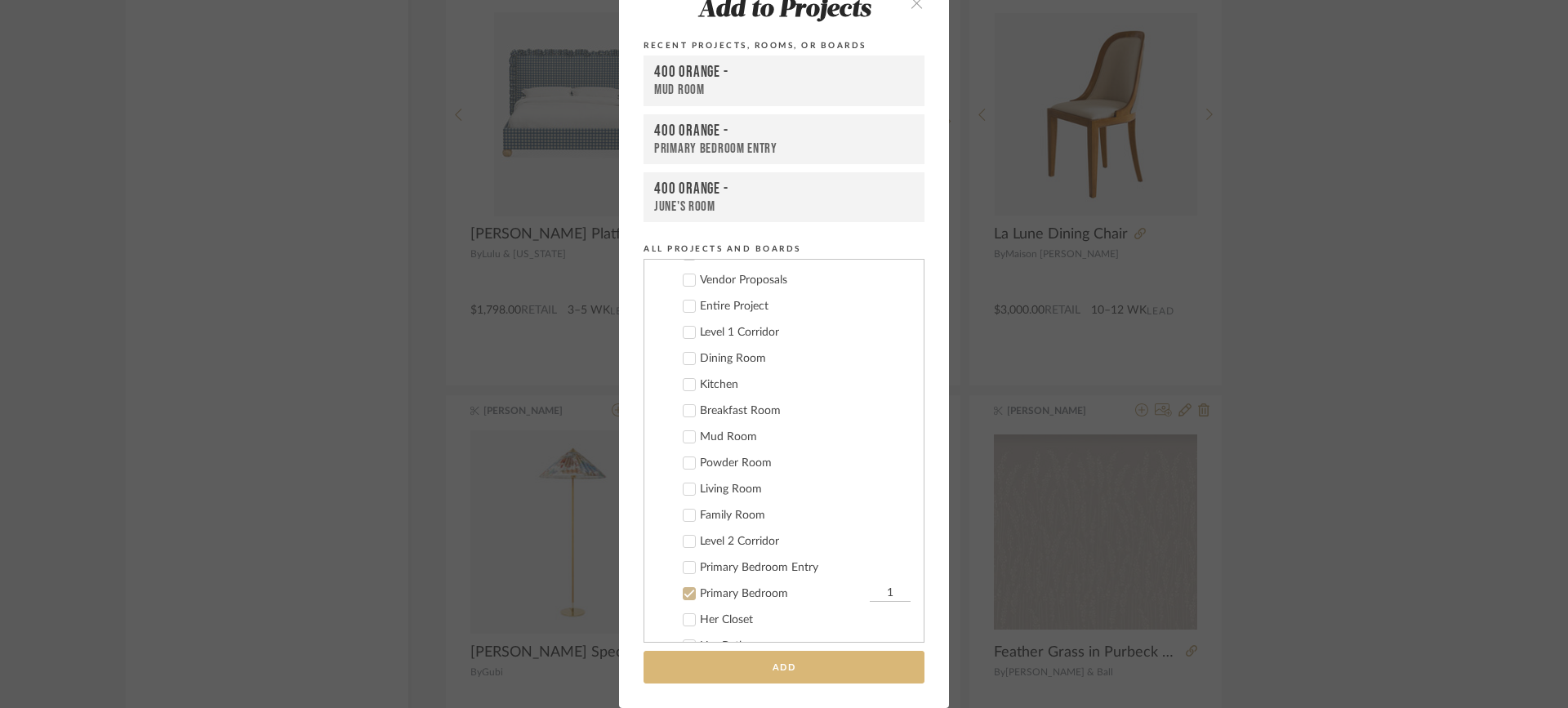
click at [787, 666] on button "Add" at bounding box center [784, 667] width 281 height 34
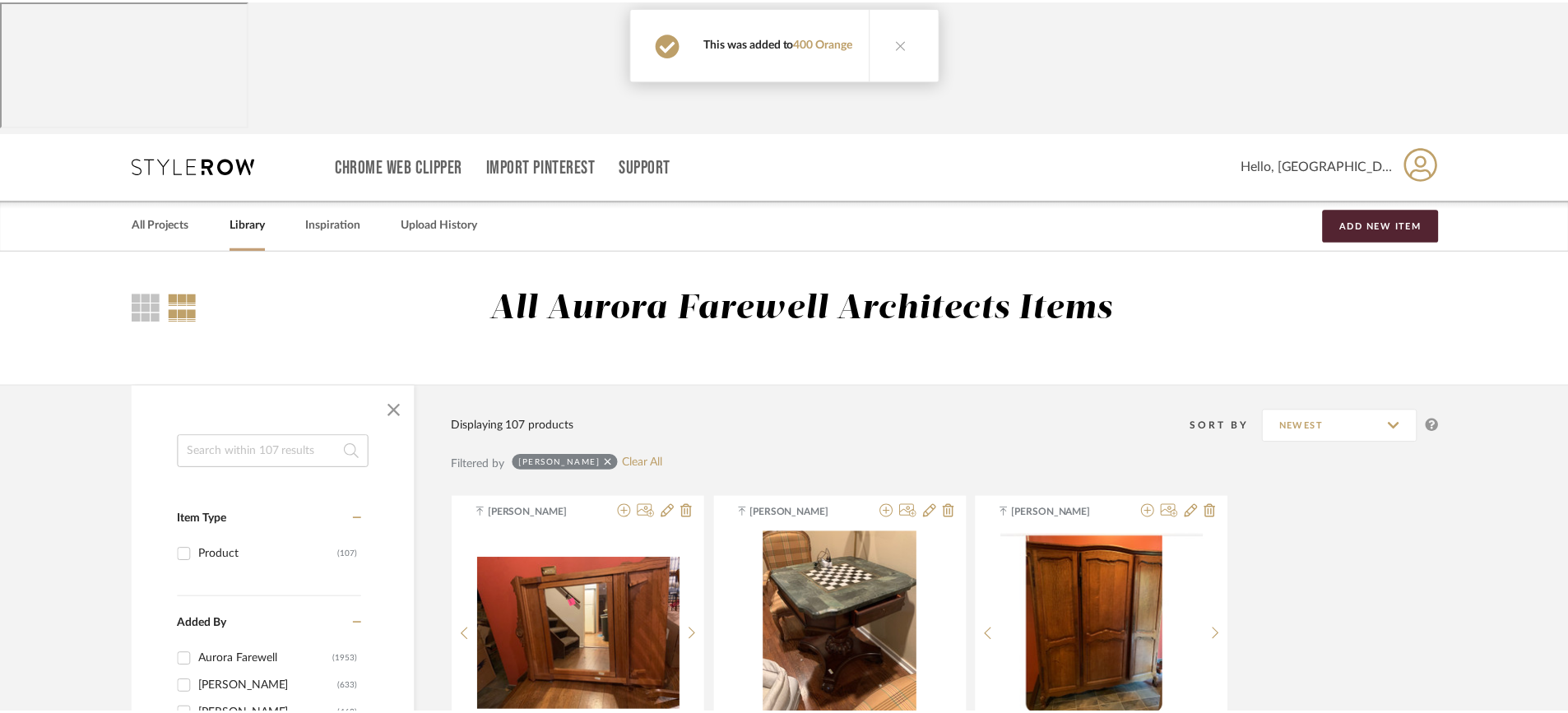
scroll to position [12305, 0]
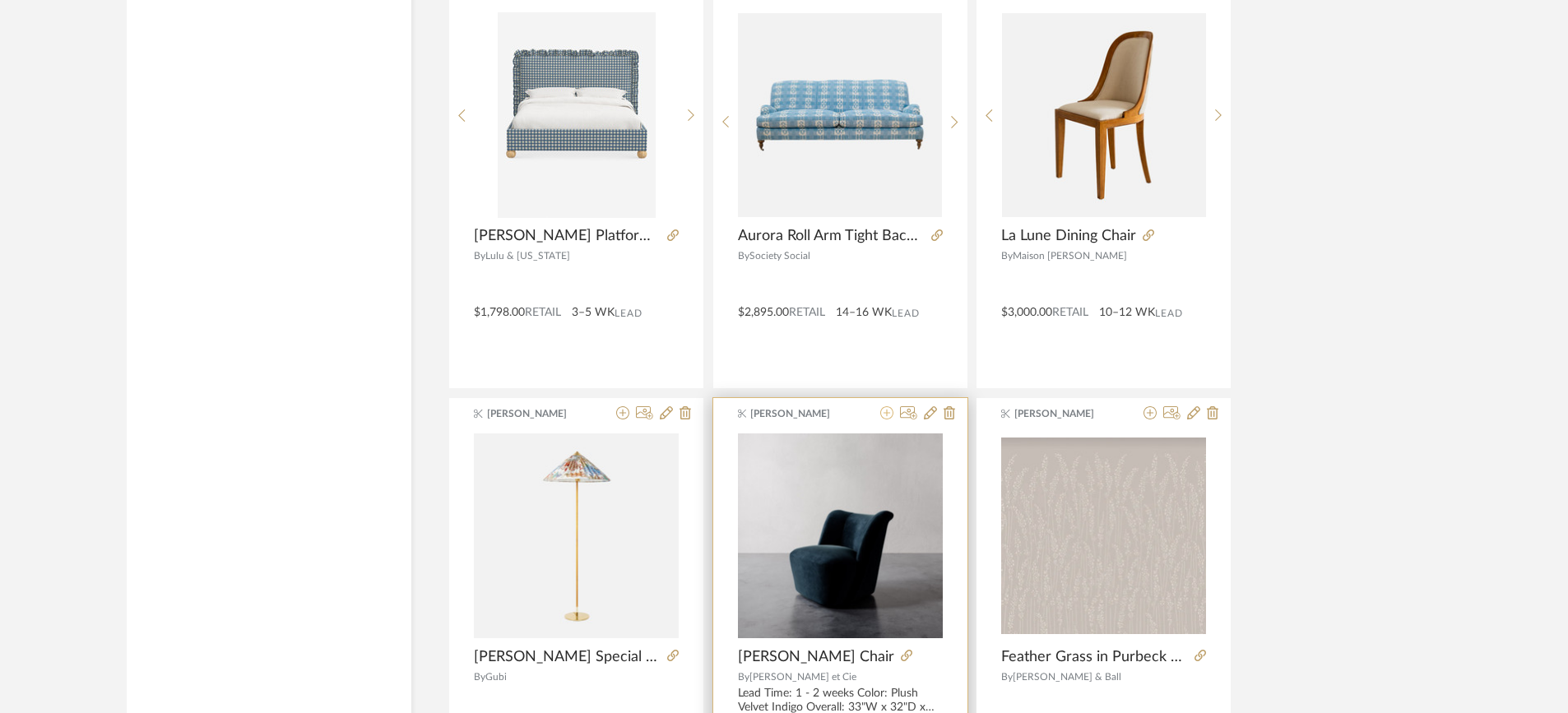
click at [889, 407] on icon at bounding box center [887, 413] width 14 height 14
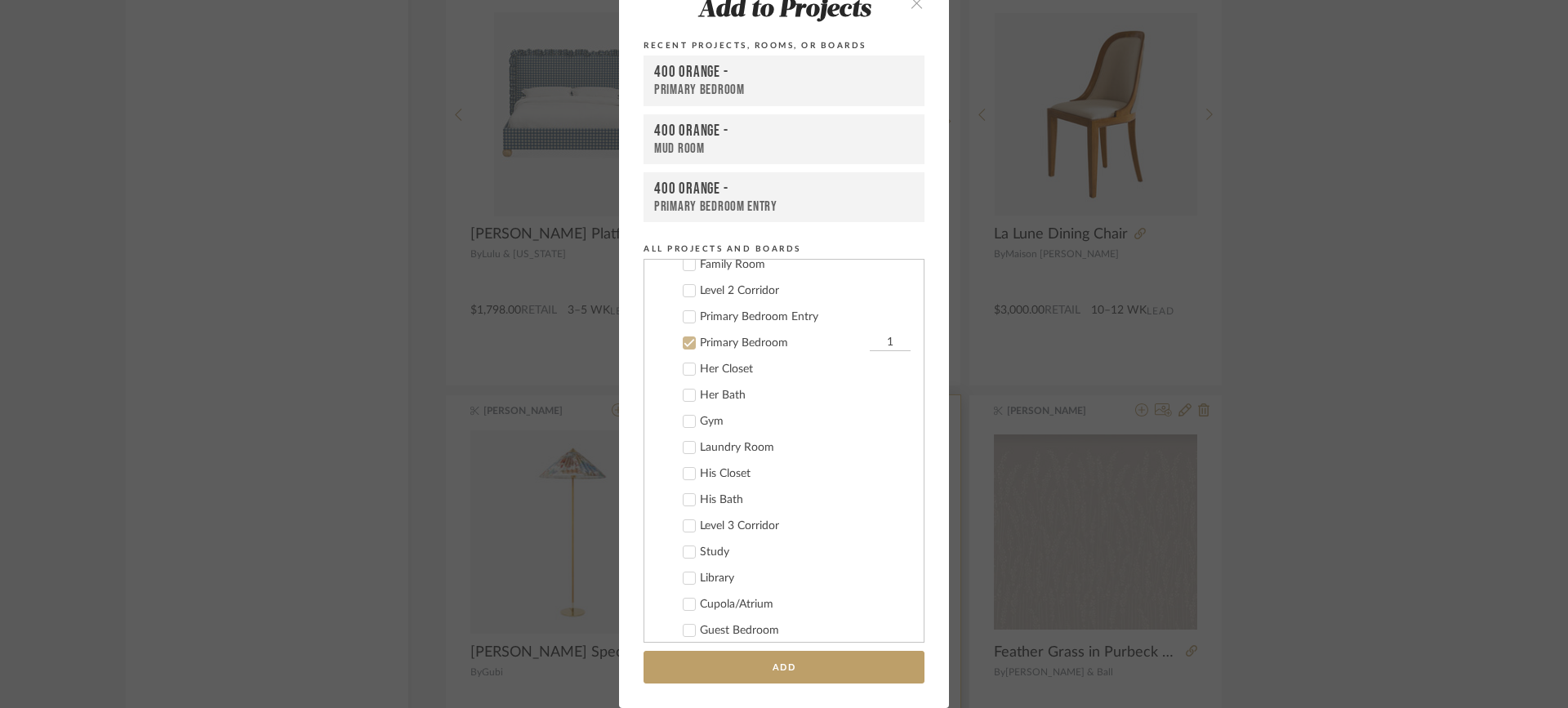
scroll to position [629, 0]
click at [684, 273] on icon at bounding box center [689, 273] width 12 height 12
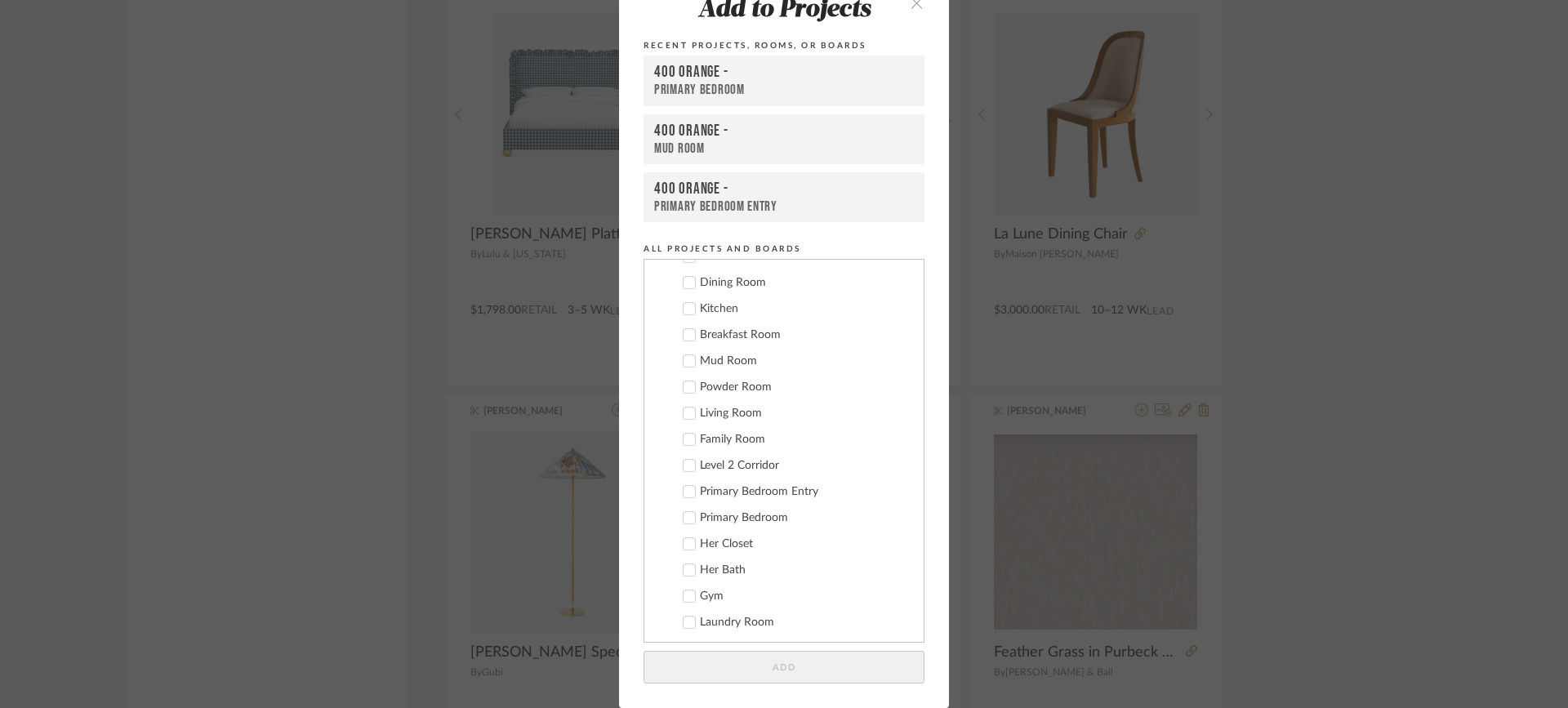
scroll to position [383, 0]
click at [685, 416] on icon at bounding box center [689, 415] width 11 height 8
click at [786, 671] on button "Add" at bounding box center [784, 667] width 281 height 34
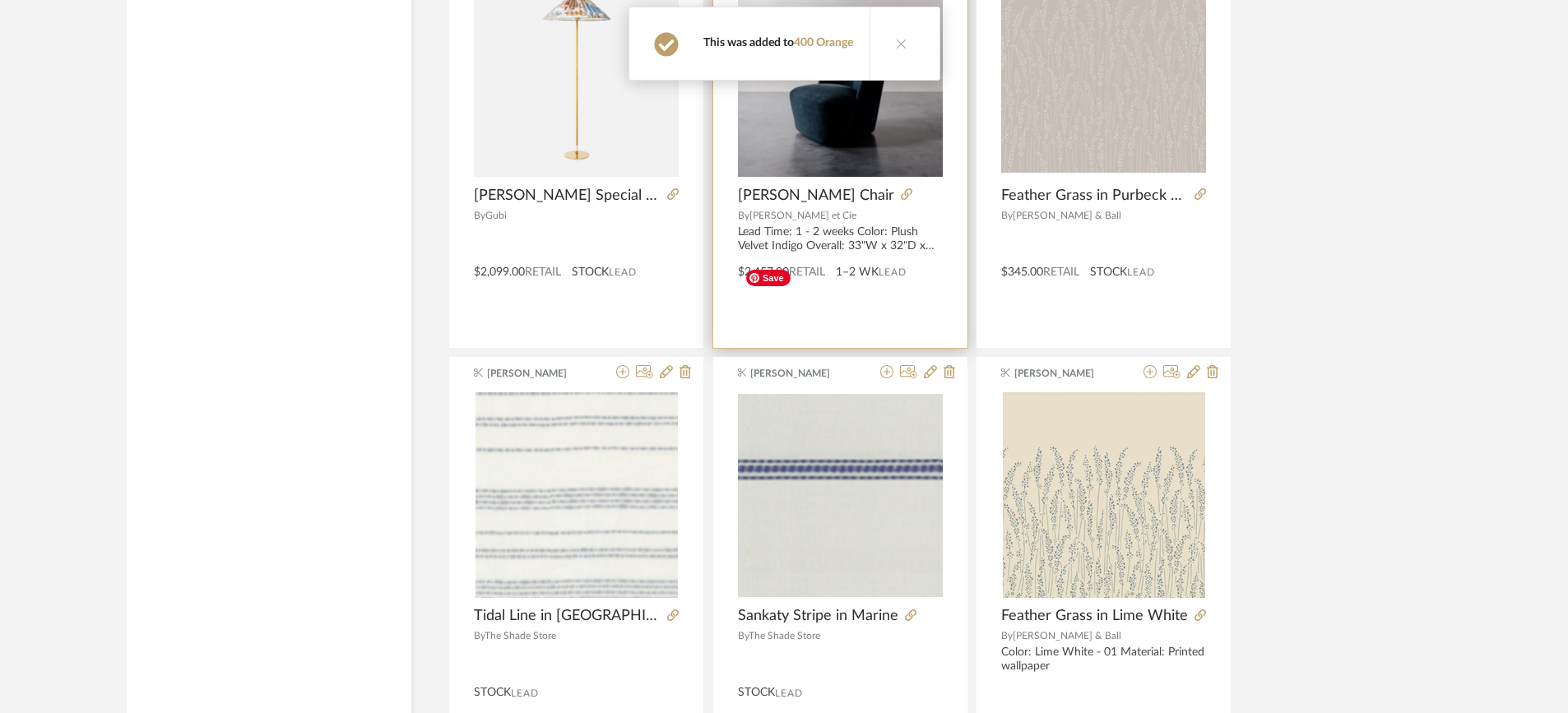
scroll to position [12798, 0]
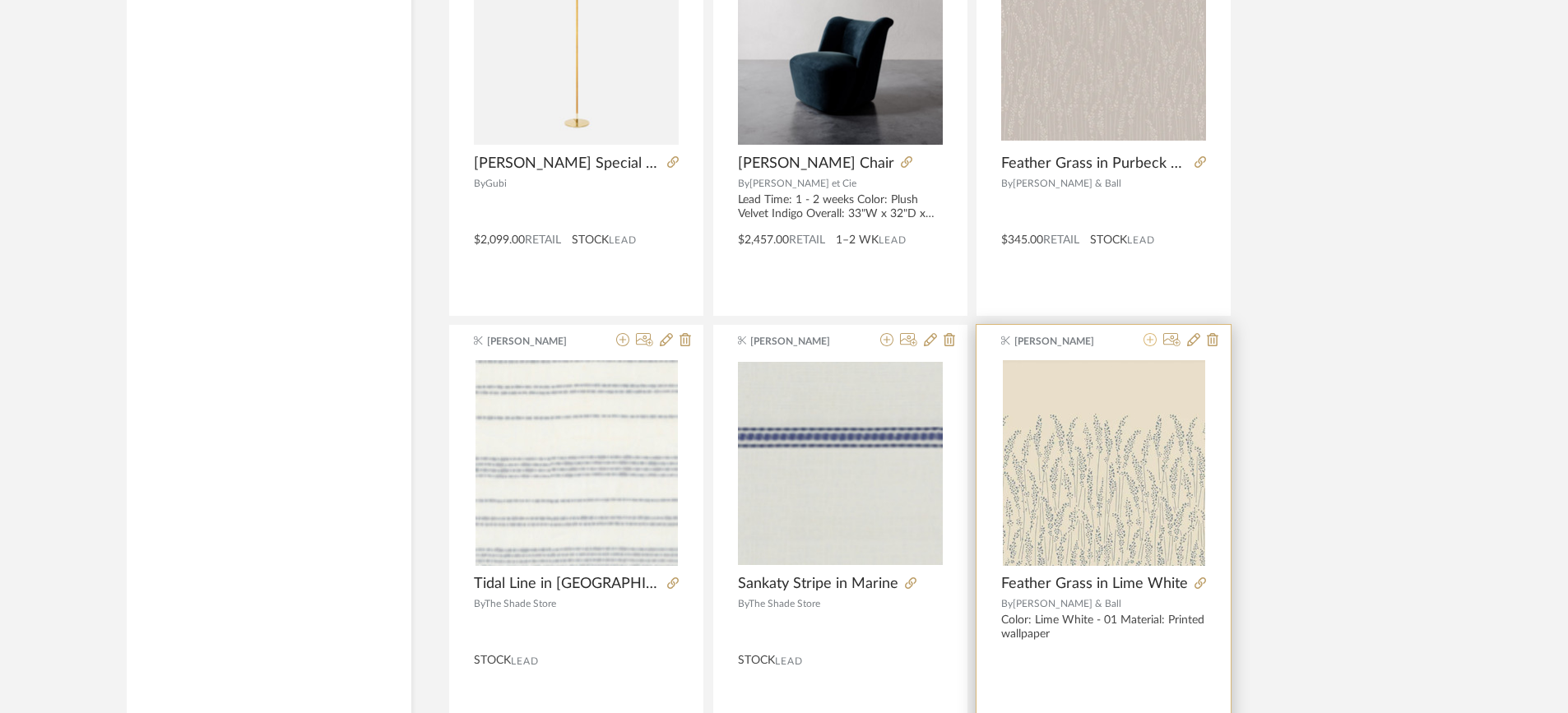
click at [1150, 334] on icon at bounding box center [1150, 340] width 14 height 14
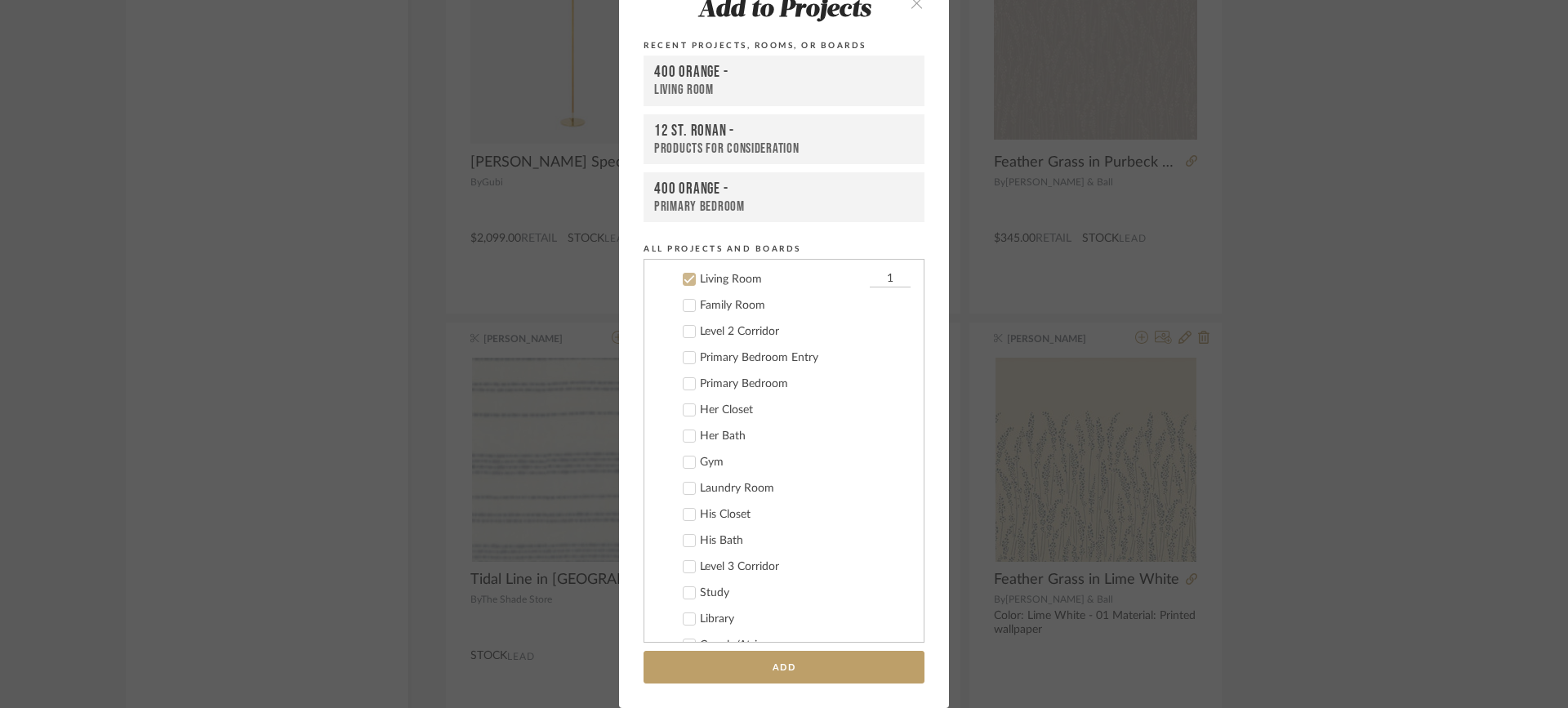
scroll to position [524, 0]
click at [684, 272] on icon at bounding box center [689, 273] width 12 height 12
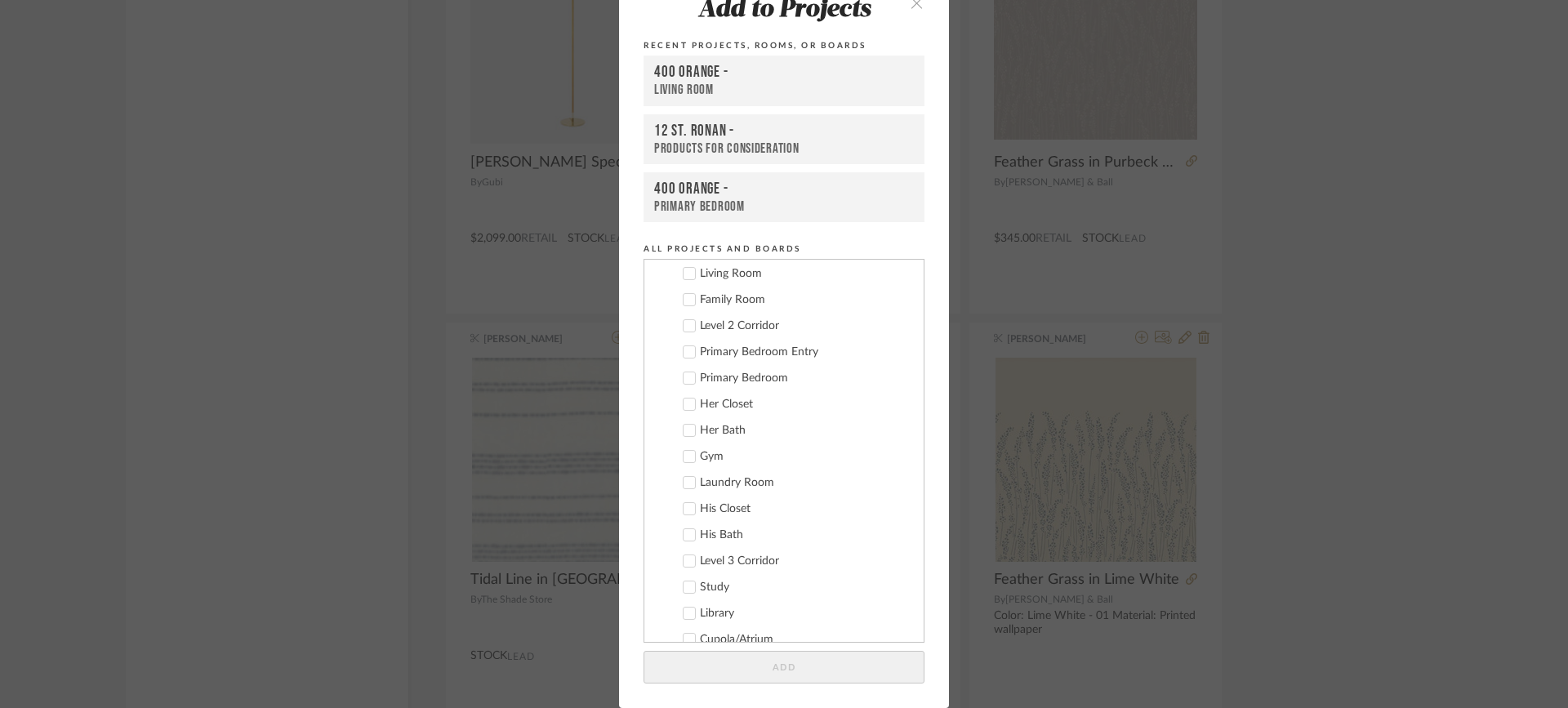
click at [727, 142] on div "Products for Consideration" at bounding box center [784, 149] width 260 height 16
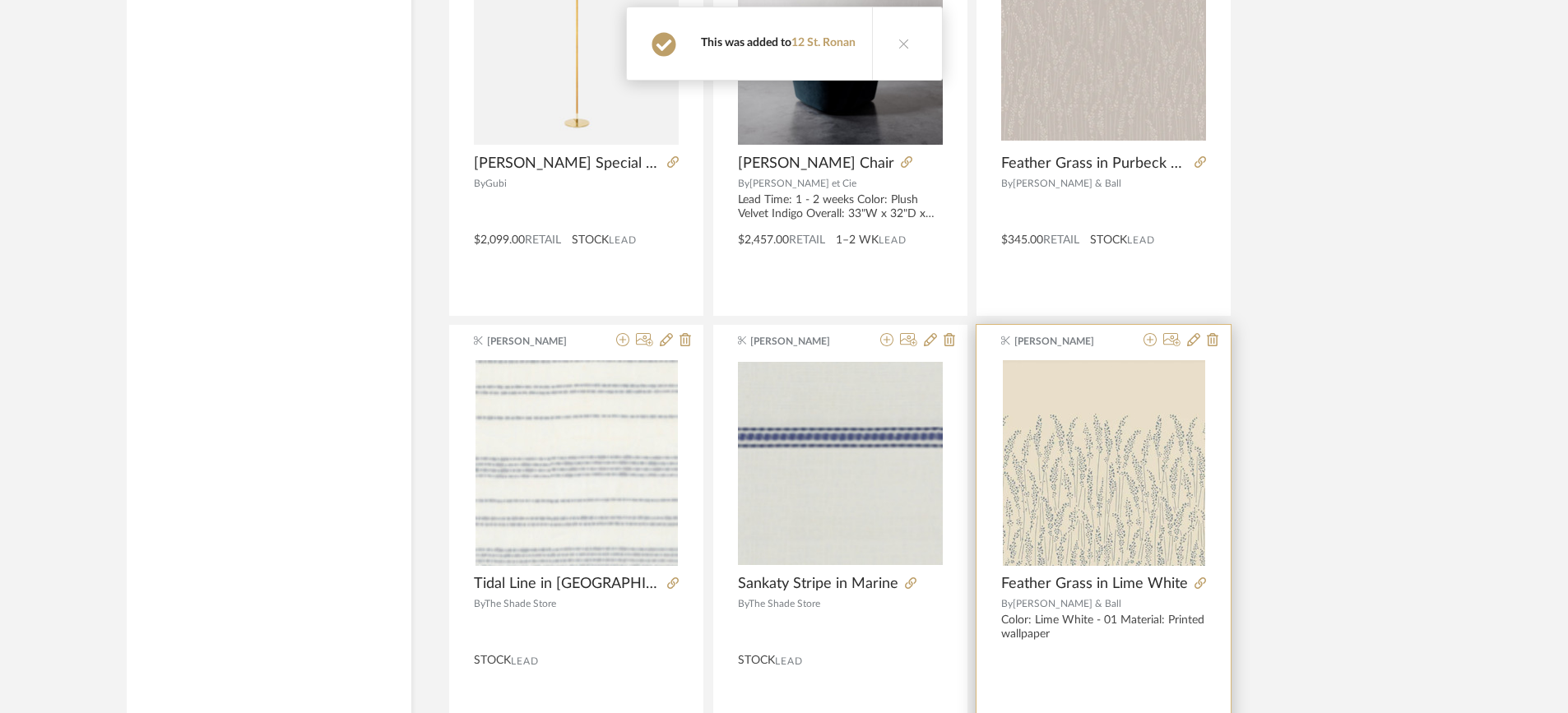
scroll to position [13128, 0]
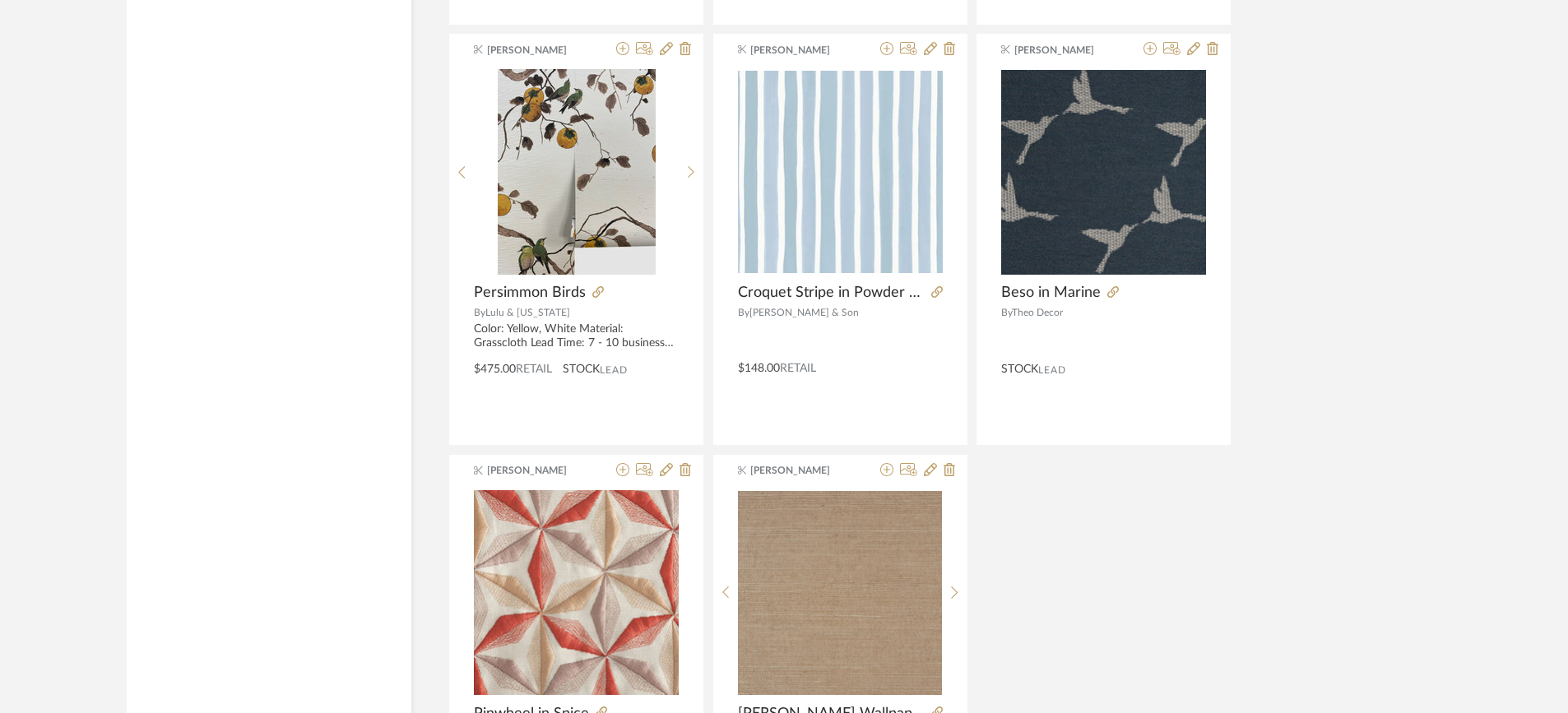
scroll to position [14444, 0]
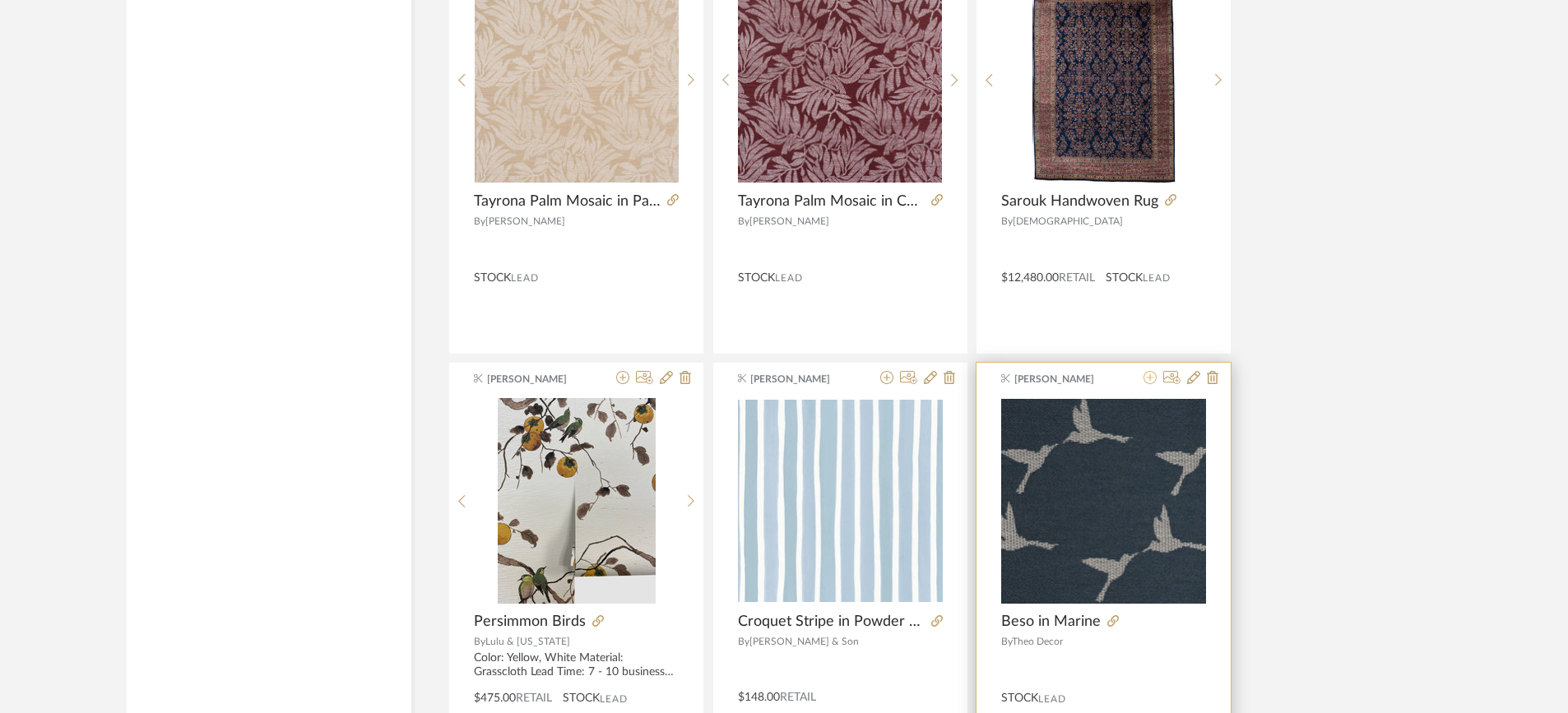
click at [1150, 372] on icon at bounding box center [1150, 378] width 14 height 14
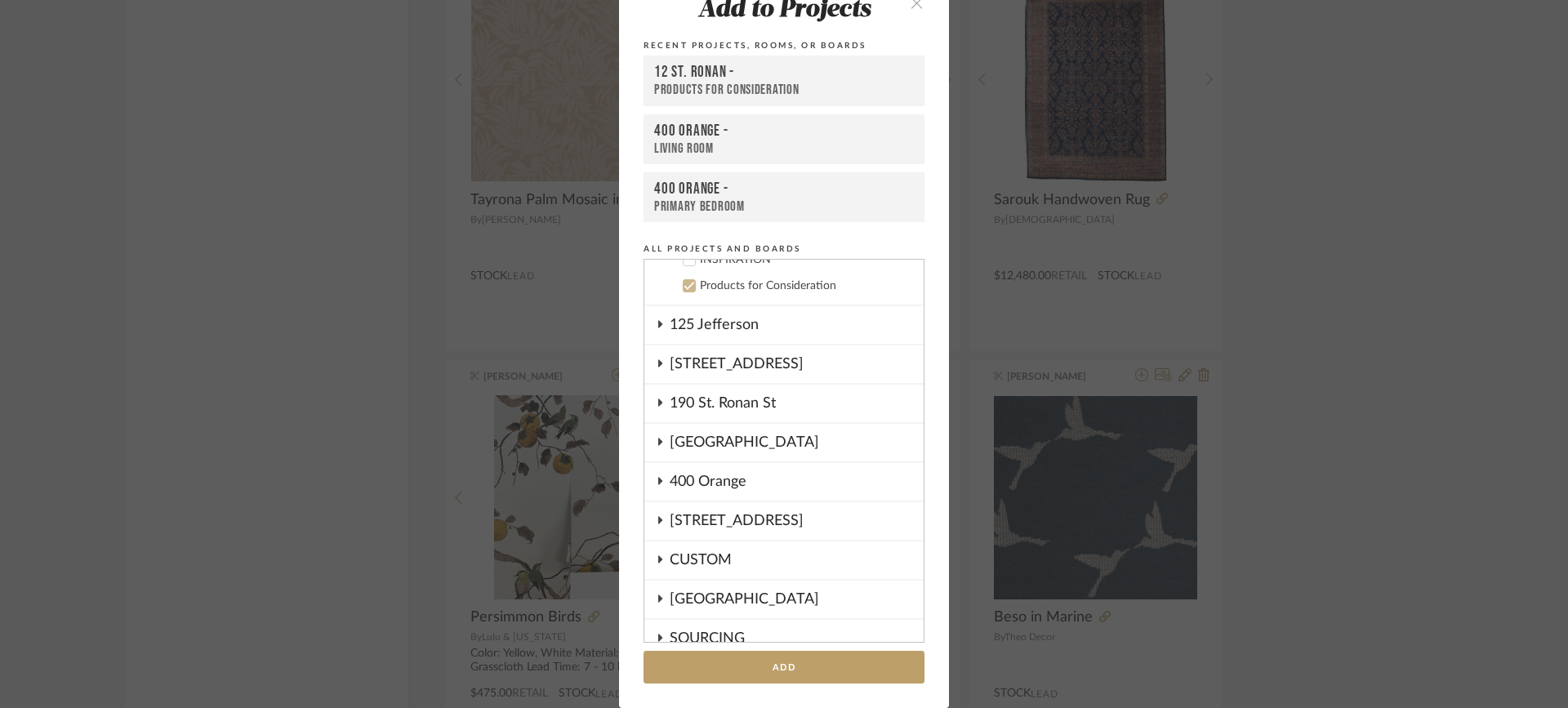
scroll to position [903, 0]
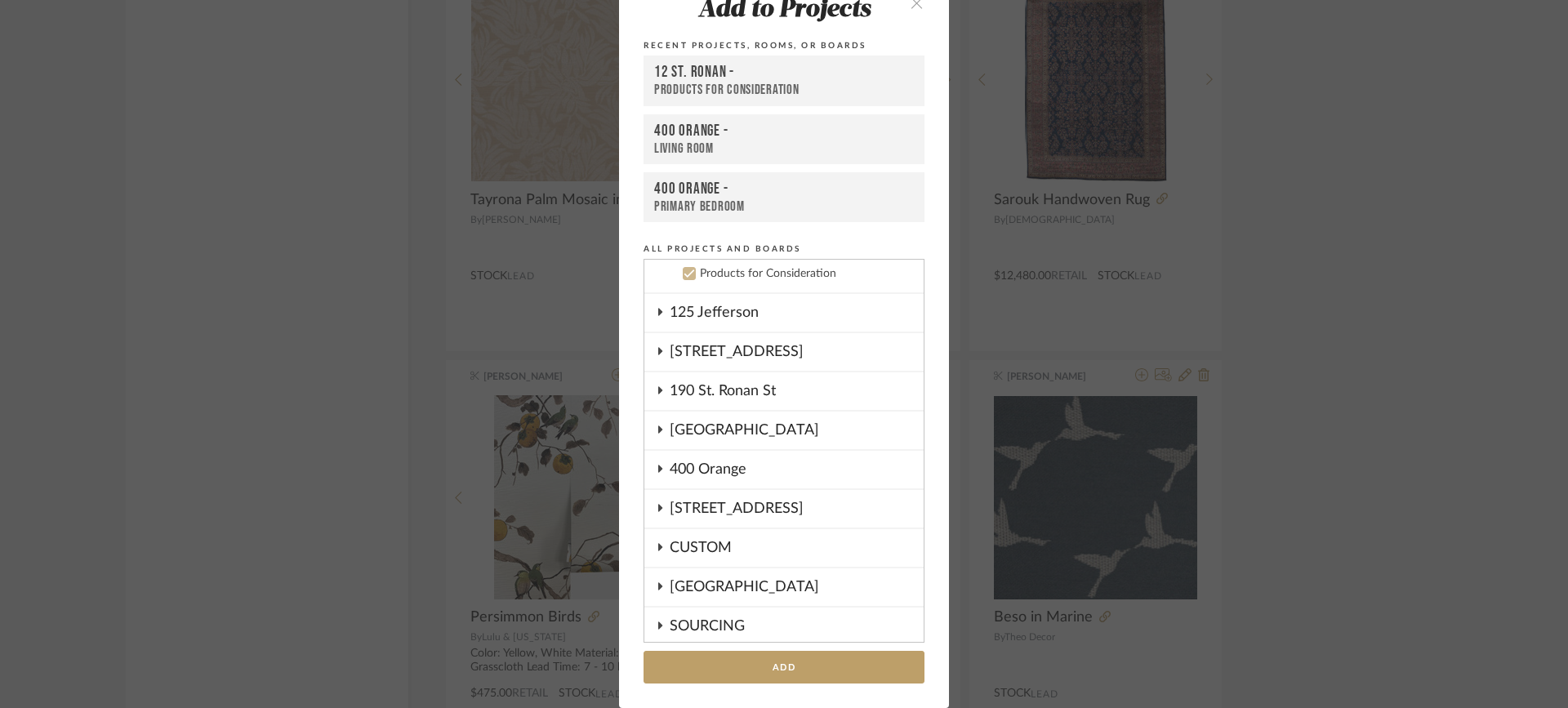
click at [686, 278] on icon at bounding box center [689, 273] width 12 height 12
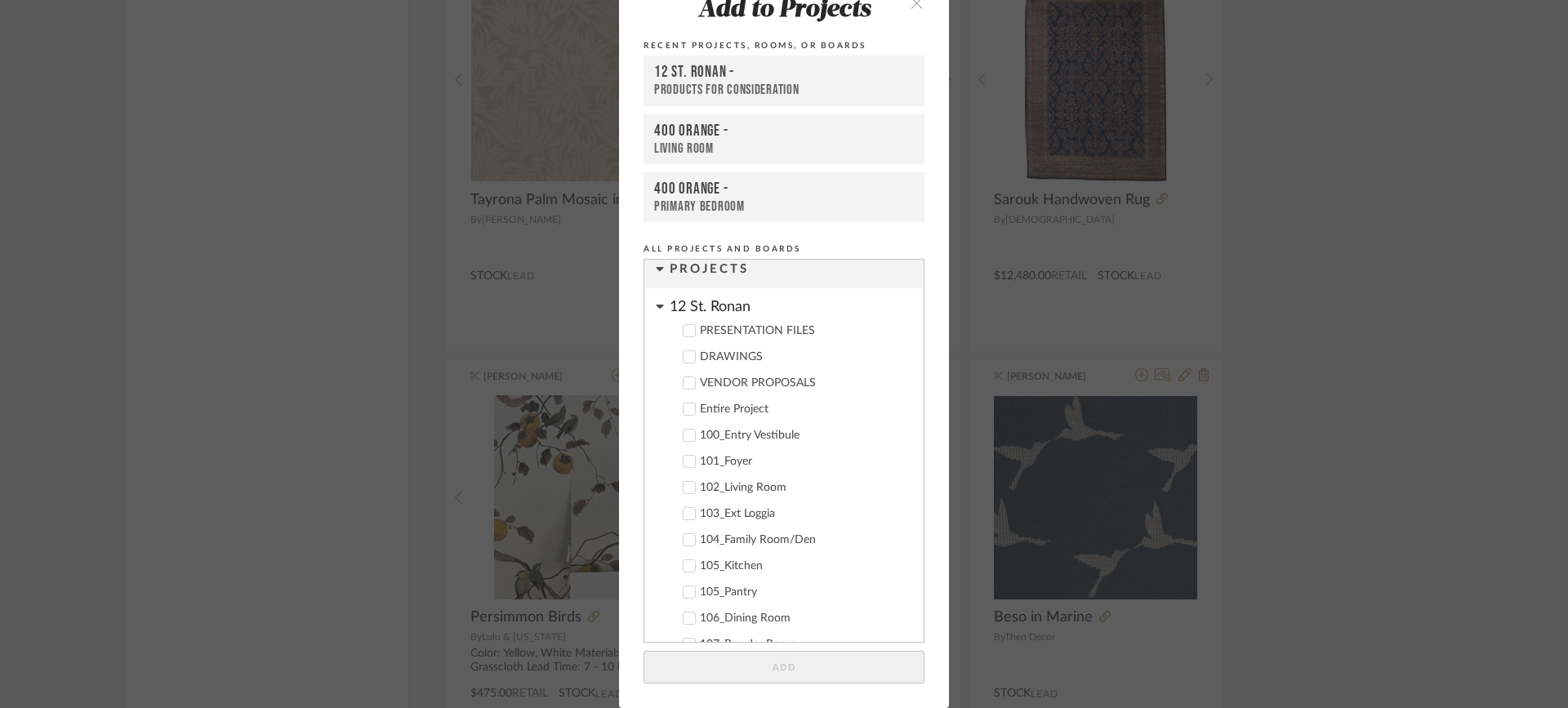
scroll to position [0, 0]
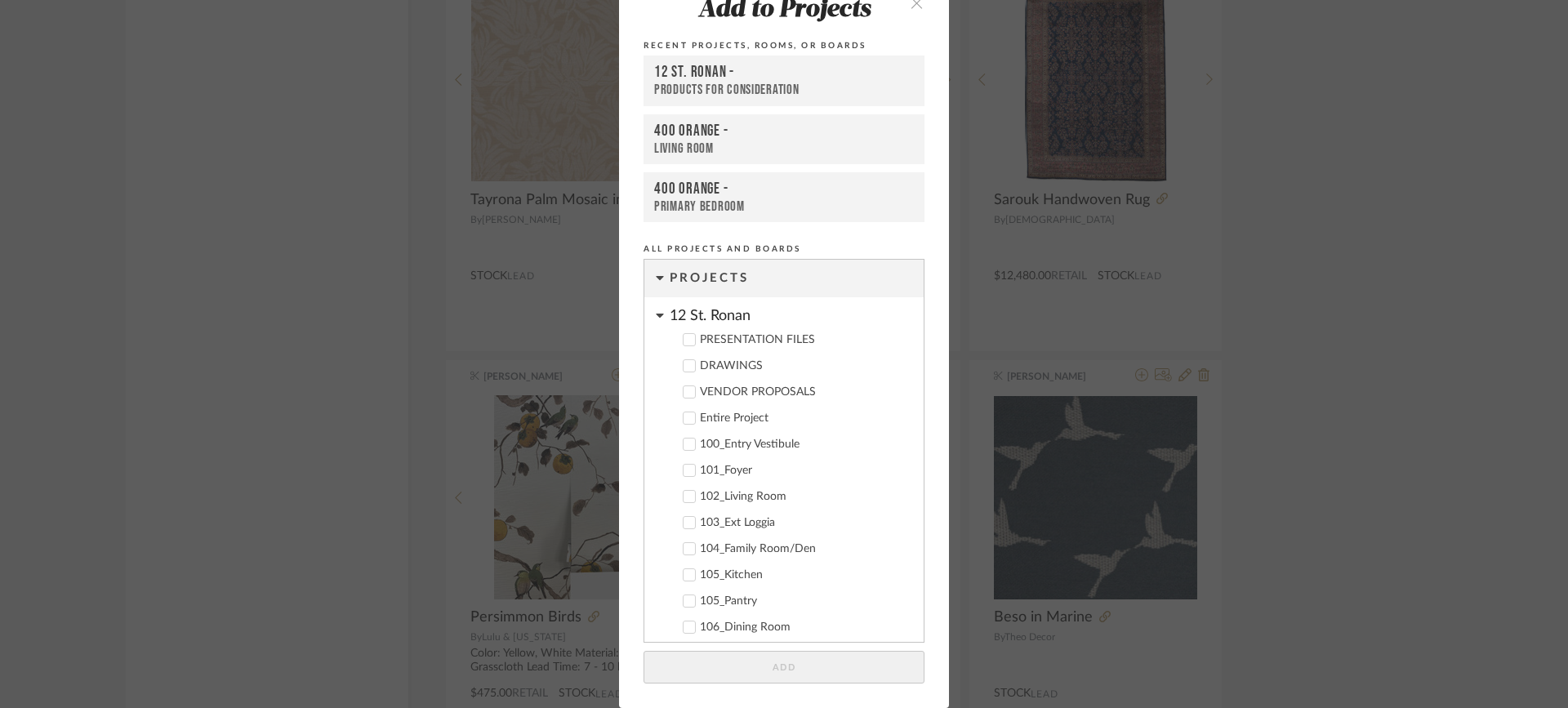
click at [658, 317] on icon at bounding box center [659, 316] width 8 height 14
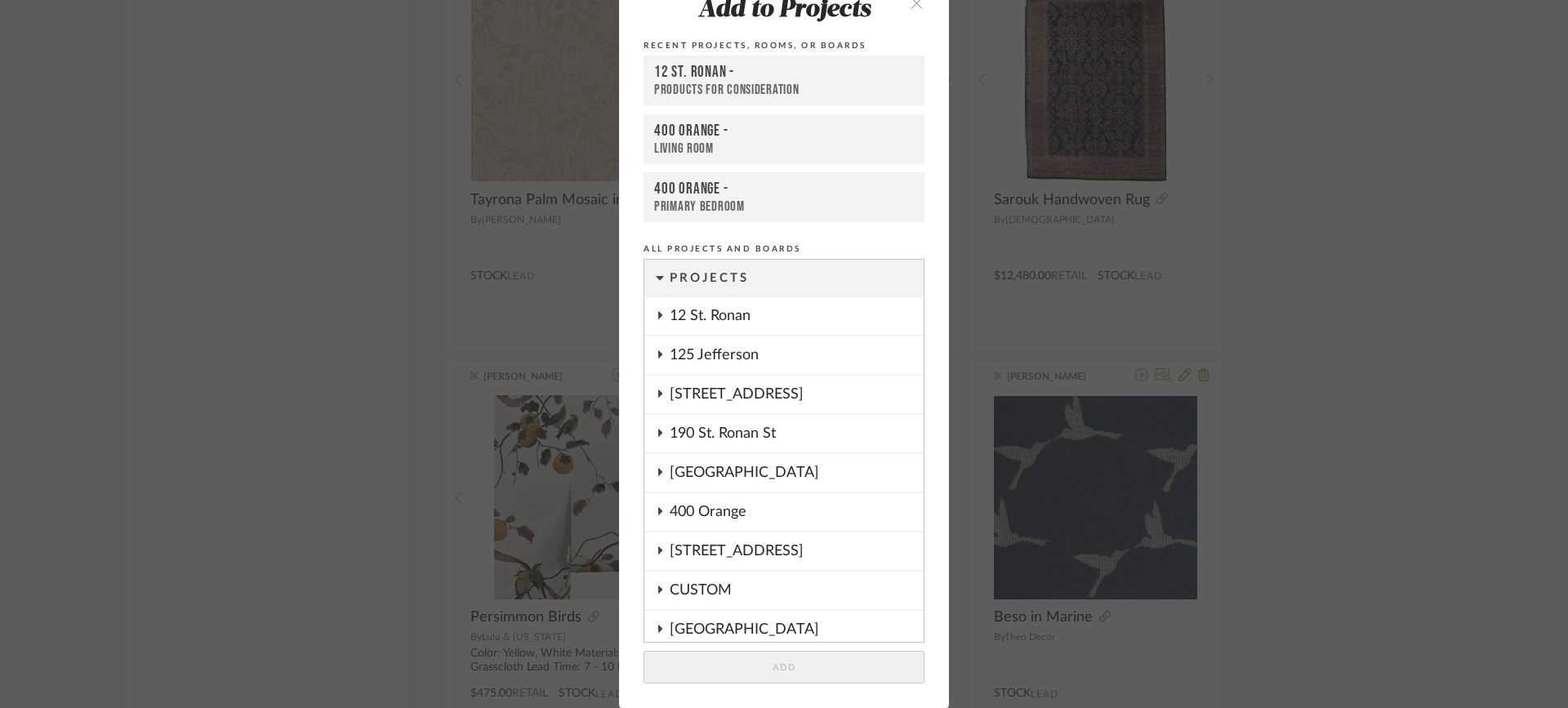
click at [658, 510] on icon at bounding box center [660, 511] width 4 height 8
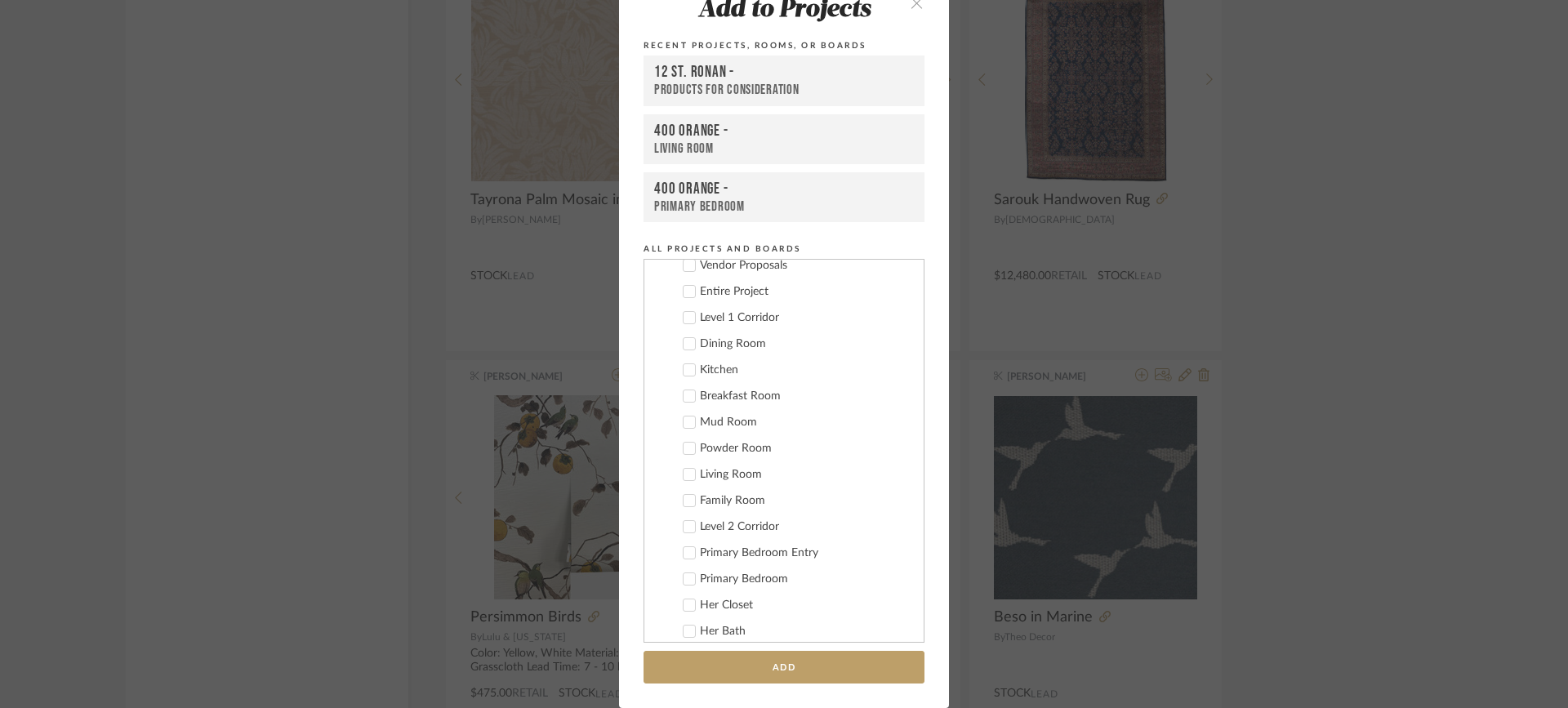
scroll to position [245, 0]
click at [684, 418] on icon at bounding box center [689, 422] width 12 height 12
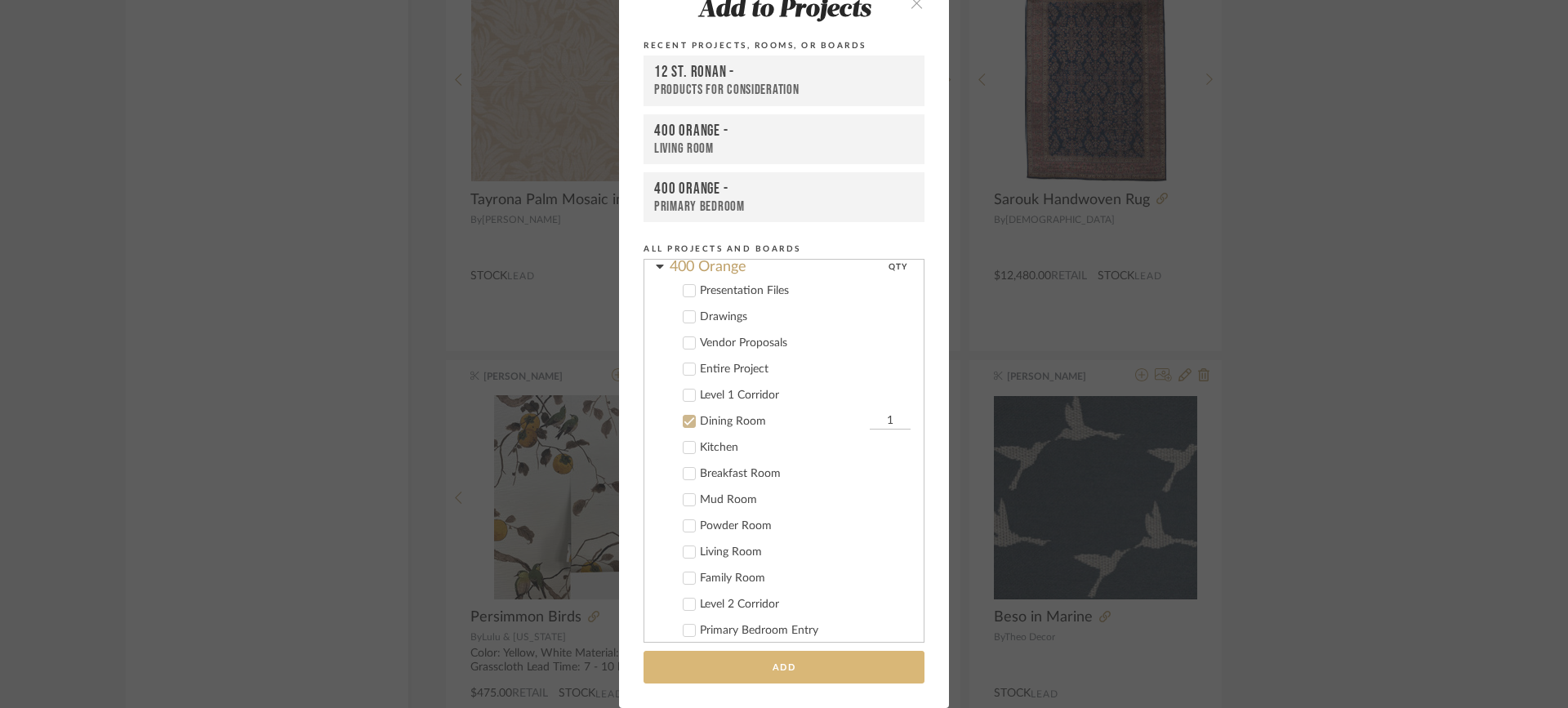
click at [794, 666] on button "Add" at bounding box center [784, 667] width 281 height 34
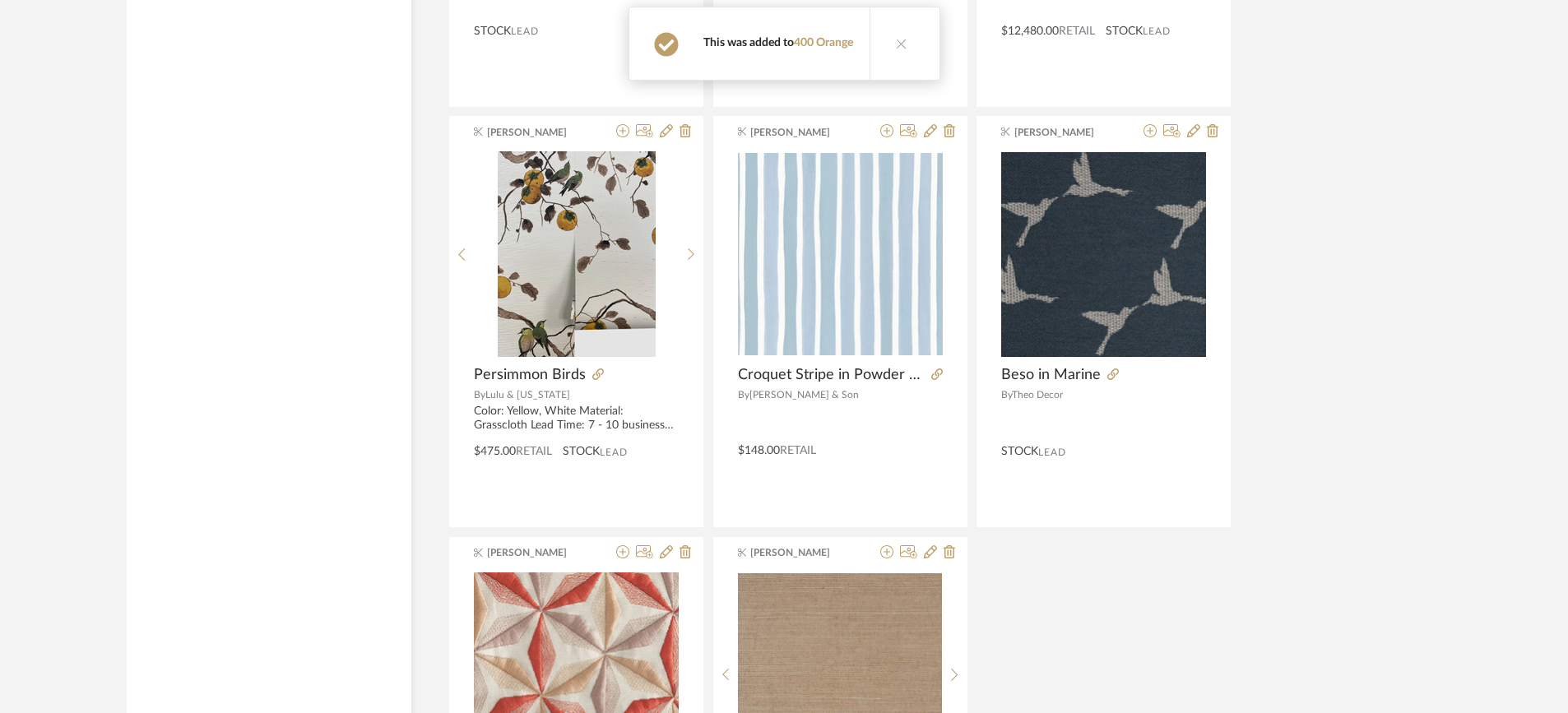
scroll to position [14855, 0]
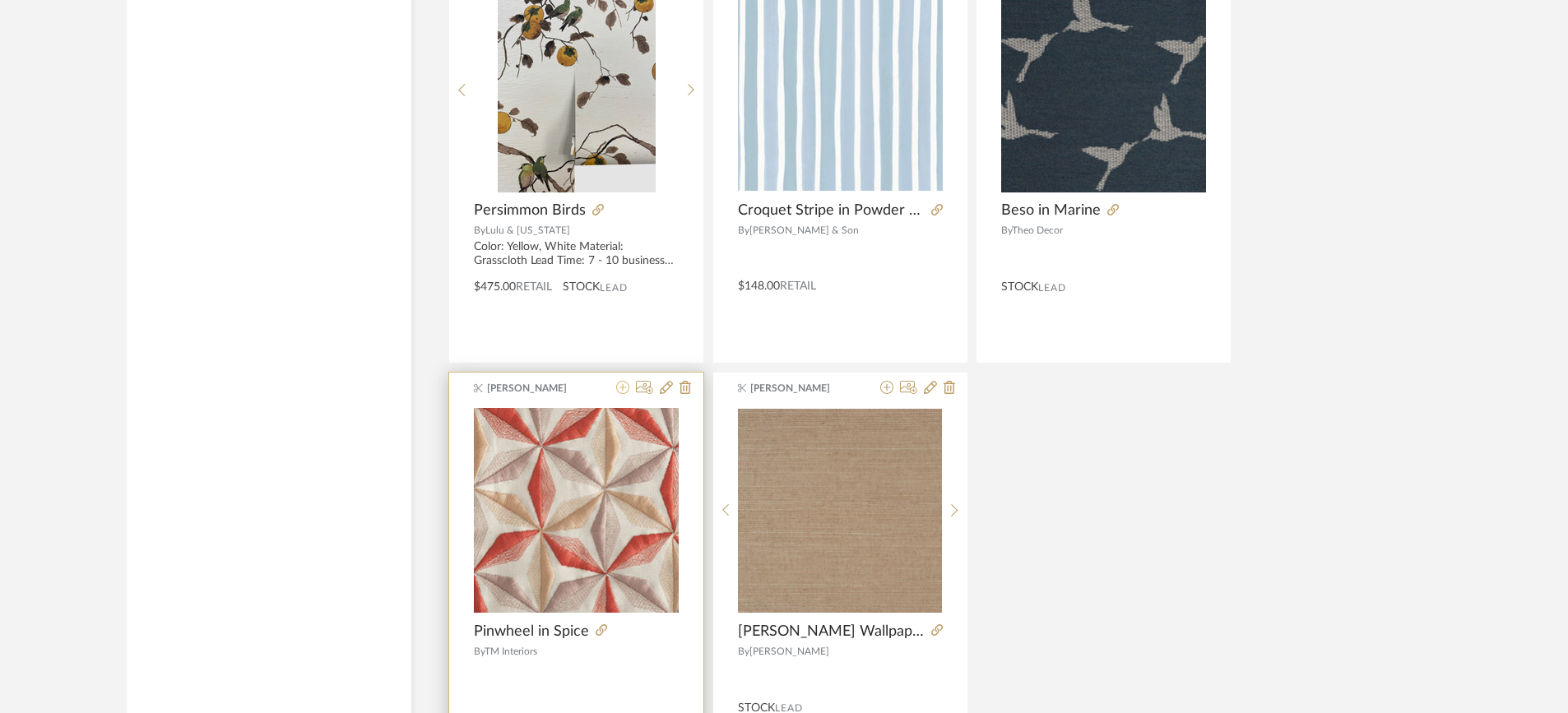
click at [622, 381] on icon at bounding box center [623, 388] width 14 height 14
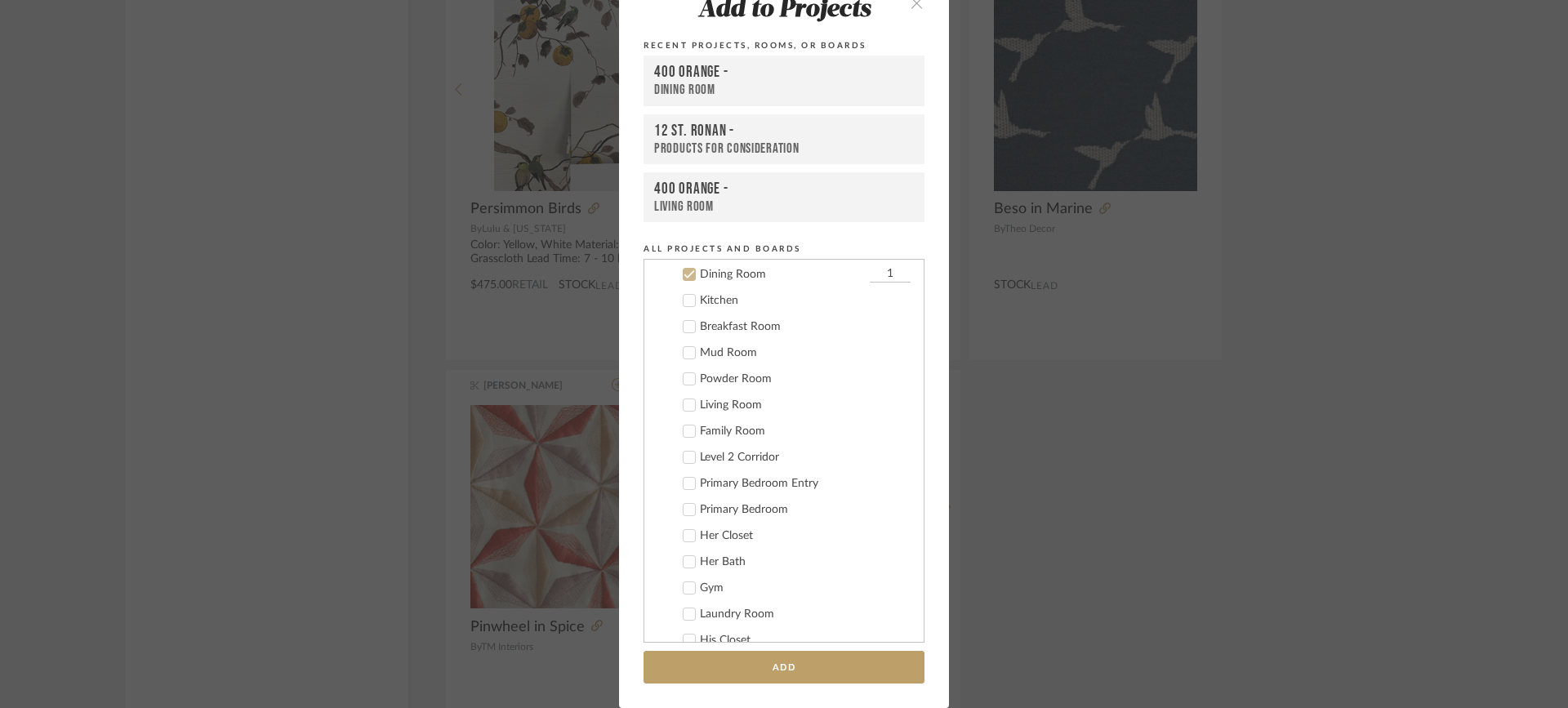
scroll to position [393, 0]
click at [684, 269] on icon at bounding box center [689, 273] width 12 height 12
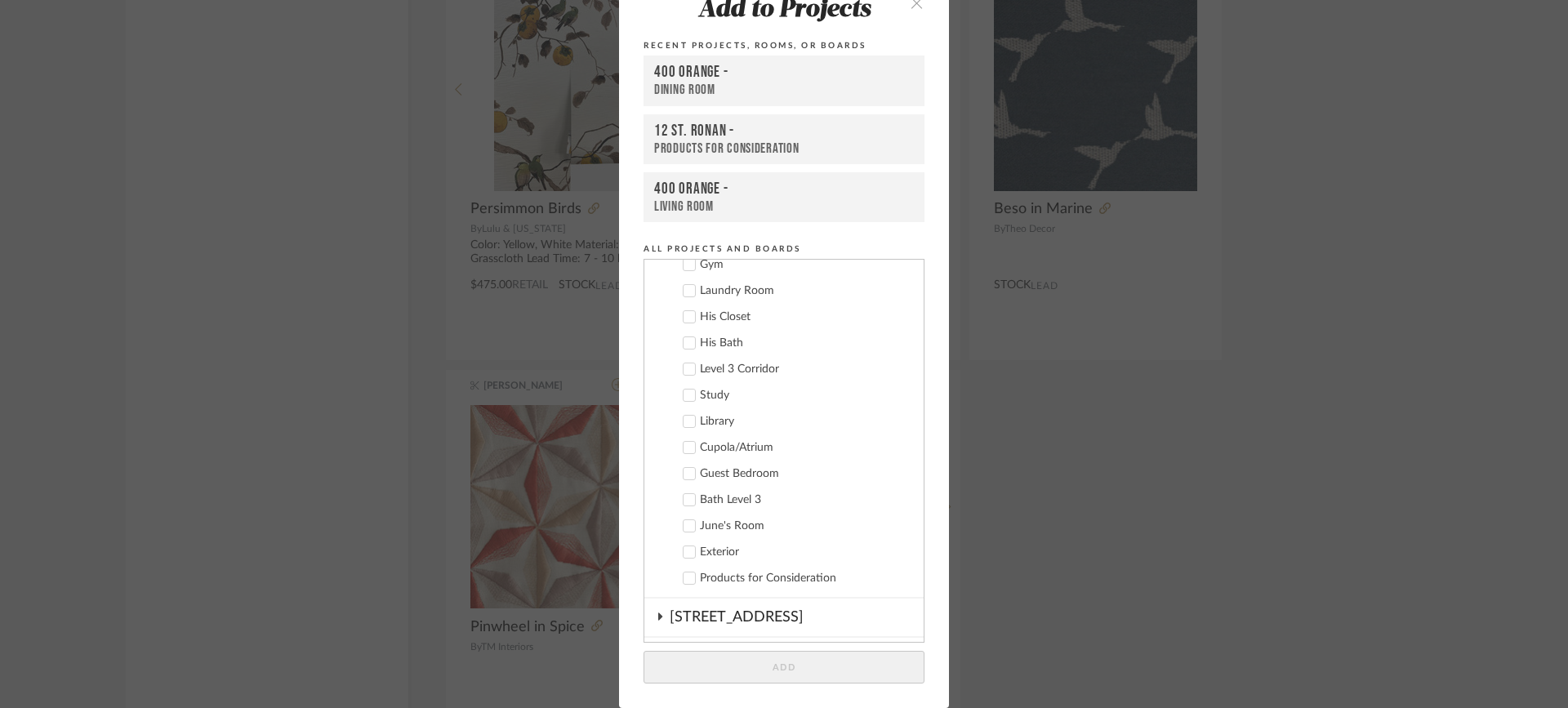
scroll to position [720, 0]
click at [691, 517] on label "June's Room" at bounding box center [790, 522] width 241 height 16
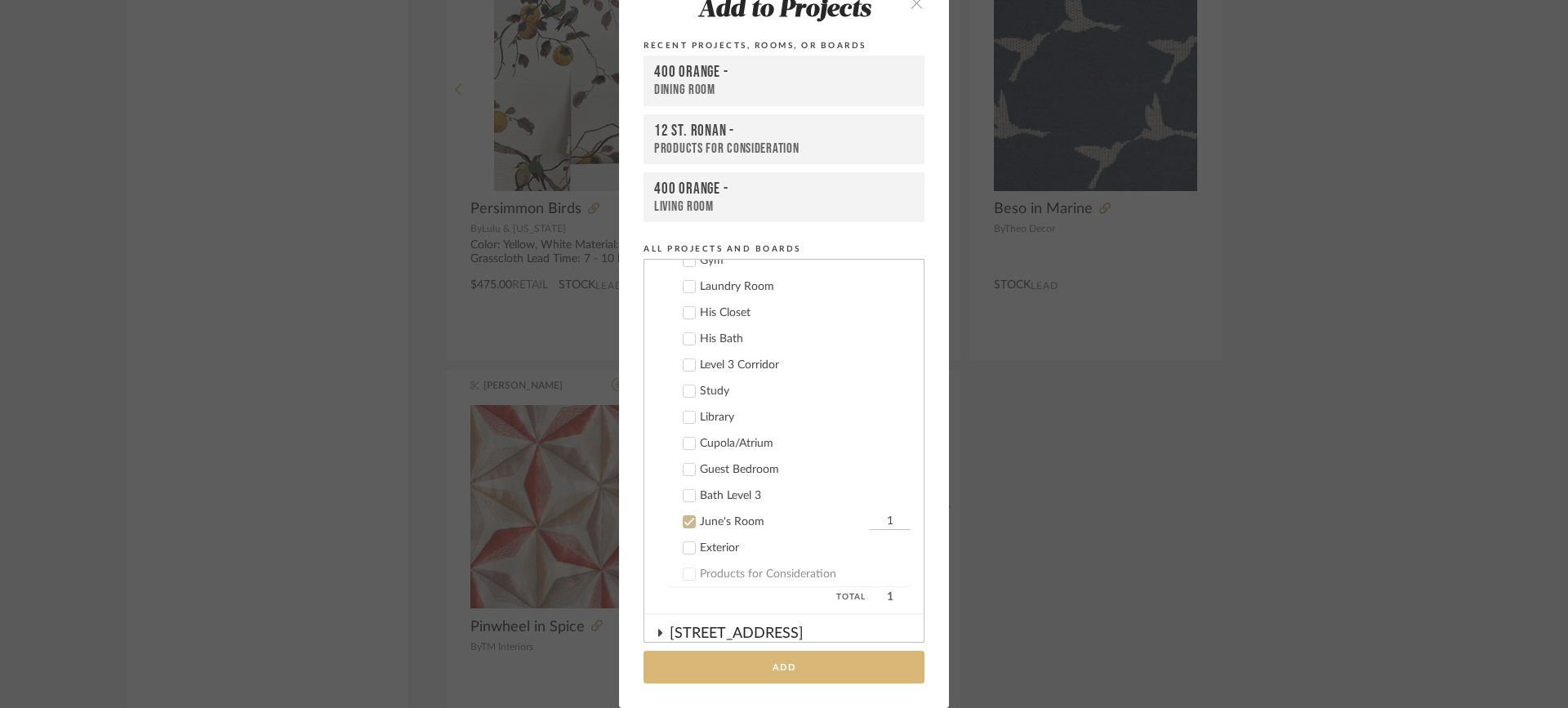
click at [766, 664] on button "Add" at bounding box center [784, 667] width 281 height 34
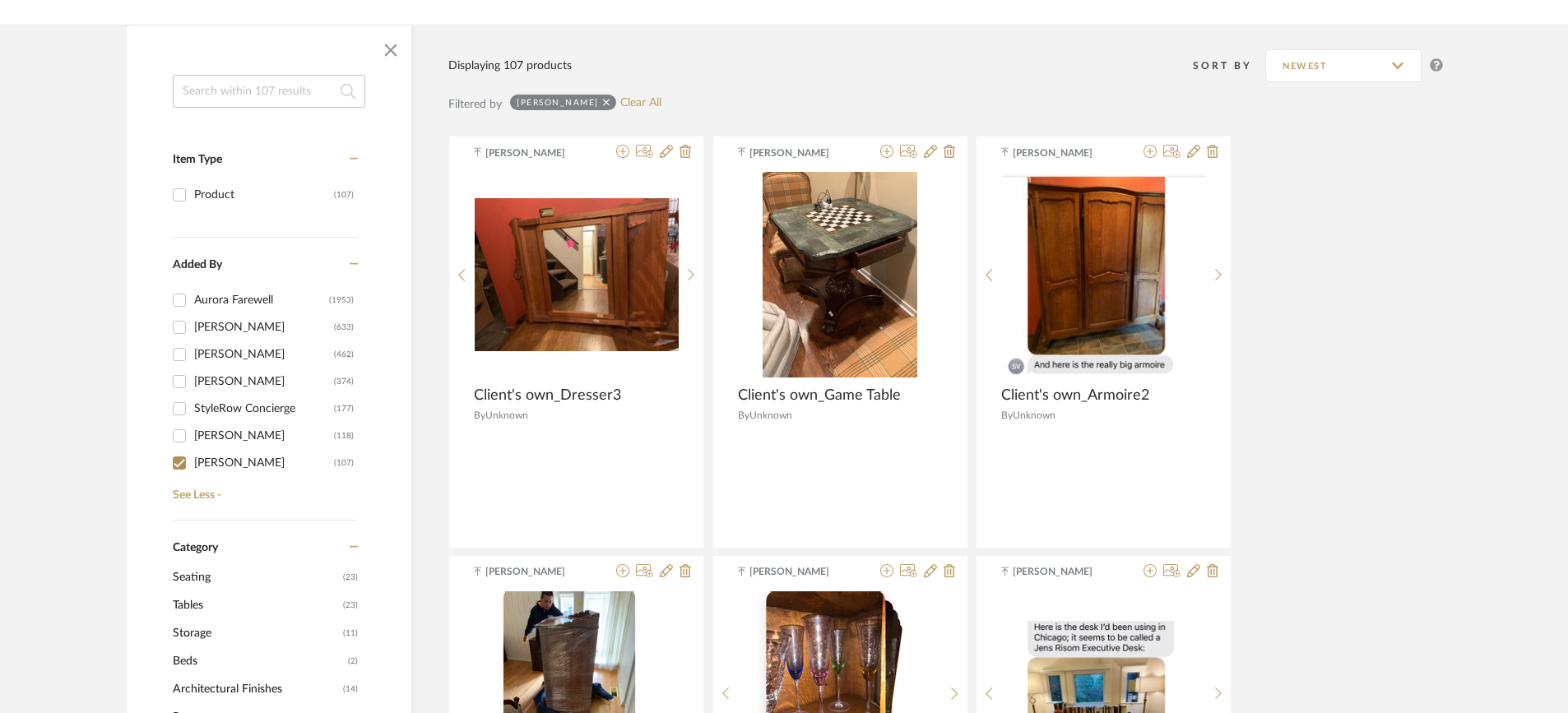
scroll to position [0, 0]
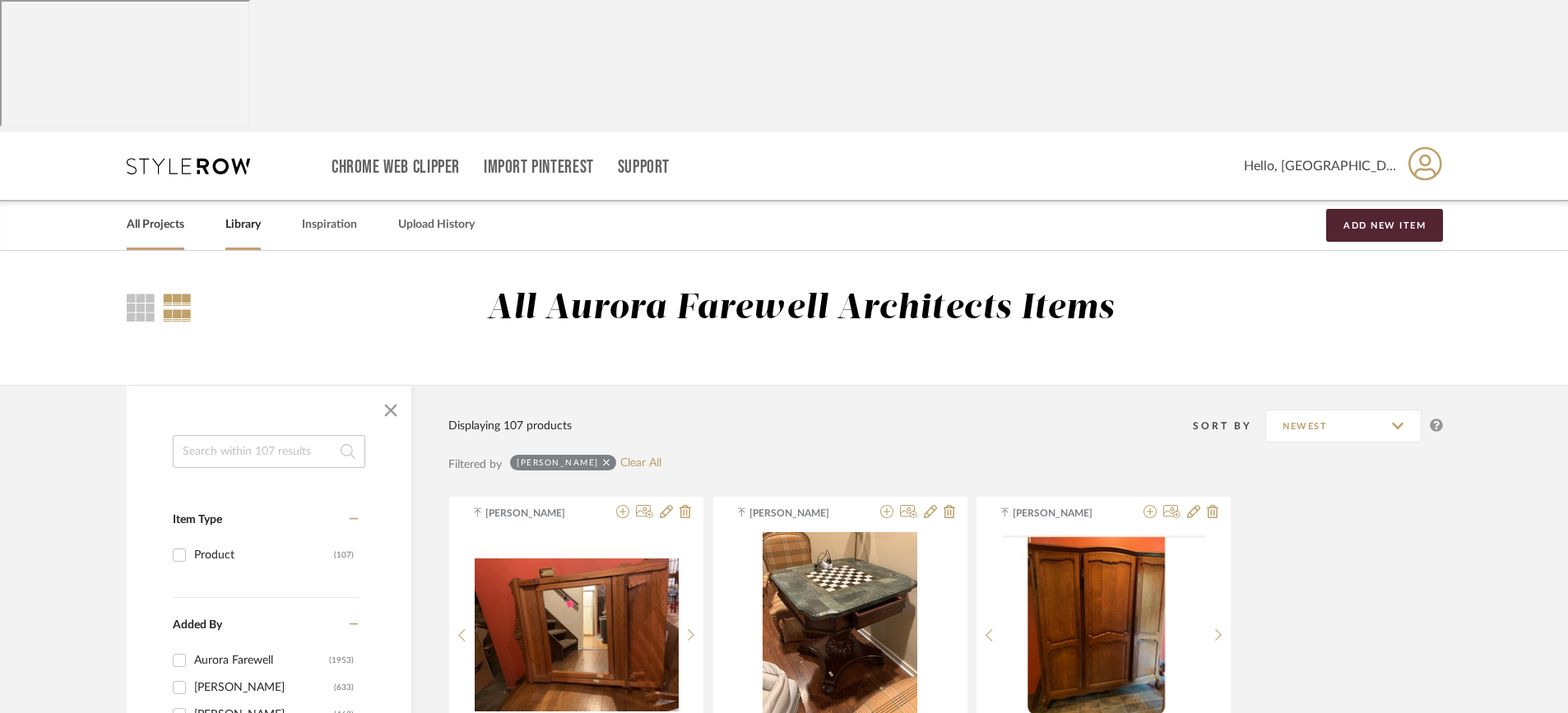
click at [156, 214] on link "All Projects" at bounding box center [155, 225] width 57 height 22
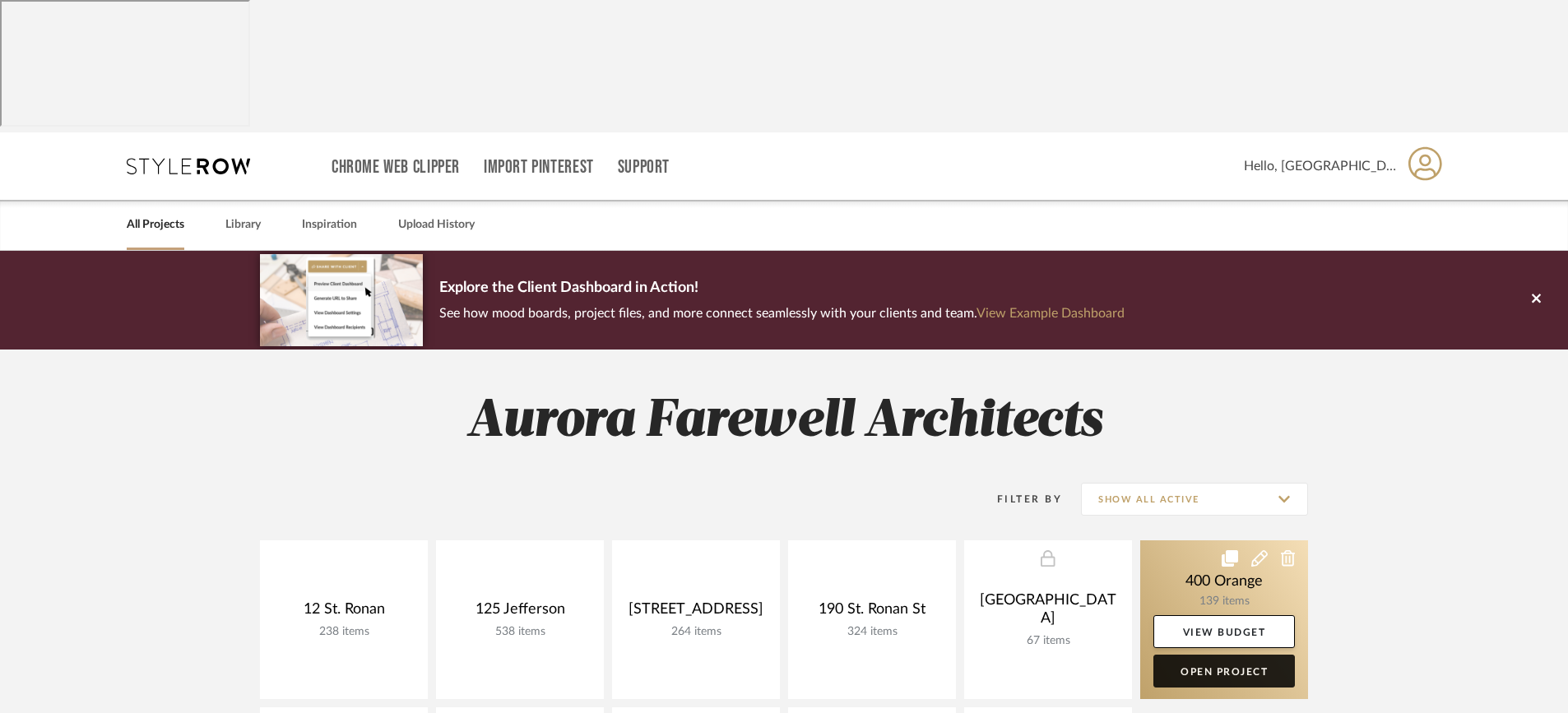
click at [1226, 655] on link "Open Project" at bounding box center [1224, 671] width 142 height 33
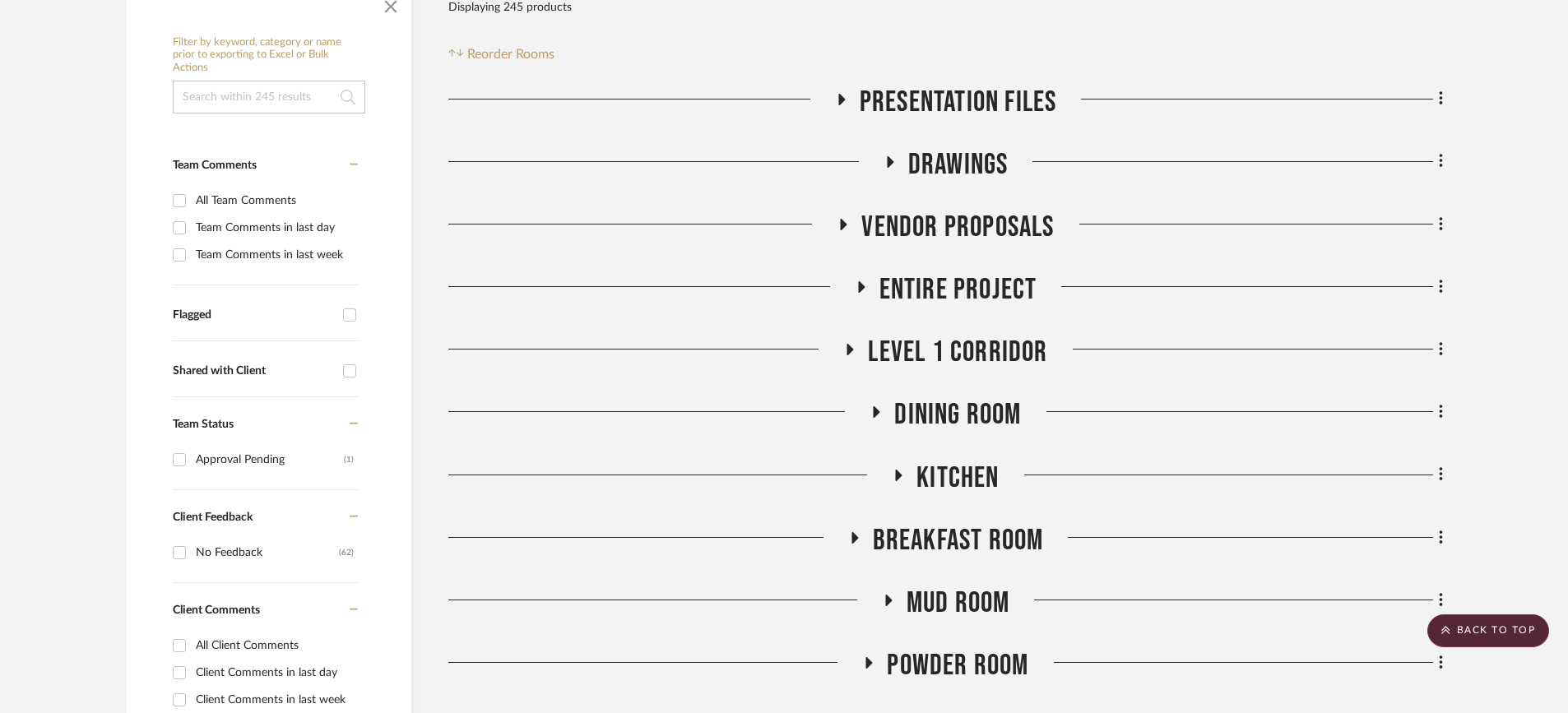
scroll to position [411, 0]
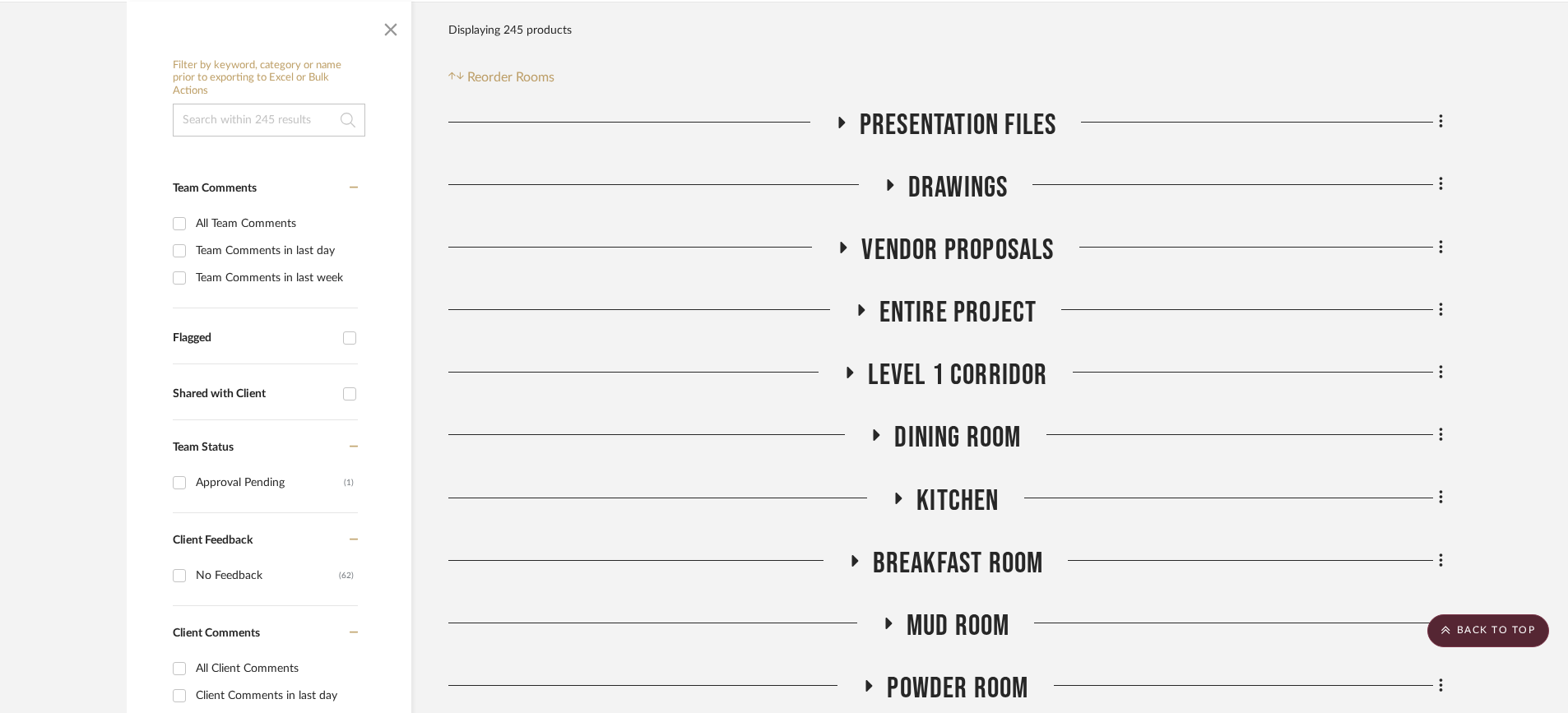
click at [875, 430] on icon at bounding box center [876, 436] width 7 height 12
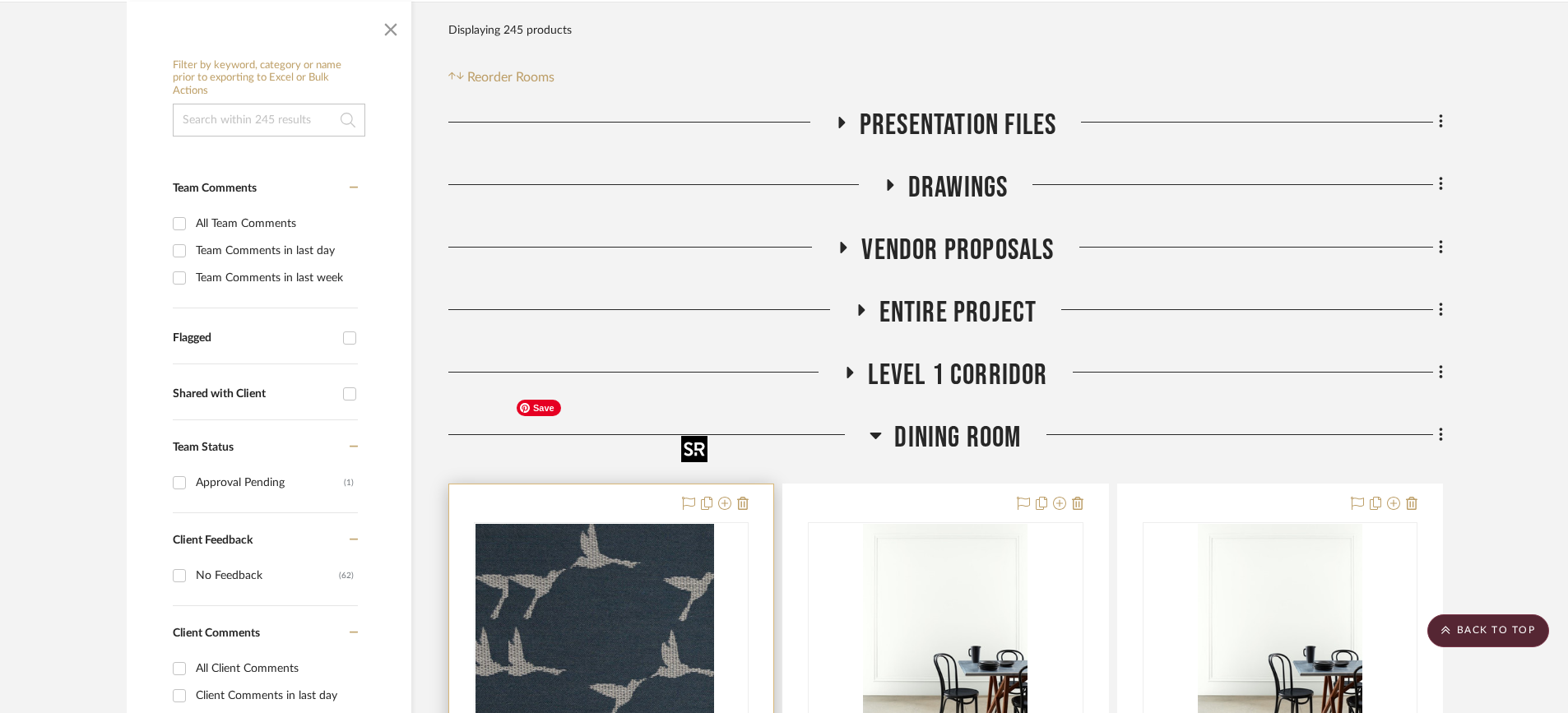
click at [648, 522] on div at bounding box center [610, 626] width 275 height 209
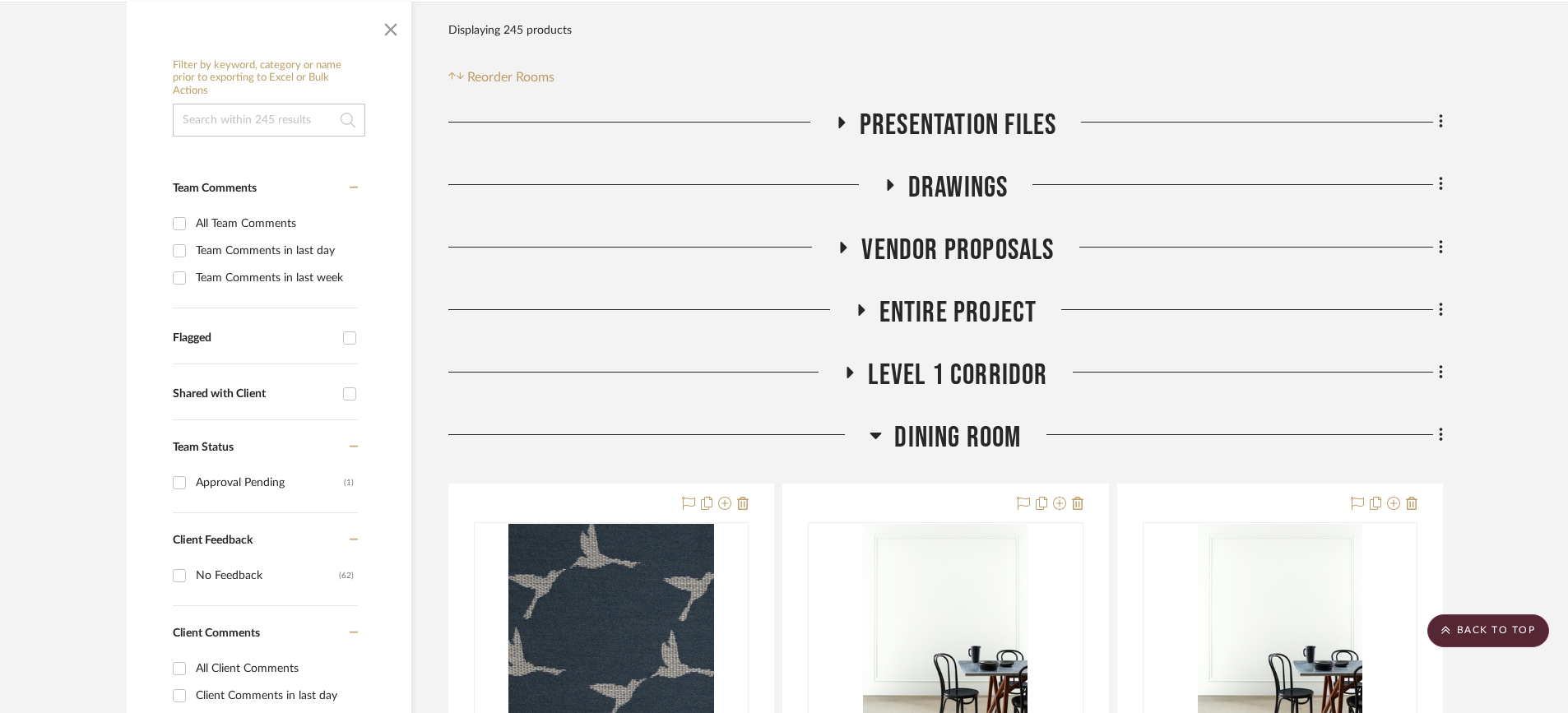
click at [878, 425] on icon at bounding box center [875, 435] width 13 height 19
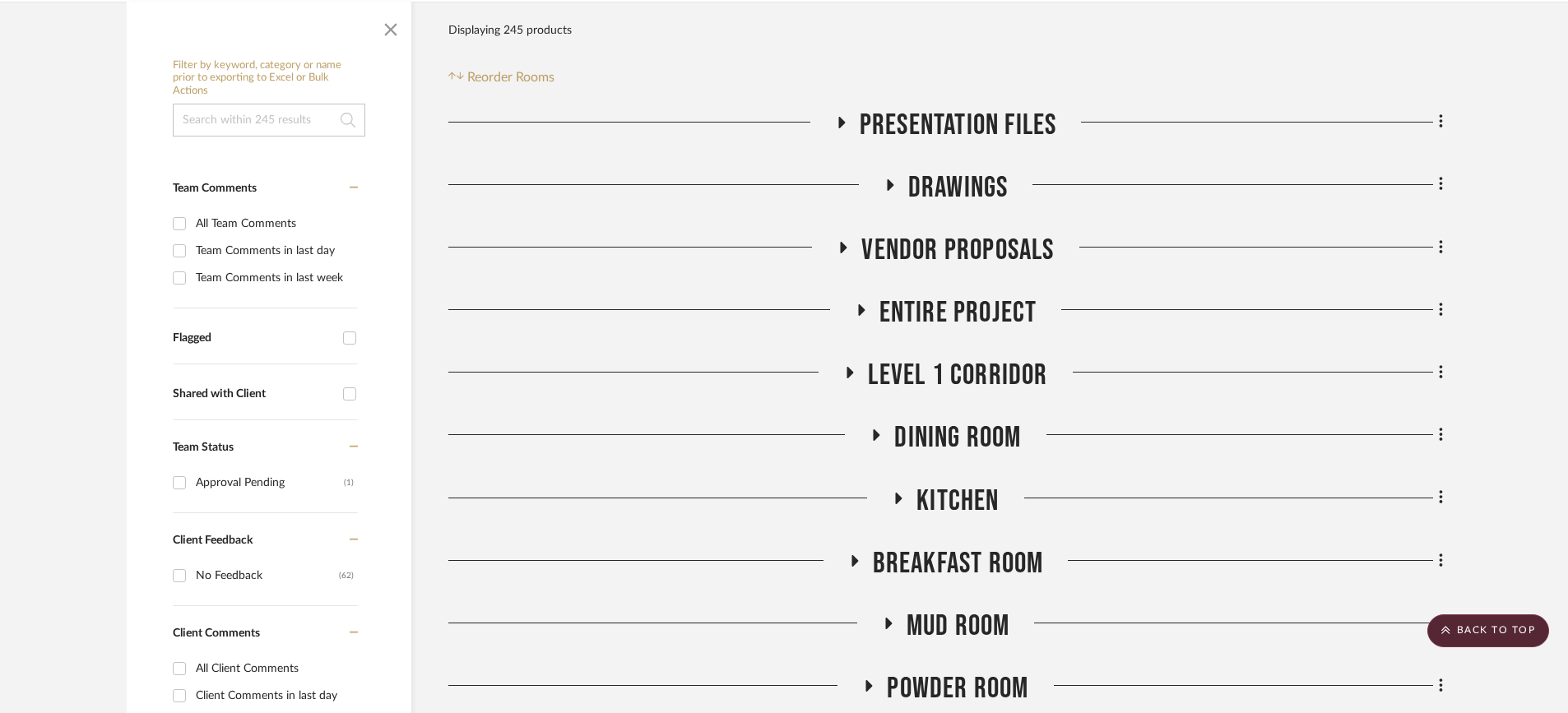
click at [899, 492] on icon at bounding box center [898, 498] width 19 height 13
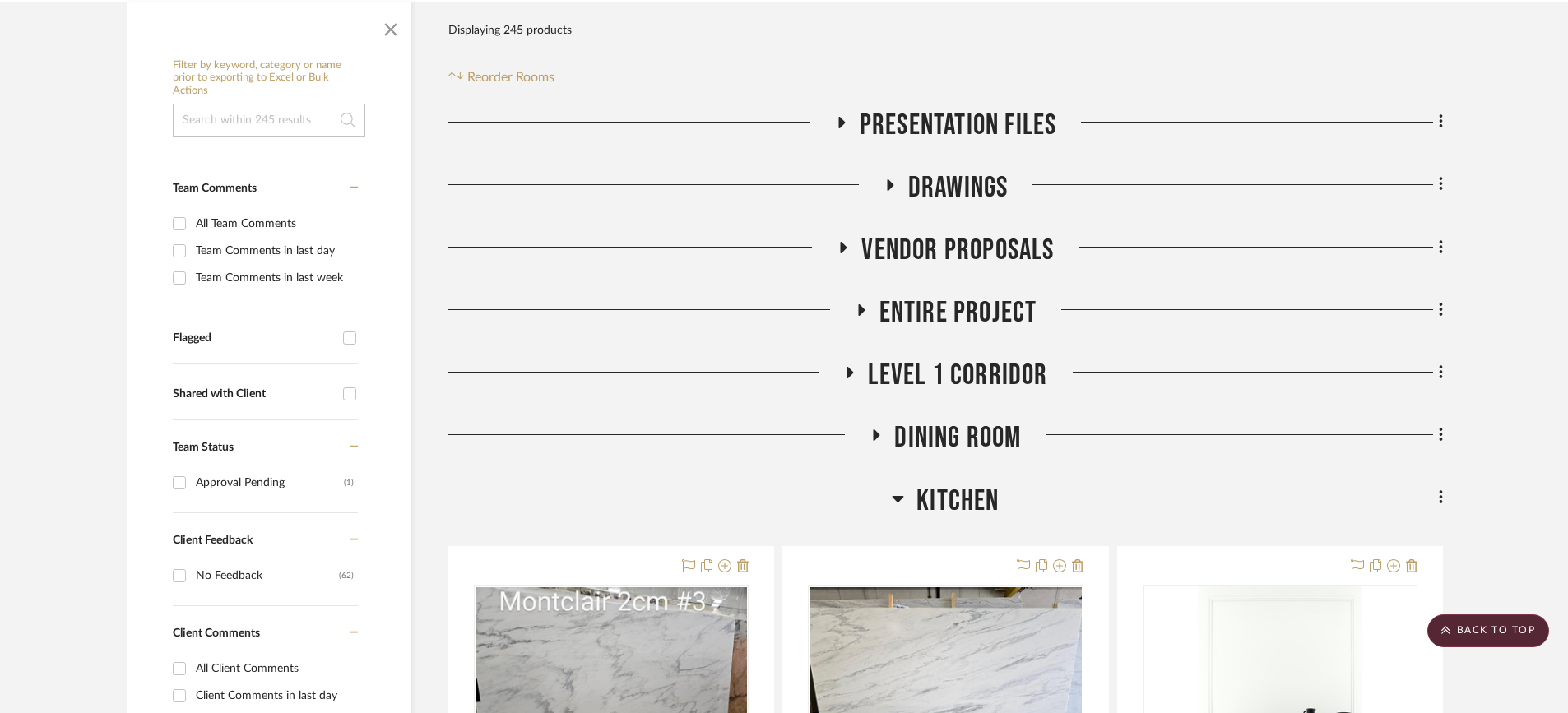
click at [900, 489] on icon at bounding box center [897, 499] width 13 height 19
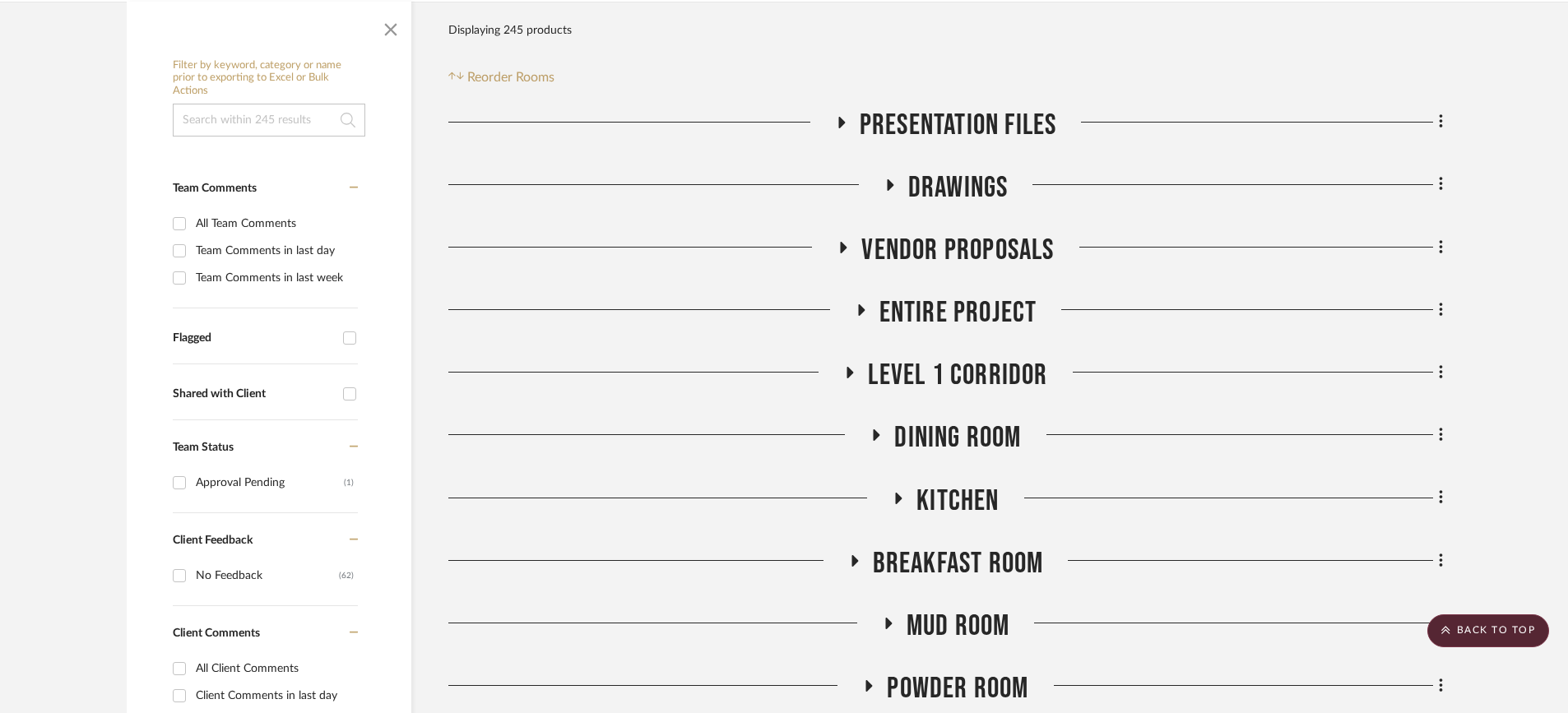
scroll to position [740, 0]
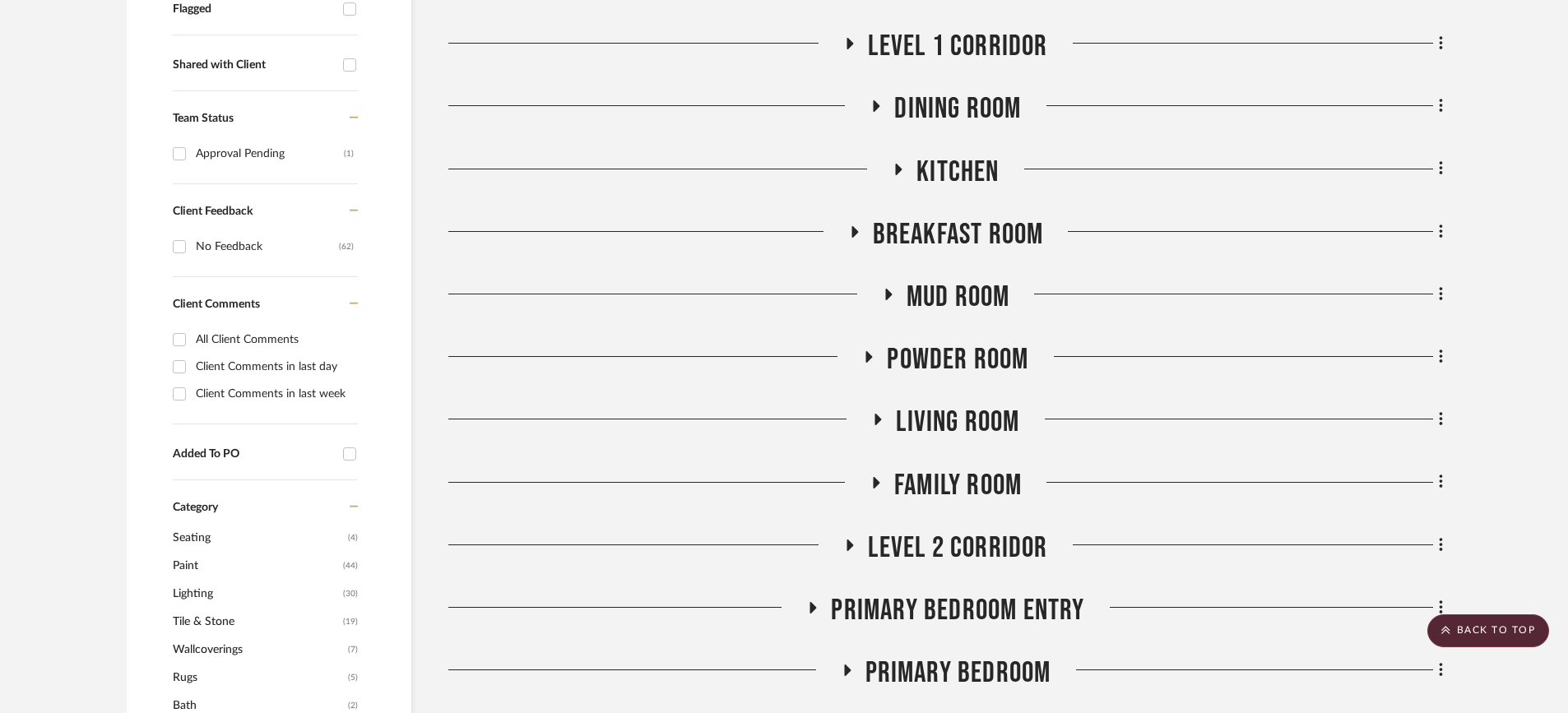
click at [880, 414] on icon at bounding box center [878, 420] width 7 height 12
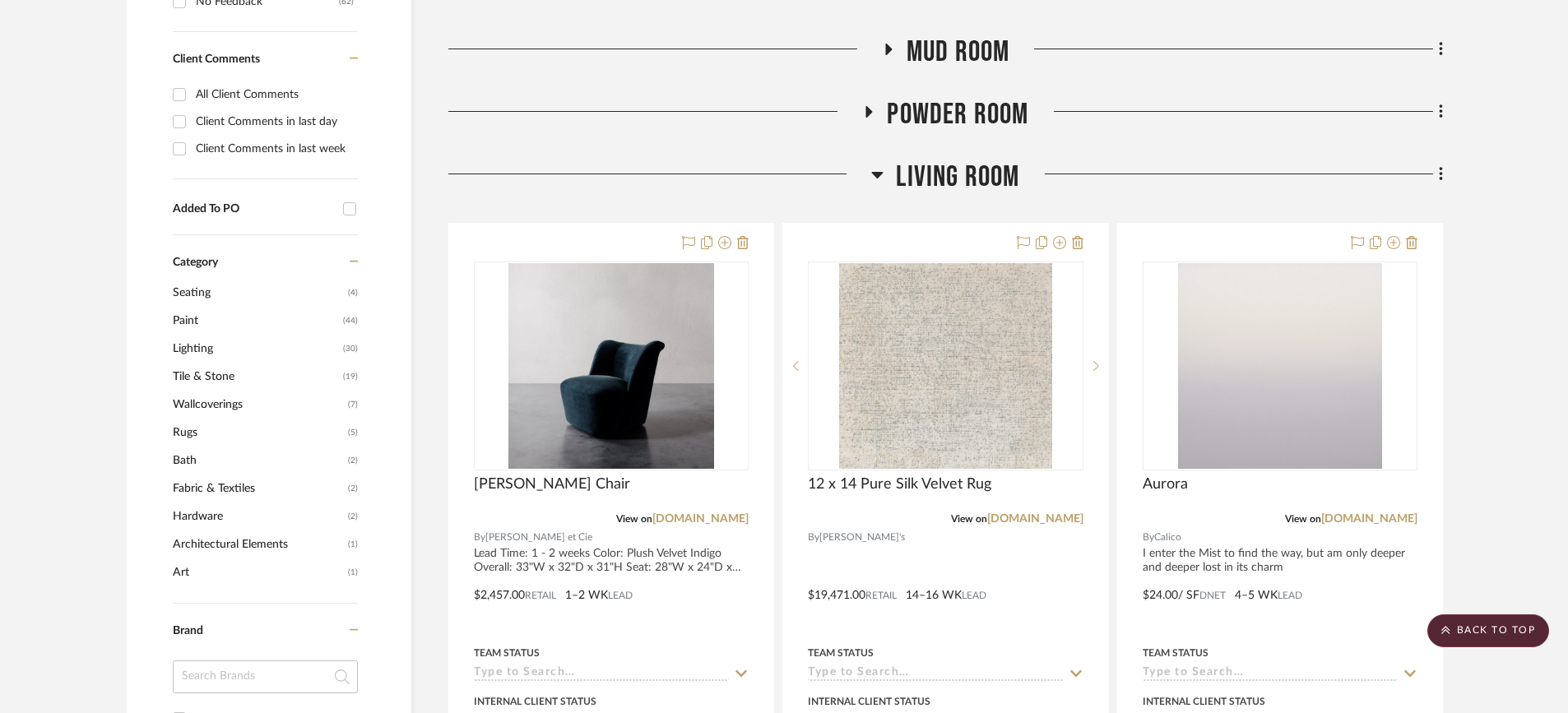
scroll to position [987, 0]
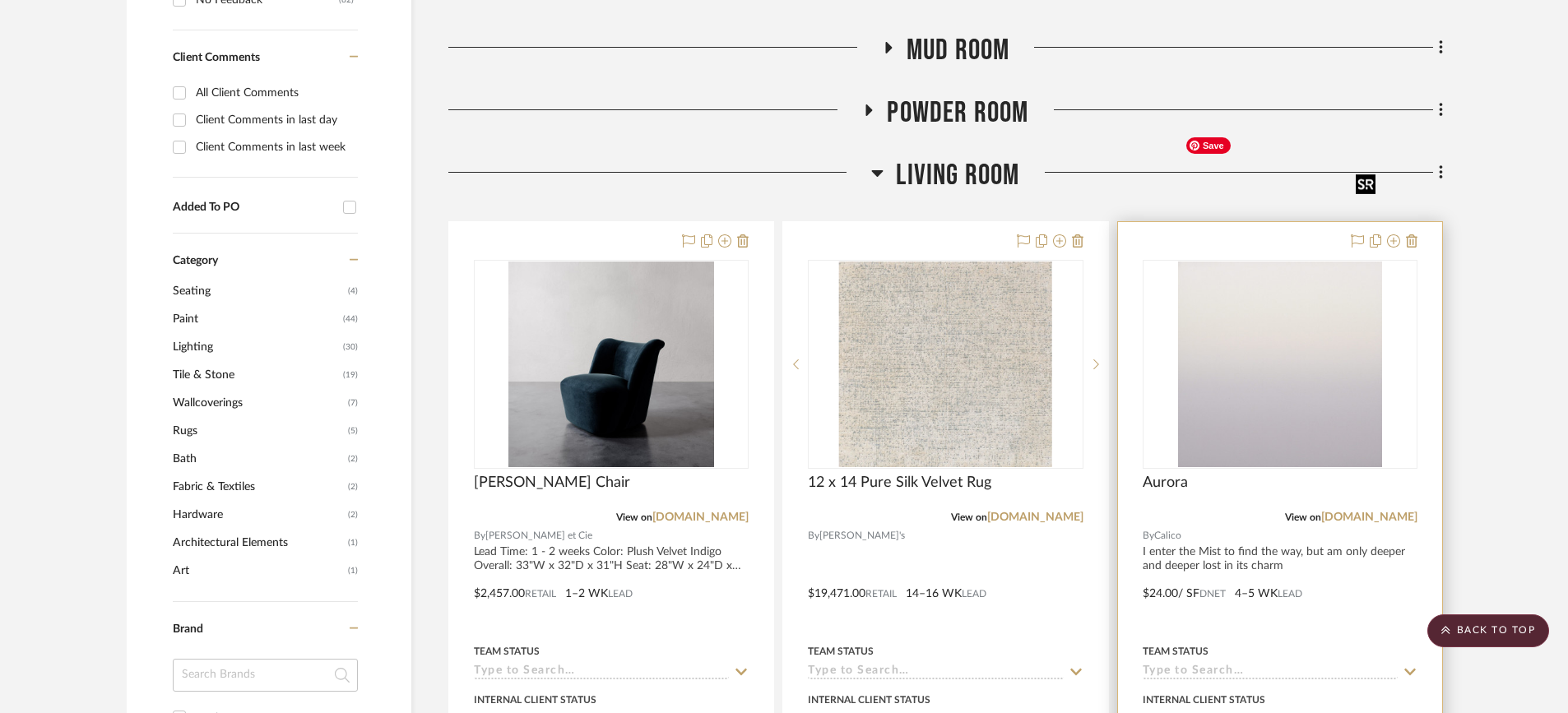
click at [0, 0] on img at bounding box center [0, 0] width 0 height 0
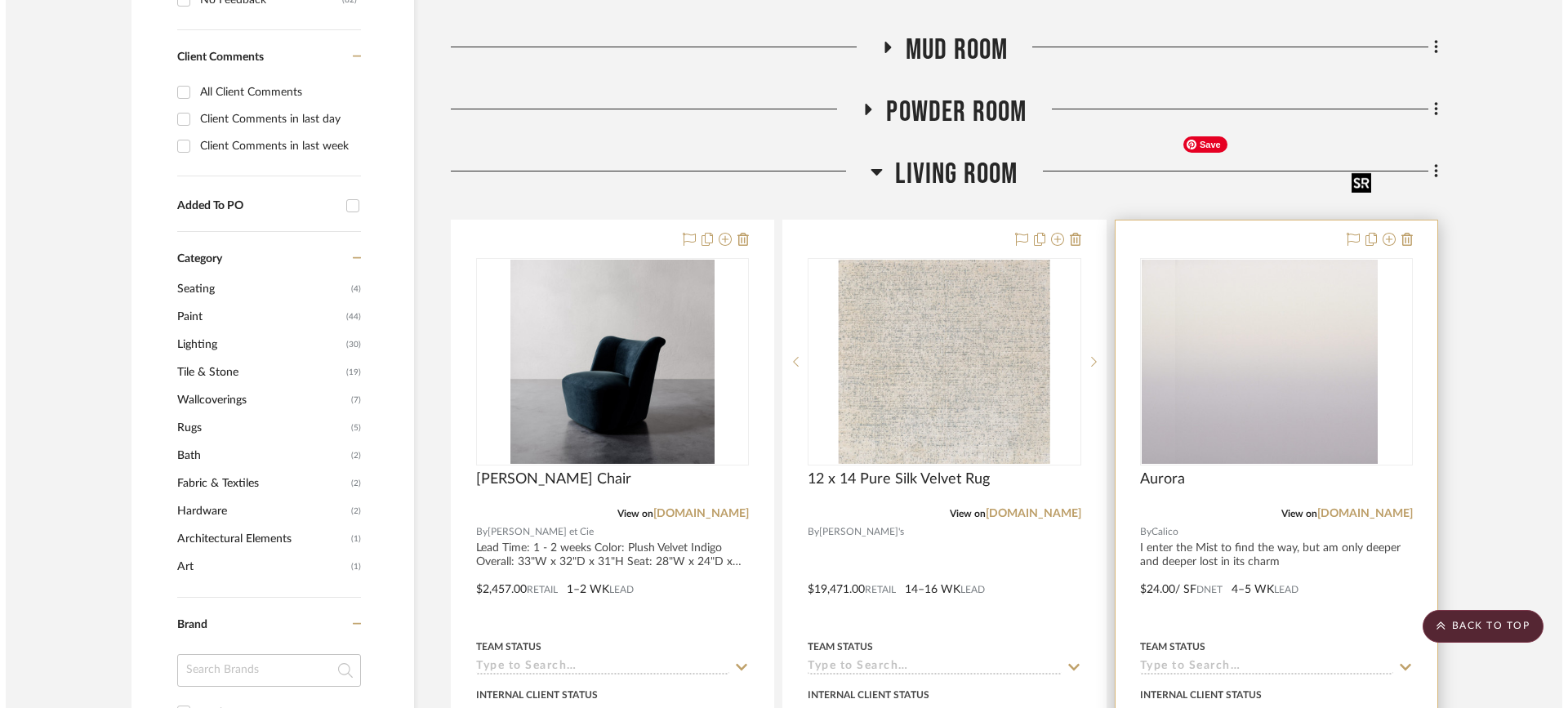
scroll to position [0, 0]
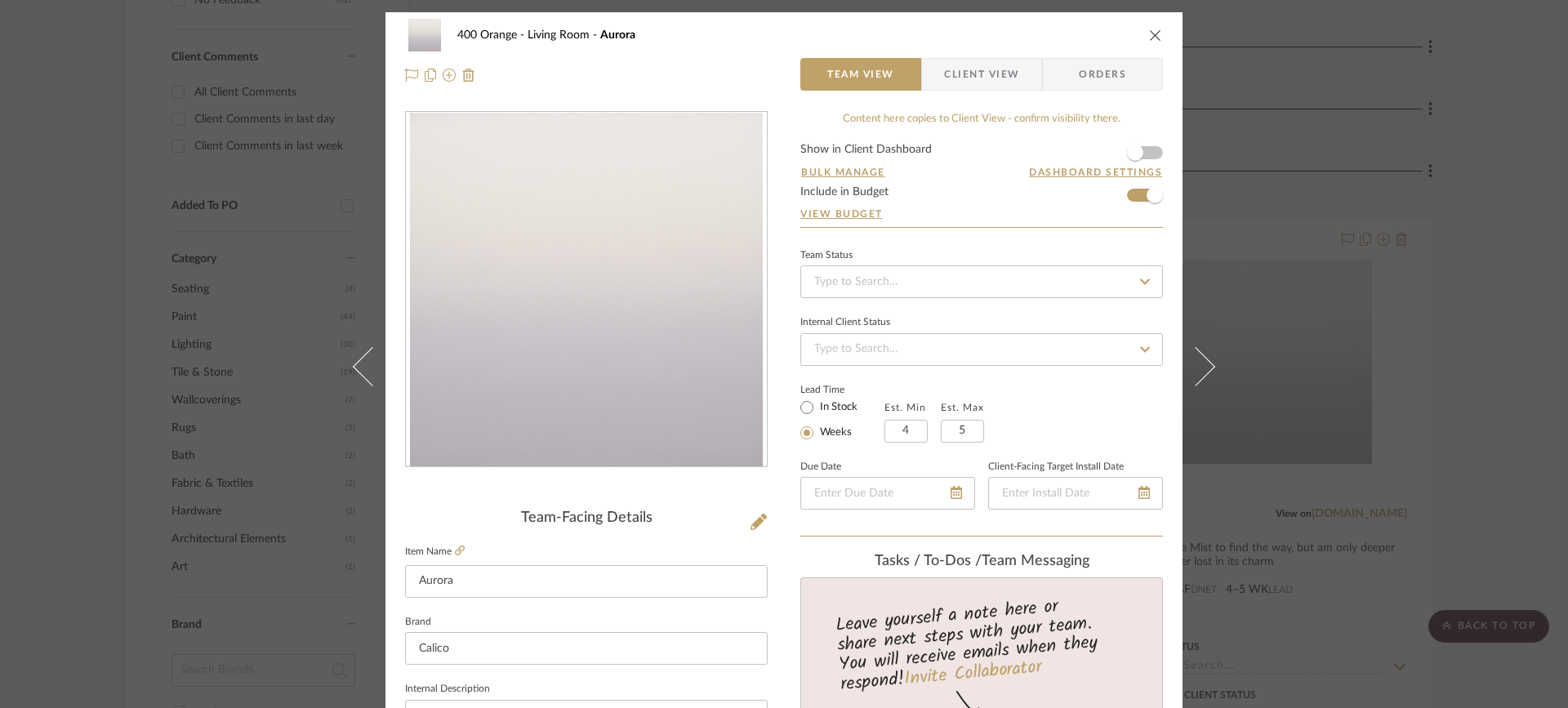
click at [1154, 30] on icon "close" at bounding box center [1156, 36] width 14 height 14
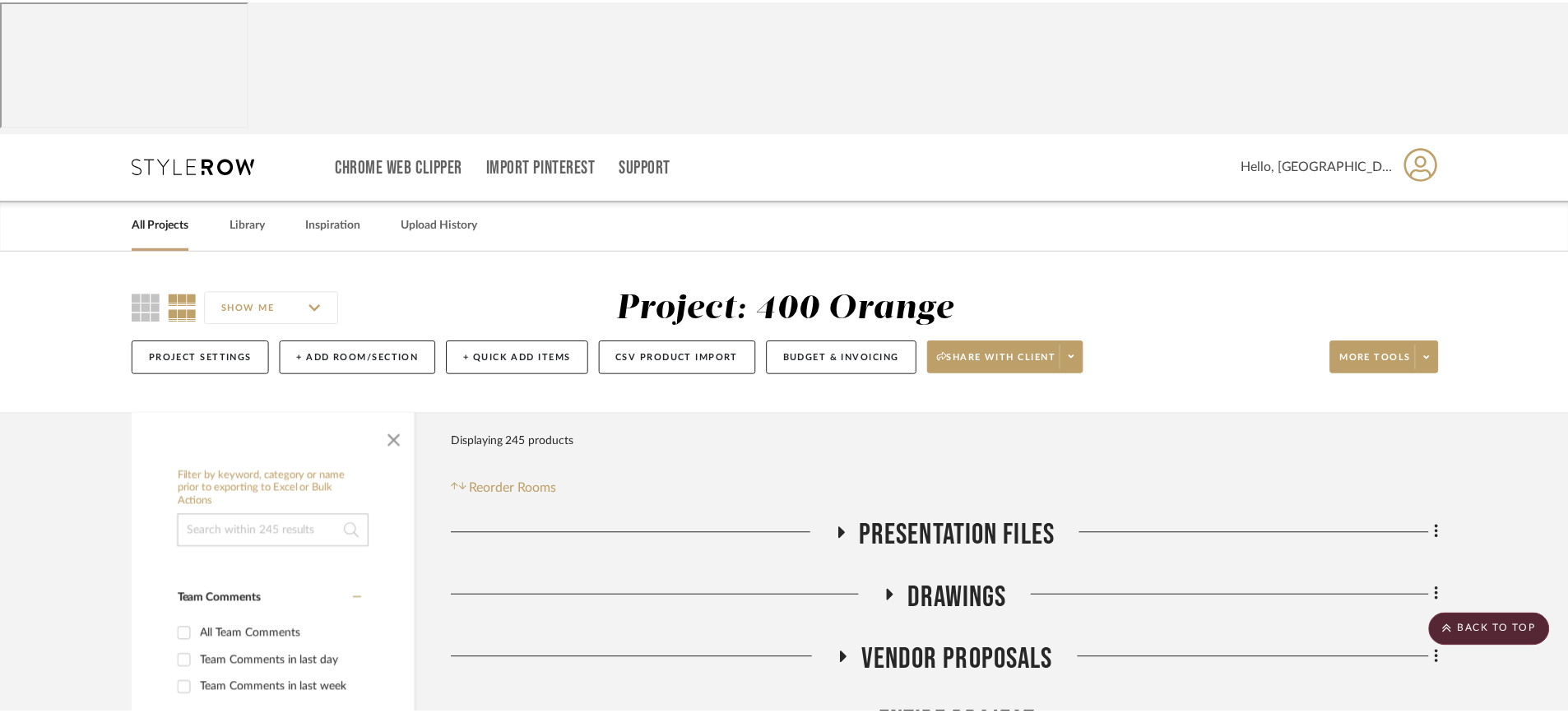
scroll to position [987, 0]
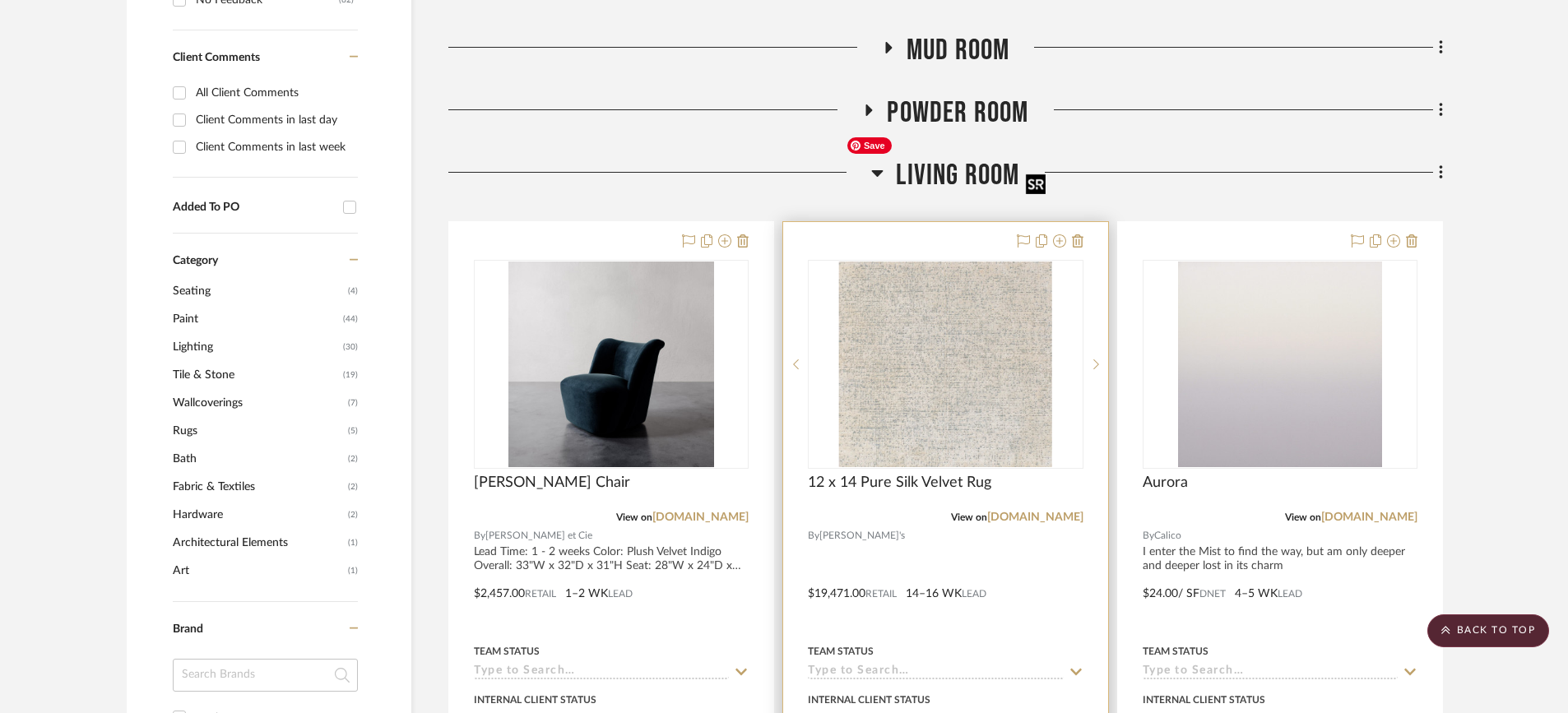
click at [969, 276] on img "0" at bounding box center [945, 365] width 213 height 206
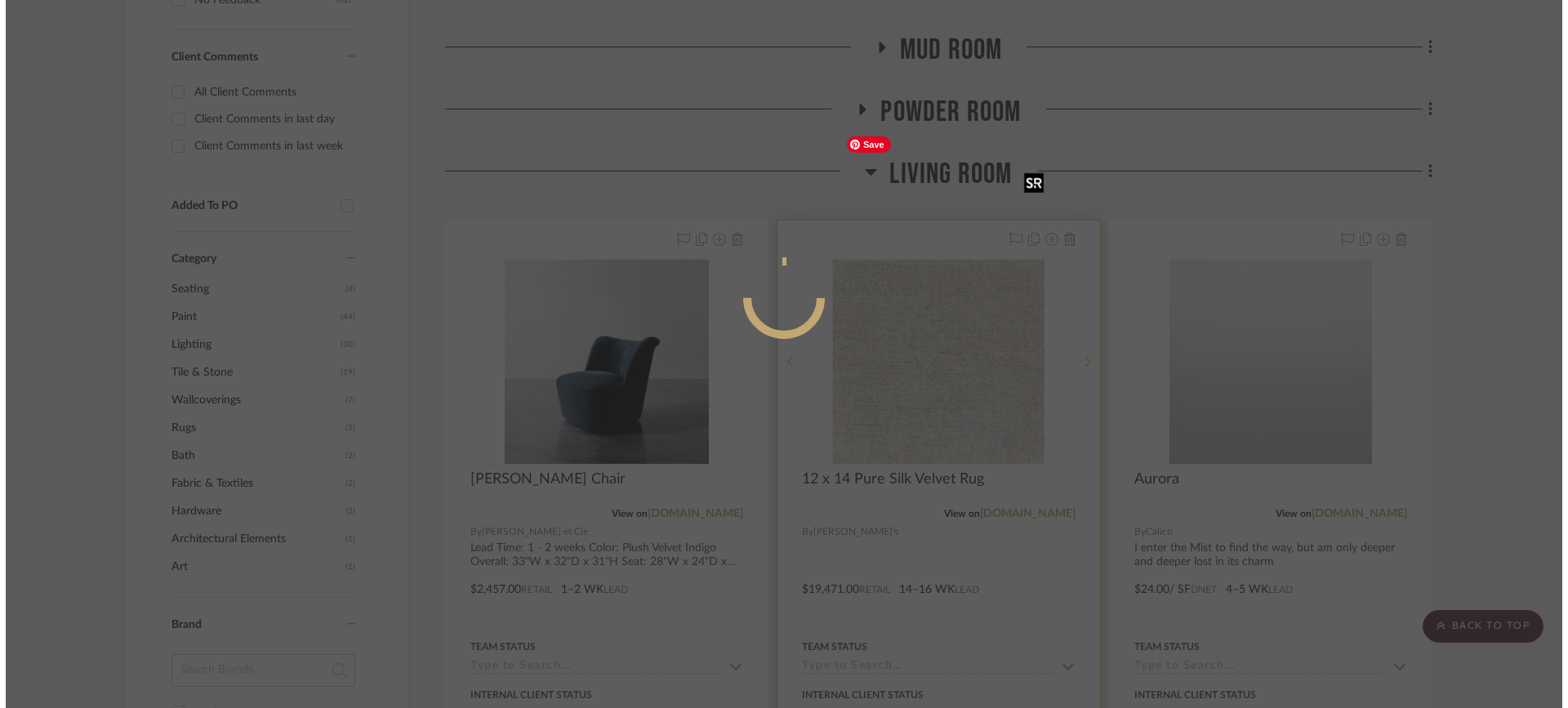
scroll to position [0, 0]
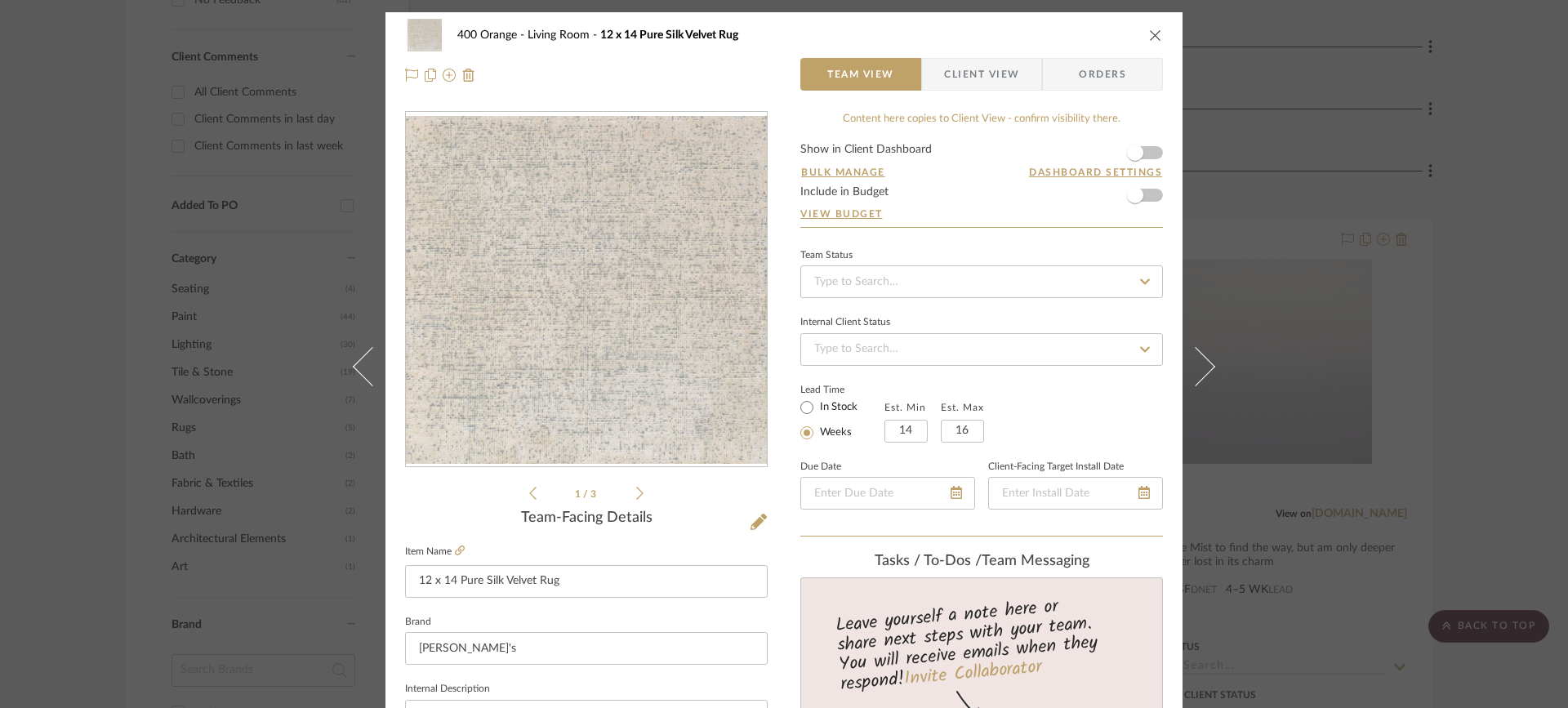
click at [1148, 42] on button "close" at bounding box center [1155, 35] width 14 height 14
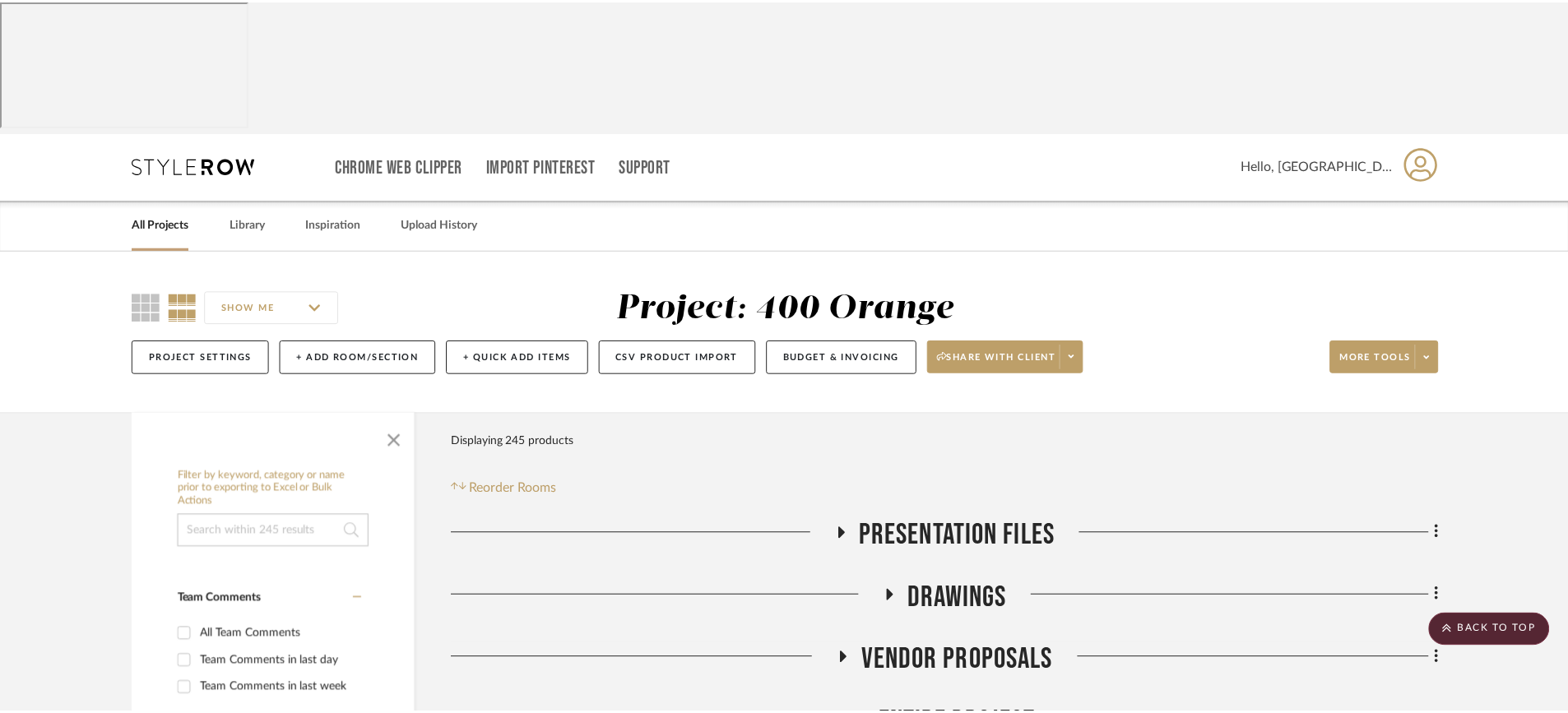
scroll to position [987, 0]
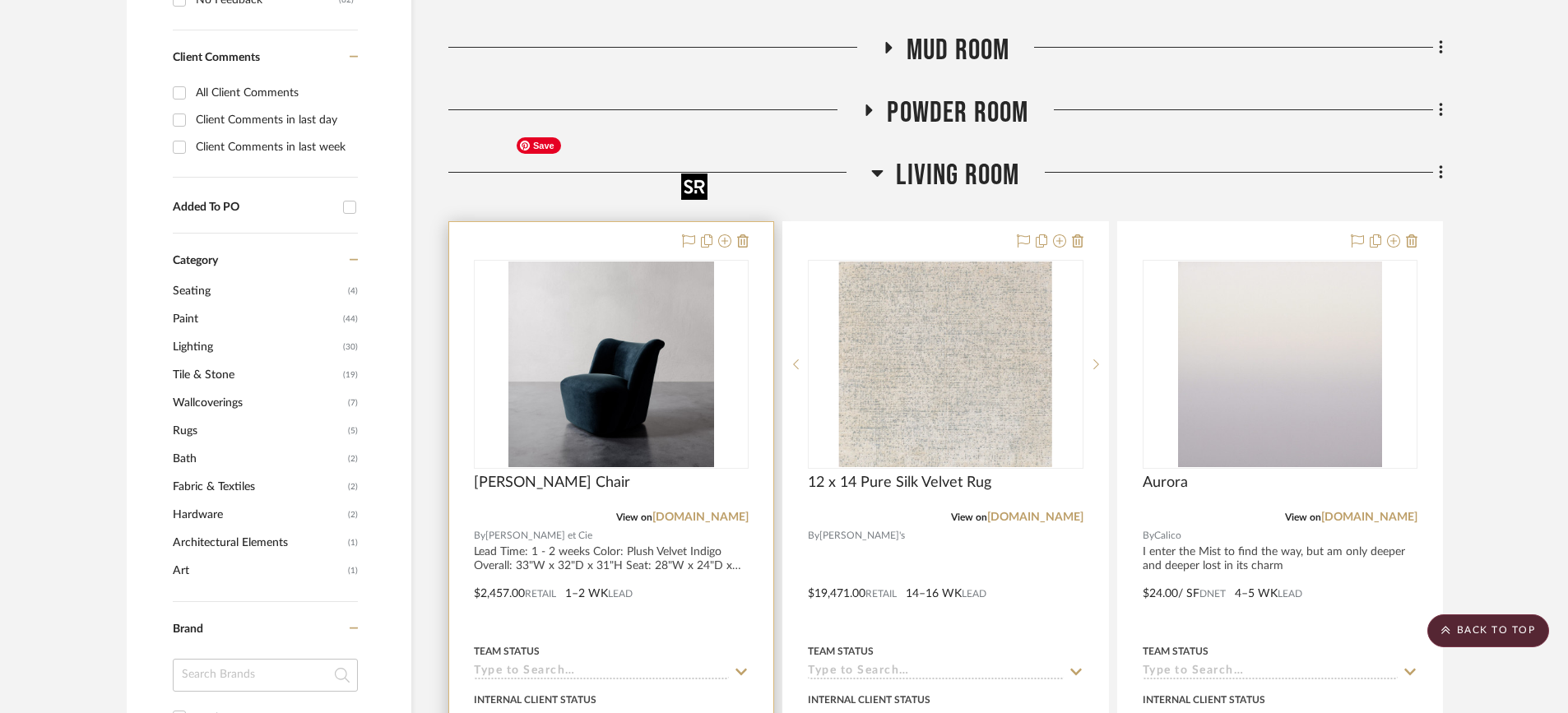
click at [0, 0] on img at bounding box center [0, 0] width 0 height 0
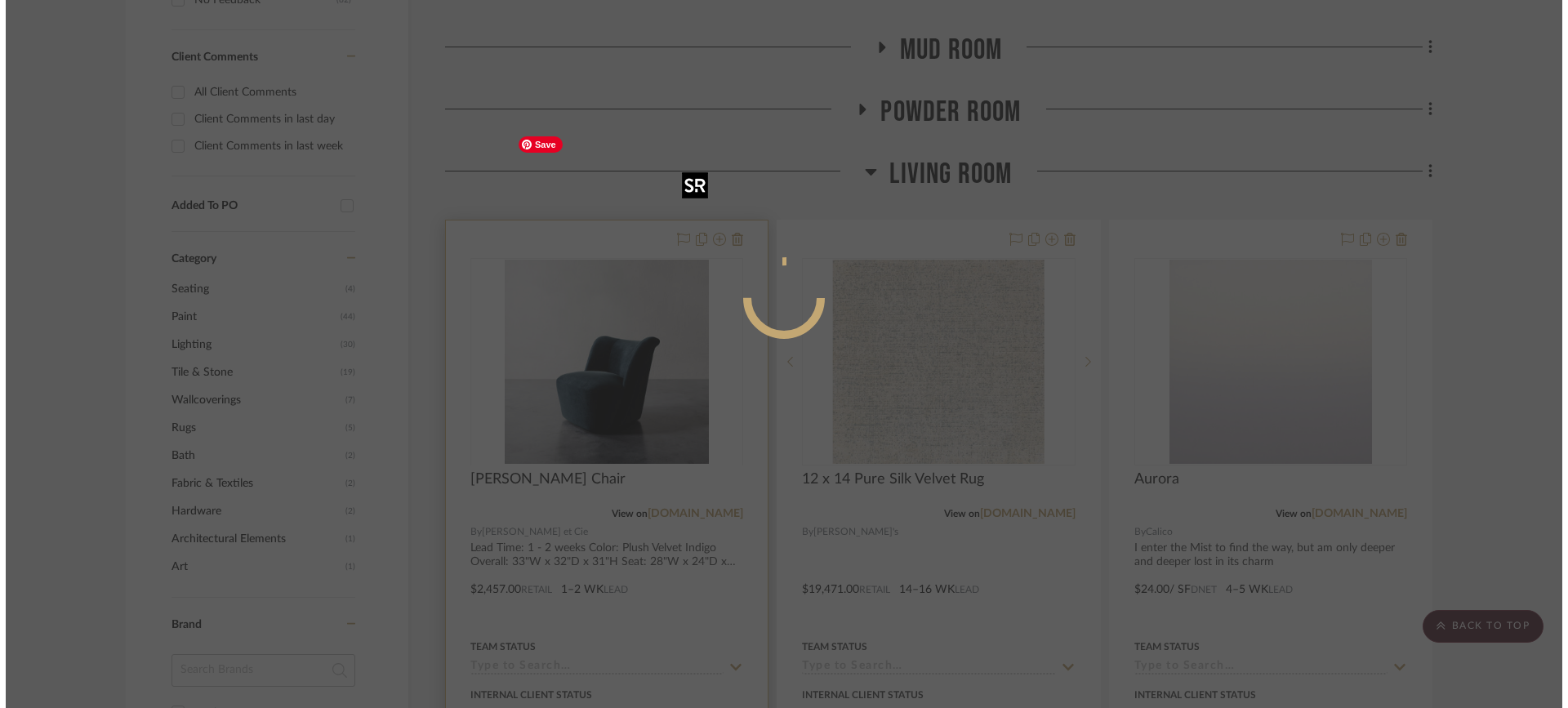
scroll to position [0, 0]
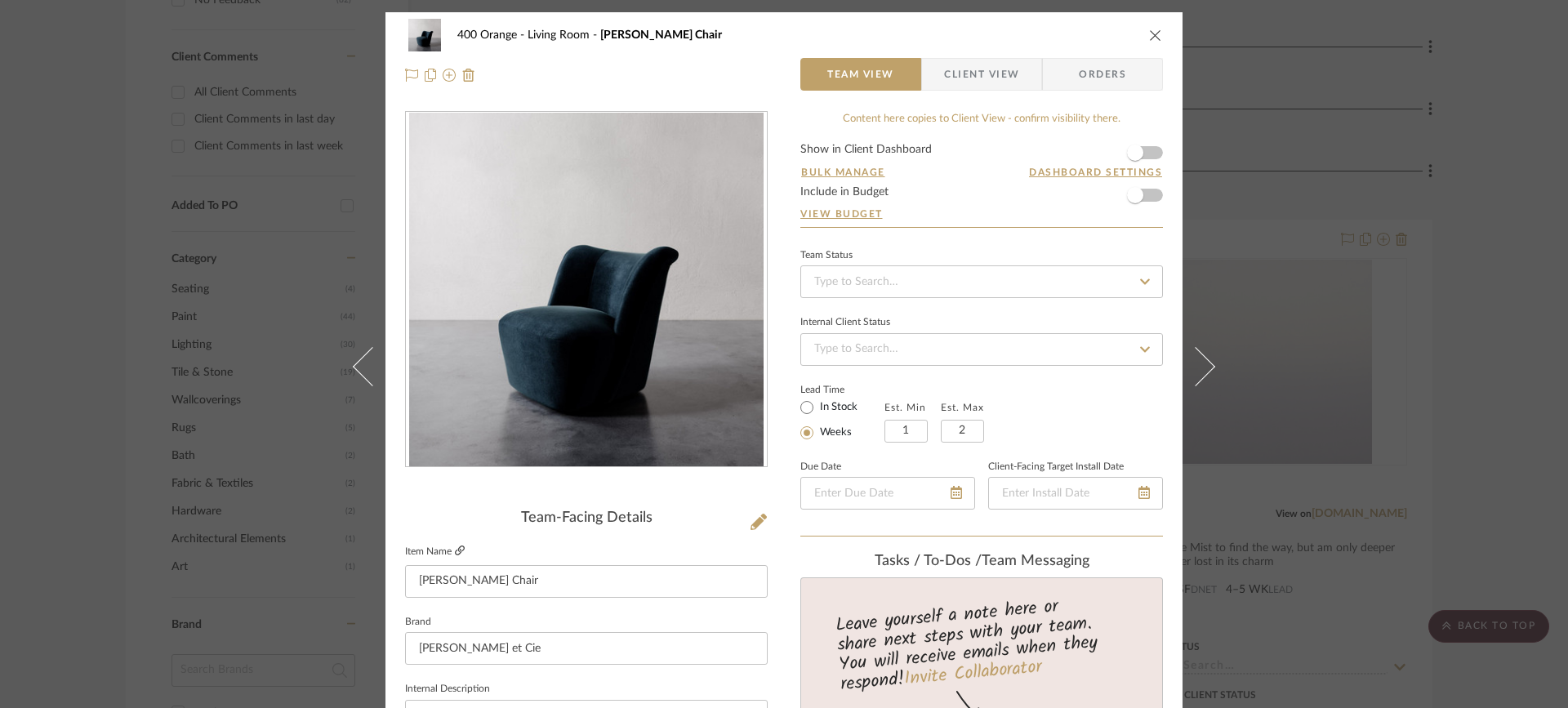
click at [457, 550] on icon at bounding box center [460, 551] width 10 height 10
click at [1163, 29] on div "400 Orange Living Room Aurelie Swivel Chair Team View Client View Orders" at bounding box center [784, 55] width 798 height 86
click at [1153, 29] on icon "close" at bounding box center [1156, 36] width 14 height 14
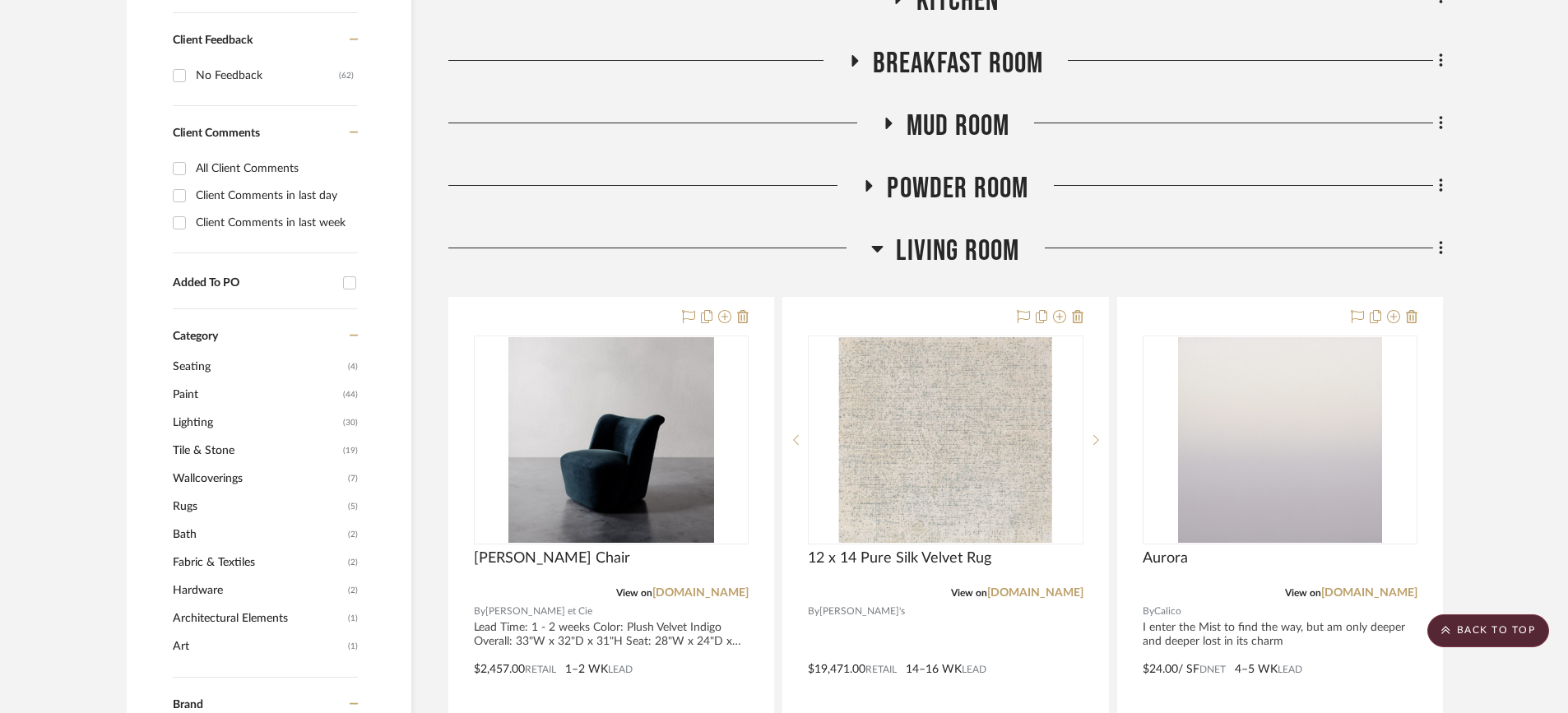
scroll to position [906, 0]
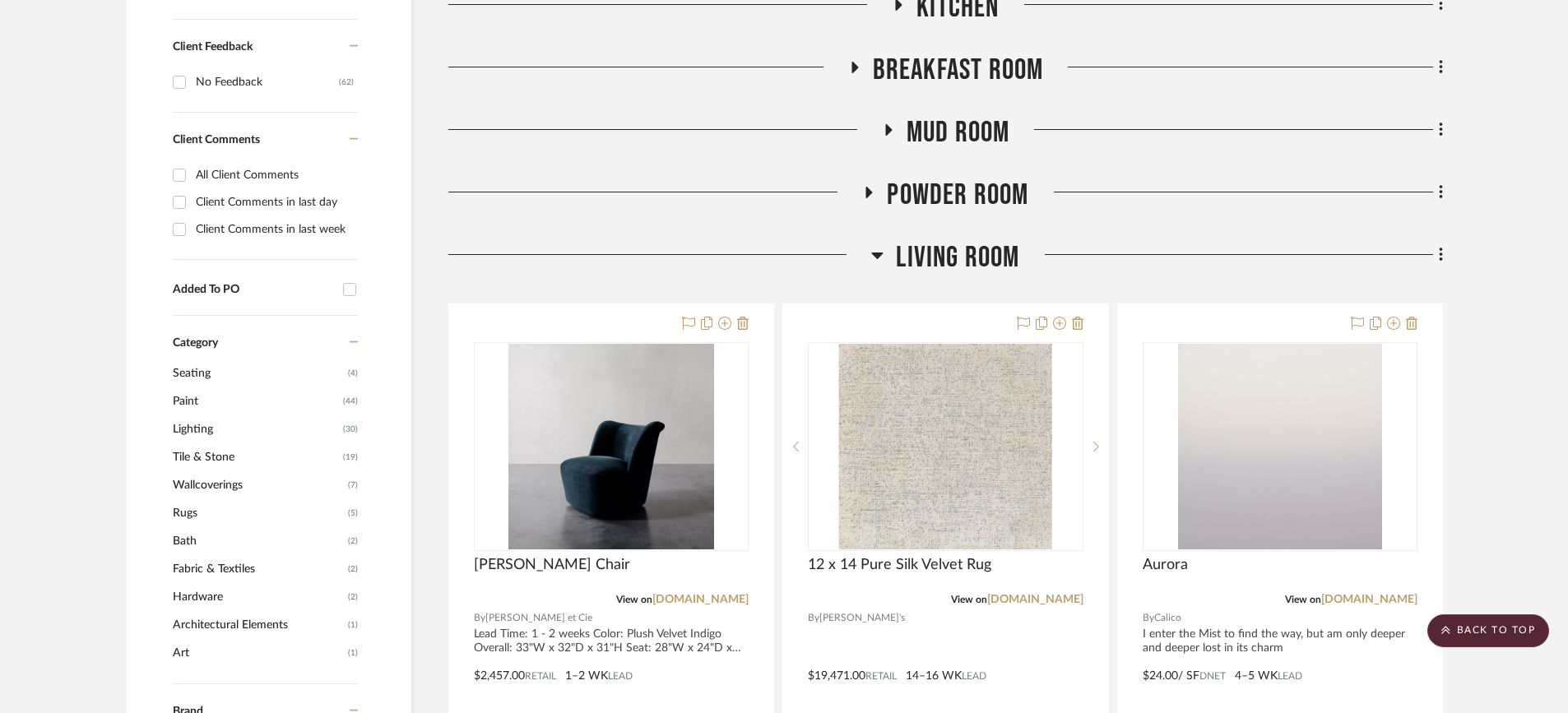
click at [883, 245] on icon at bounding box center [877, 255] width 13 height 19
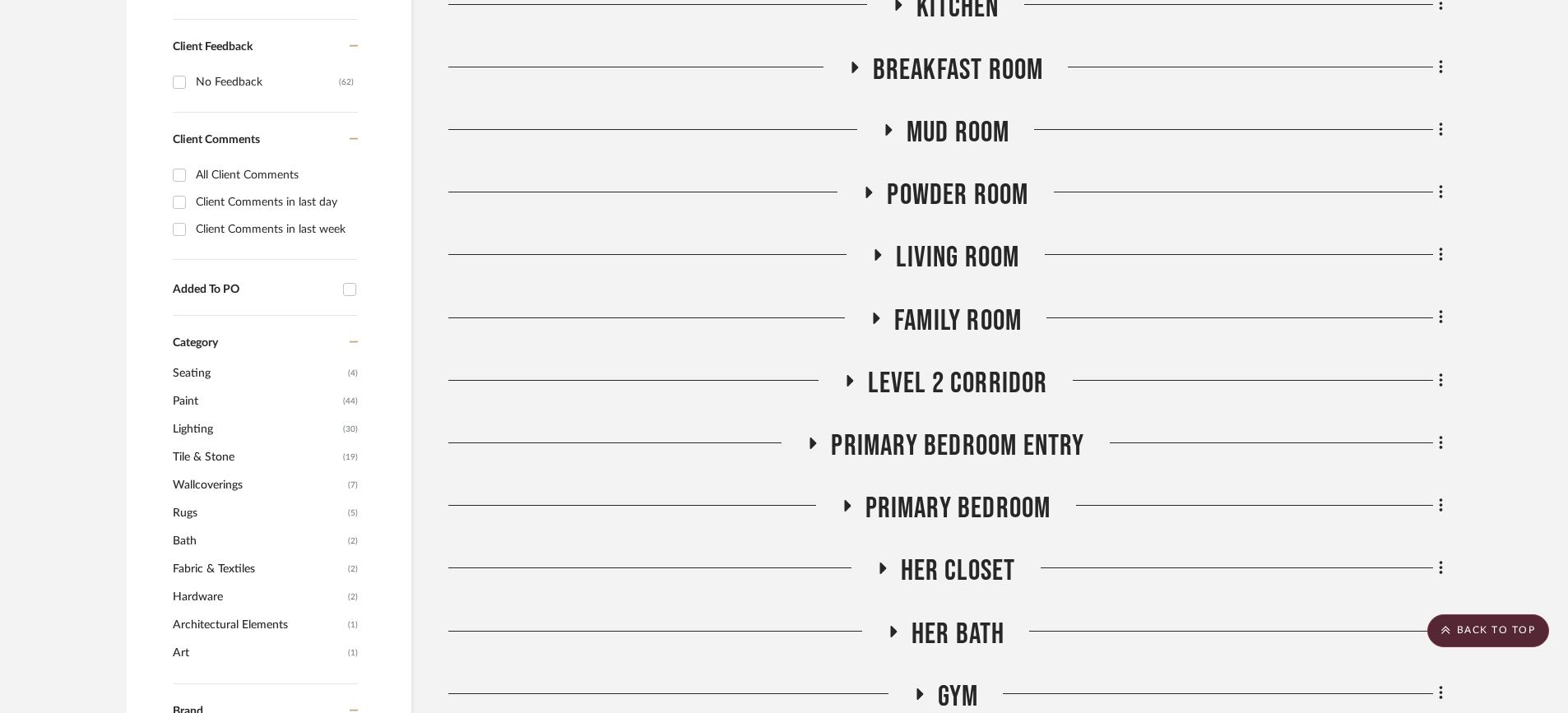
click at [879, 312] on icon at bounding box center [875, 318] width 19 height 13
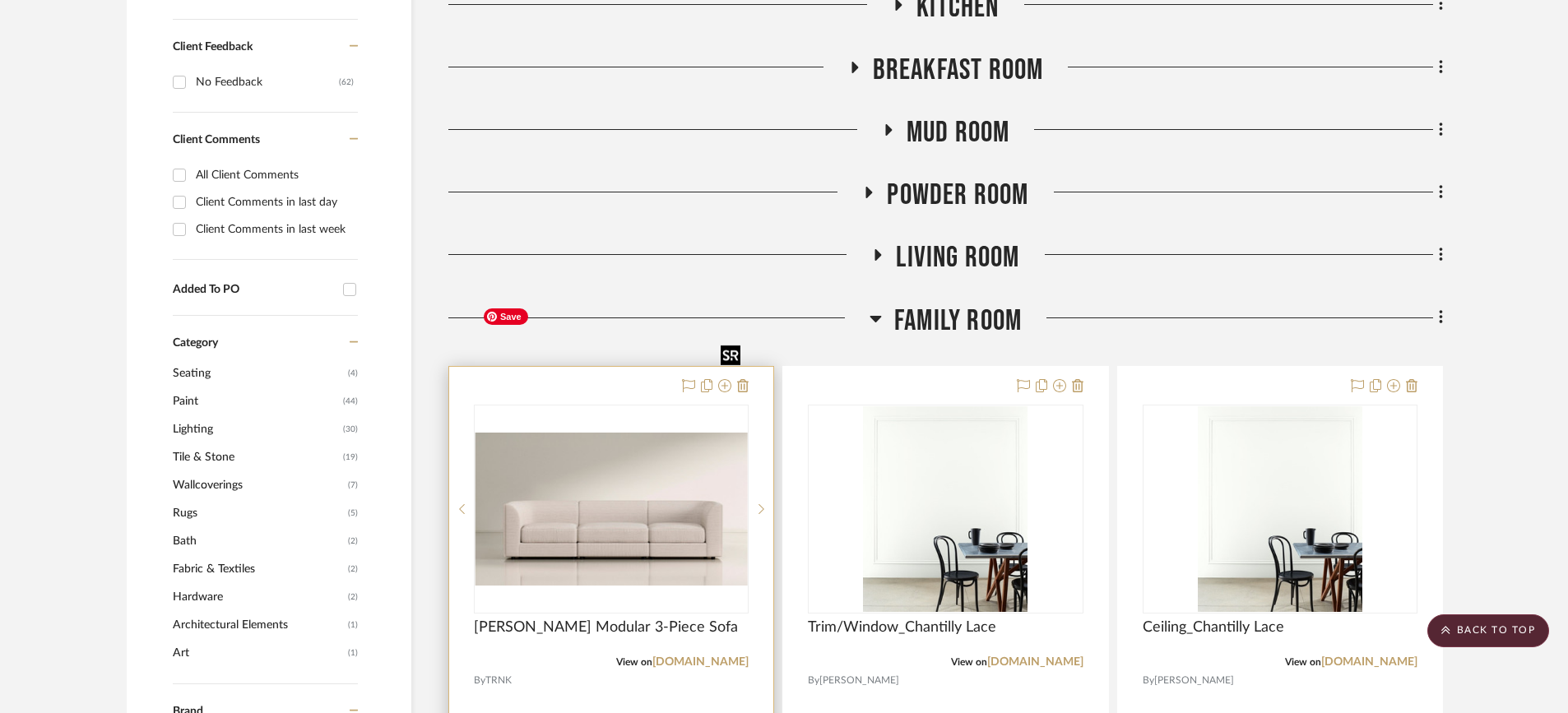
click at [0, 0] on img at bounding box center [0, 0] width 0 height 0
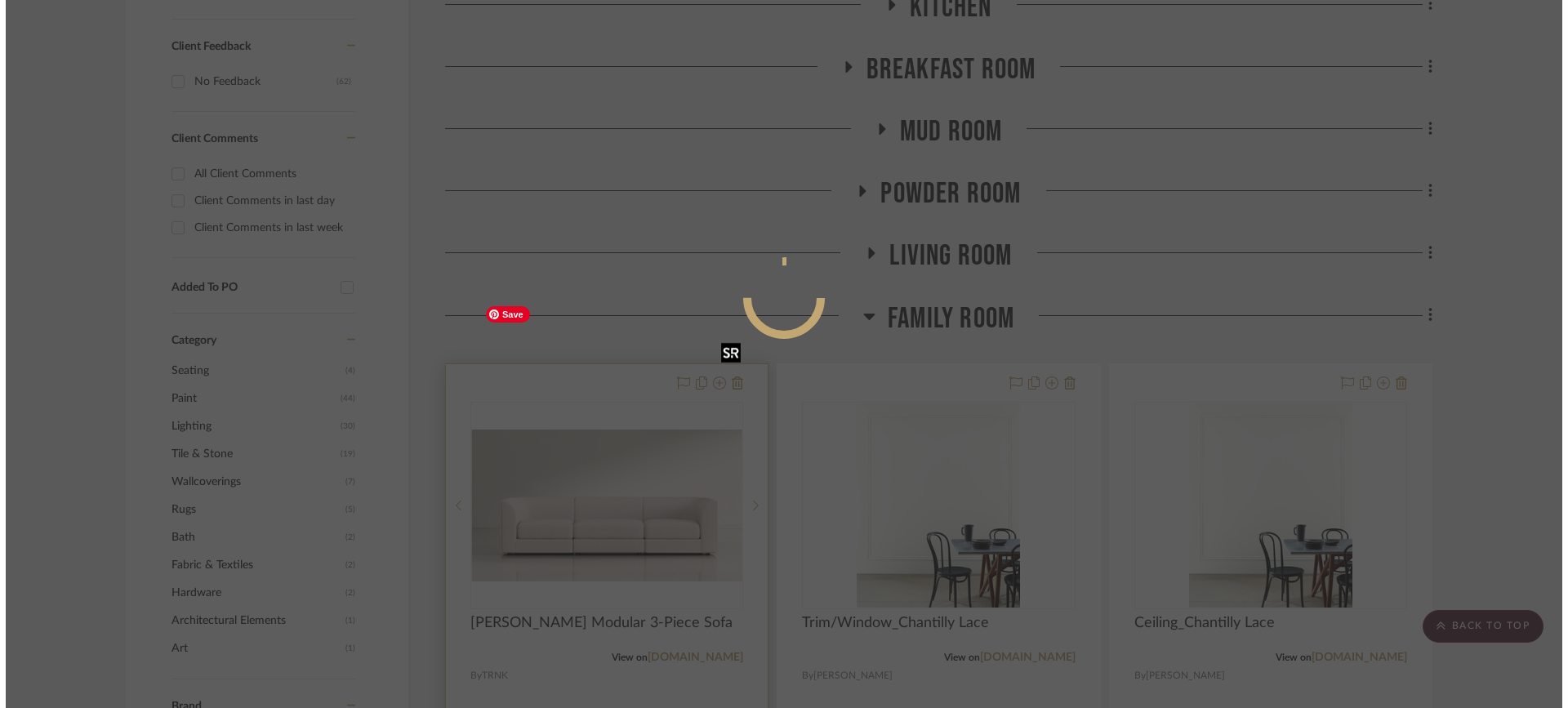
scroll to position [0, 0]
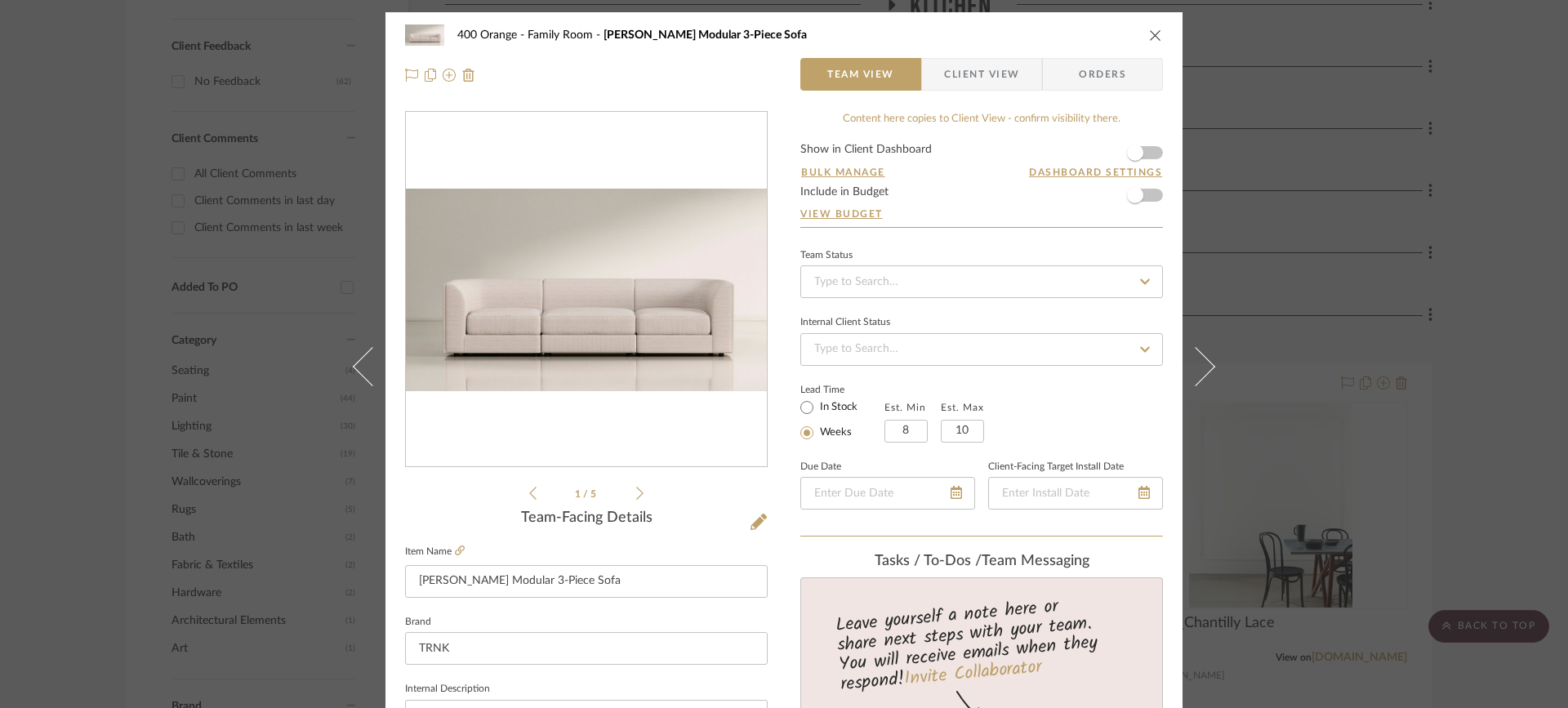
click at [1149, 36] on icon "close" at bounding box center [1156, 36] width 14 height 14
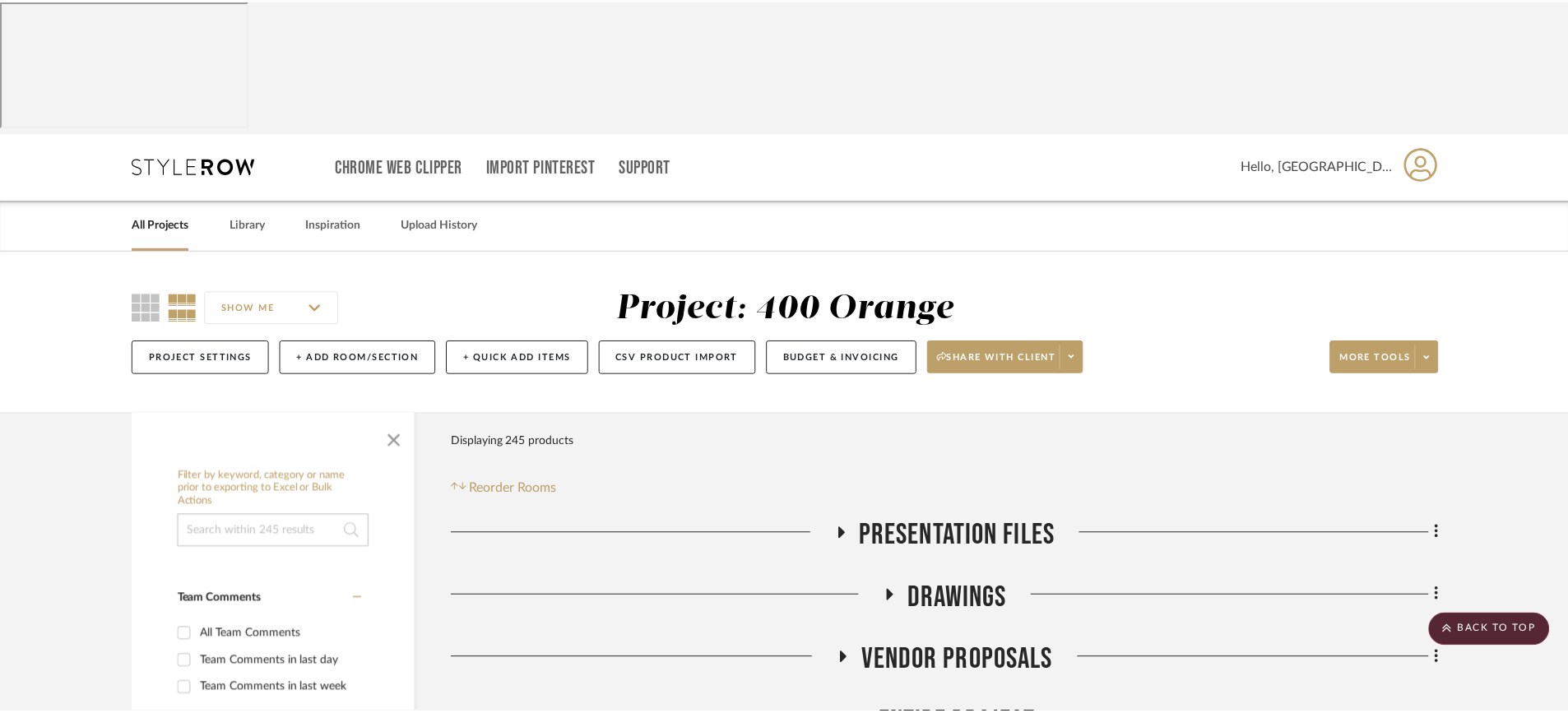
scroll to position [906, 0]
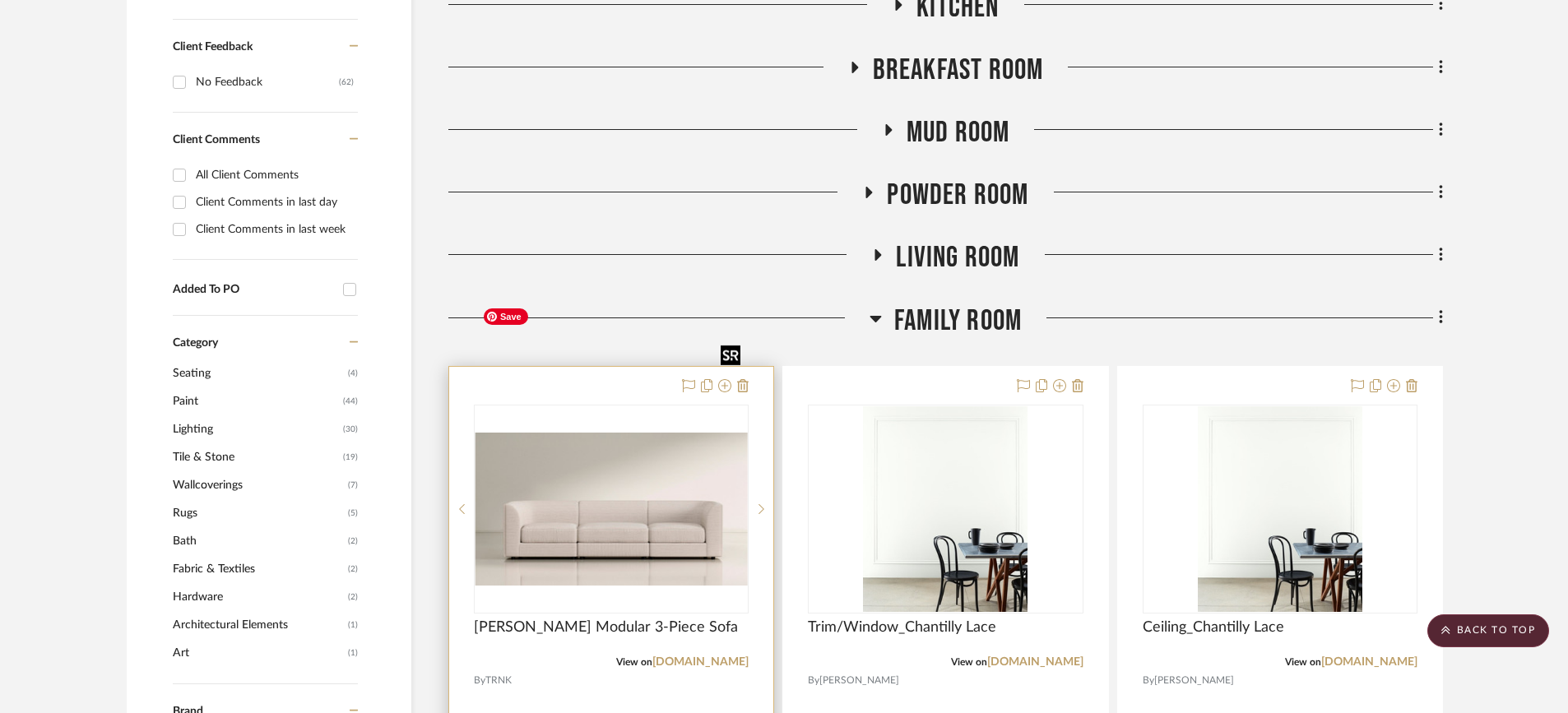
click at [634, 433] on img "0" at bounding box center [610, 509] width 271 height 153
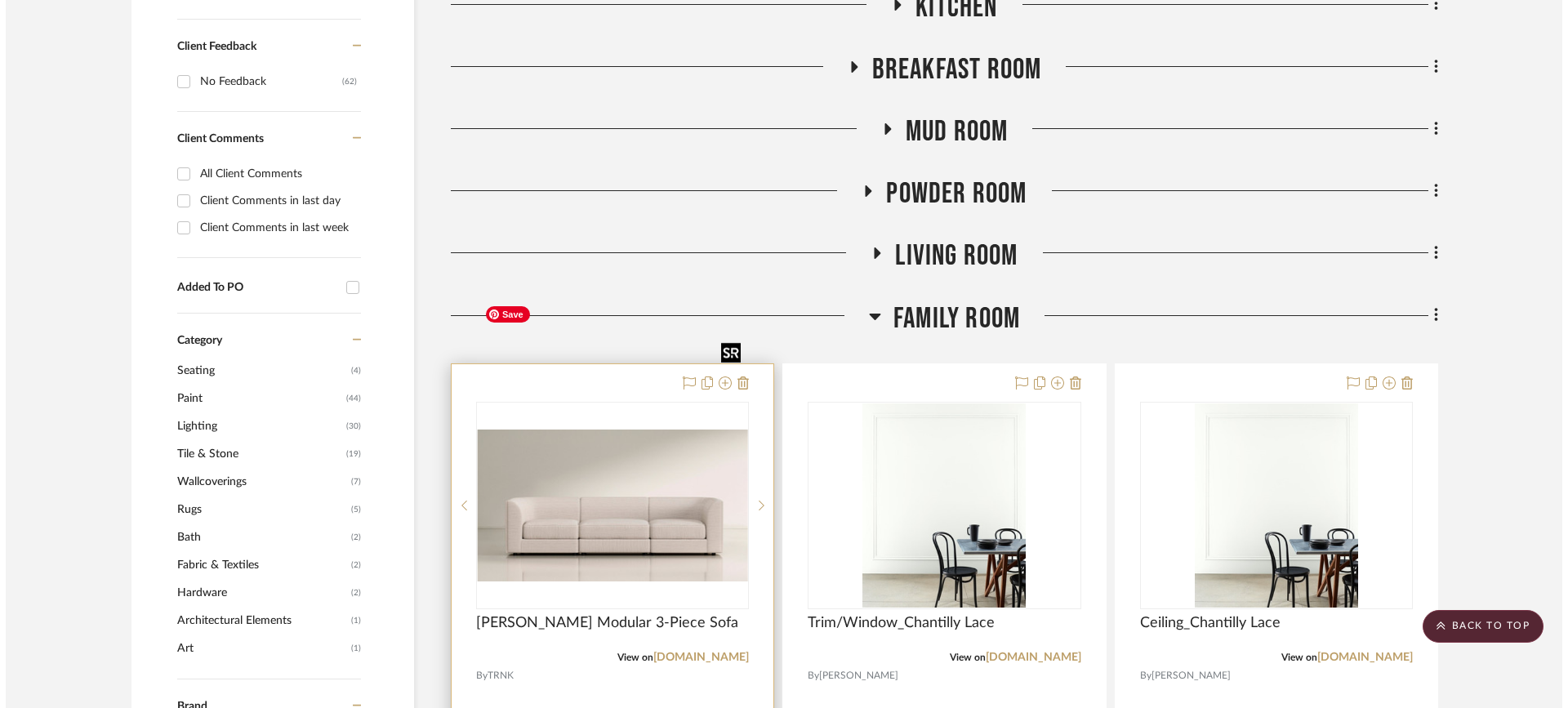
scroll to position [0, 0]
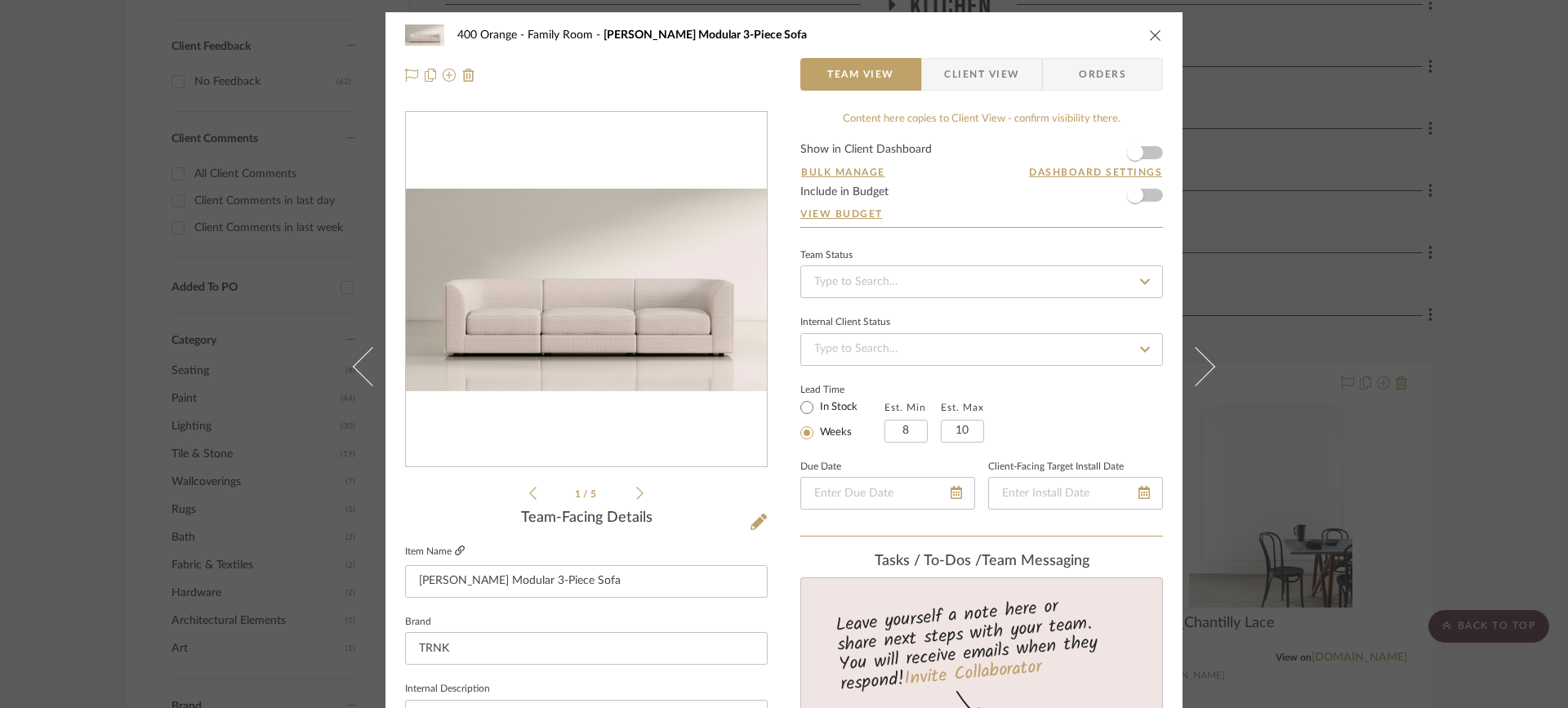
click at [459, 550] on icon at bounding box center [460, 551] width 10 height 10
click at [1149, 35] on icon "close" at bounding box center [1156, 36] width 14 height 14
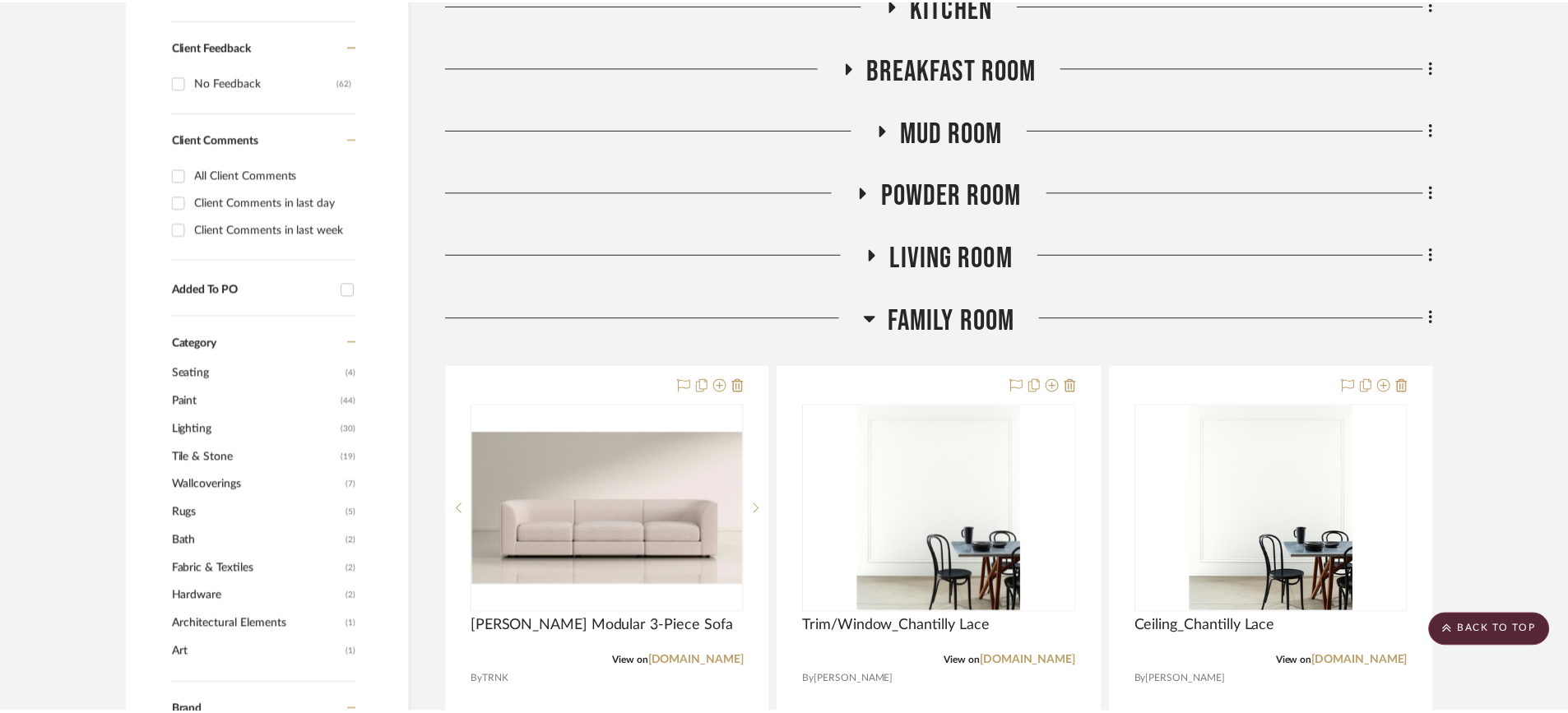
scroll to position [906, 0]
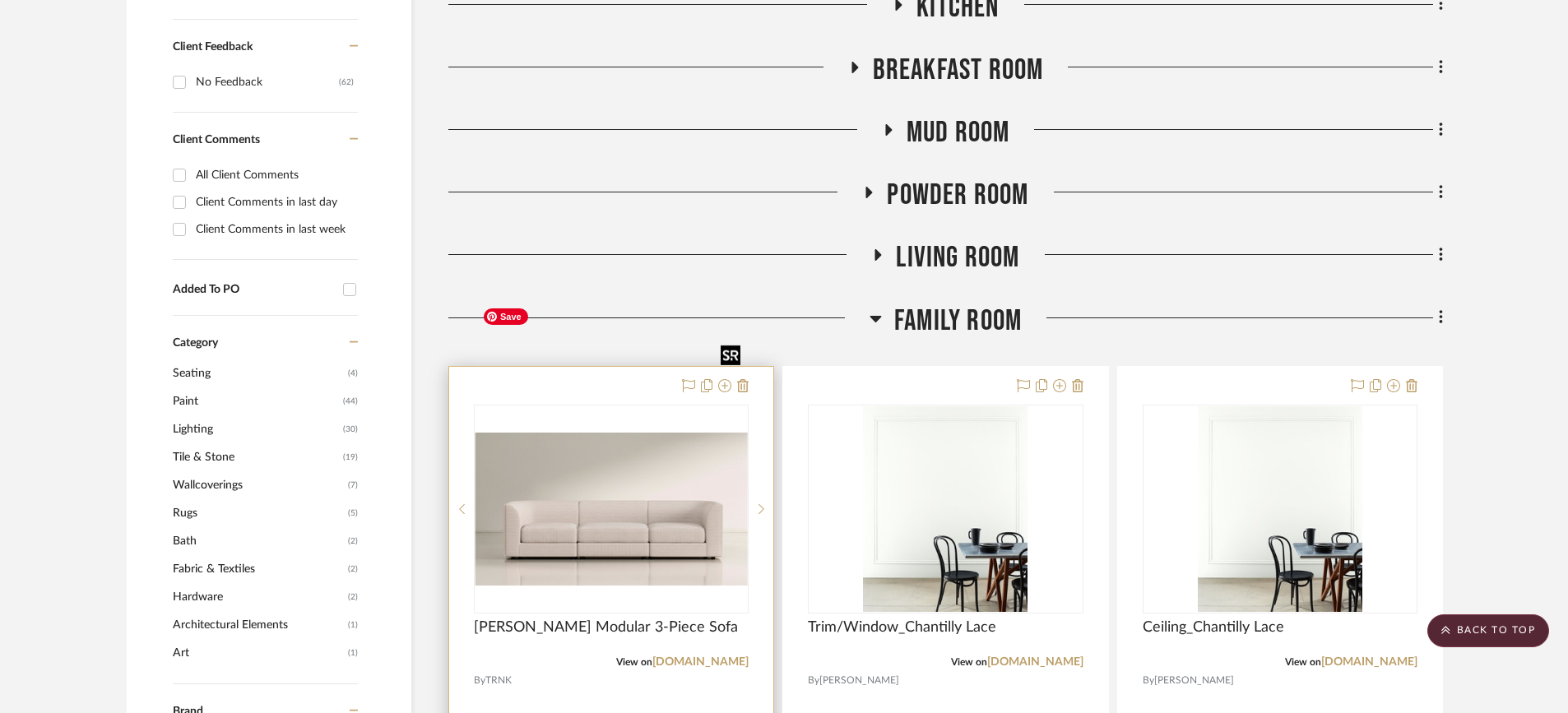
click at [575, 433] on img "0" at bounding box center [610, 509] width 271 height 153
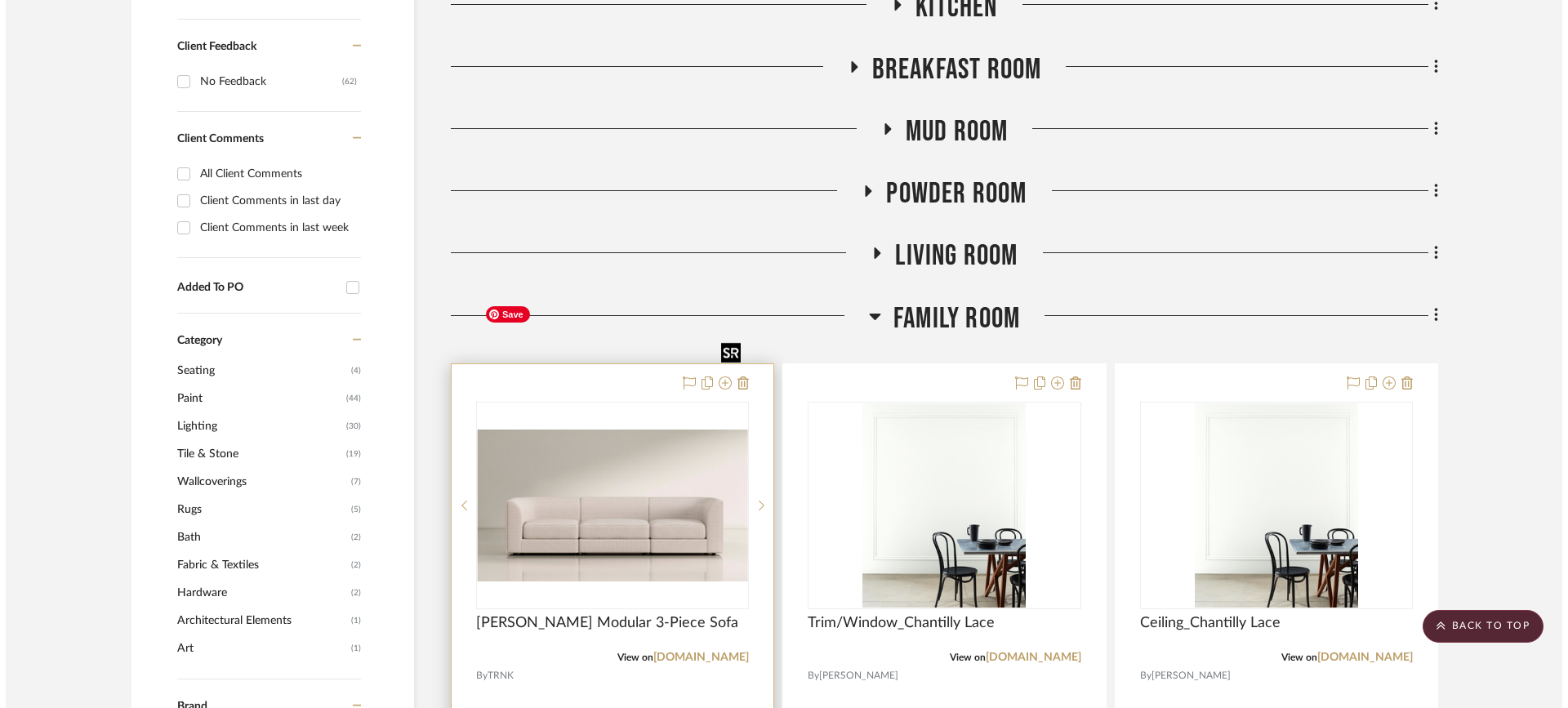
scroll to position [0, 0]
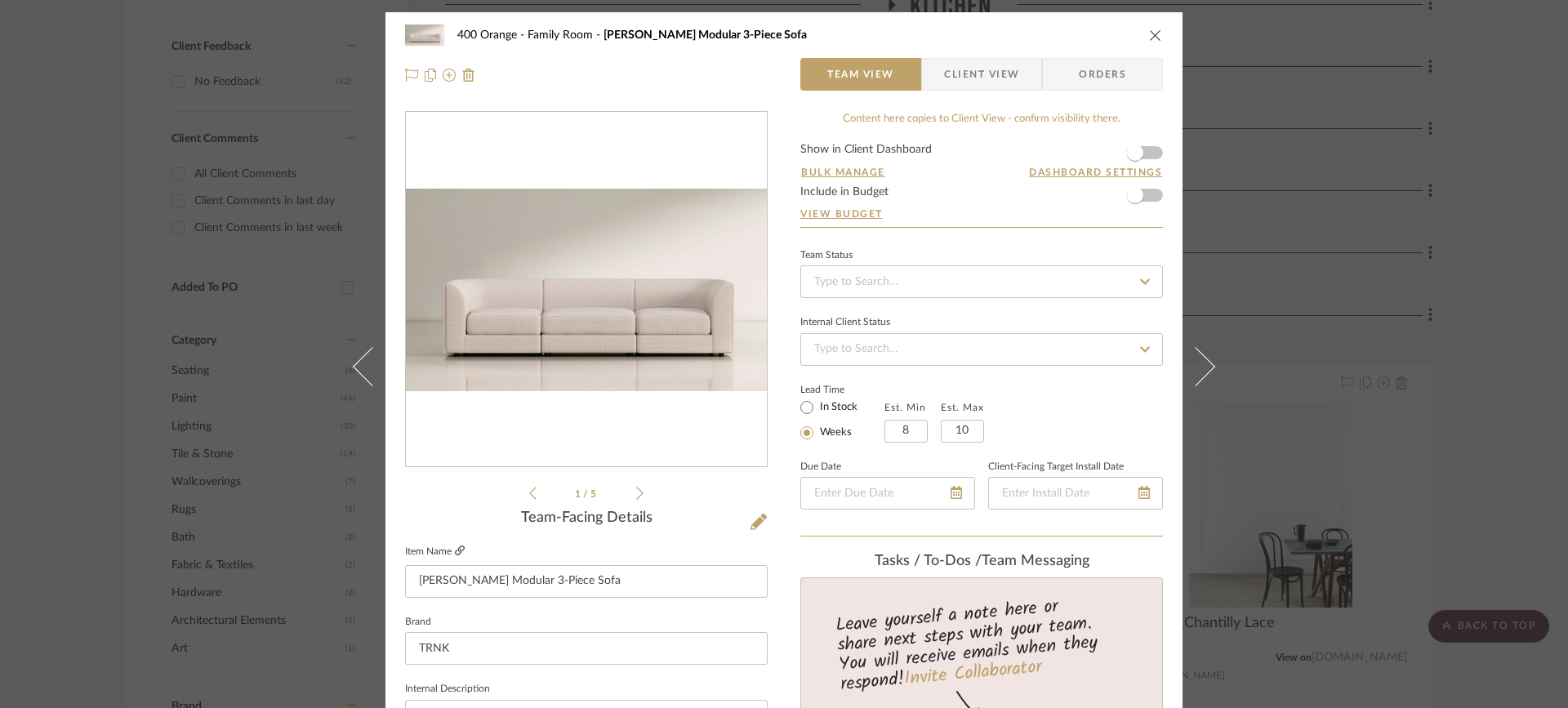
click at [455, 550] on icon at bounding box center [460, 551] width 10 height 10
click at [1155, 32] on icon "close" at bounding box center [1156, 36] width 14 height 14
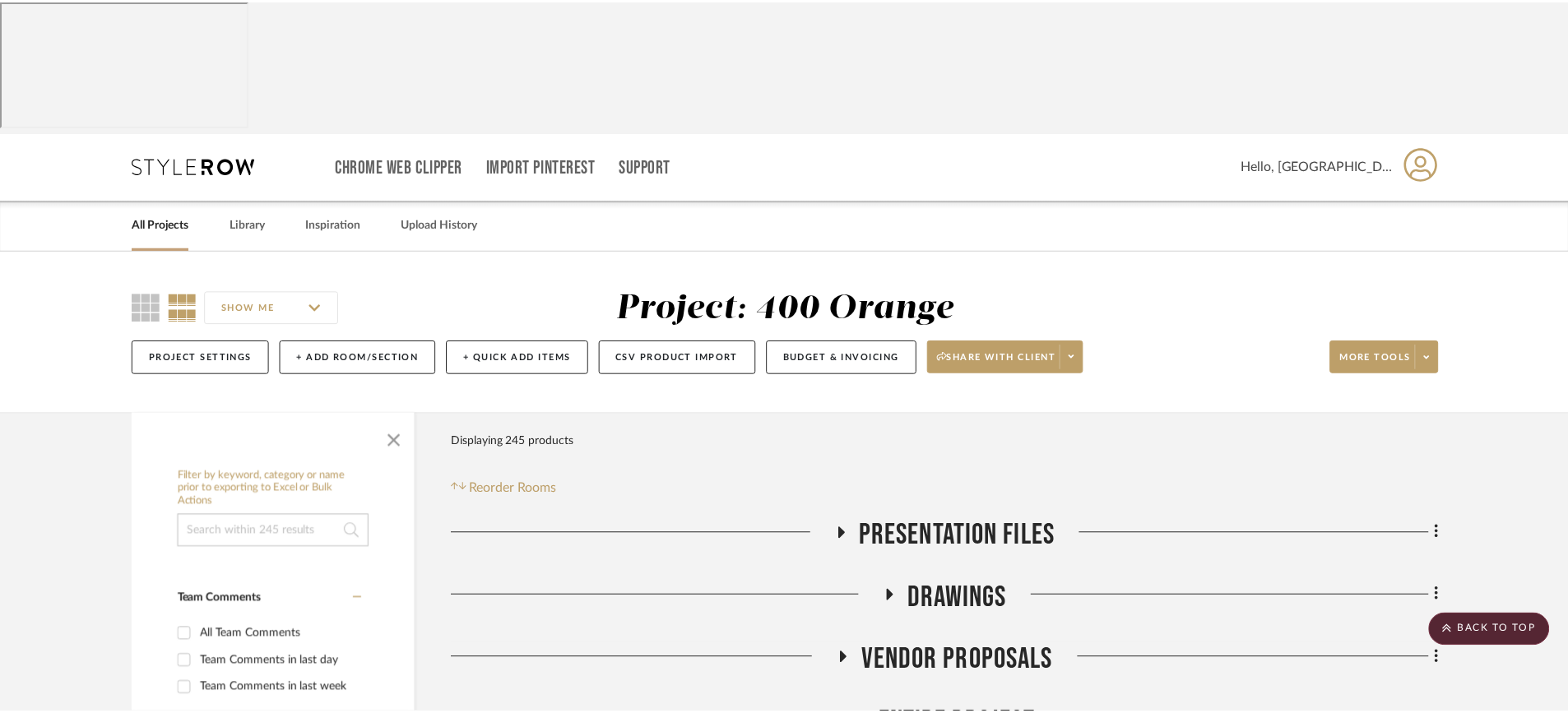
scroll to position [906, 0]
